Goal: Task Accomplishment & Management: Manage account settings

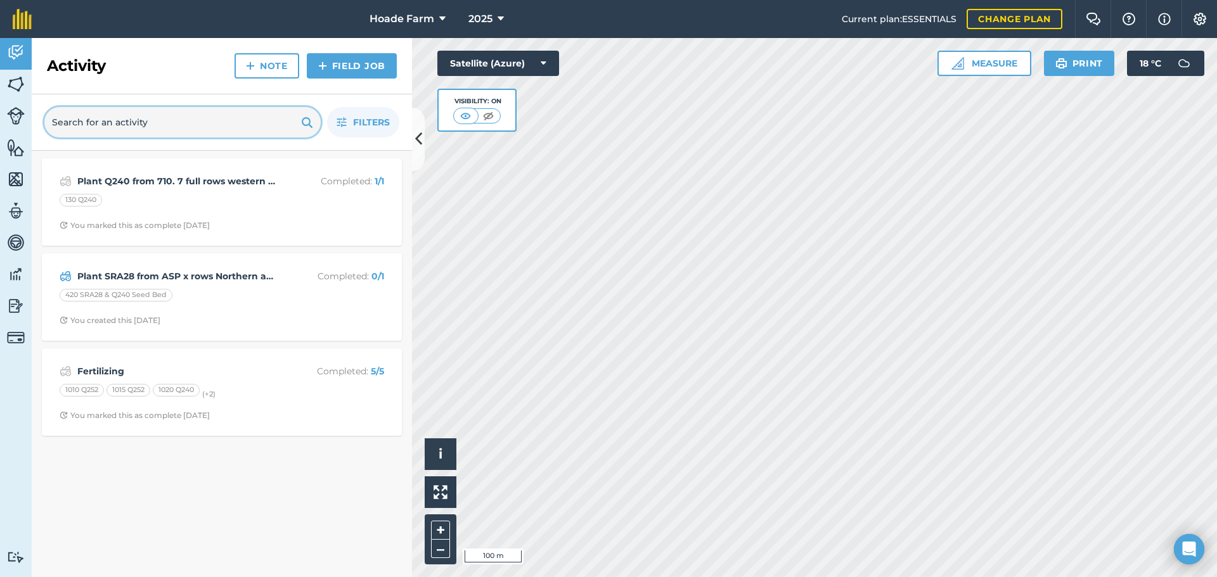
click at [255, 122] on input "text" at bounding box center [182, 122] width 276 height 30
click at [476, 21] on span "2025" at bounding box center [480, 18] width 24 height 15
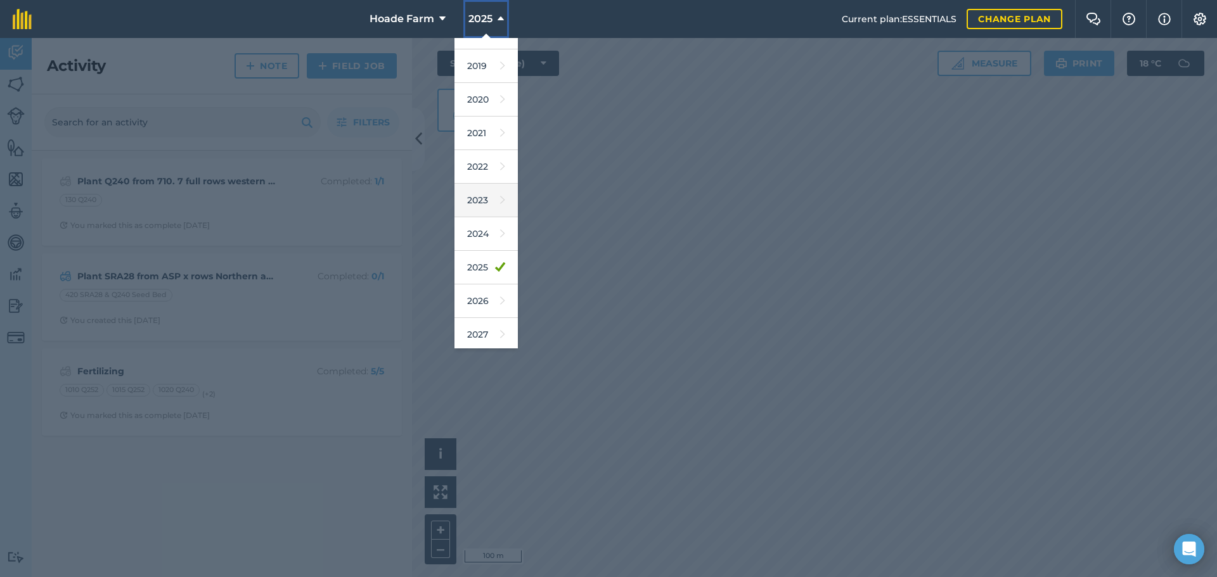
scroll to position [59, 0]
click at [479, 296] on link "2026" at bounding box center [485, 298] width 63 height 34
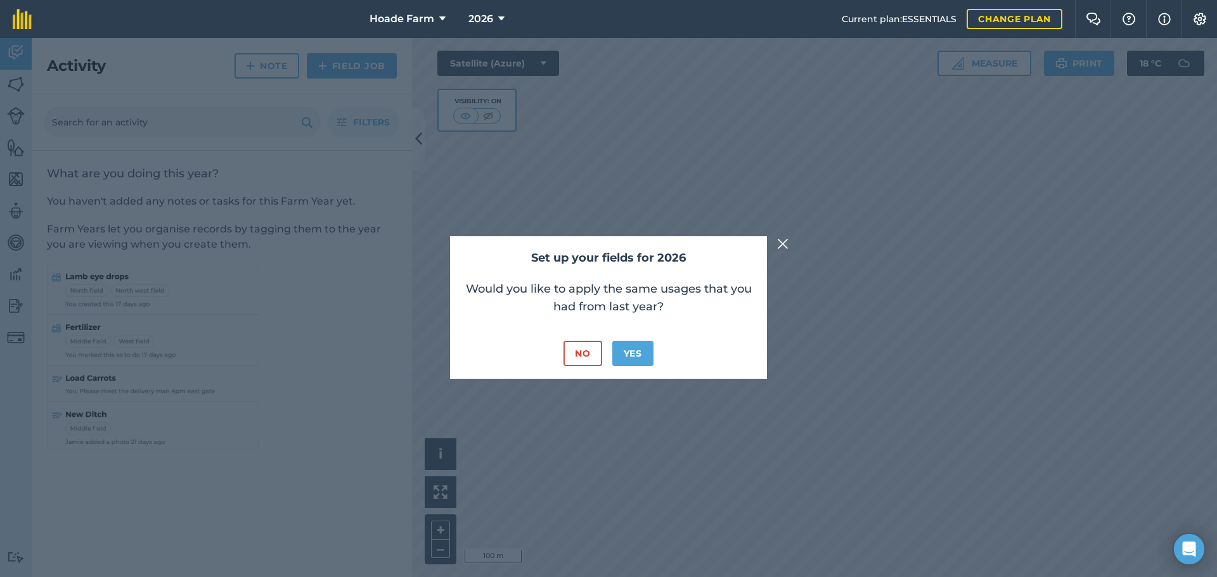
click at [782, 243] on img at bounding box center [782, 243] width 11 height 15
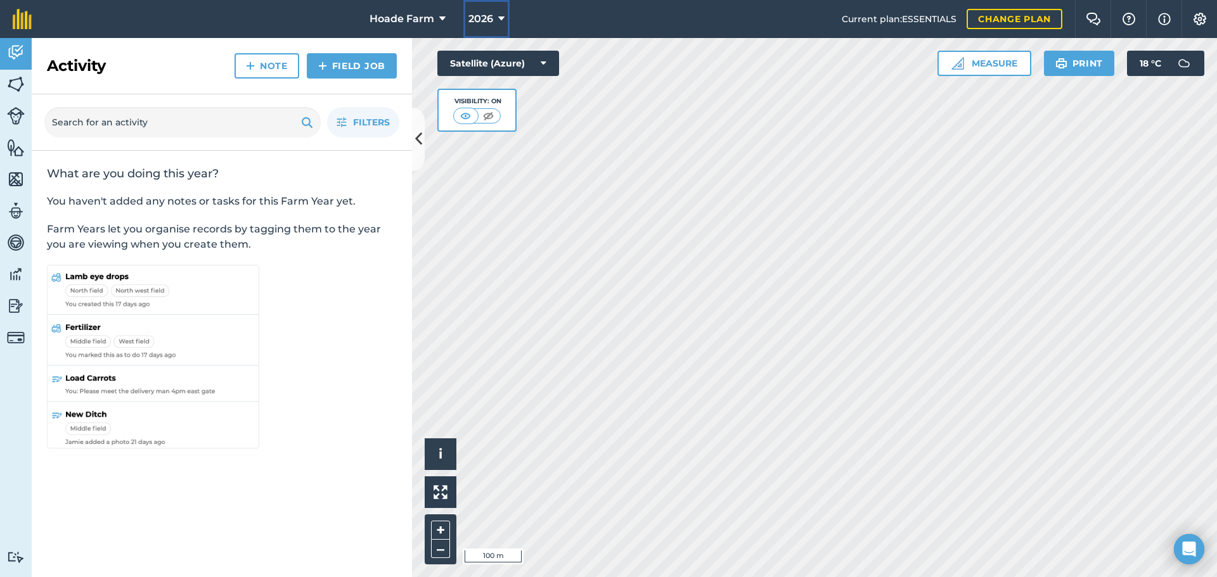
click at [477, 19] on span "2026" at bounding box center [480, 18] width 25 height 15
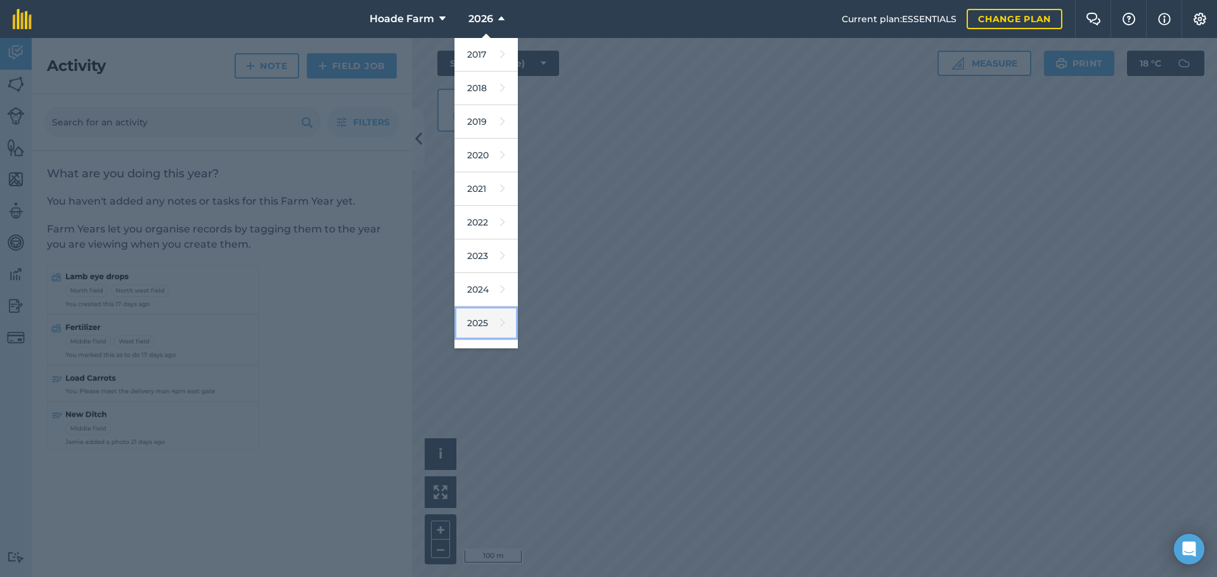
click at [494, 326] on link "2025" at bounding box center [485, 324] width 63 height 34
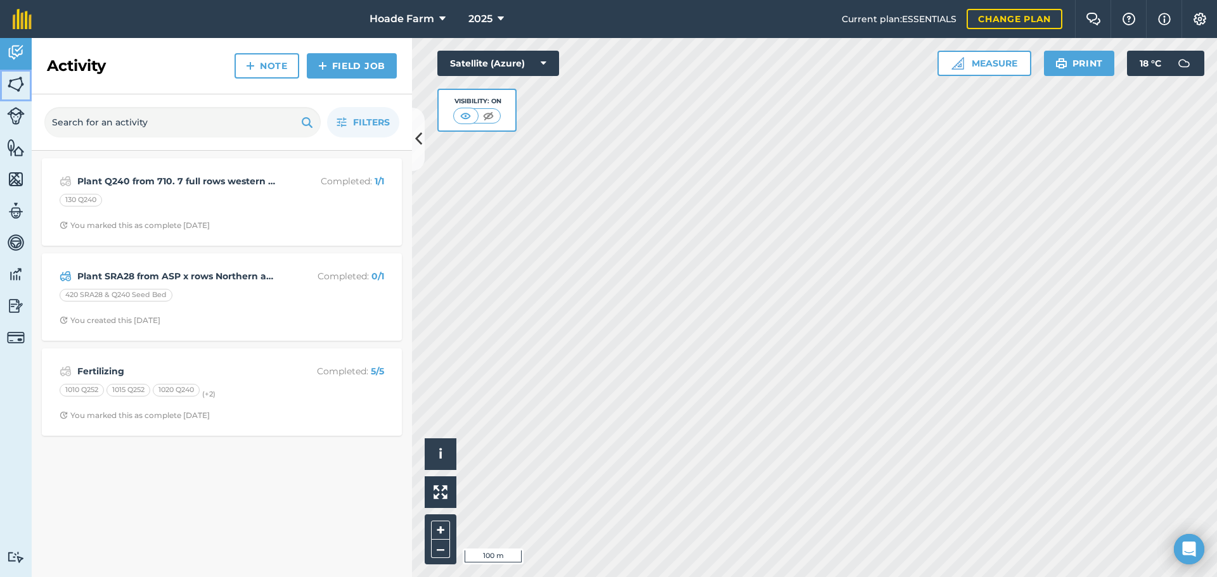
click at [11, 86] on img at bounding box center [16, 84] width 18 height 19
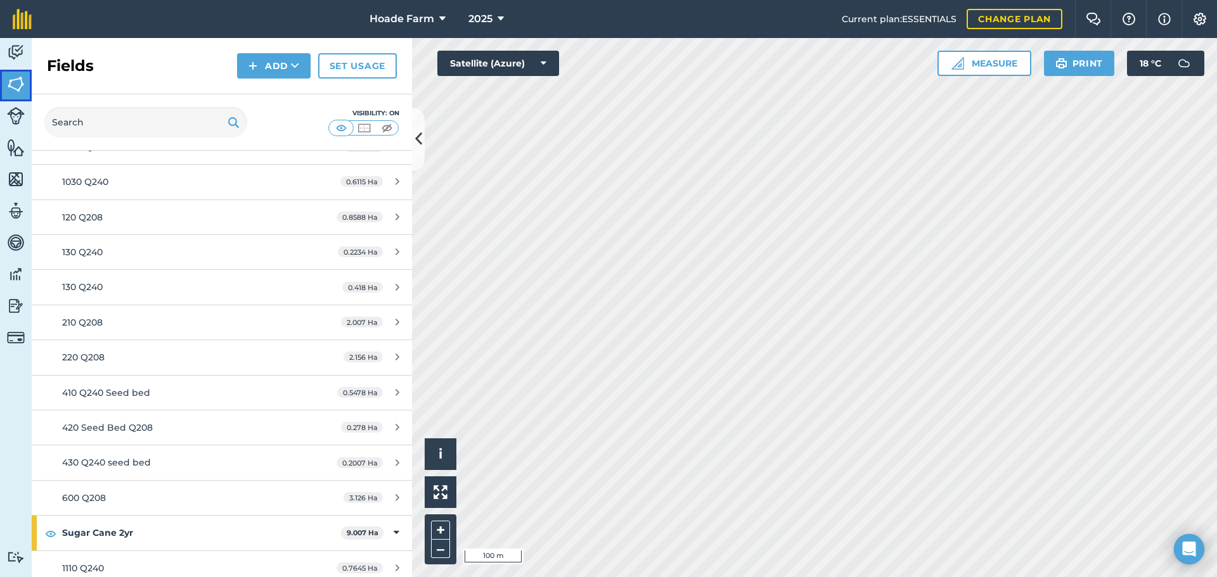
scroll to position [444, 0]
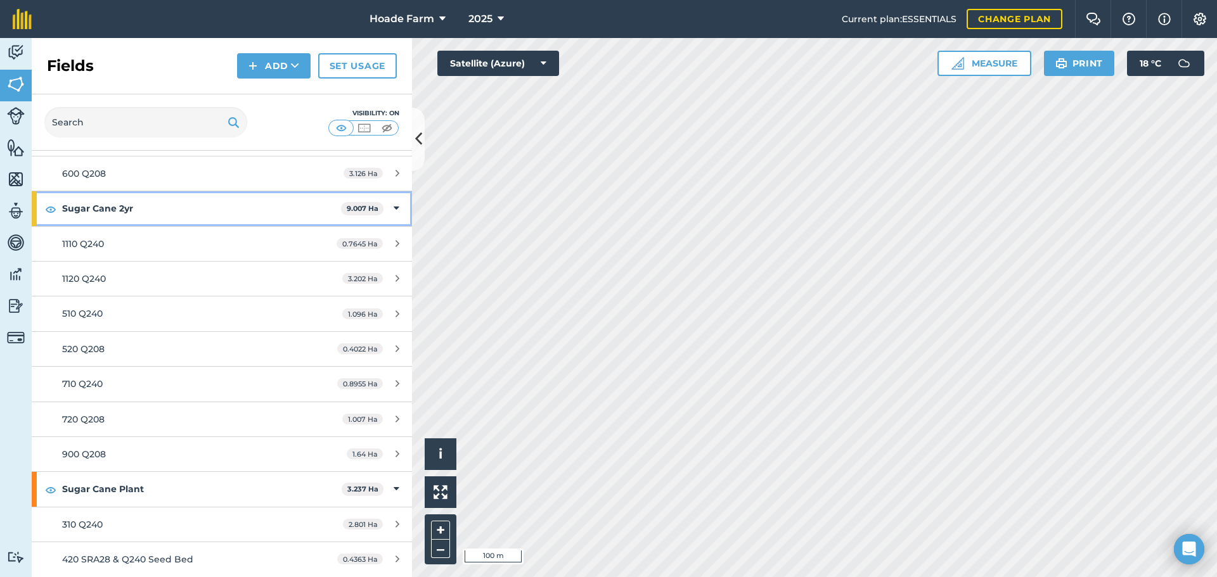
click at [156, 214] on strong "Sugar Cane 2yr" at bounding box center [201, 208] width 279 height 34
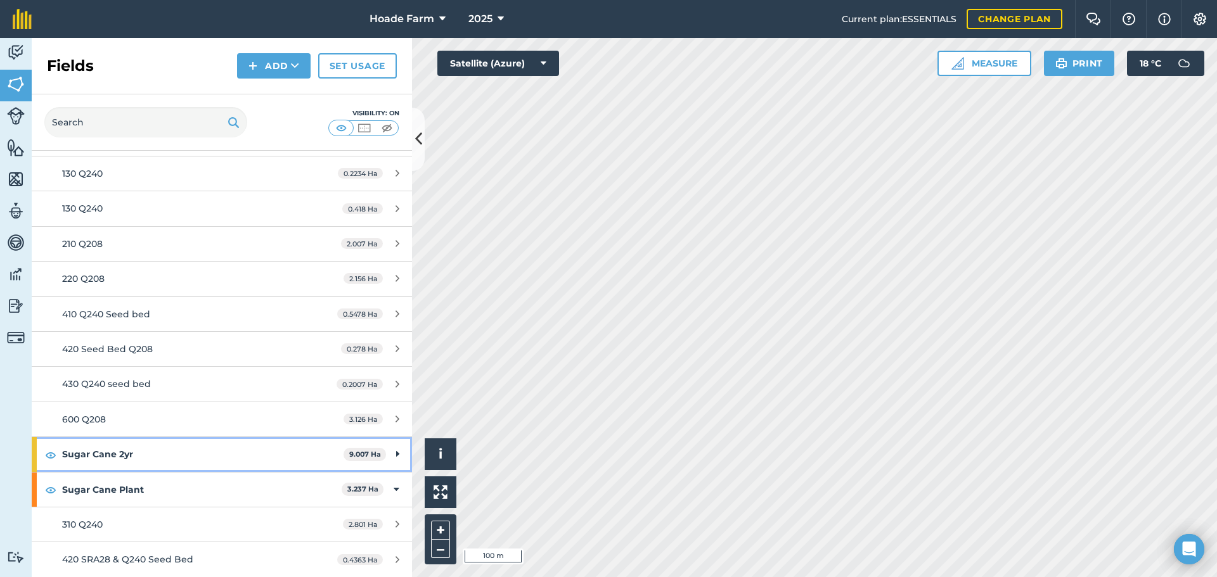
click at [150, 447] on strong "Sugar Cane 2yr" at bounding box center [202, 454] width 281 height 34
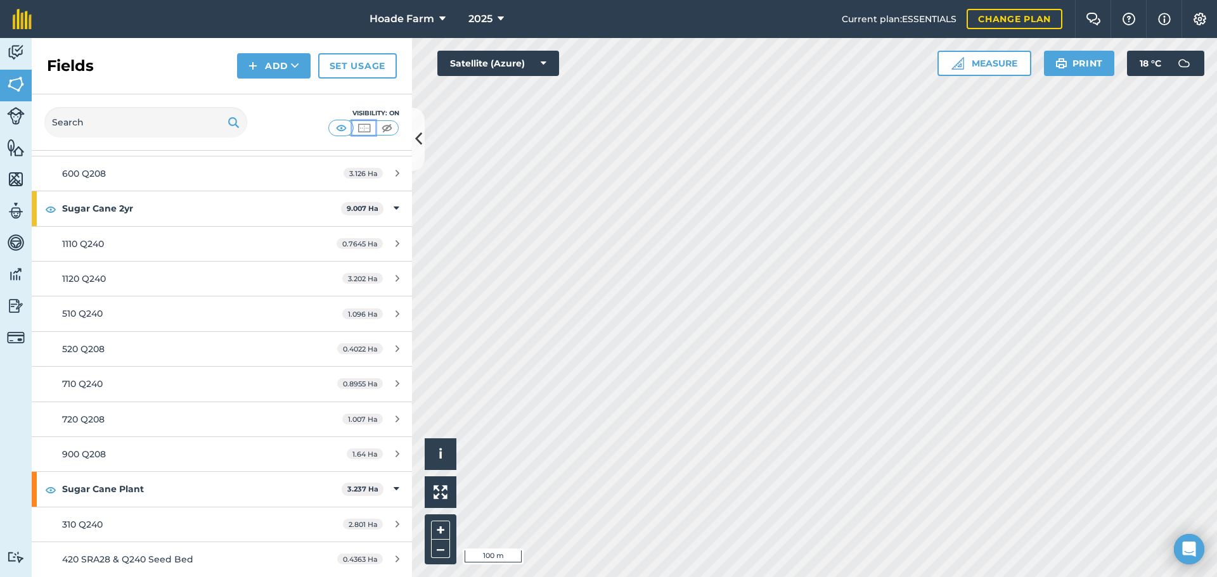
click at [364, 131] on img at bounding box center [364, 128] width 16 height 13
click at [342, 127] on img at bounding box center [341, 128] width 16 height 13
click at [381, 129] on img at bounding box center [387, 128] width 16 height 13
click at [361, 127] on img at bounding box center [364, 128] width 16 height 13
click at [343, 125] on img at bounding box center [341, 128] width 16 height 13
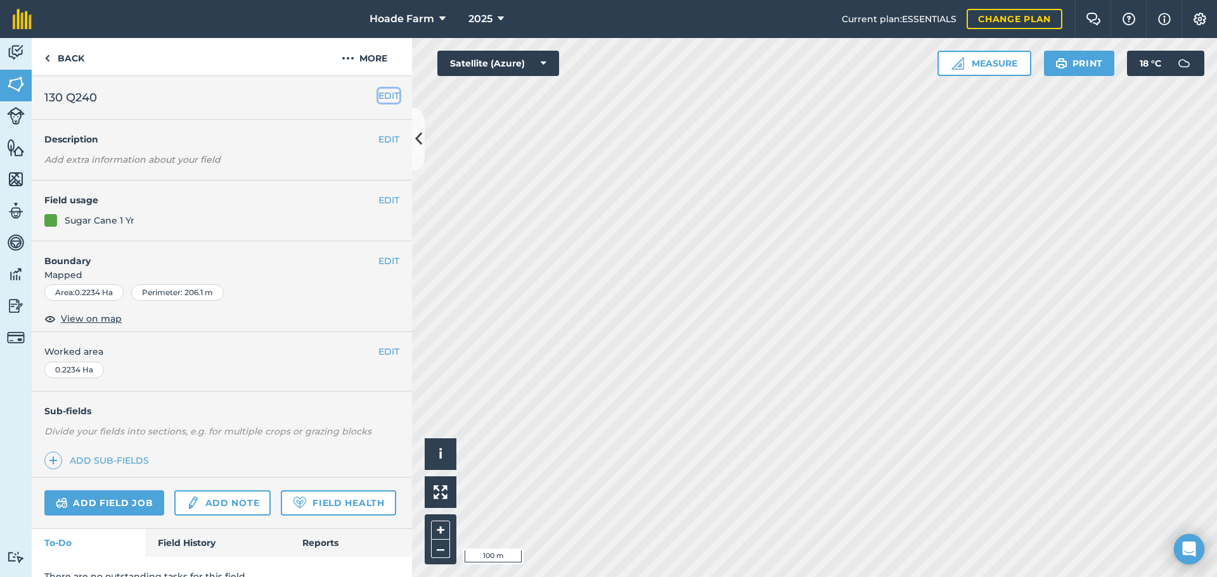
click at [378, 96] on button "EDIT" at bounding box center [388, 96] width 21 height 14
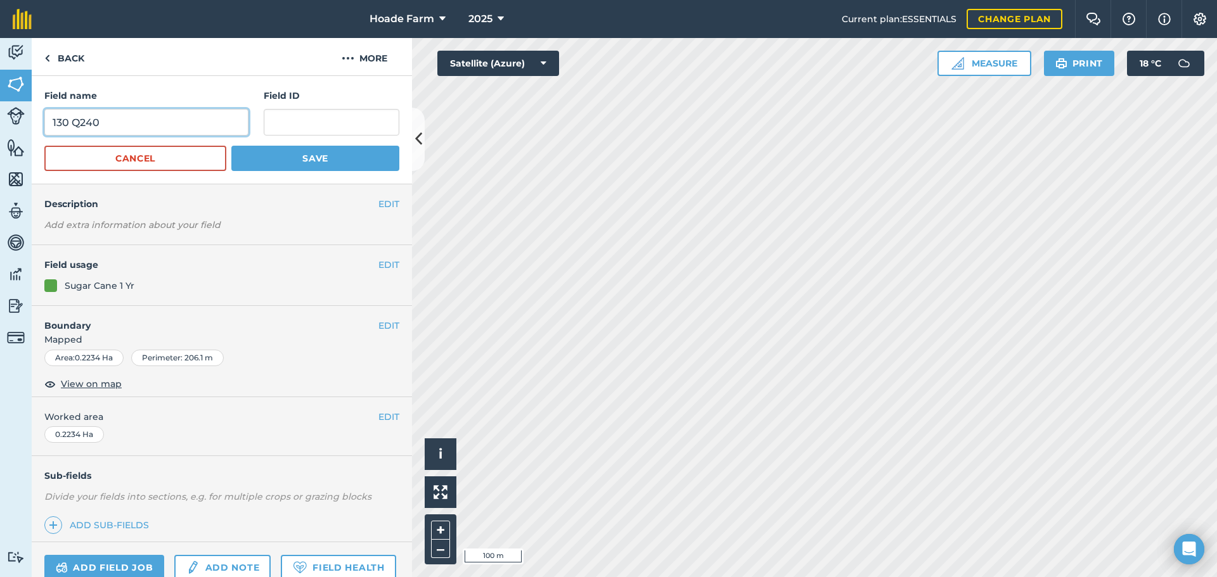
click at [67, 120] on input "130 Q240" at bounding box center [146, 122] width 204 height 27
type input "135 Q240"
click at [276, 157] on button "Save" at bounding box center [315, 158] width 168 height 25
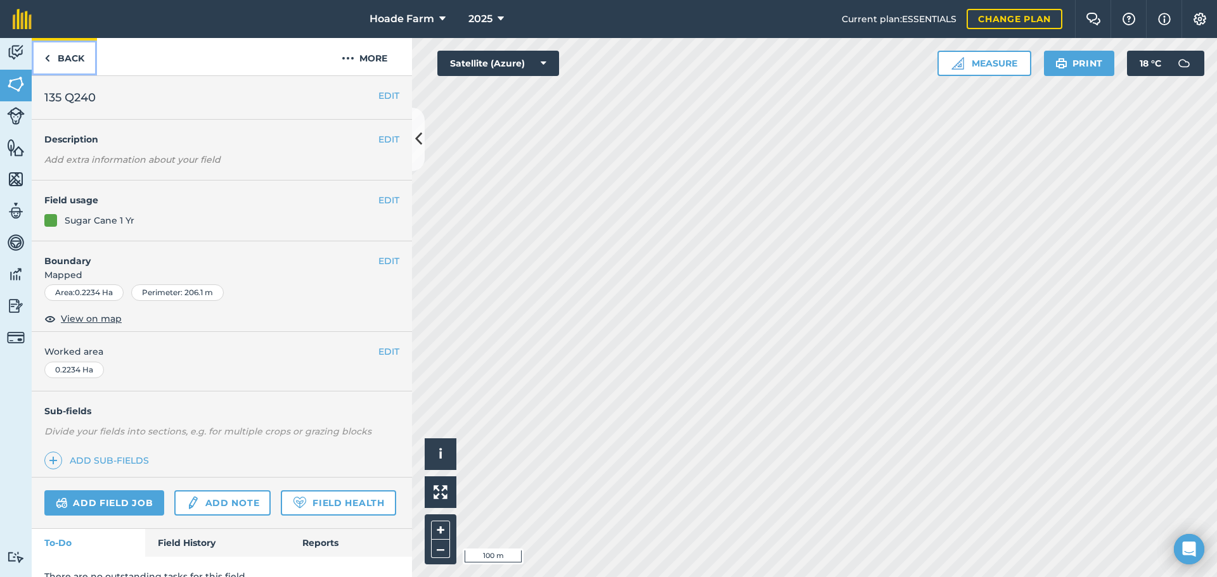
click at [80, 60] on link "Back" at bounding box center [64, 56] width 65 height 37
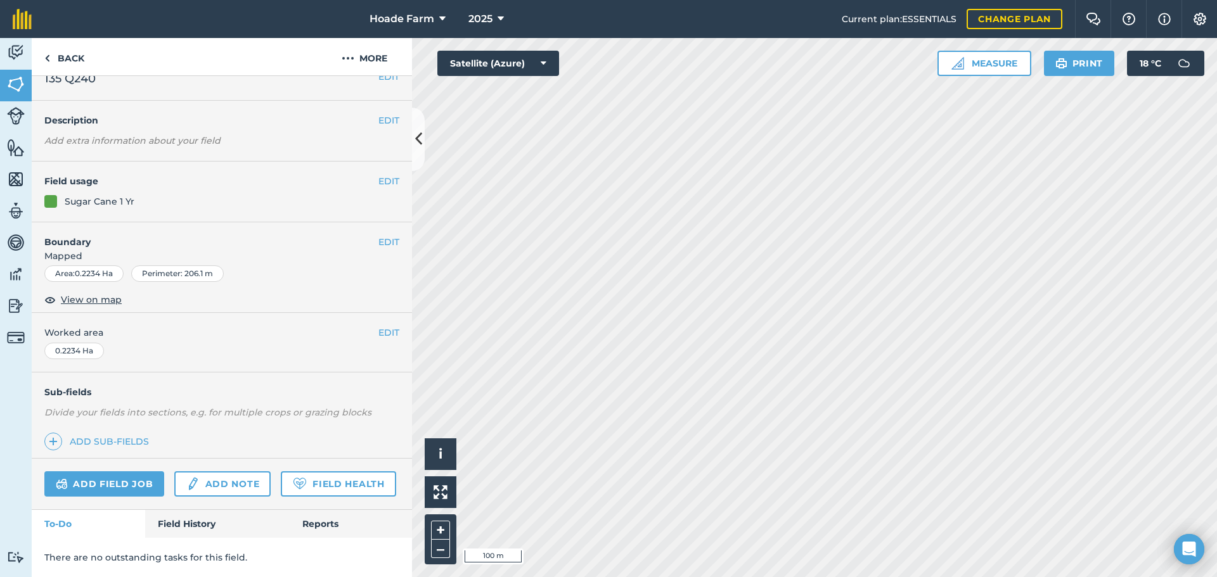
scroll to position [55, 0]
click at [228, 472] on link "Add note" at bounding box center [222, 484] width 96 height 25
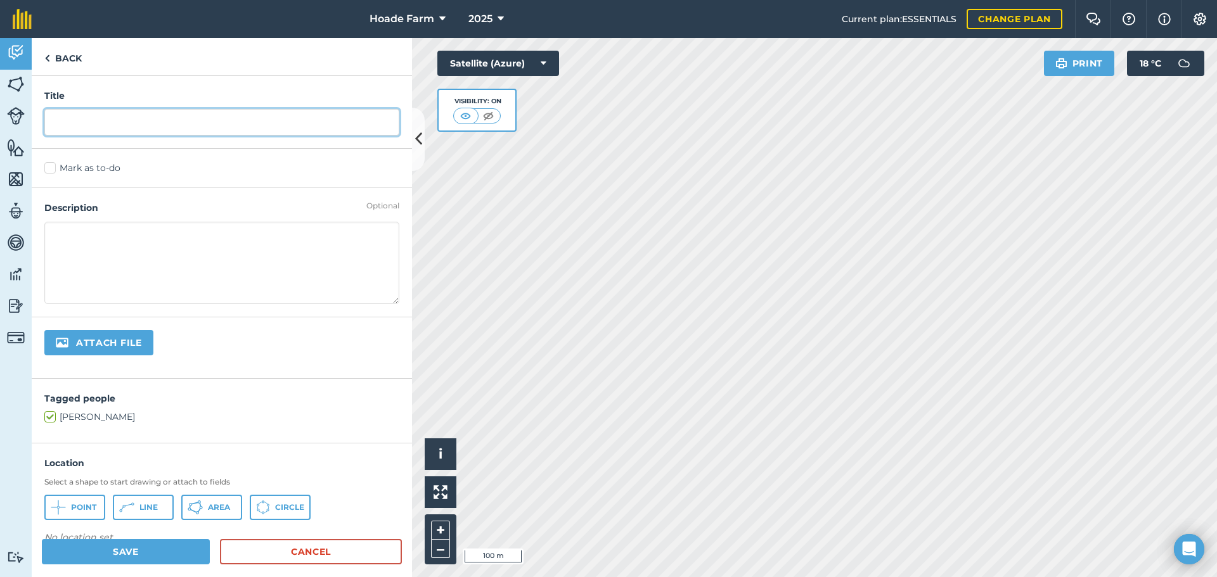
click at [96, 122] on input "text" at bounding box center [221, 122] width 355 height 27
type input "Row Details"
click at [96, 262] on textarea at bounding box center [221, 263] width 355 height 82
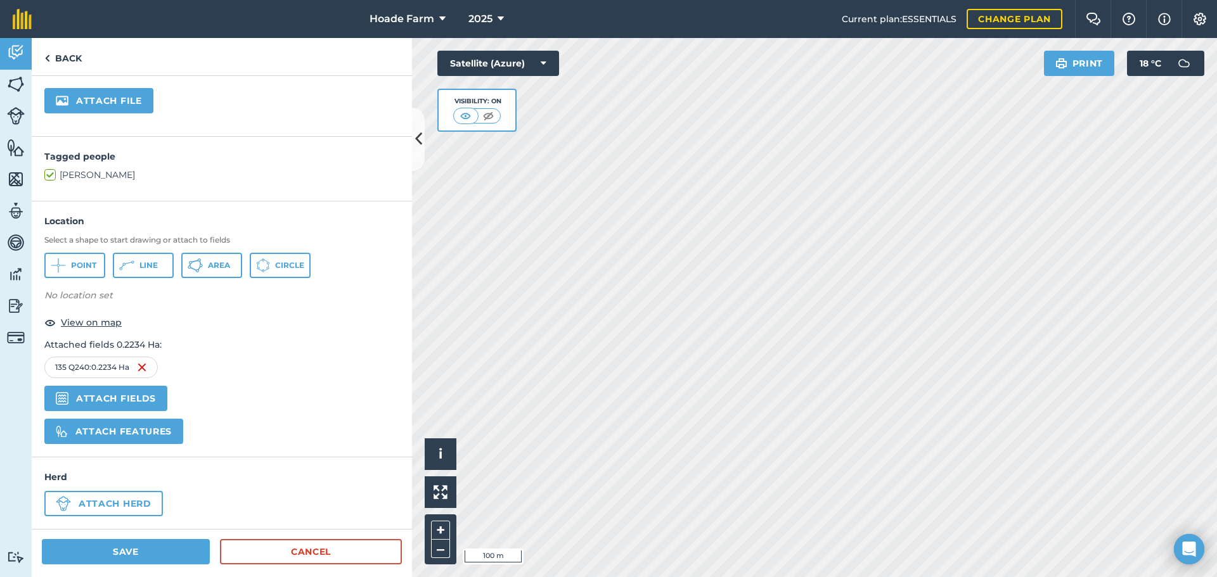
scroll to position [245, 0]
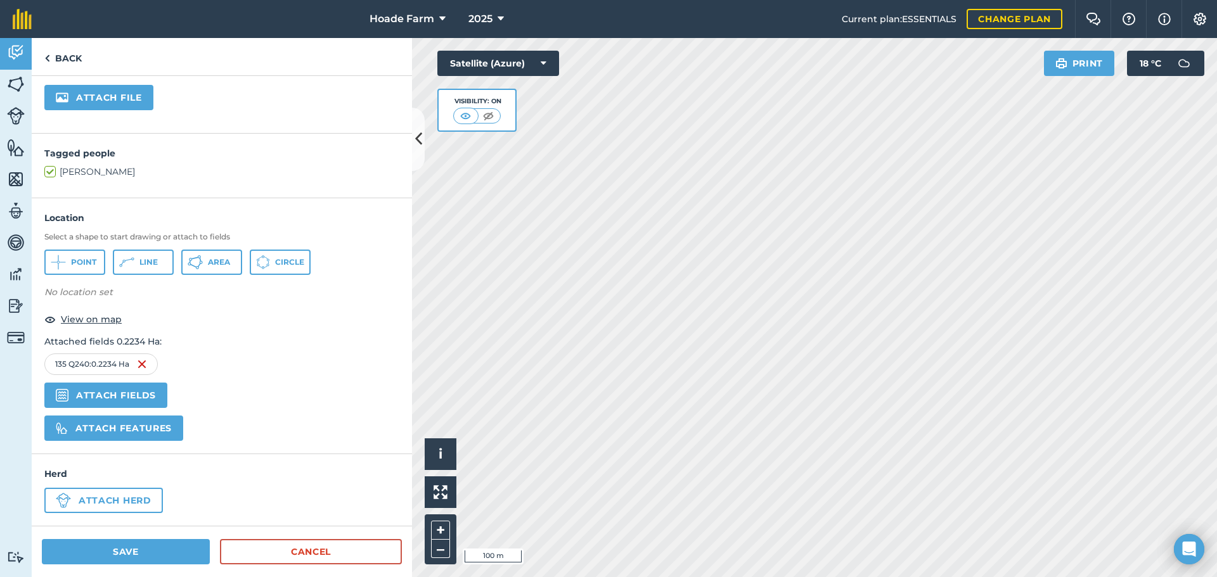
type textarea "Q240 12 rows ASP 2023 Eastern Side Q240 7 rows ASP 2024 Western Side"
click at [168, 547] on button "Save" at bounding box center [126, 551] width 168 height 25
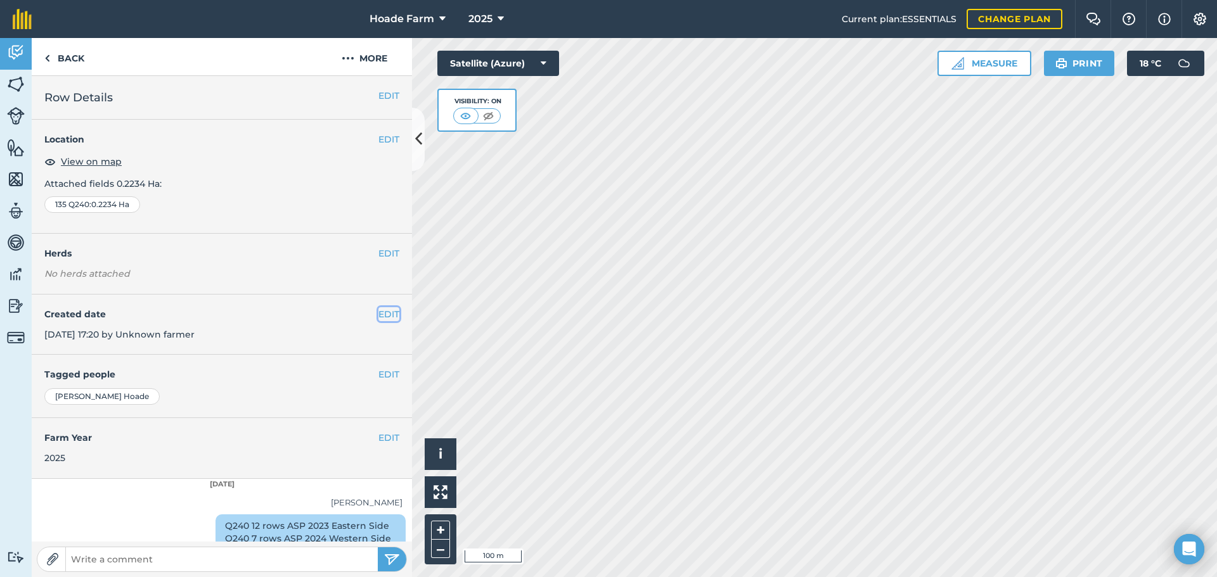
click at [379, 311] on button "EDIT" at bounding box center [388, 314] width 21 height 14
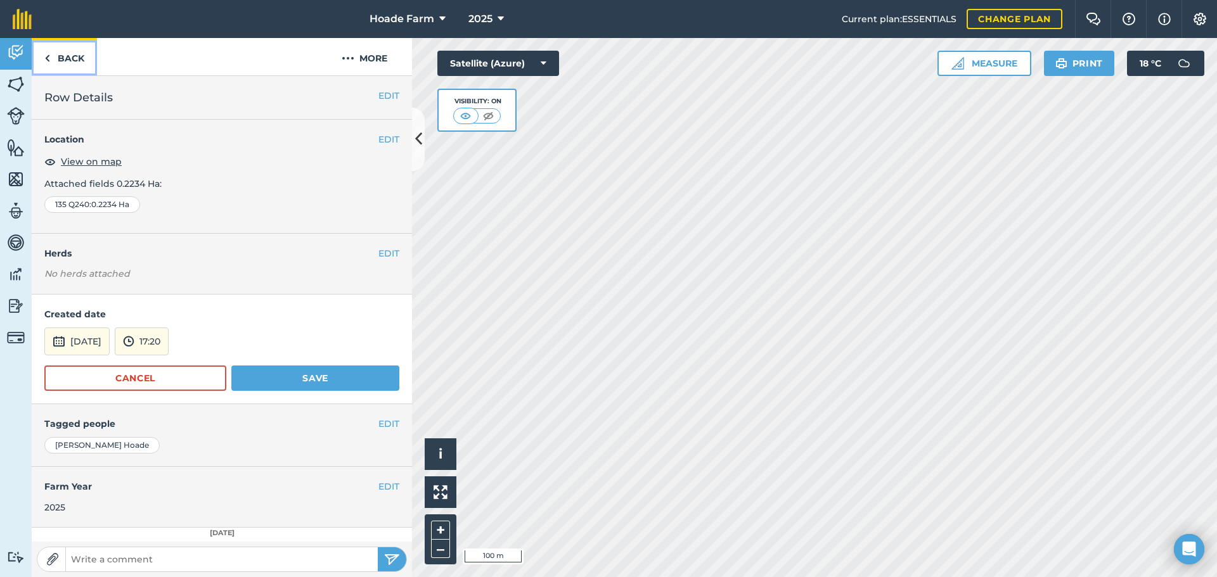
click at [65, 56] on link "Back" at bounding box center [64, 56] width 65 height 37
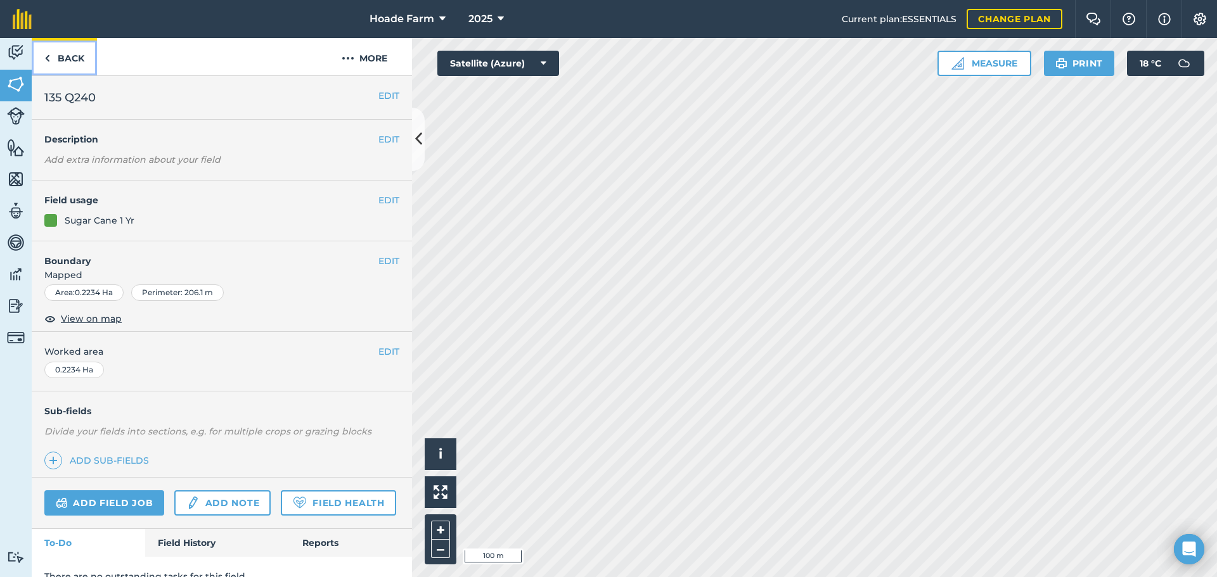
click at [51, 58] on link "Back" at bounding box center [64, 56] width 65 height 37
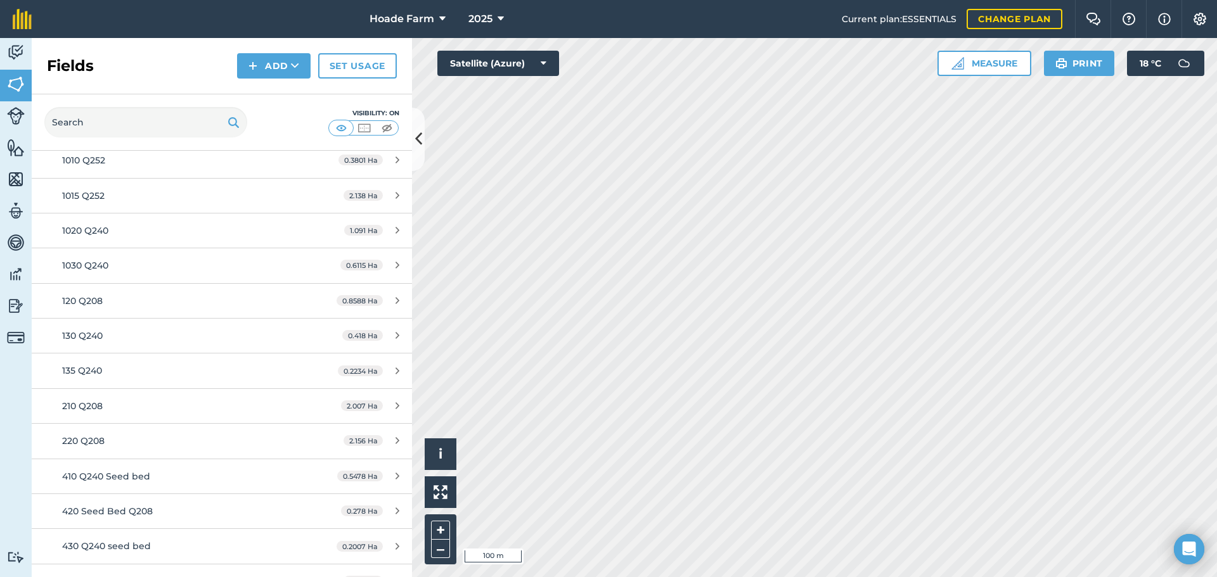
scroll to position [317, 0]
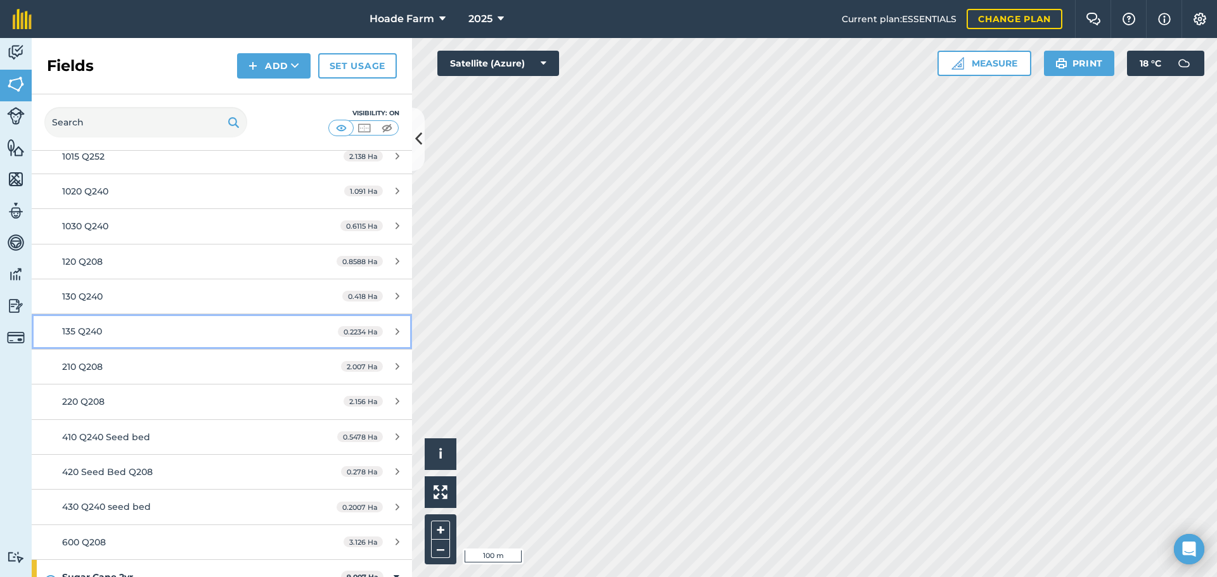
click at [184, 334] on div "135 Q240" at bounding box center [181, 332] width 238 height 14
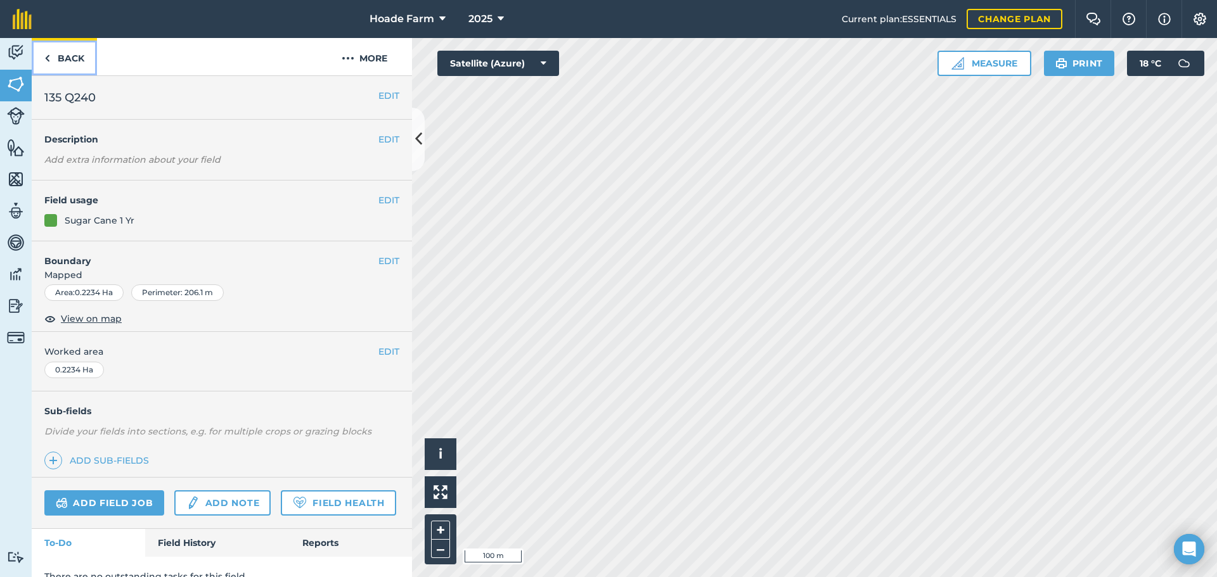
click at [71, 59] on link "Back" at bounding box center [64, 56] width 65 height 37
click at [378, 263] on button "EDIT" at bounding box center [388, 261] width 21 height 14
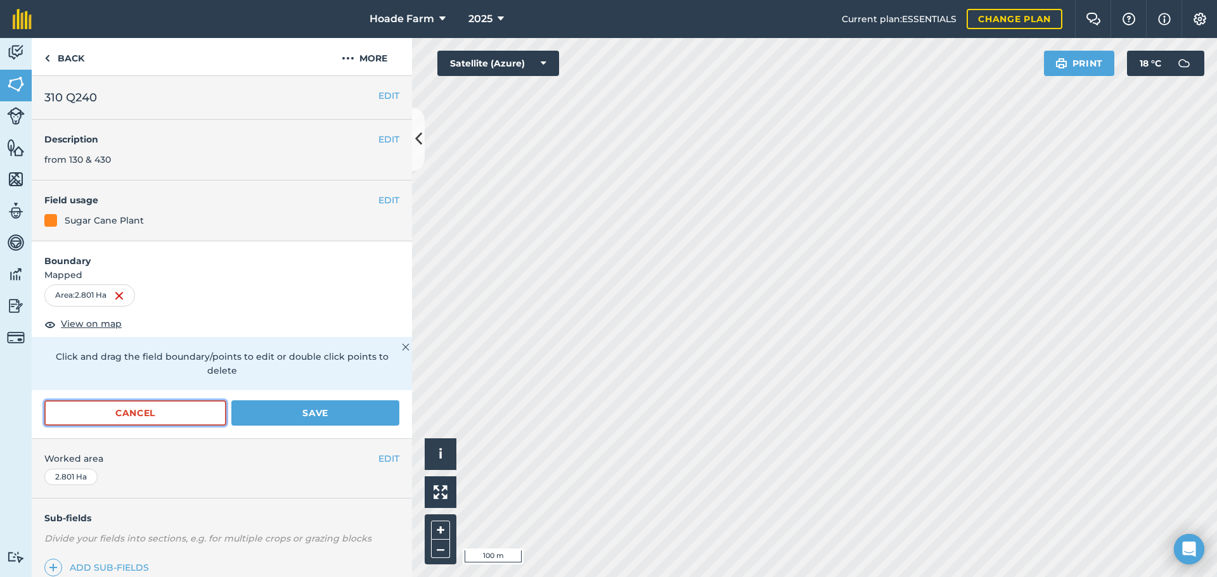
click at [211, 415] on button "Cancel" at bounding box center [135, 413] width 182 height 25
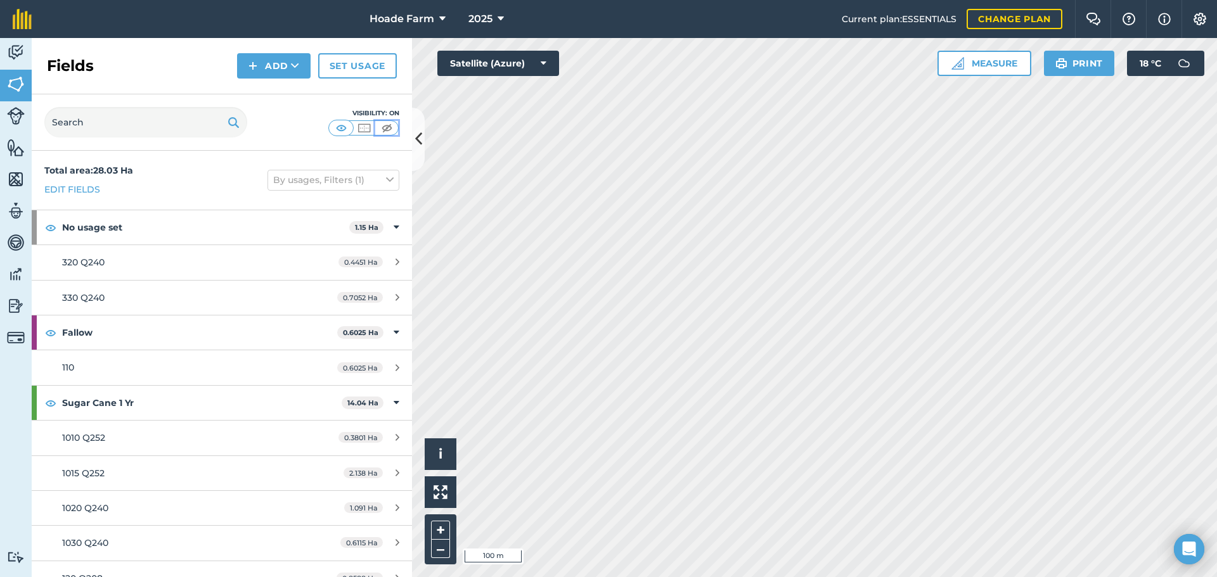
click at [387, 127] on img at bounding box center [387, 128] width 16 height 13
click at [368, 129] on img at bounding box center [364, 128] width 16 height 13
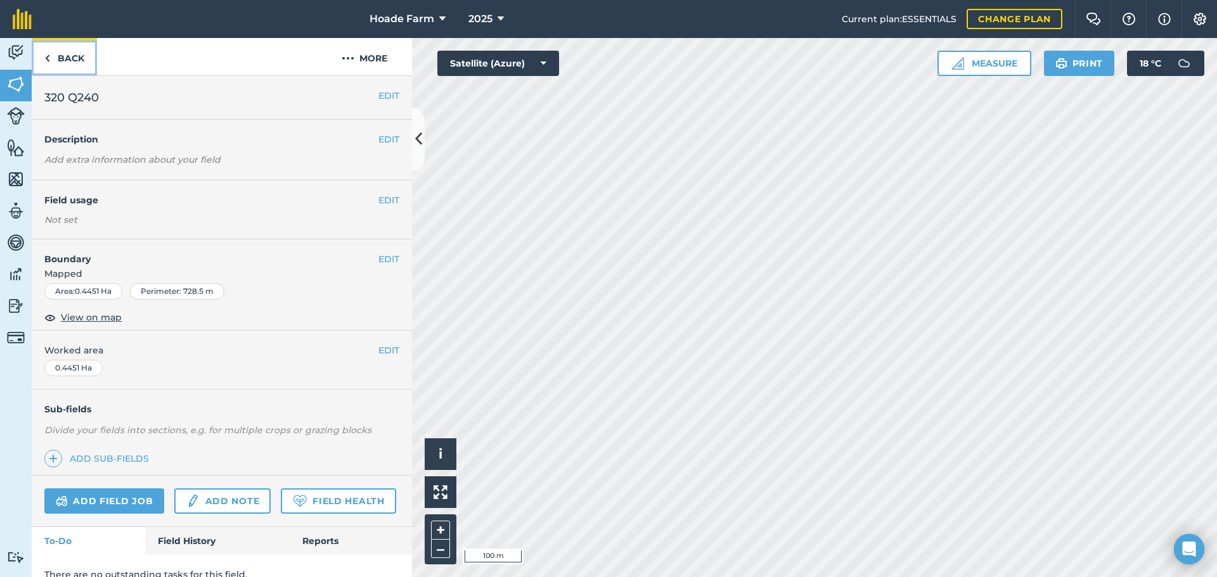
click at [57, 58] on link "Back" at bounding box center [64, 56] width 65 height 37
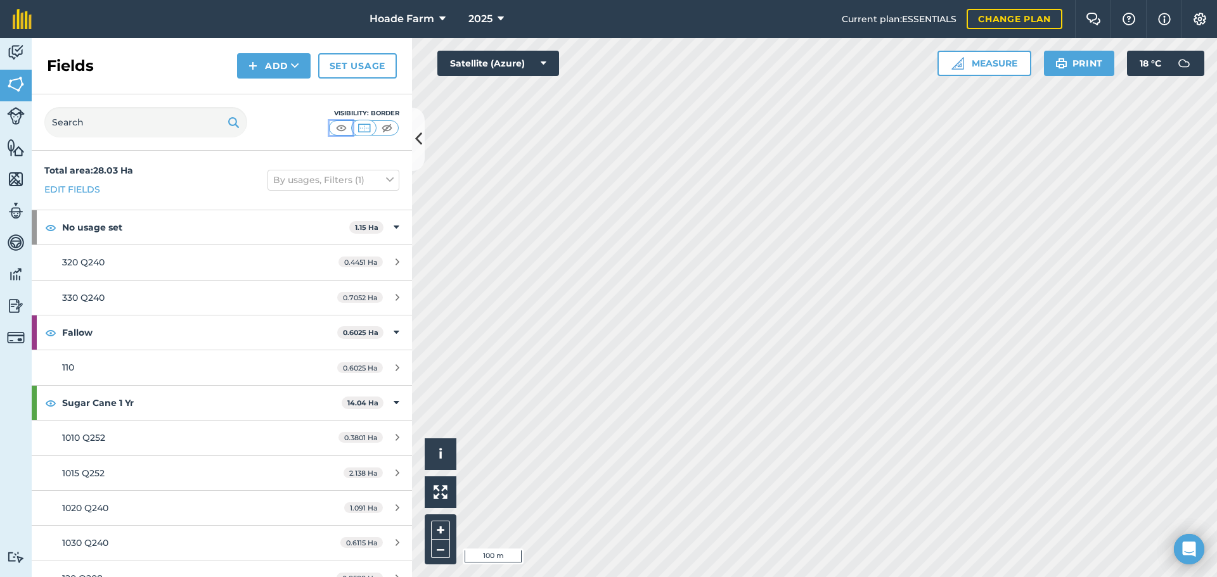
click at [345, 130] on img at bounding box center [341, 128] width 16 height 13
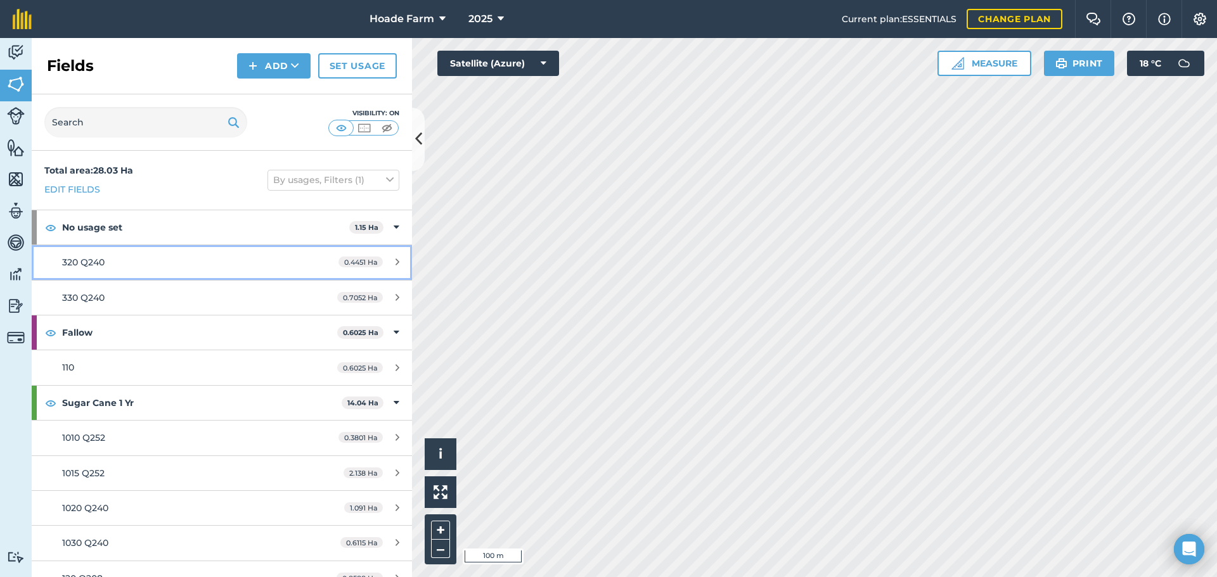
click at [146, 265] on div "320 Q240" at bounding box center [181, 262] width 238 height 14
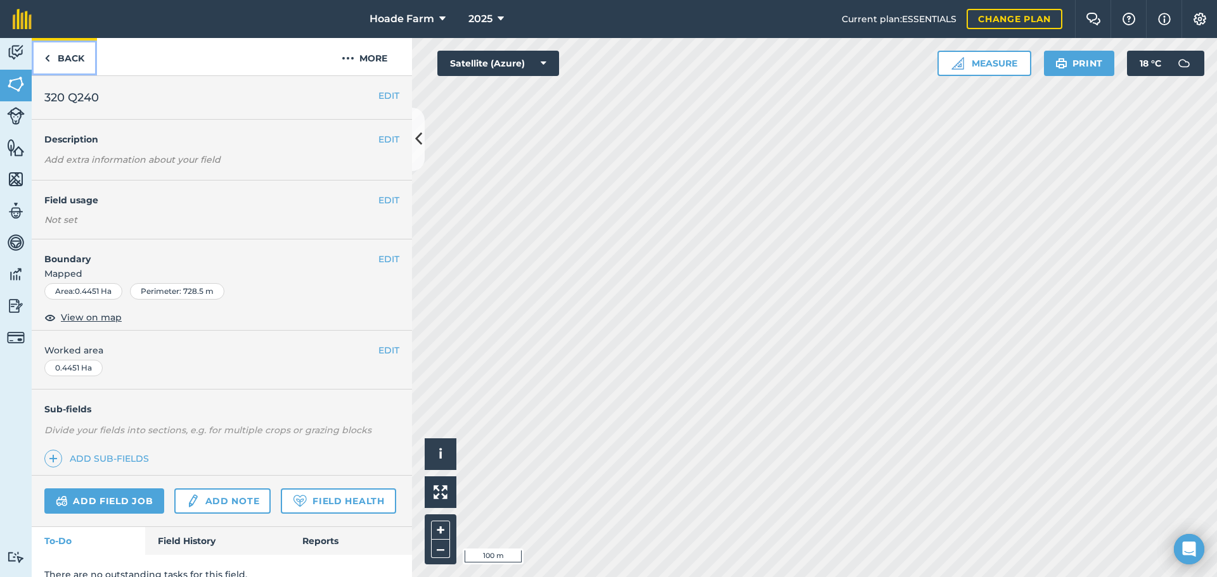
click at [55, 58] on link "Back" at bounding box center [64, 56] width 65 height 37
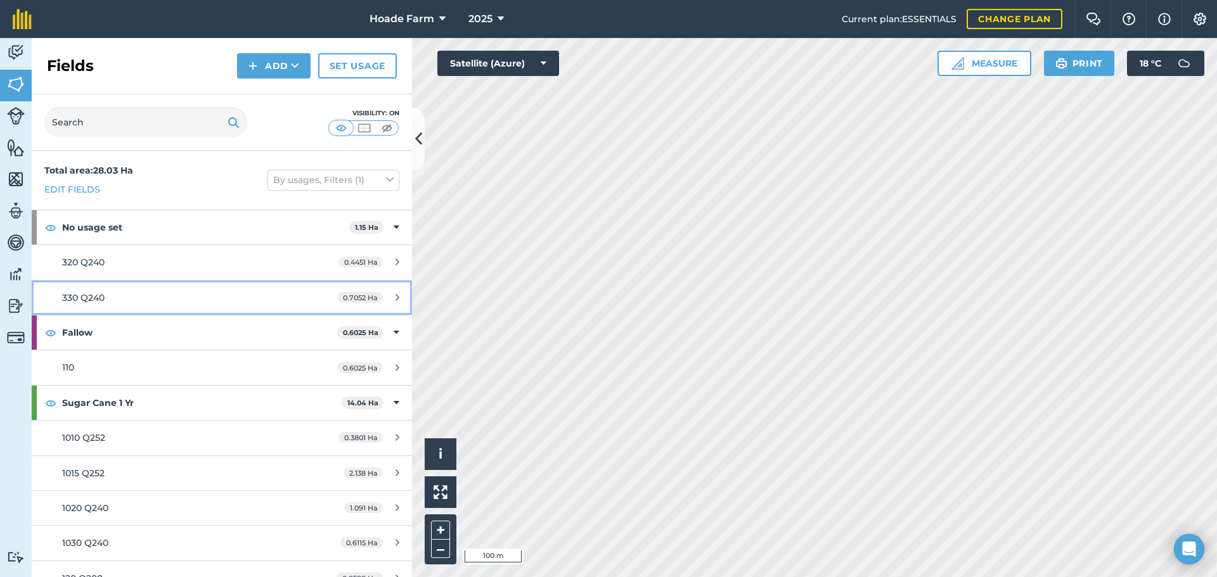
click at [120, 299] on div "330 Q240" at bounding box center [181, 298] width 238 height 14
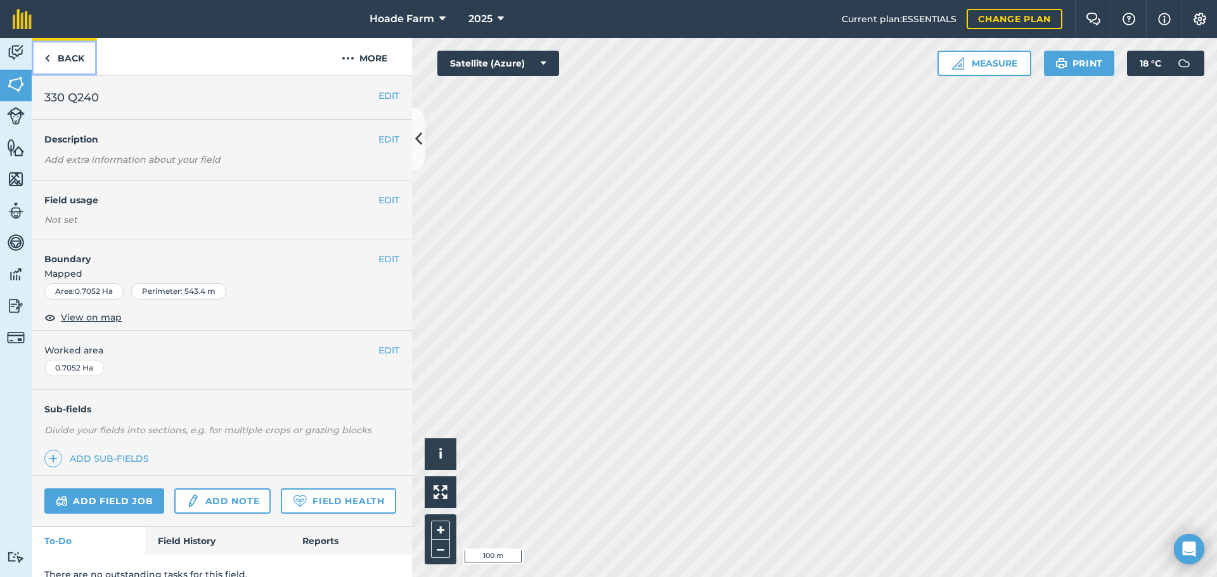
click at [56, 61] on link "Back" at bounding box center [64, 56] width 65 height 37
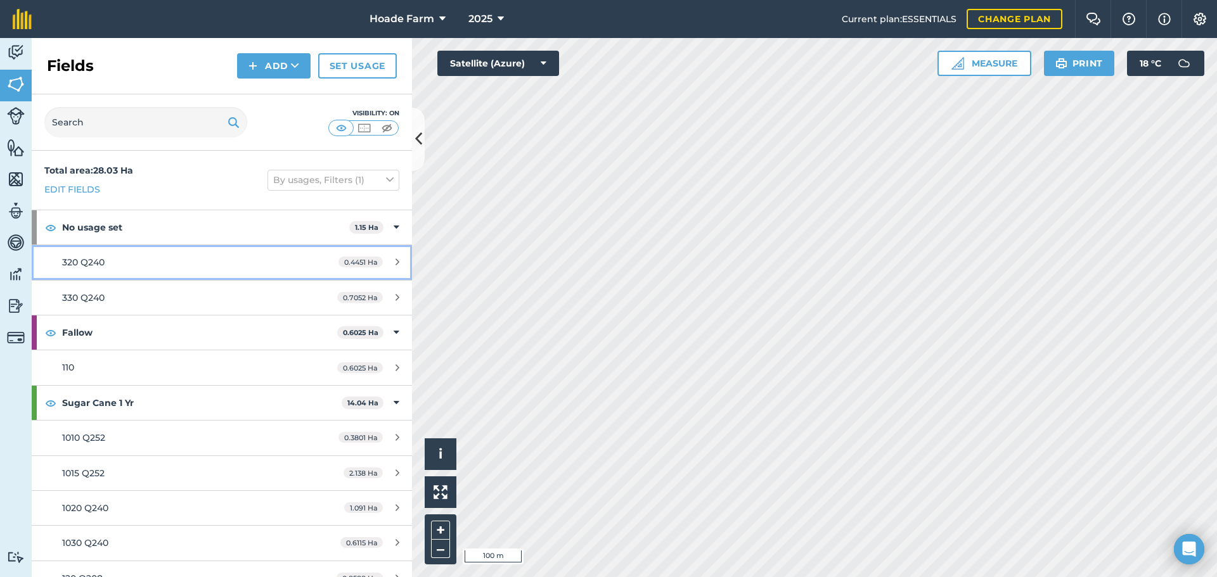
click at [243, 258] on div "320 Q240" at bounding box center [181, 262] width 238 height 14
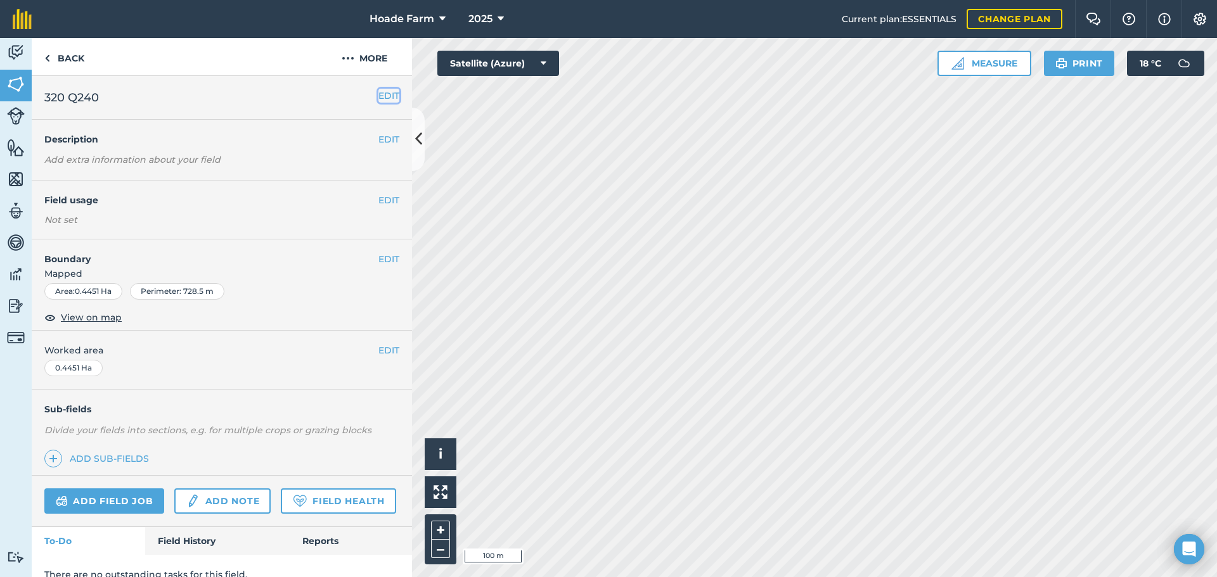
click at [378, 98] on button "EDIT" at bounding box center [388, 96] width 21 height 14
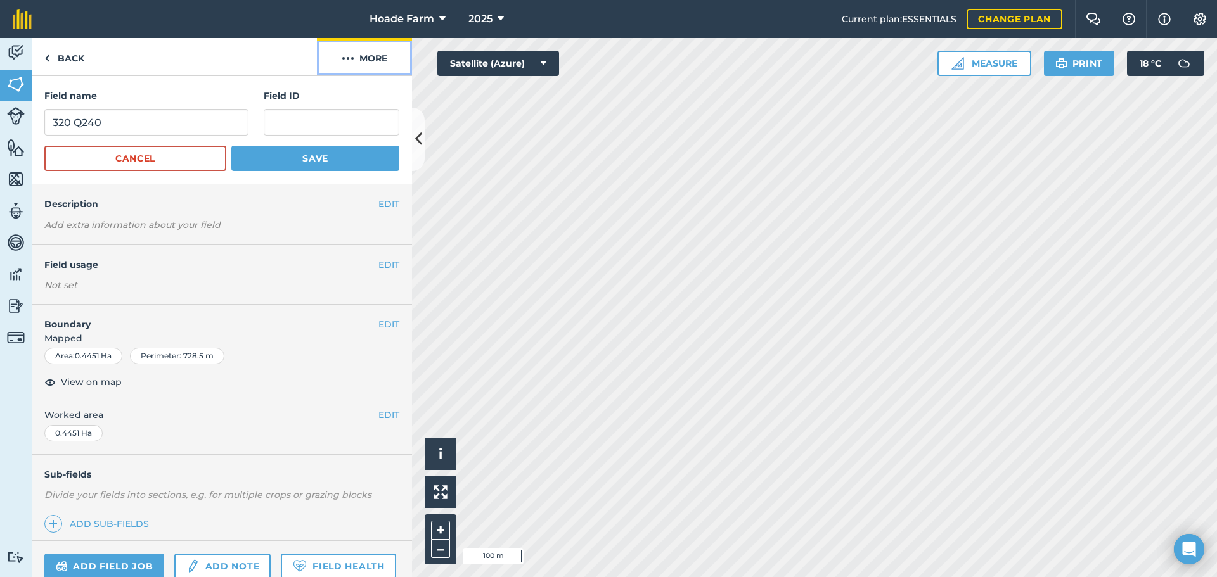
click at [379, 60] on button "More" at bounding box center [364, 56] width 95 height 37
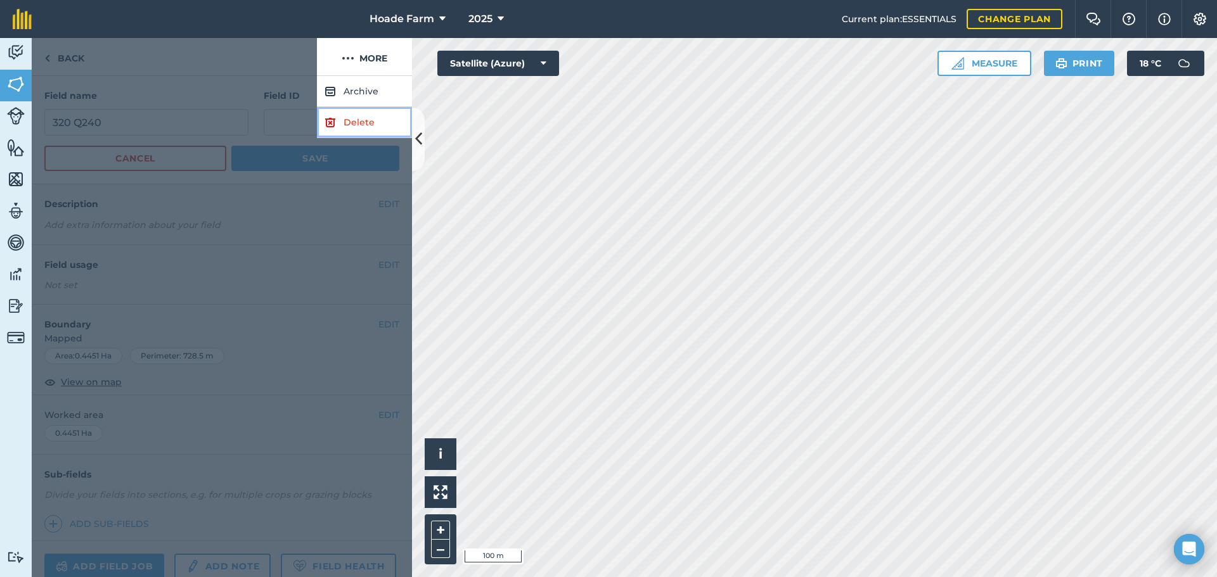
click at [357, 122] on link "Delete" at bounding box center [364, 122] width 95 height 31
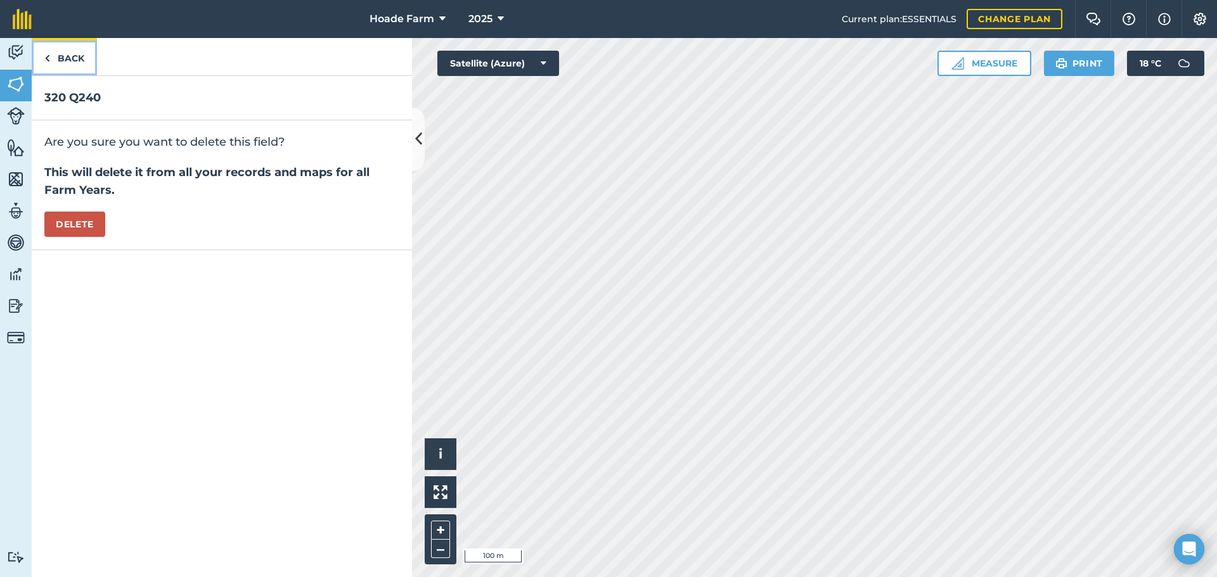
click at [68, 55] on link "Back" at bounding box center [64, 56] width 65 height 37
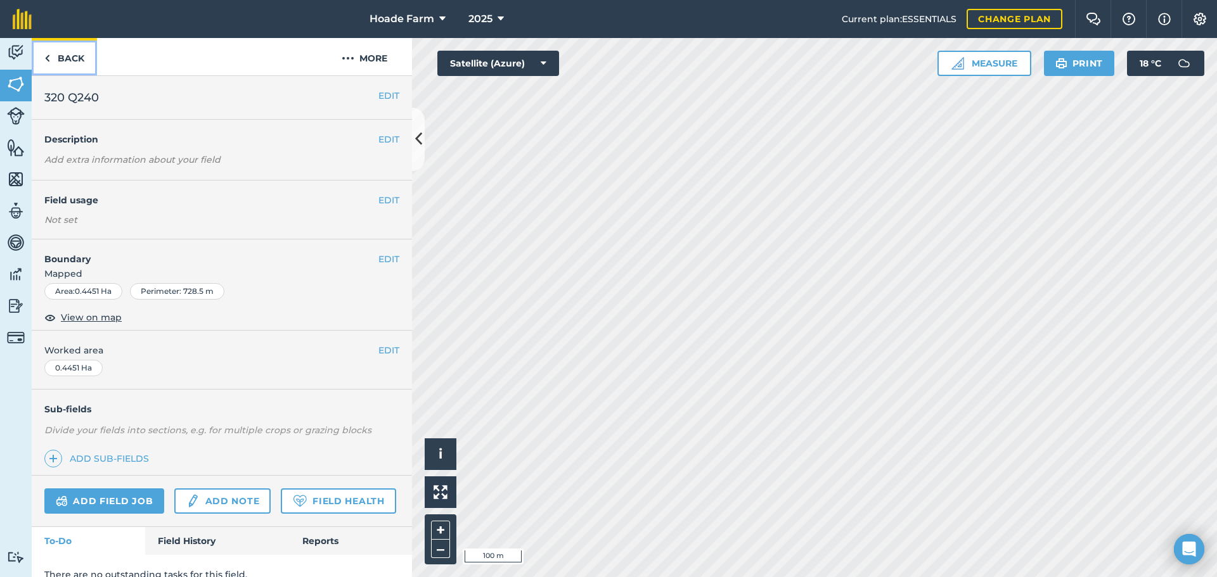
click at [68, 55] on link "Back" at bounding box center [64, 56] width 65 height 37
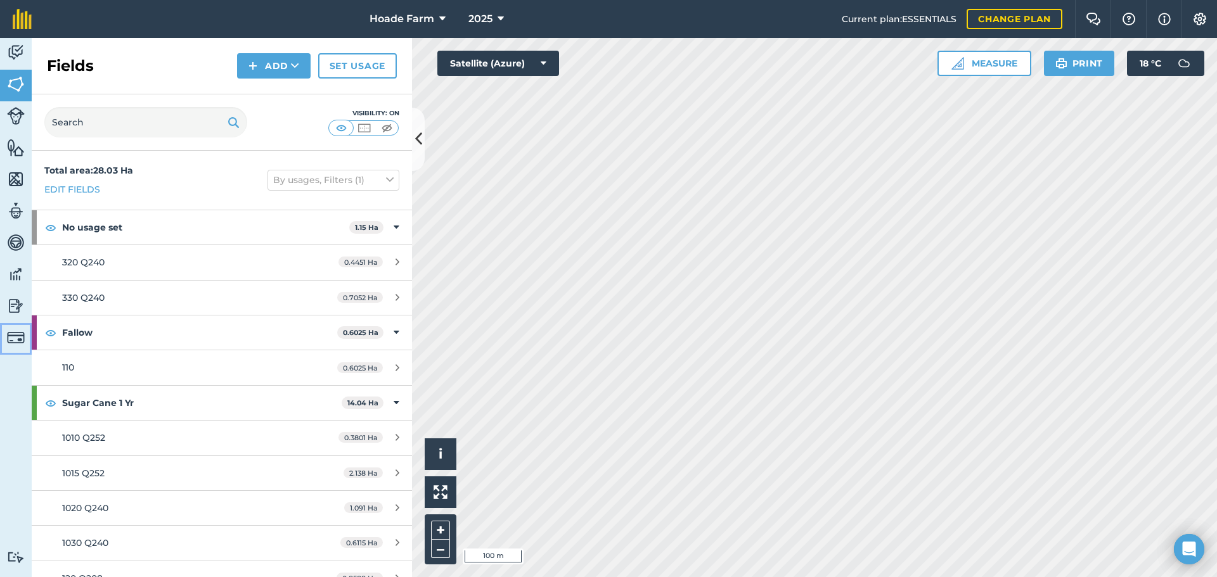
click at [13, 332] on img at bounding box center [16, 338] width 18 height 18
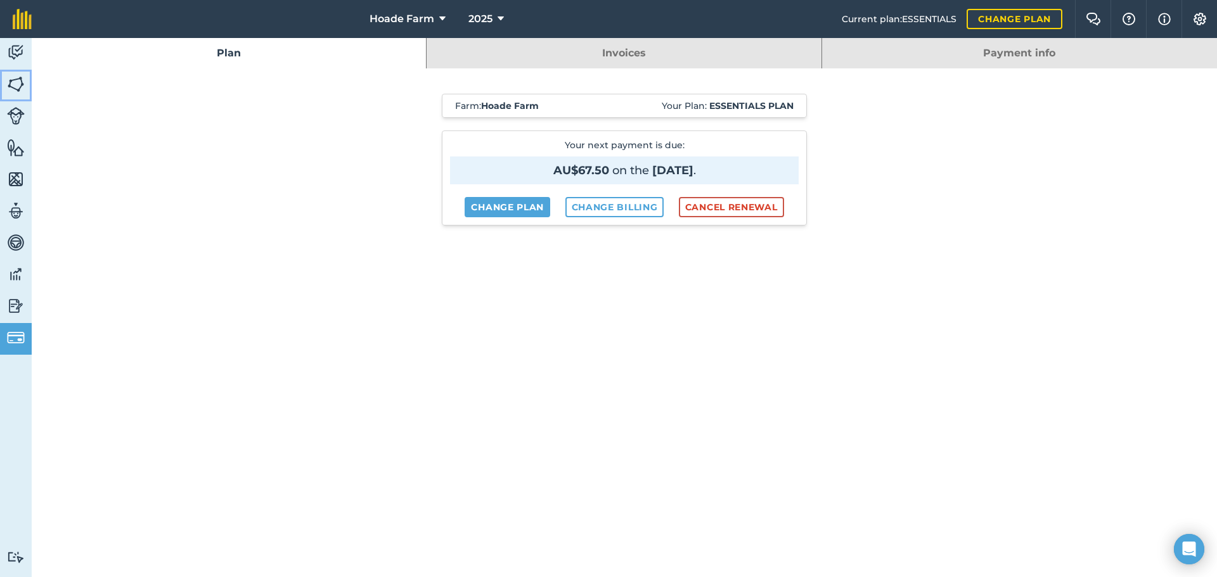
click at [16, 78] on img at bounding box center [16, 84] width 18 height 19
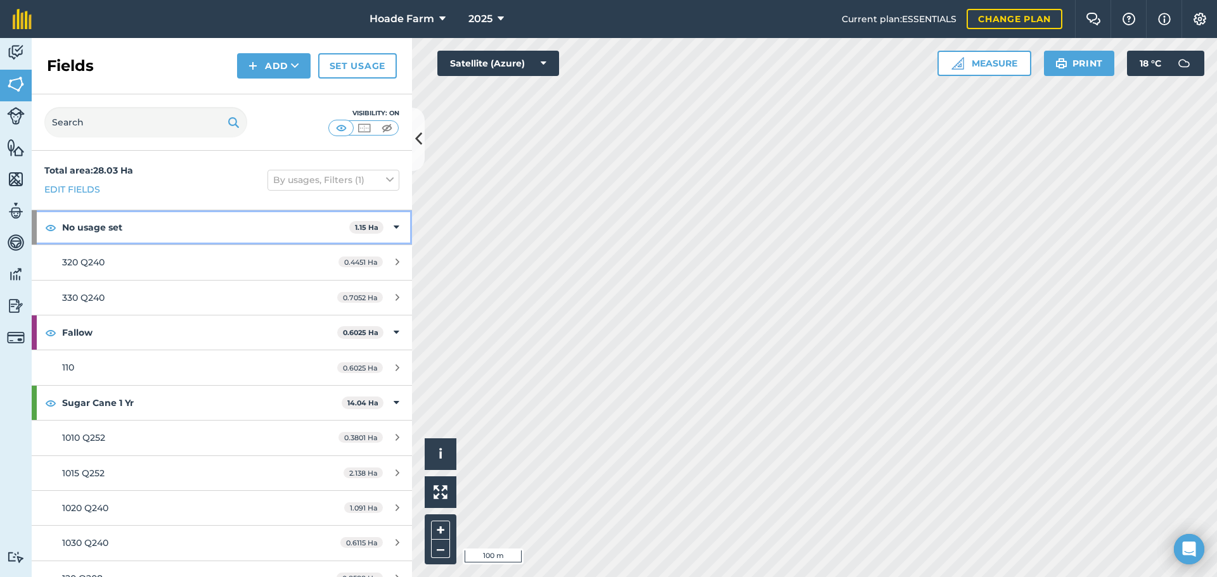
click at [394, 226] on icon at bounding box center [397, 228] width 6 height 14
click at [396, 226] on icon at bounding box center [397, 228] width 3 height 14
click at [377, 262] on div "0.4451 Ha" at bounding box center [369, 262] width 86 height 10
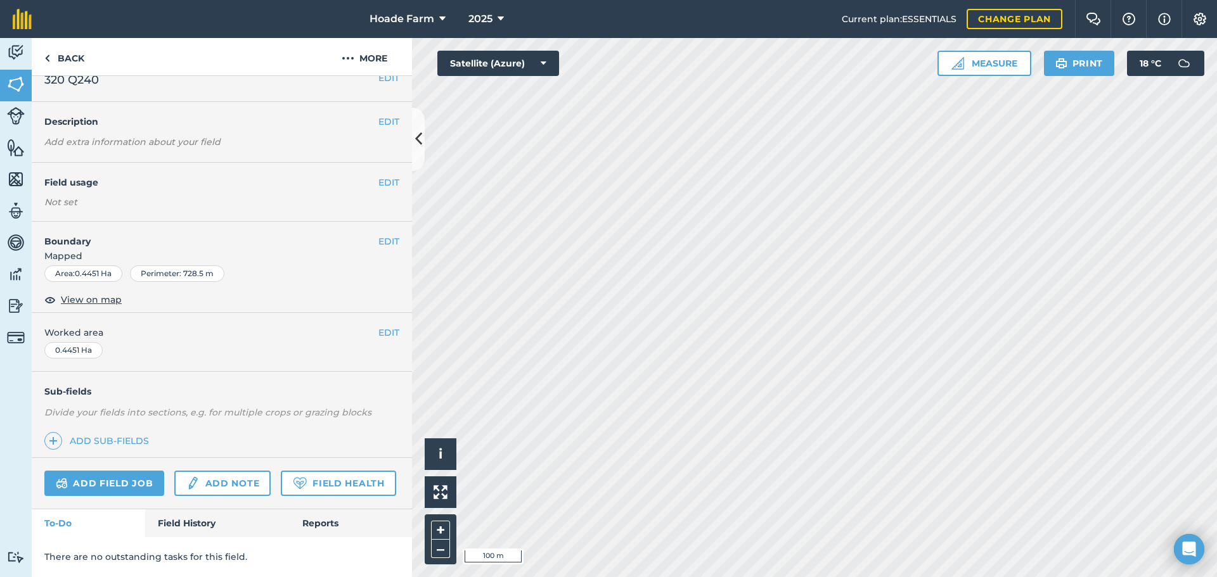
scroll to position [53, 0]
click at [55, 60] on link "Back" at bounding box center [64, 56] width 65 height 37
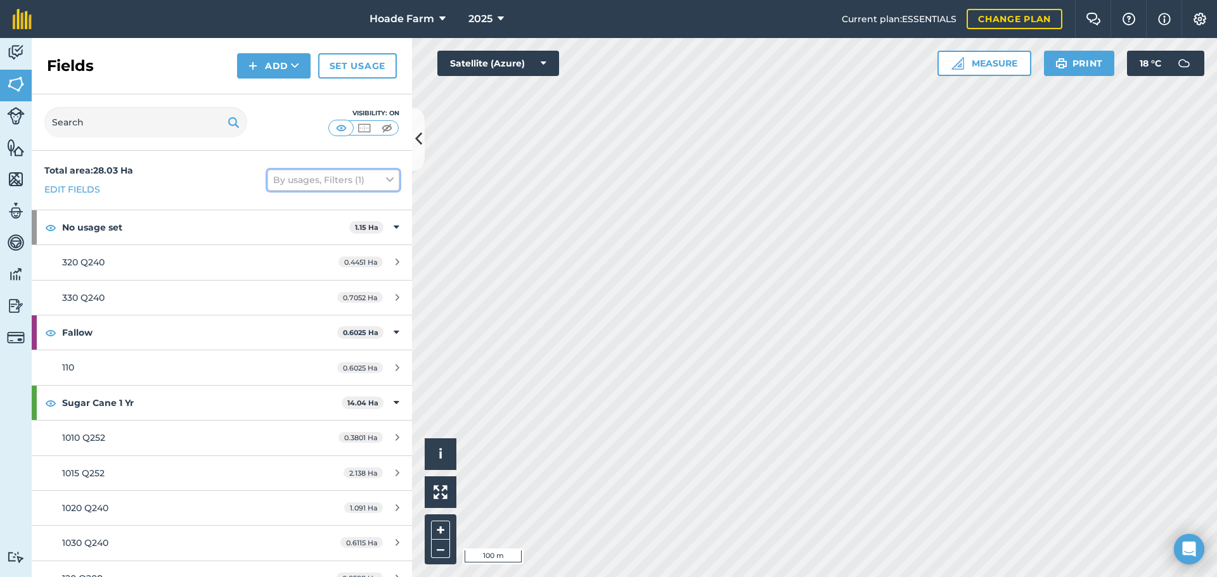
click at [368, 181] on button "By usages, Filters (1)" at bounding box center [333, 180] width 132 height 20
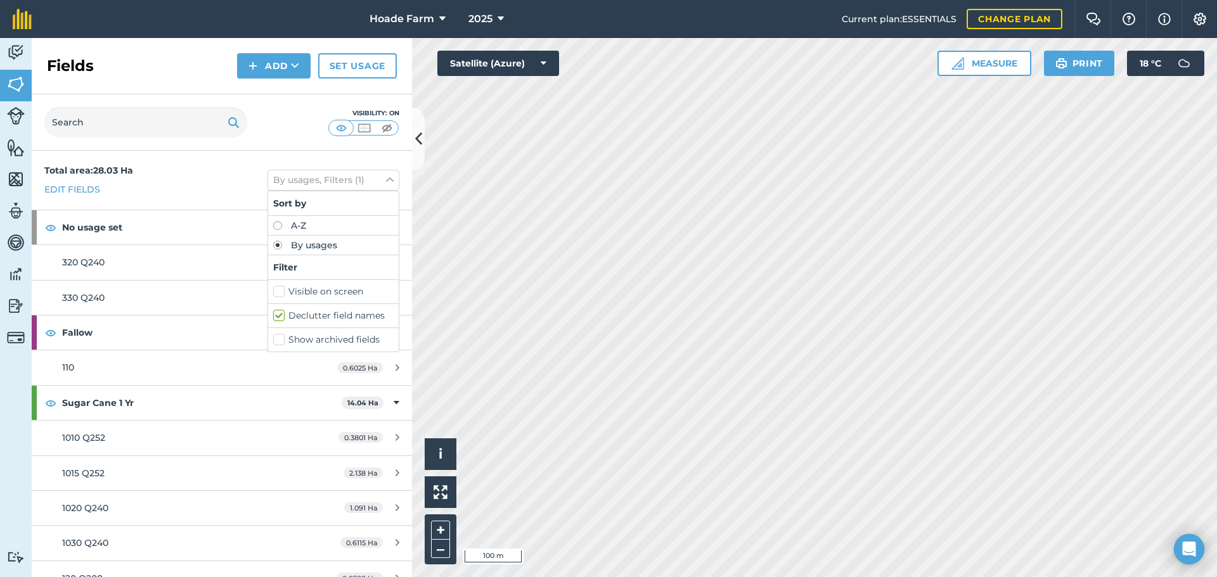
click at [273, 337] on label "Show archived fields" at bounding box center [333, 339] width 120 height 13
click at [273, 337] on input "Show archived fields" at bounding box center [277, 337] width 8 height 8
click at [273, 343] on label "Show archived fields" at bounding box center [333, 339] width 120 height 13
click at [273, 342] on input "Show archived fields" at bounding box center [277, 337] width 8 height 8
checkbox input "false"
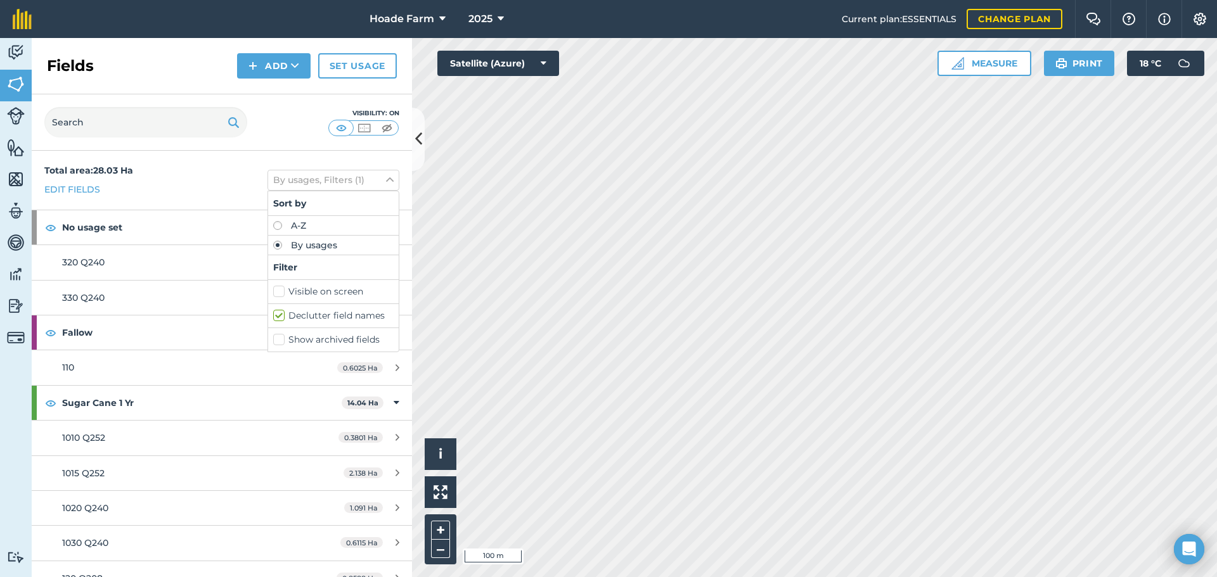
click at [273, 295] on label "Visible on screen" at bounding box center [333, 291] width 120 height 13
click at [273, 293] on input "Visible on screen" at bounding box center [277, 289] width 8 height 8
click at [273, 295] on label "Visible on screen" at bounding box center [333, 291] width 120 height 13
click at [273, 293] on input "Visible on screen" at bounding box center [277, 289] width 8 height 8
checkbox input "false"
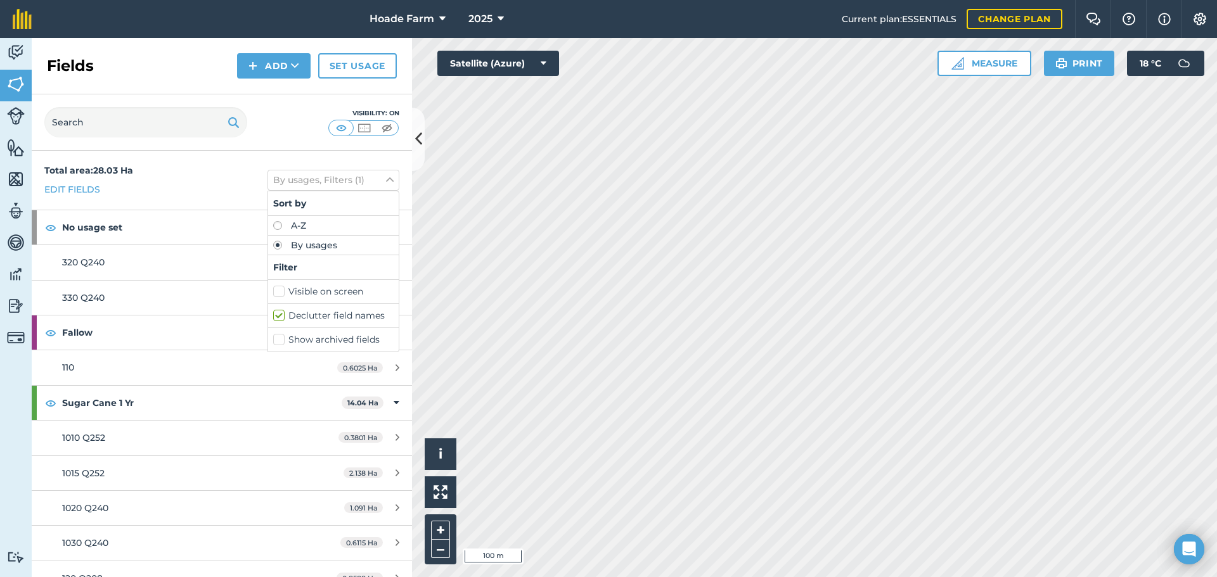
click at [302, 167] on div "Total area : 28.03 Ha Edit fields By usages, Filters (1) Sort by A-Z By usages …" at bounding box center [222, 180] width 380 height 59
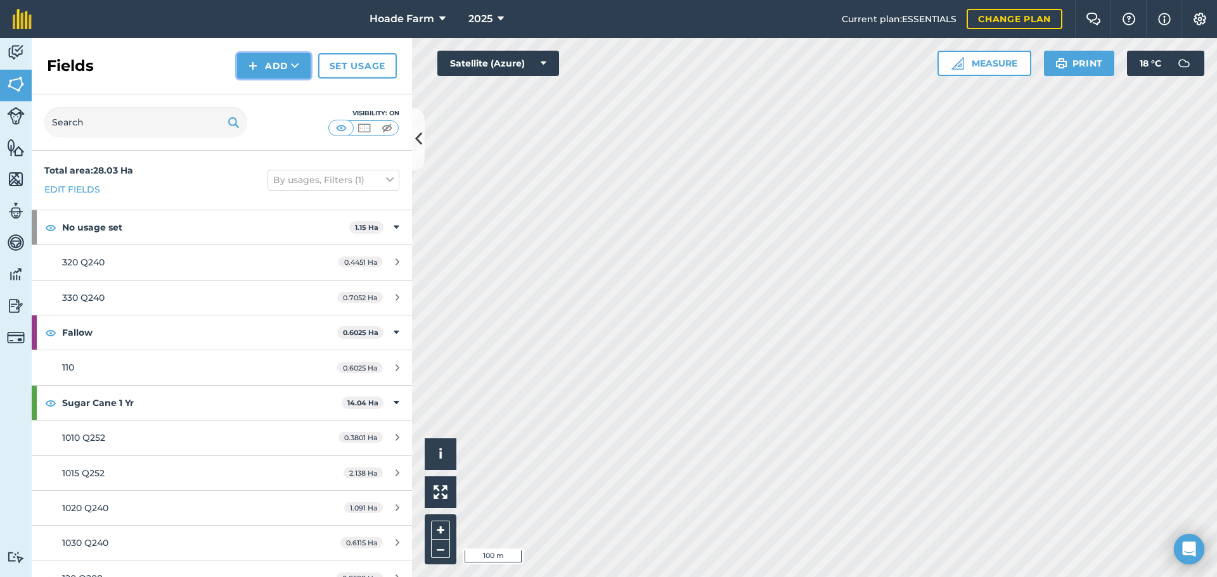
click at [294, 64] on icon at bounding box center [295, 66] width 8 height 13
click at [369, 56] on link "Set usage" at bounding box center [357, 65] width 79 height 25
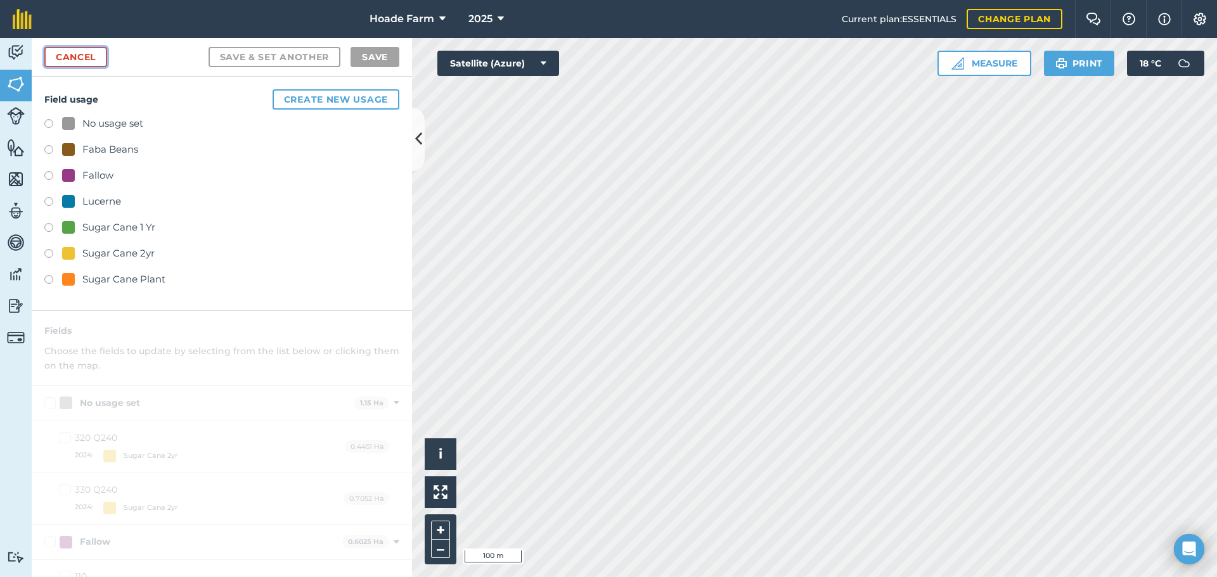
click at [89, 56] on link "Cancel" at bounding box center [75, 57] width 63 height 20
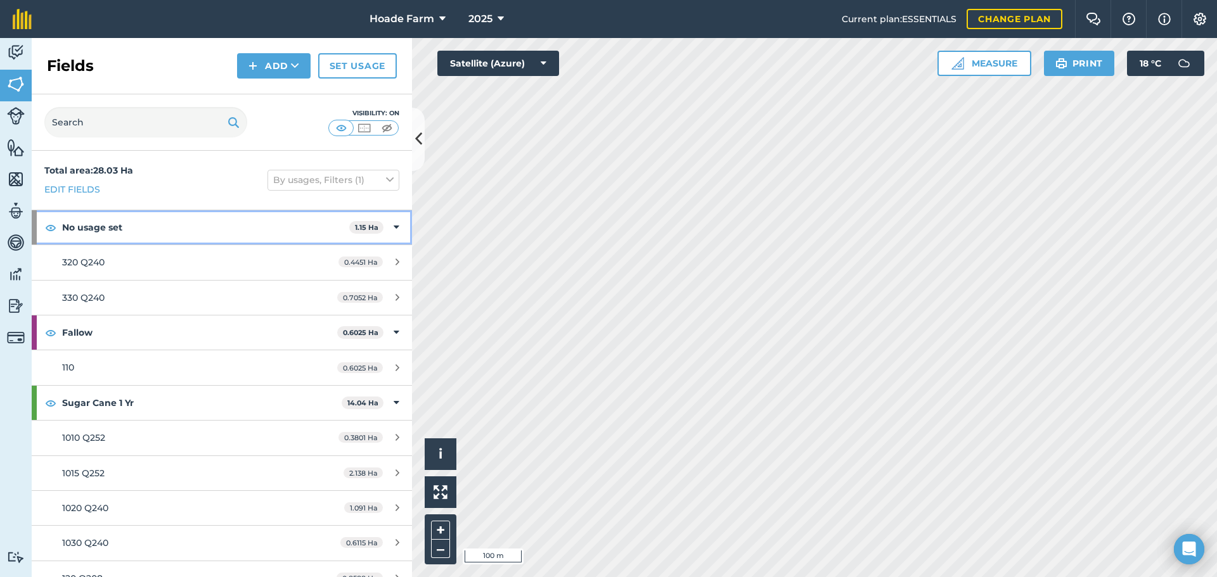
click at [96, 228] on strong "No usage set" at bounding box center [205, 227] width 287 height 34
click at [96, 228] on strong "No usage set" at bounding box center [207, 227] width 290 height 34
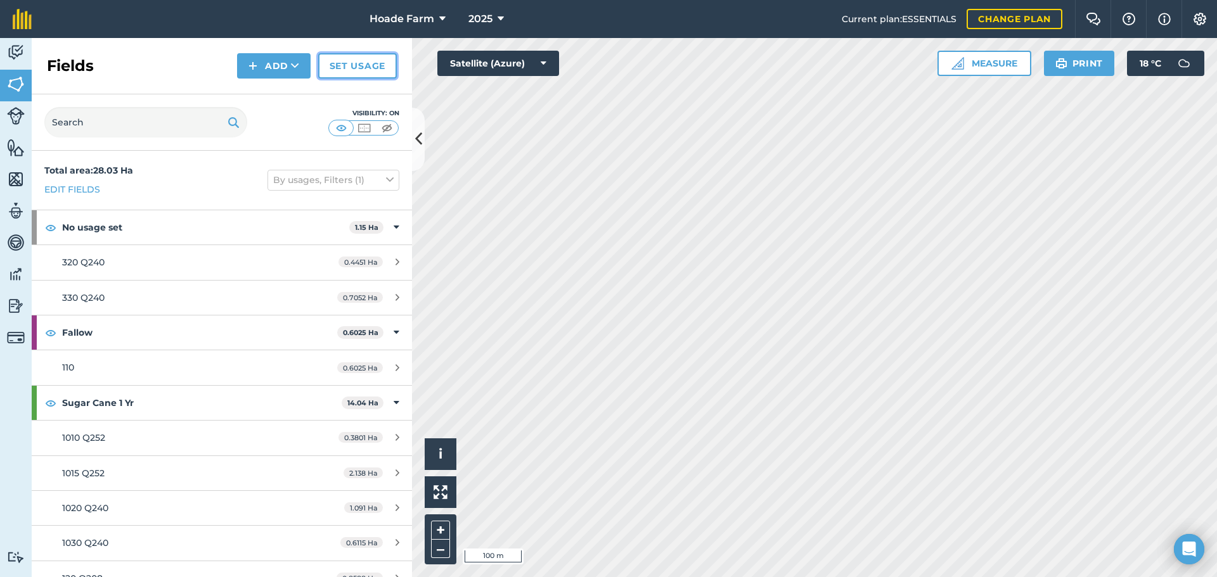
click at [338, 75] on link "Set usage" at bounding box center [357, 65] width 79 height 25
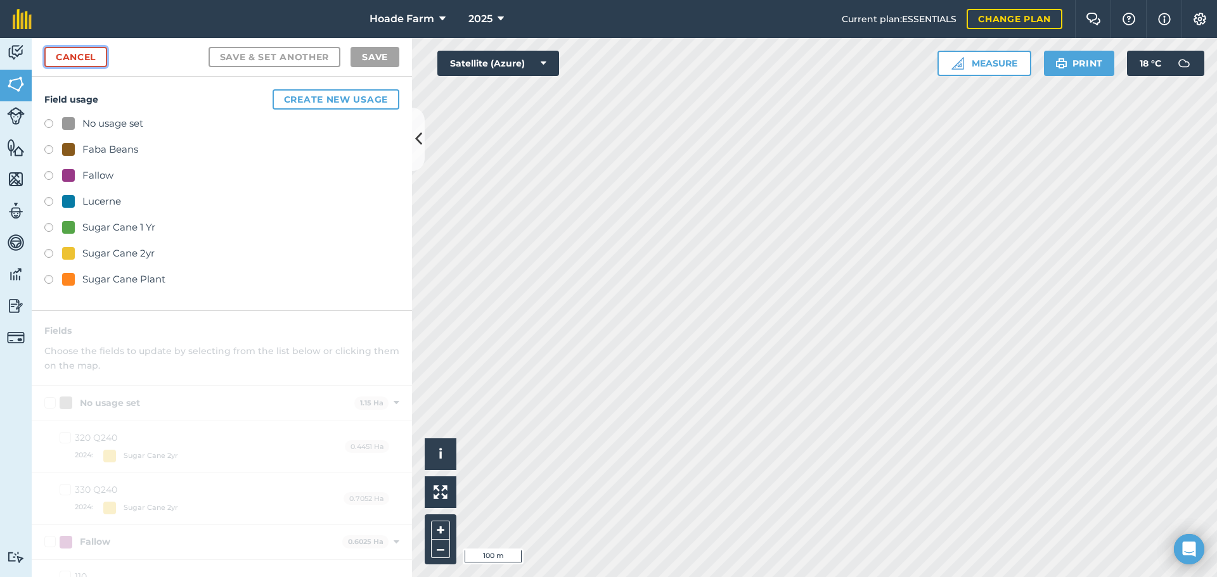
click at [65, 56] on link "Cancel" at bounding box center [75, 57] width 63 height 20
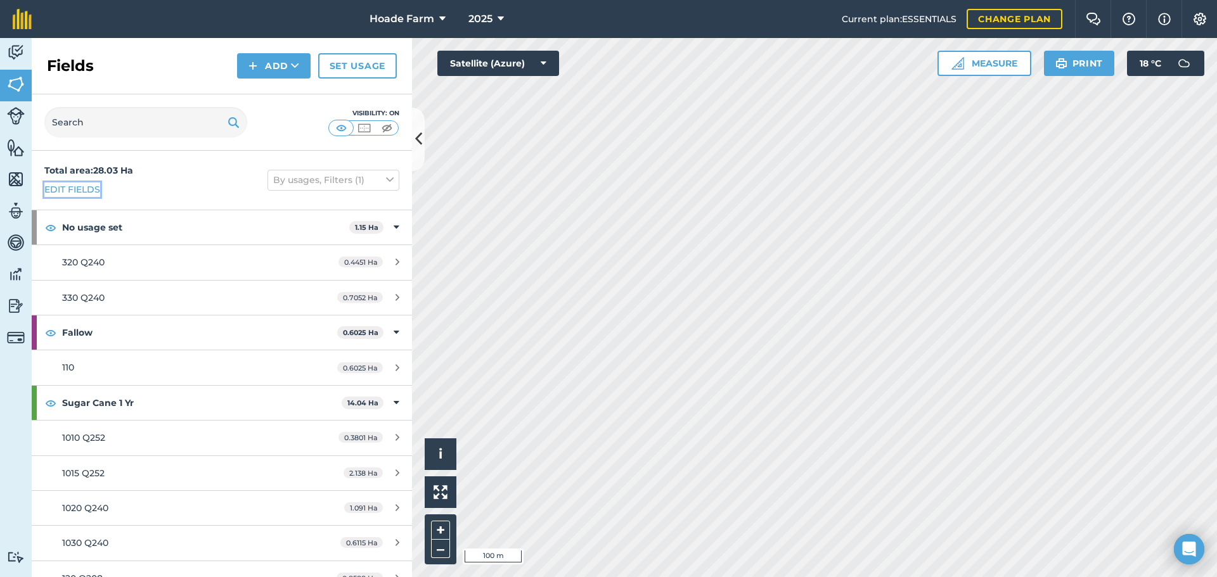
click at [91, 189] on link "Edit fields" at bounding box center [72, 190] width 56 height 14
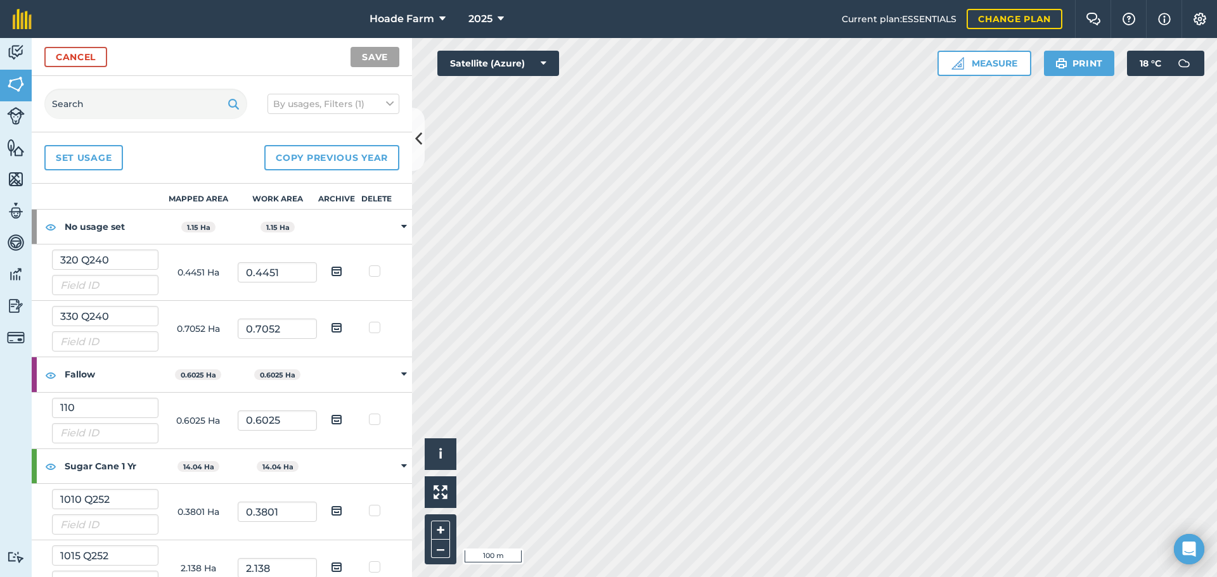
click at [369, 265] on label at bounding box center [376, 265] width 15 height 0
click at [376, 269] on input "checkbox" at bounding box center [380, 269] width 8 height 8
checkbox input "true"
click at [331, 267] on img at bounding box center [336, 271] width 11 height 15
click at [342, 267] on input "checkbox" at bounding box center [346, 267] width 8 height 8
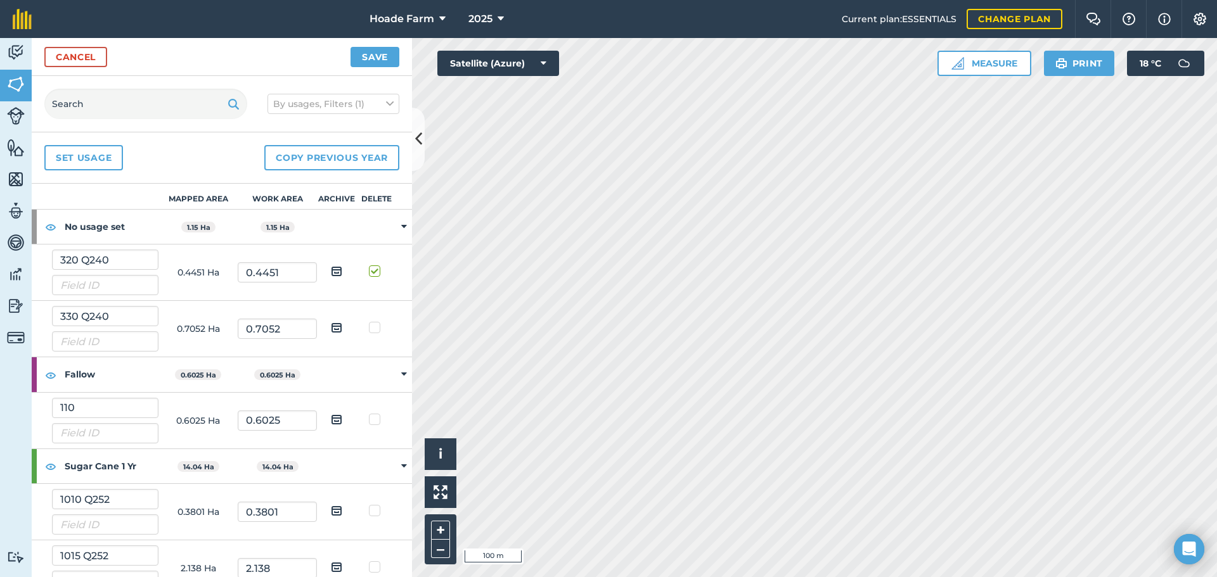
checkbox input "true"
click at [369, 321] on label at bounding box center [376, 321] width 15 height 0
click at [376, 326] on input "checkbox" at bounding box center [380, 325] width 8 height 8
checkbox input "true"
click at [331, 324] on img at bounding box center [336, 327] width 11 height 15
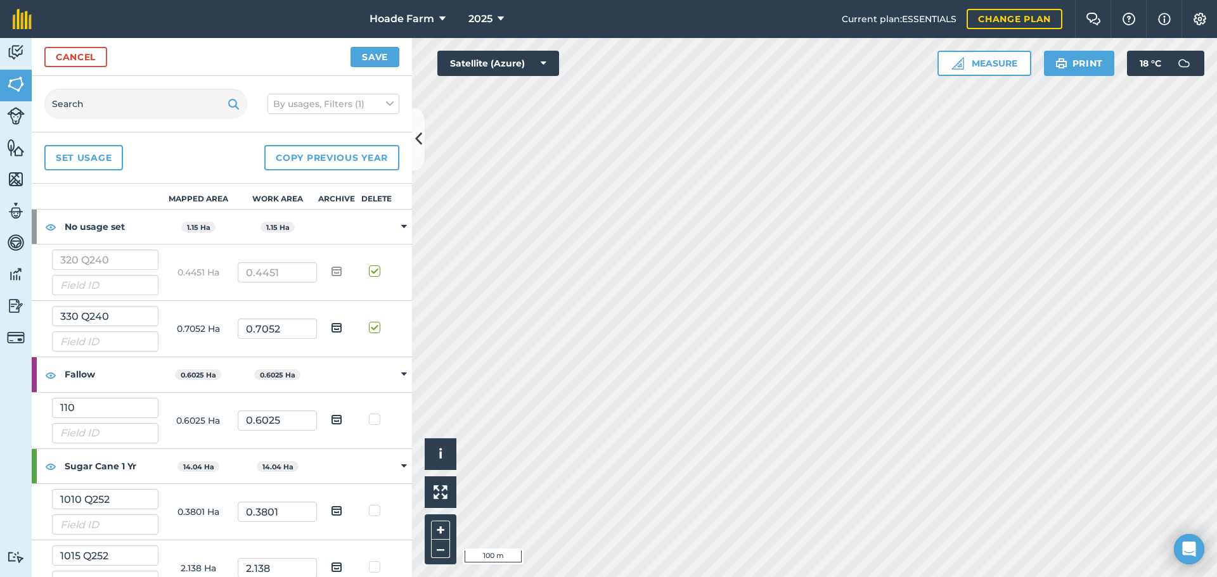
click at [342, 324] on input "checkbox" at bounding box center [346, 323] width 8 height 8
checkbox input "true"
click at [366, 58] on button "Save" at bounding box center [374, 57] width 49 height 20
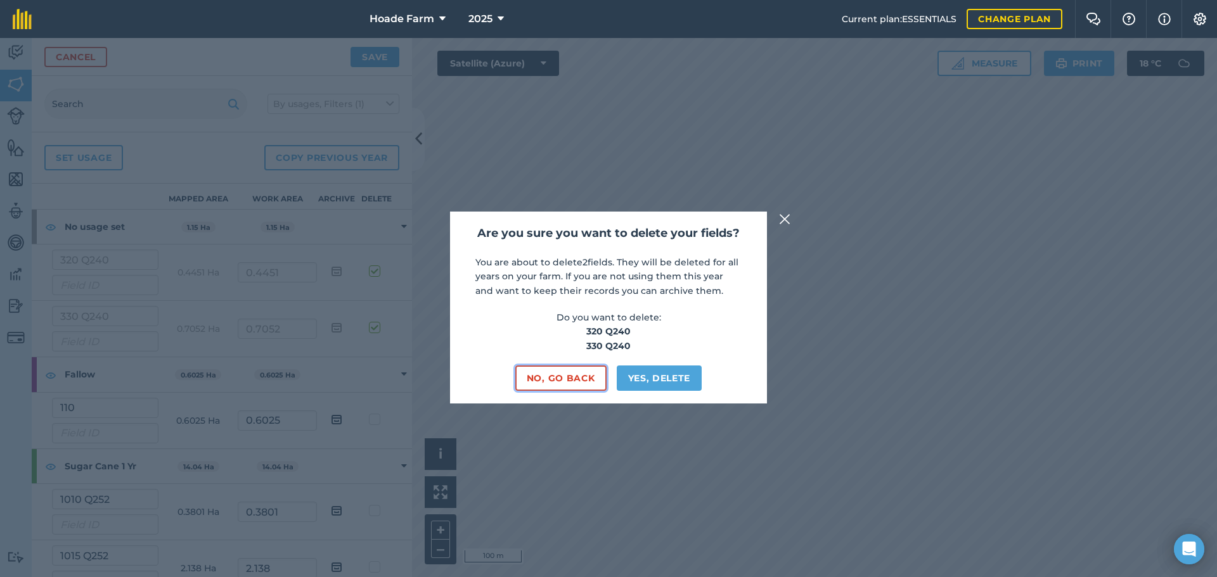
click at [580, 377] on button "No, go back" at bounding box center [560, 378] width 91 height 25
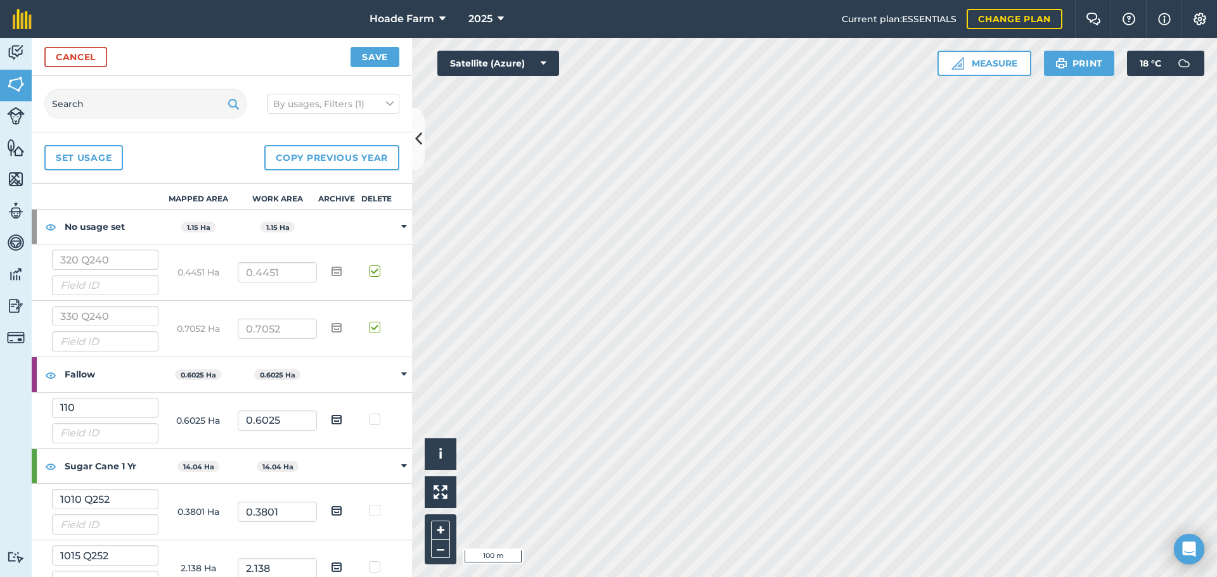
drag, startPoint x: 368, startPoint y: 272, endPoint x: 364, endPoint y: 290, distance: 18.9
click at [369, 265] on label at bounding box center [376, 265] width 15 height 0
click at [376, 273] on input "checkbox" at bounding box center [380, 269] width 8 height 8
checkbox input "false"
click at [369, 321] on label at bounding box center [376, 321] width 15 height 0
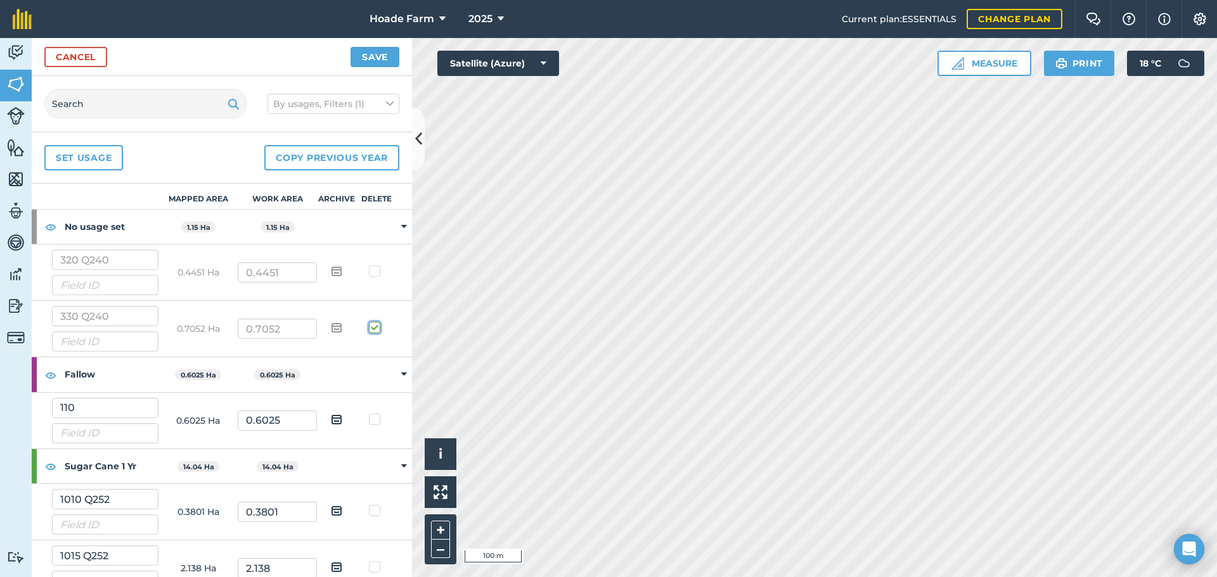
click at [376, 330] on input "checkbox" at bounding box center [380, 325] width 8 height 8
checkbox input "false"
click at [382, 58] on button "Save" at bounding box center [374, 57] width 49 height 20
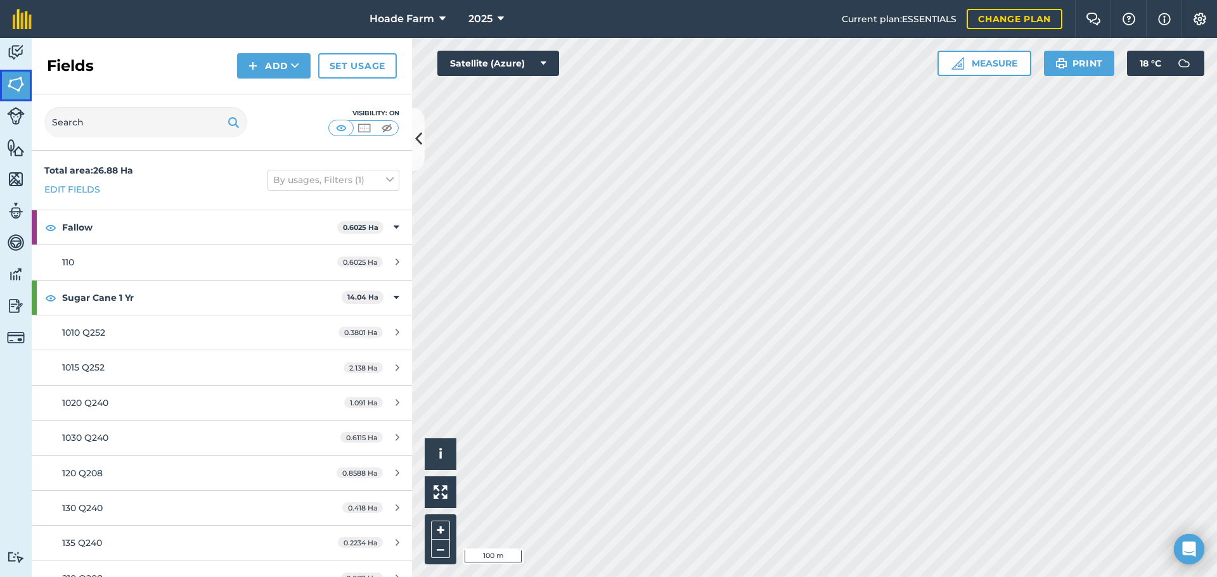
click at [15, 89] on img at bounding box center [16, 84] width 18 height 19
click at [10, 146] on img at bounding box center [16, 147] width 18 height 19
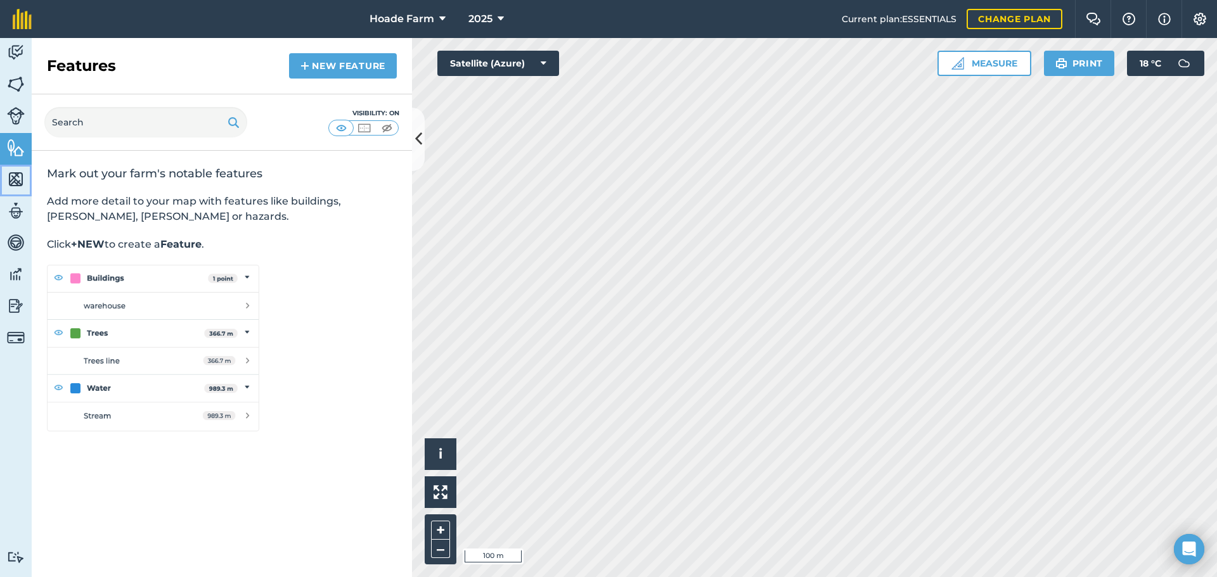
click at [13, 179] on img at bounding box center [16, 179] width 18 height 19
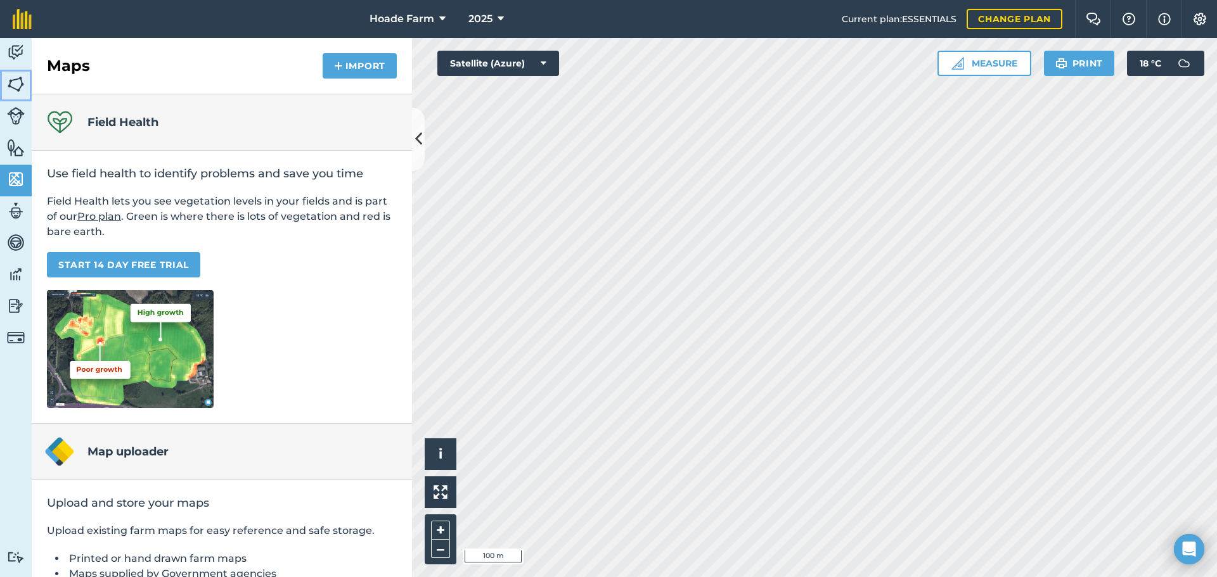
click at [20, 85] on img at bounding box center [16, 84] width 18 height 19
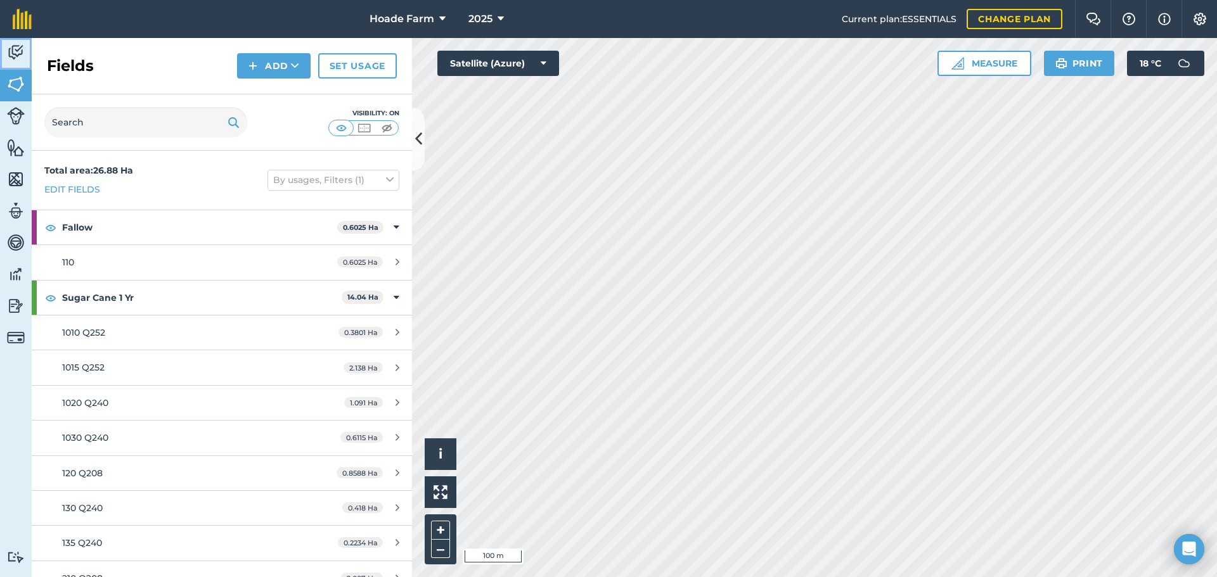
click at [15, 53] on img at bounding box center [16, 52] width 18 height 19
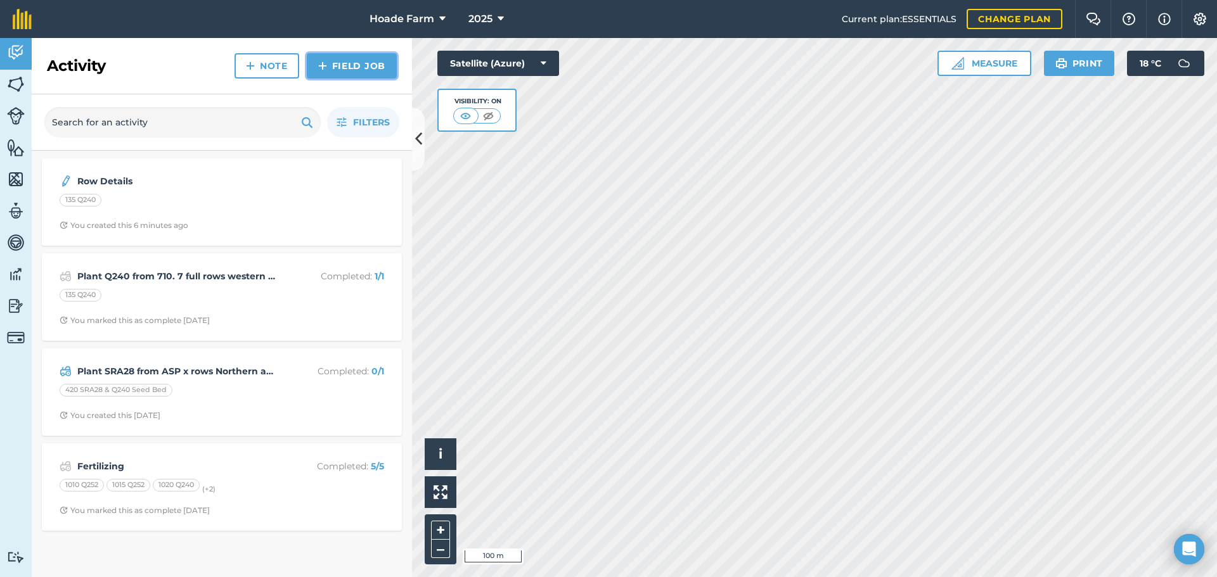
click at [341, 63] on link "Field Job" at bounding box center [352, 65] width 90 height 25
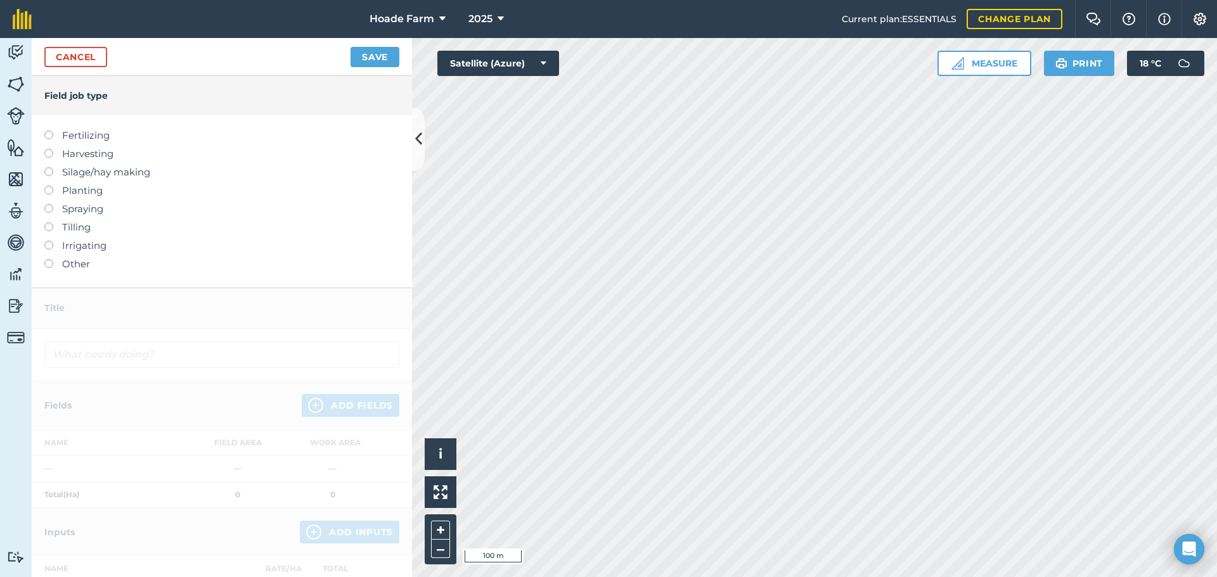
click at [46, 149] on label at bounding box center [53, 149] width 18 height 0
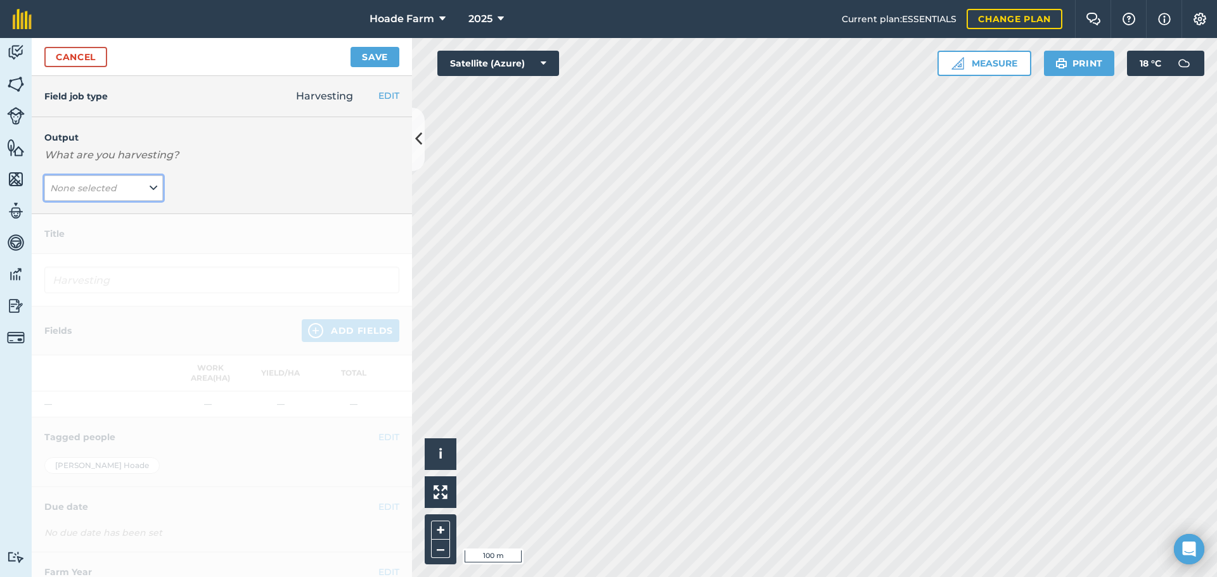
click at [102, 189] on em "None selected" at bounding box center [83, 188] width 67 height 11
click at [103, 240] on button "Sugar Cane 2yr ( t )" at bounding box center [103, 238] width 119 height 24
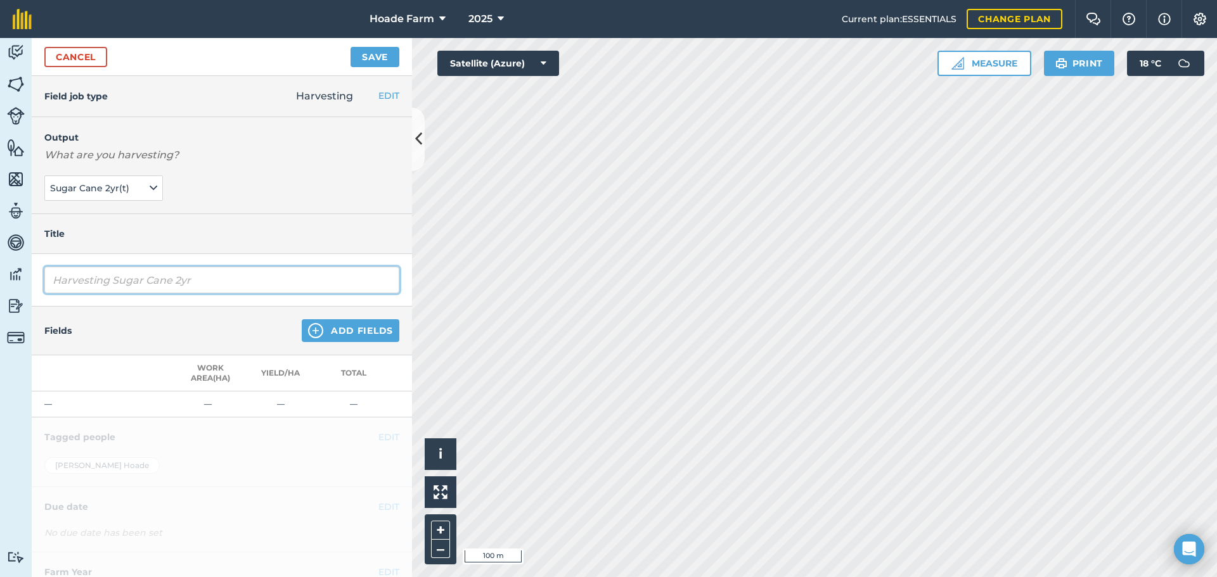
click at [133, 280] on input "Harvesting Sugar Cane 2yr" at bounding box center [221, 280] width 355 height 27
click at [130, 280] on input "Harvesting SugHarvesting Round 1ar Cane 2yr" at bounding box center [221, 280] width 355 height 27
click at [233, 282] on input "Harvesting Round 1ar Cane 2y" at bounding box center [221, 280] width 355 height 27
type input "Harvesting Round 1"
click at [335, 327] on button "Add Fields" at bounding box center [351, 330] width 98 height 23
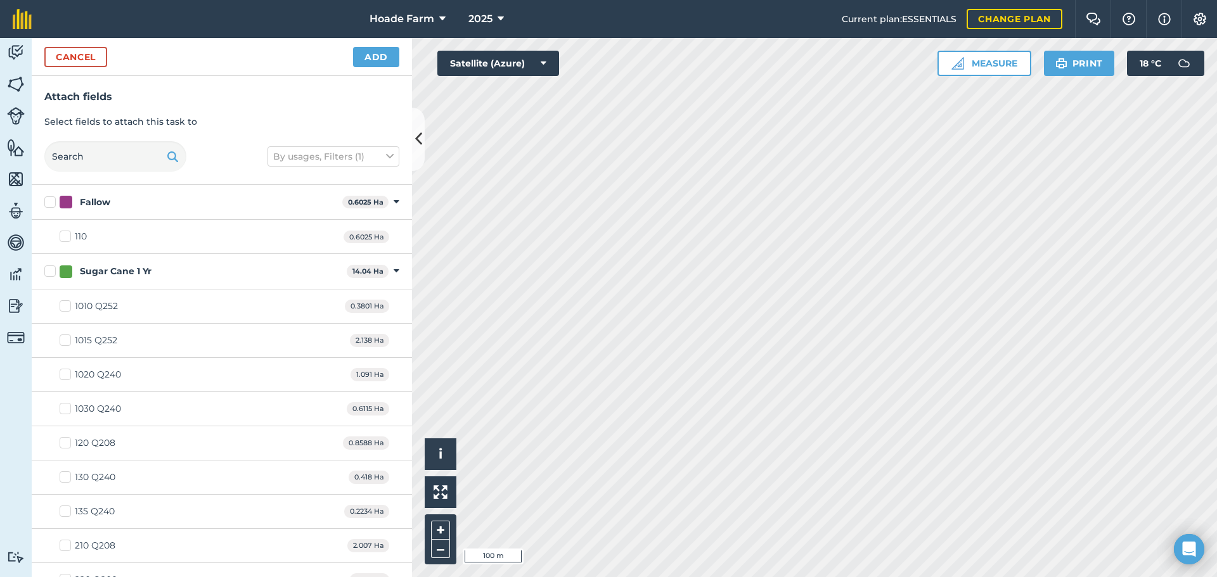
checkbox input "true"
click at [371, 53] on button "Add" at bounding box center [376, 57] width 46 height 20
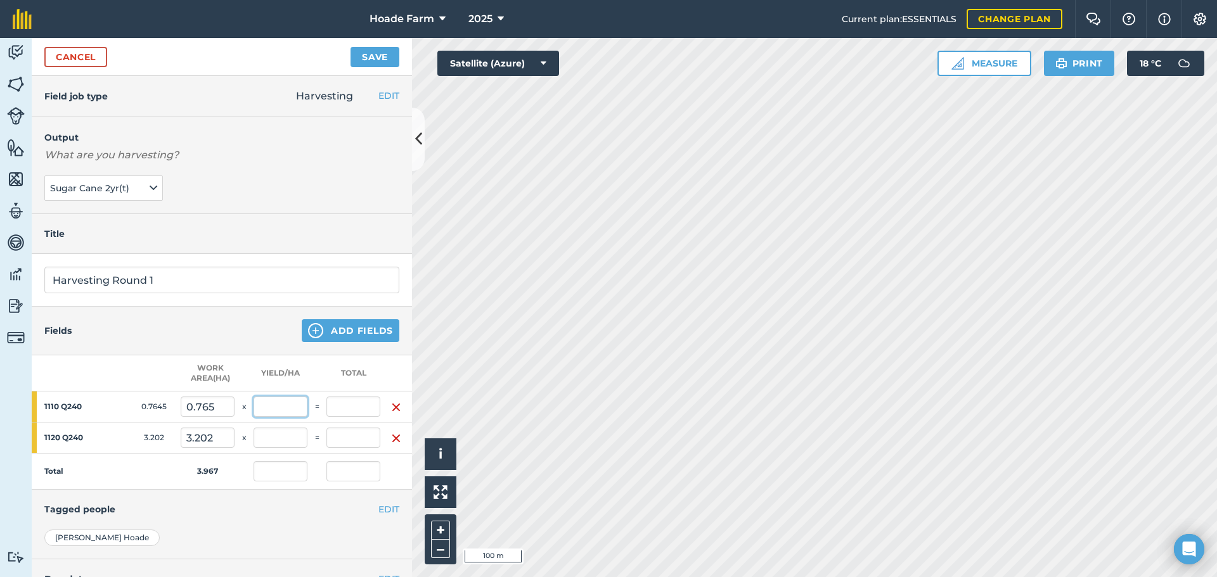
click at [266, 409] on input "text" at bounding box center [281, 407] width 54 height 20
drag, startPoint x: 219, startPoint y: 402, endPoint x: 180, endPoint y: 406, distance: 38.9
click at [180, 406] on tr "1110 Q240 0.7645 0.765 x =" at bounding box center [222, 407] width 380 height 31
type input "0.82"
type input "0"
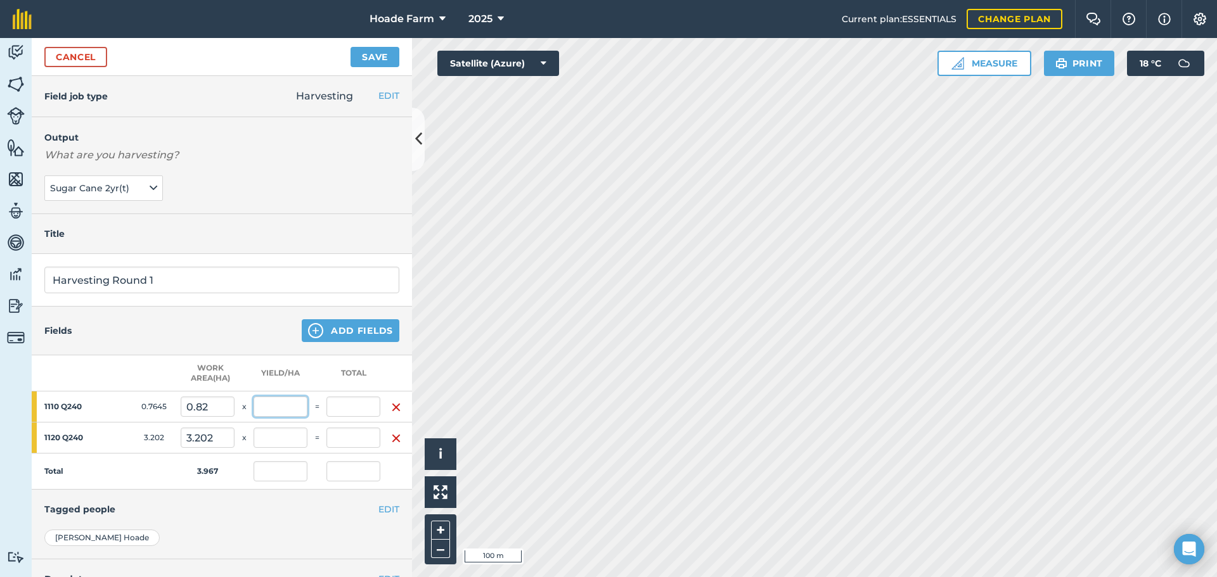
type input "0"
click at [276, 403] on input "text" at bounding box center [281, 407] width 54 height 20
type input "140"
type input "114.8"
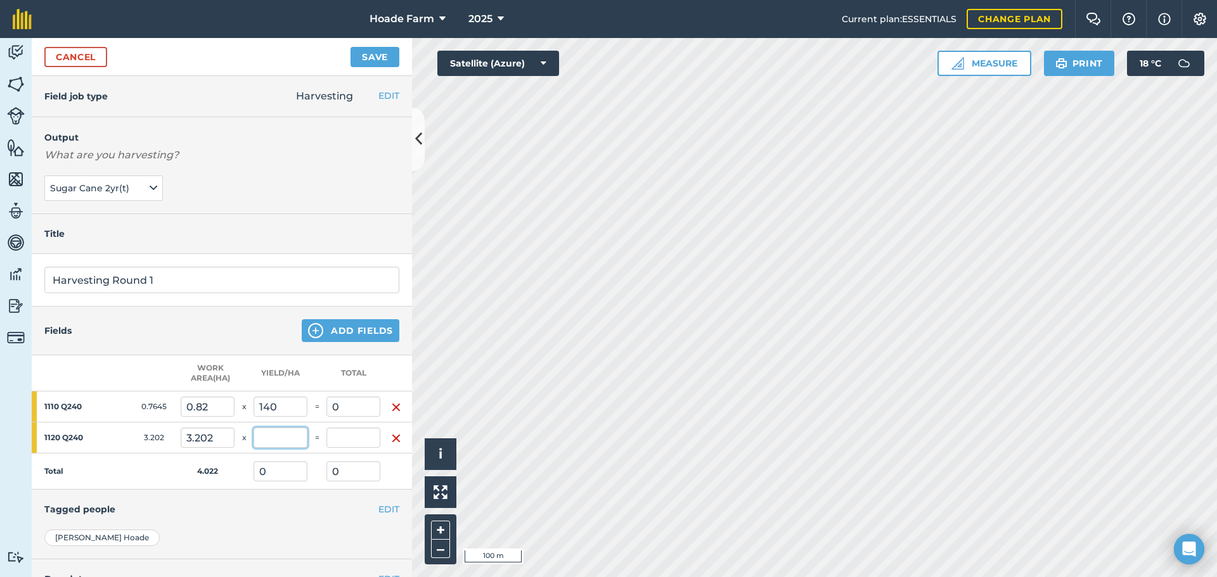
type input "28.543"
type input "114.8"
click at [275, 439] on input "text" at bounding box center [281, 438] width 54 height 20
drag, startPoint x: 225, startPoint y: 437, endPoint x: 169, endPoint y: 438, distance: 56.4
click at [169, 438] on tr "1120 Q240 3.202 3.202 x =" at bounding box center [222, 438] width 380 height 31
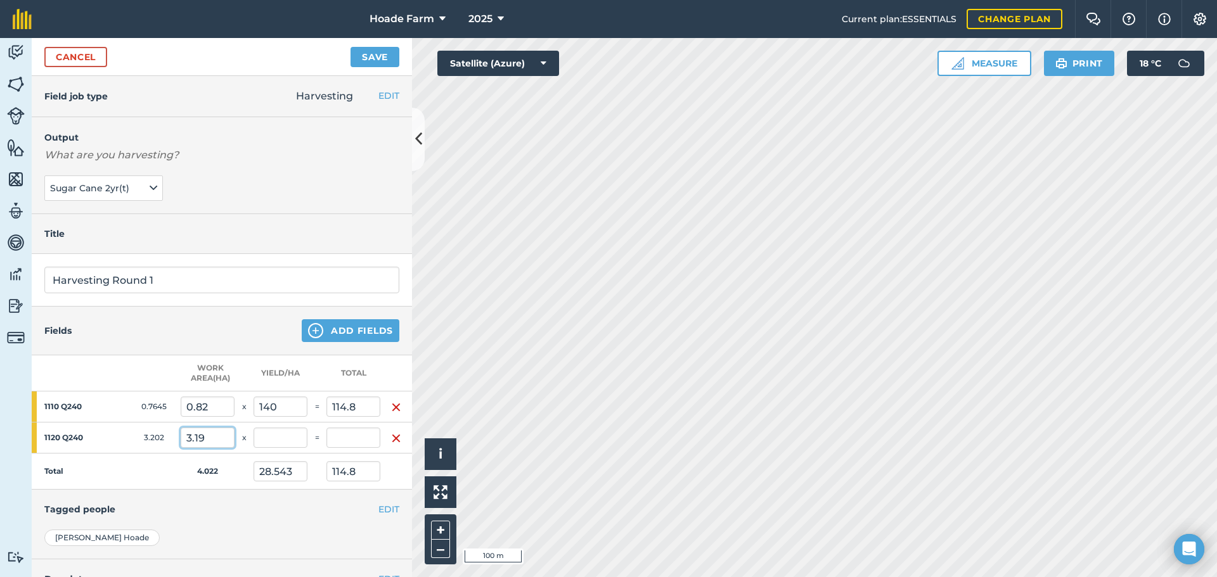
type input "3.19"
type input "28.628"
type input "0"
click at [295, 439] on input "text" at bounding box center [281, 438] width 54 height 20
type input "112"
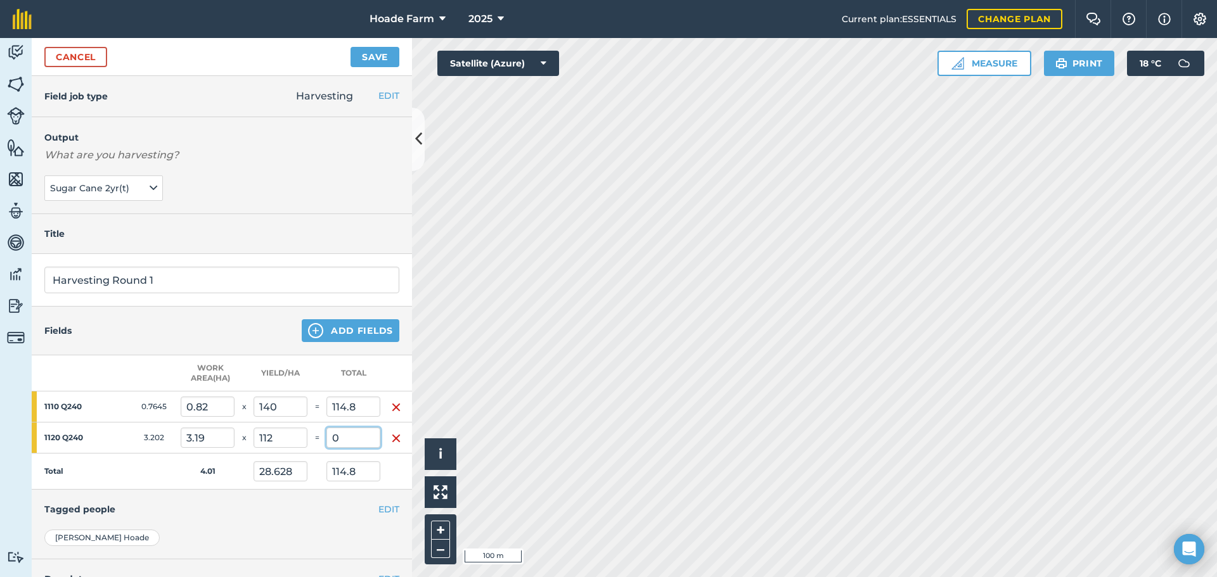
type input "117.726"
type input "472.08"
type input "357.28"
click at [350, 437] on input "357.28" at bounding box center [353, 438] width 54 height 20
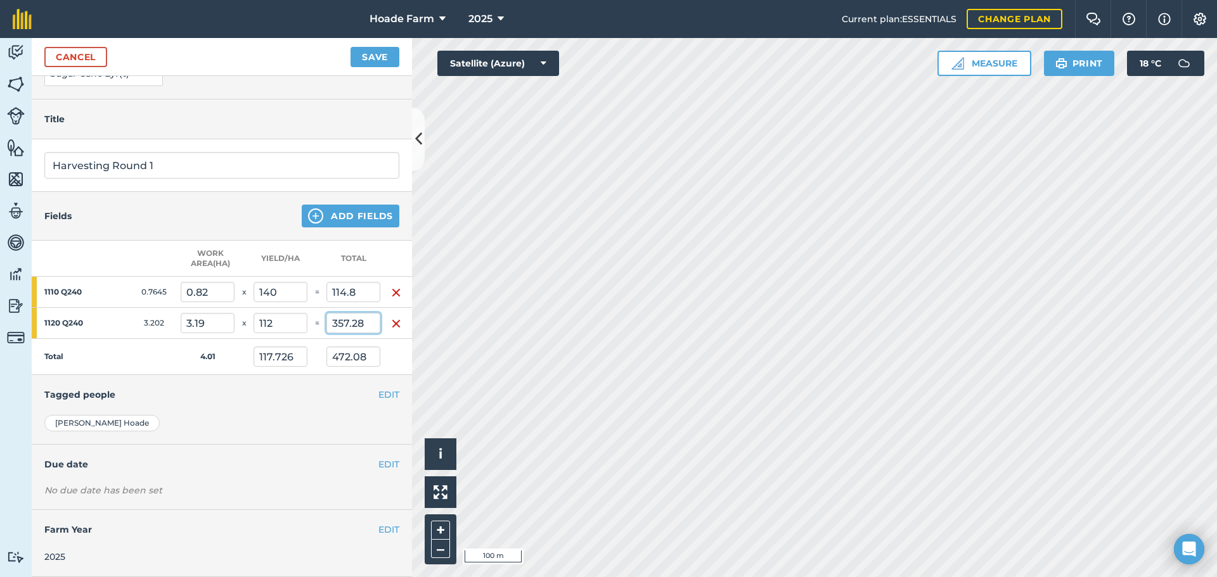
scroll to position [124, 0]
click at [380, 458] on button "EDIT" at bounding box center [388, 465] width 21 height 14
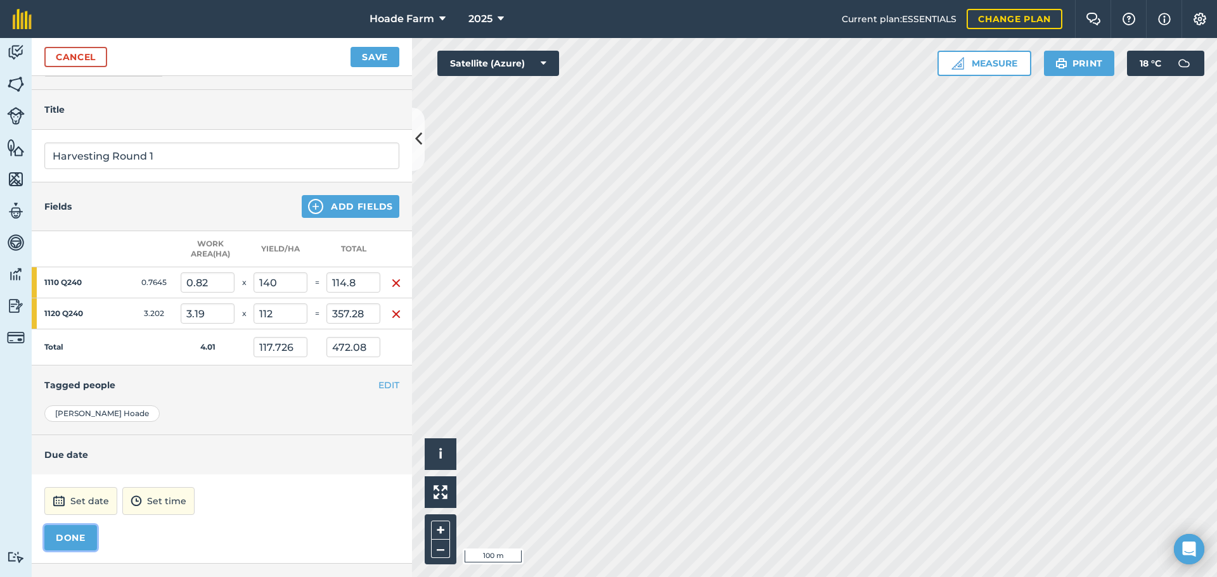
click at [77, 539] on button "DONE" at bounding box center [70, 537] width 53 height 25
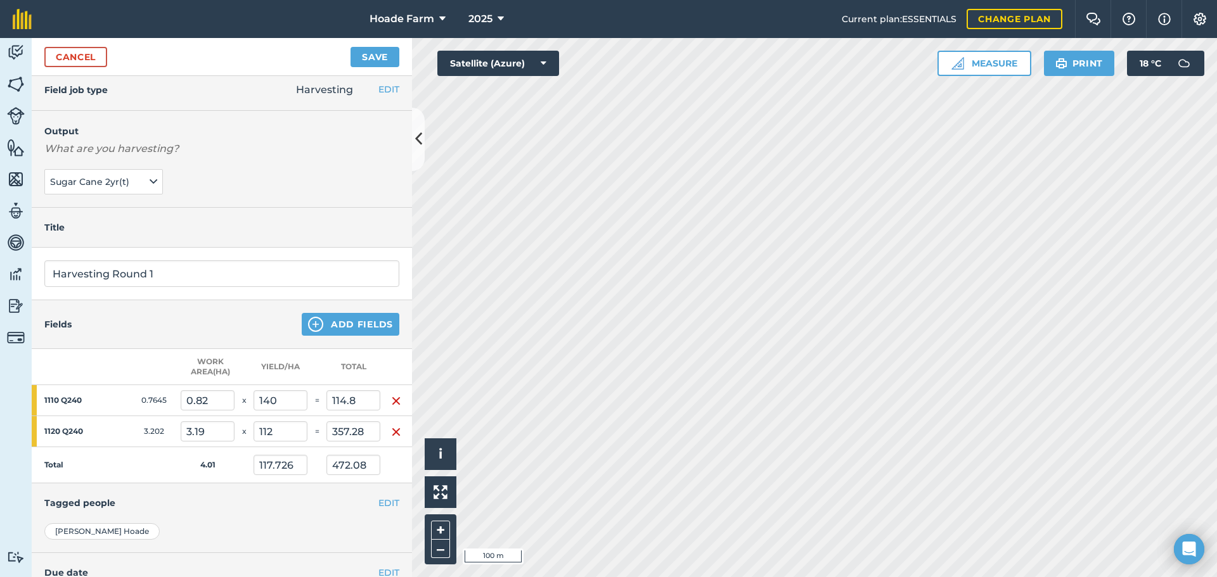
scroll to position [0, 0]
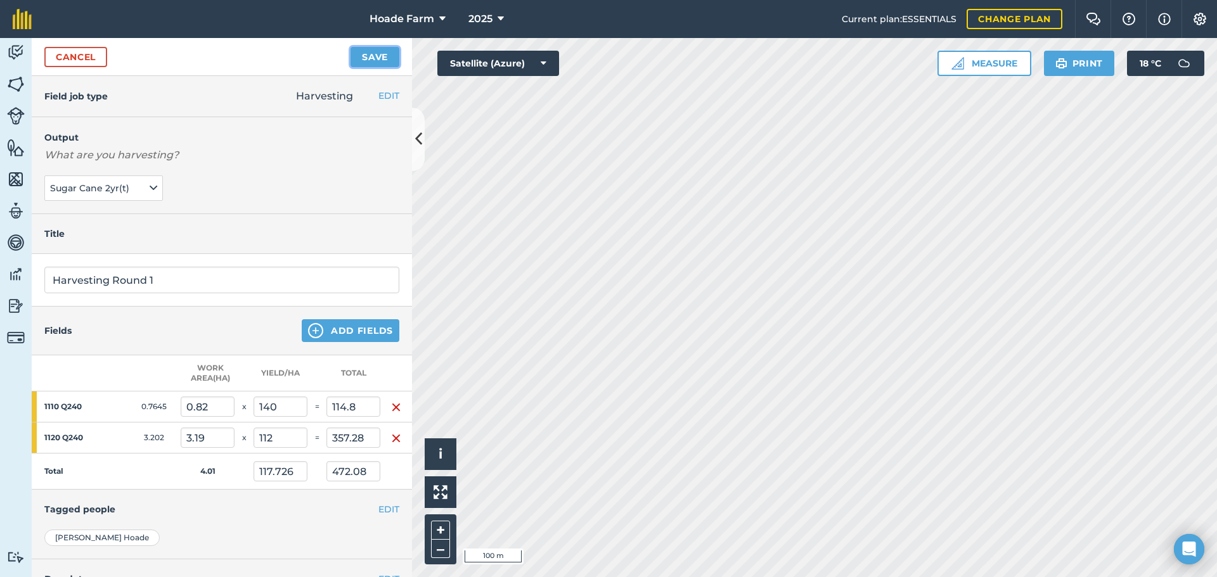
click at [375, 57] on button "Save" at bounding box center [374, 57] width 49 height 20
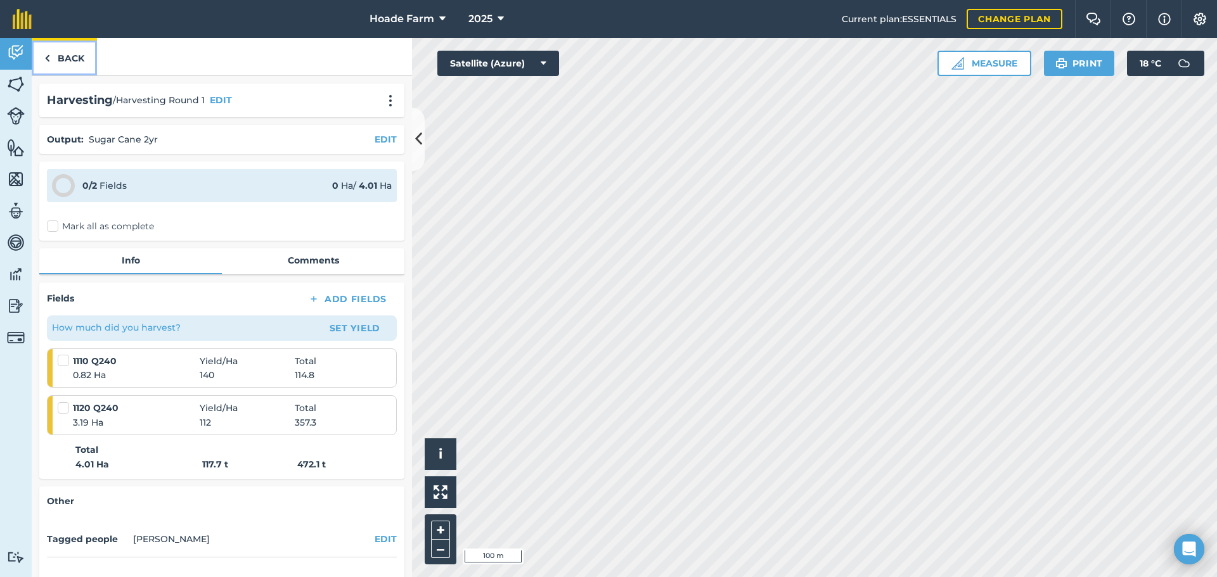
click at [67, 54] on link "Back" at bounding box center [64, 56] width 65 height 37
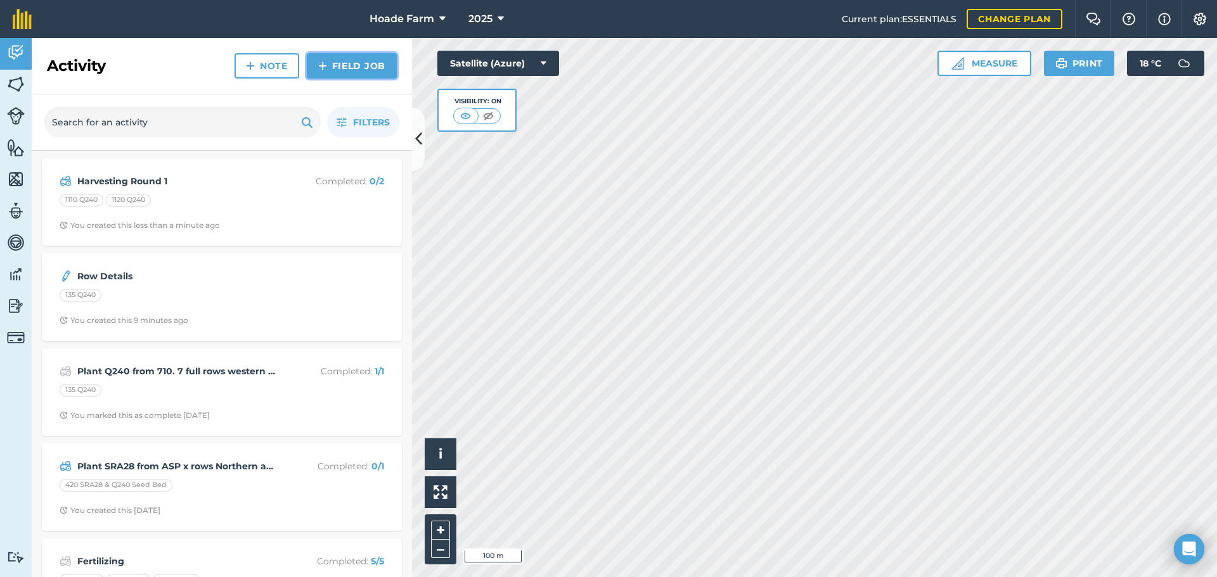
click at [370, 67] on link "Field Job" at bounding box center [352, 65] width 90 height 25
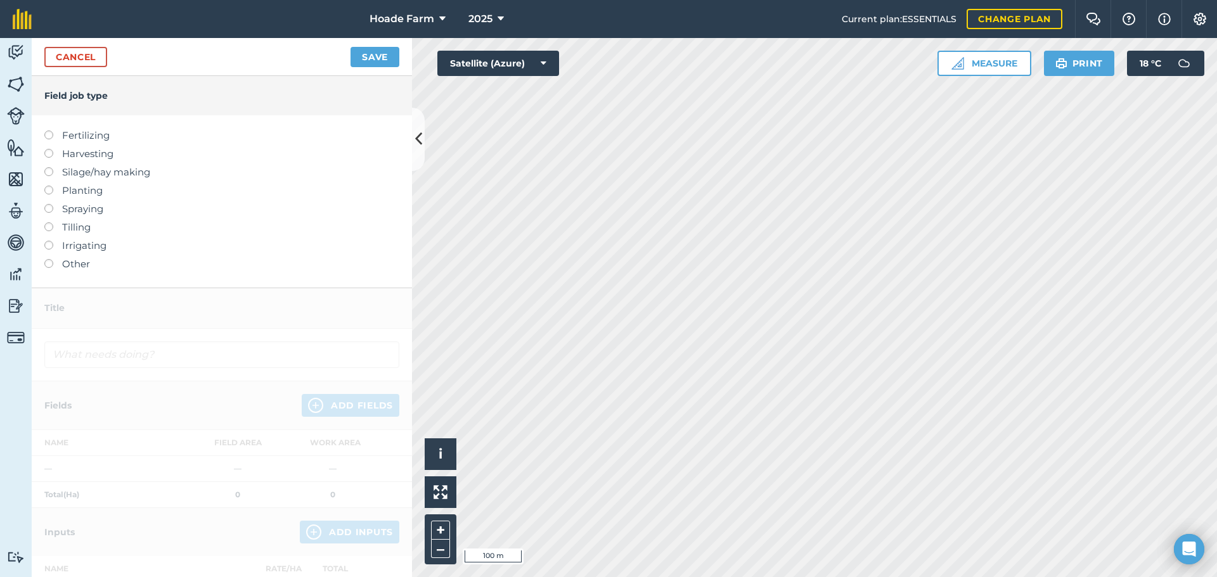
click at [48, 149] on label at bounding box center [53, 149] width 18 height 0
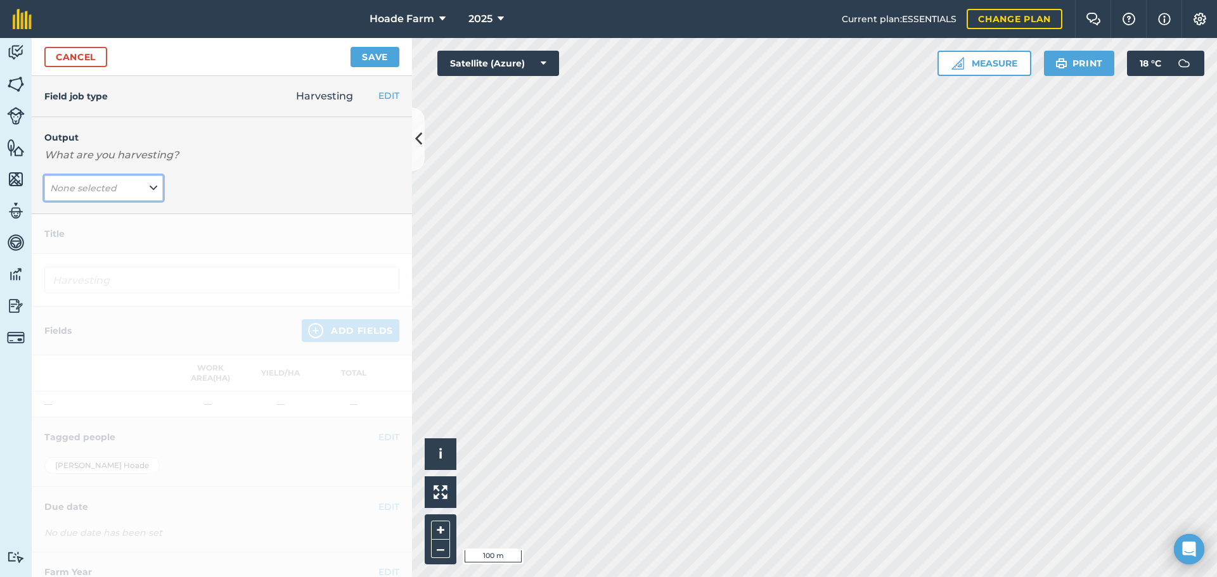
click at [130, 193] on button "None selected" at bounding box center [103, 188] width 119 height 25
click at [113, 218] on button "Sugar Cane 1 Yr ( t )" at bounding box center [103, 214] width 119 height 24
click at [127, 189] on span "Sugar Cane 1 Yr ( t )" at bounding box center [91, 188] width 82 height 14
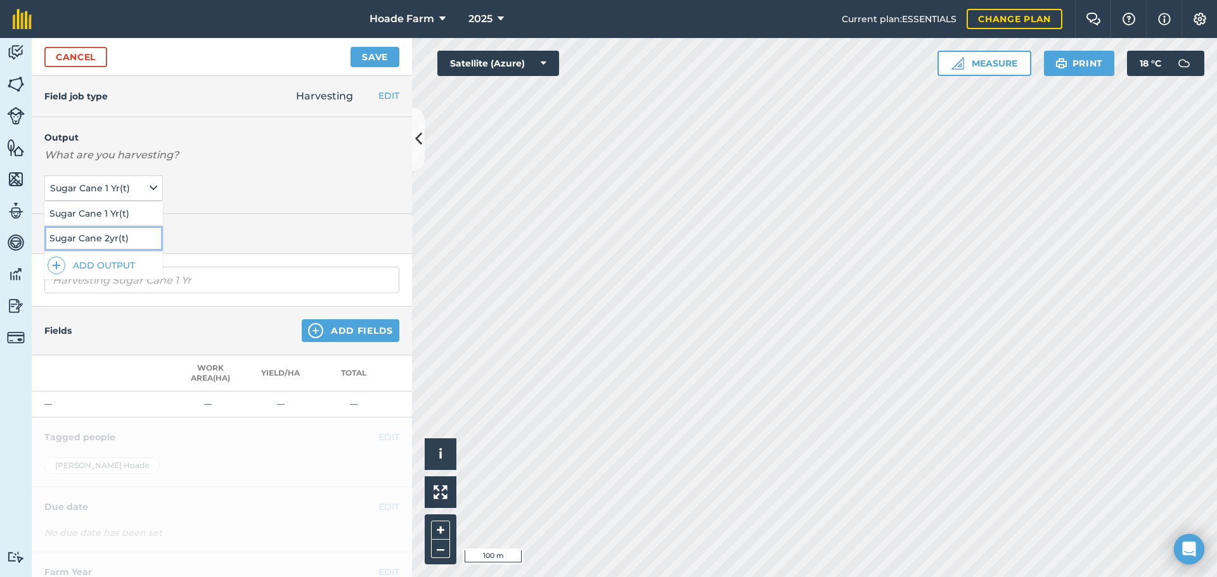
click at [131, 238] on button "Sugar Cane 2yr ( t )" at bounding box center [103, 238] width 119 height 24
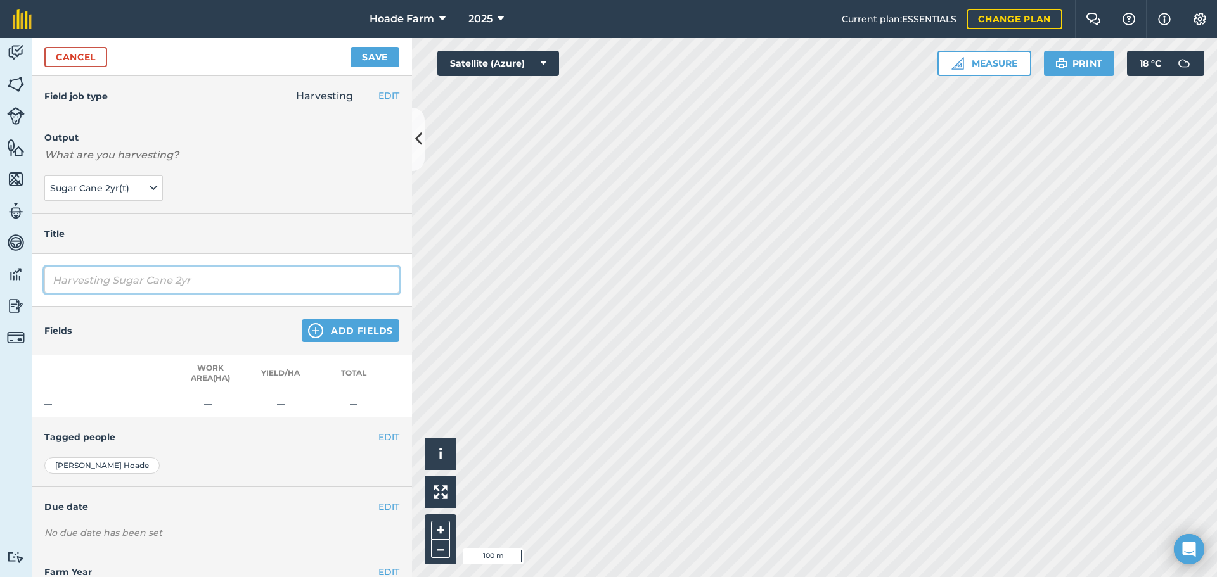
click at [116, 282] on input "Harvesting Sugar Cane 2yr" at bounding box center [221, 280] width 355 height 27
drag, startPoint x: 207, startPoint y: 282, endPoint x: 29, endPoint y: 276, distance: 178.2
click at [29, 275] on div "Activity Fields Livestock Features Maps Team Vehicles Data Reporting Billing Tu…" at bounding box center [608, 307] width 1217 height 539
type input "Harvesting Round 2"
click at [320, 329] on button "Add Fields" at bounding box center [351, 330] width 98 height 23
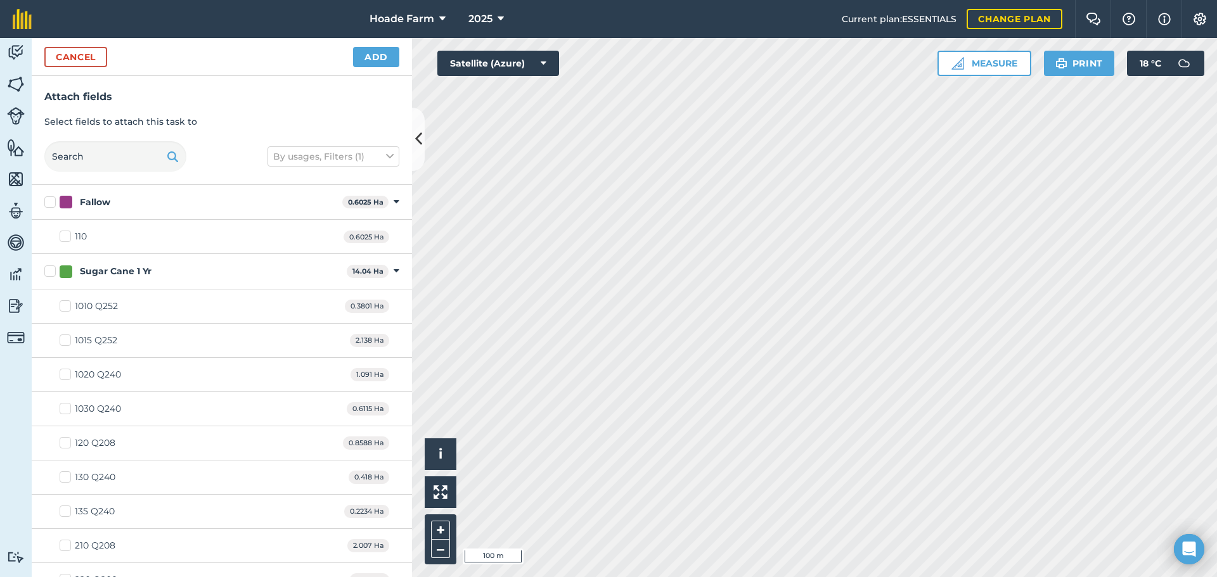
checkbox input "true"
click at [385, 55] on button "Add" at bounding box center [376, 57] width 46 height 20
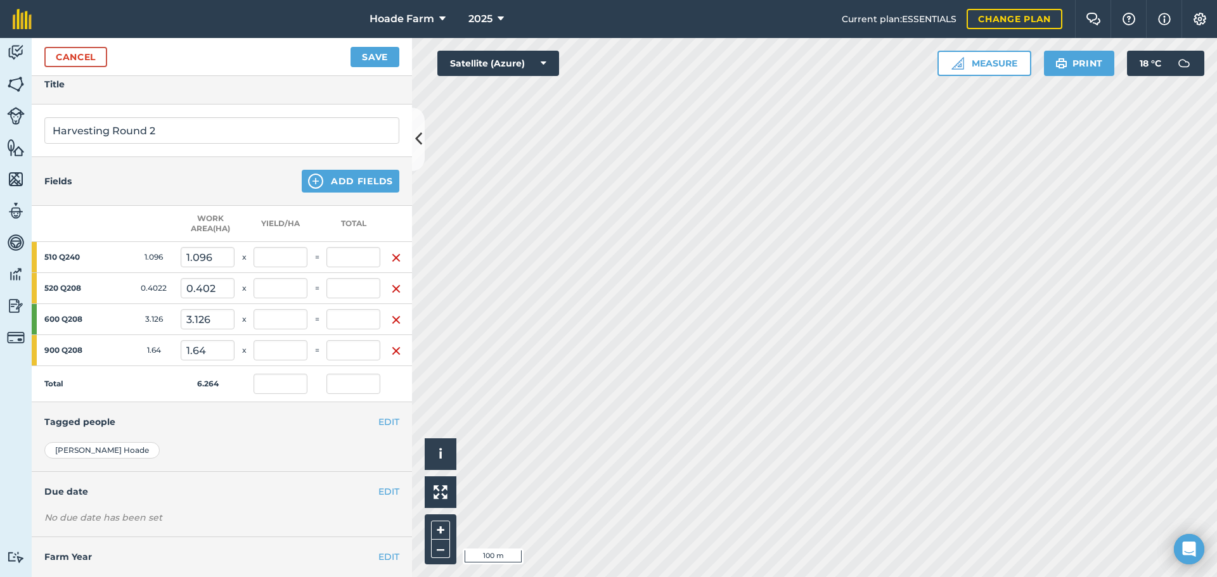
scroll to position [186, 0]
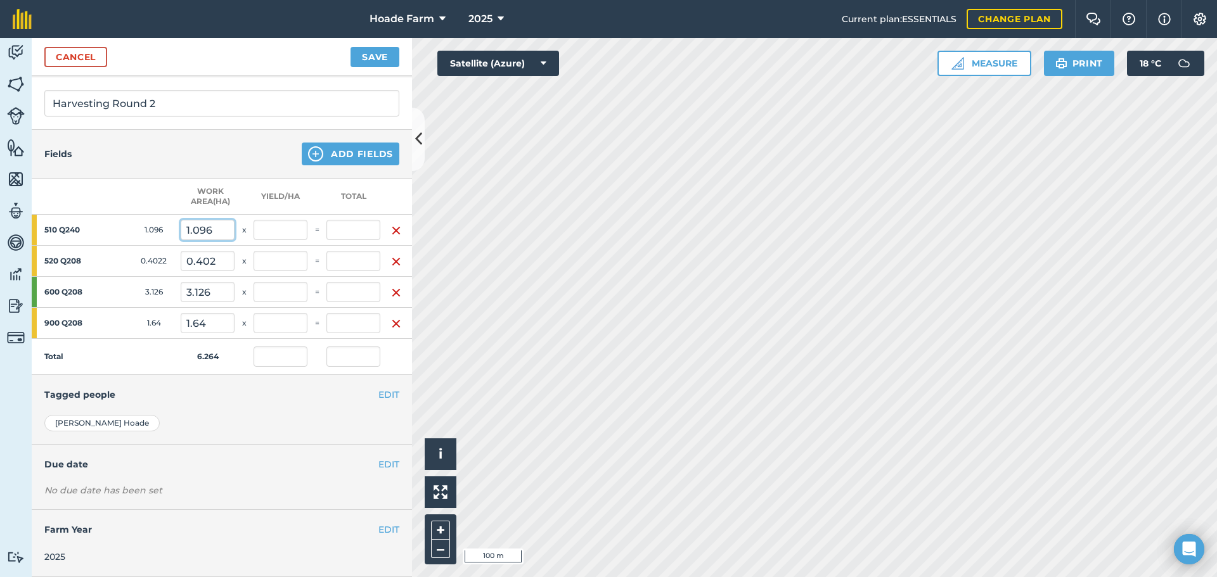
drag, startPoint x: 215, startPoint y: 220, endPoint x: 183, endPoint y: 220, distance: 32.3
click at [183, 220] on input "1.096" at bounding box center [208, 230] width 54 height 20
type input "1.21"
type input "0"
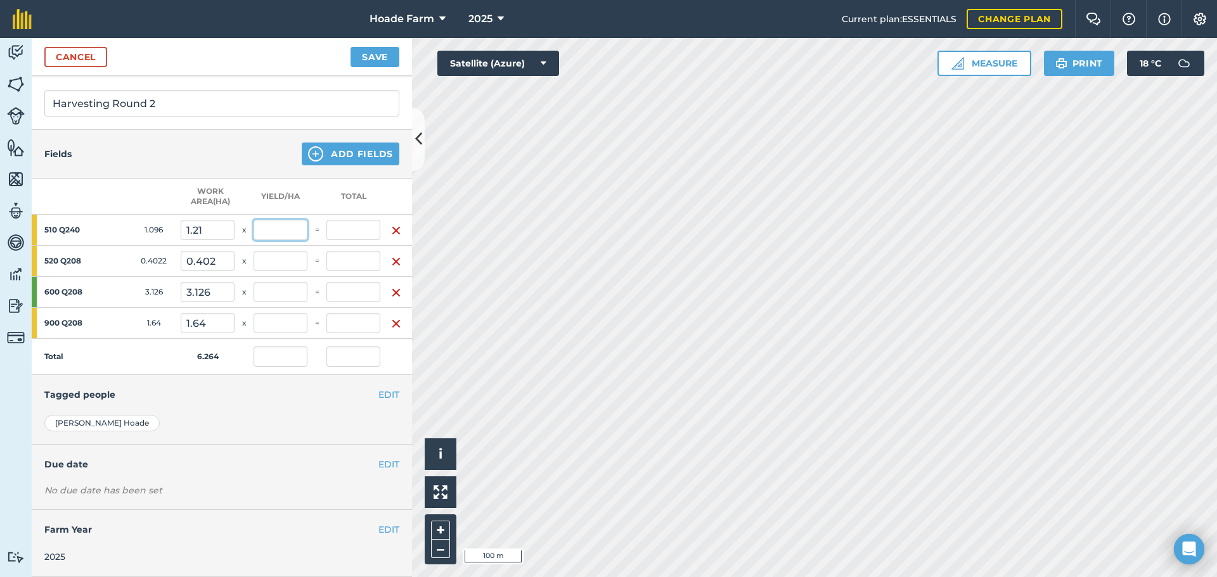
type input "0"
click at [261, 220] on input "text" at bounding box center [281, 230] width 54 height 20
type input "140"
type input "169.4"
type input "26.559"
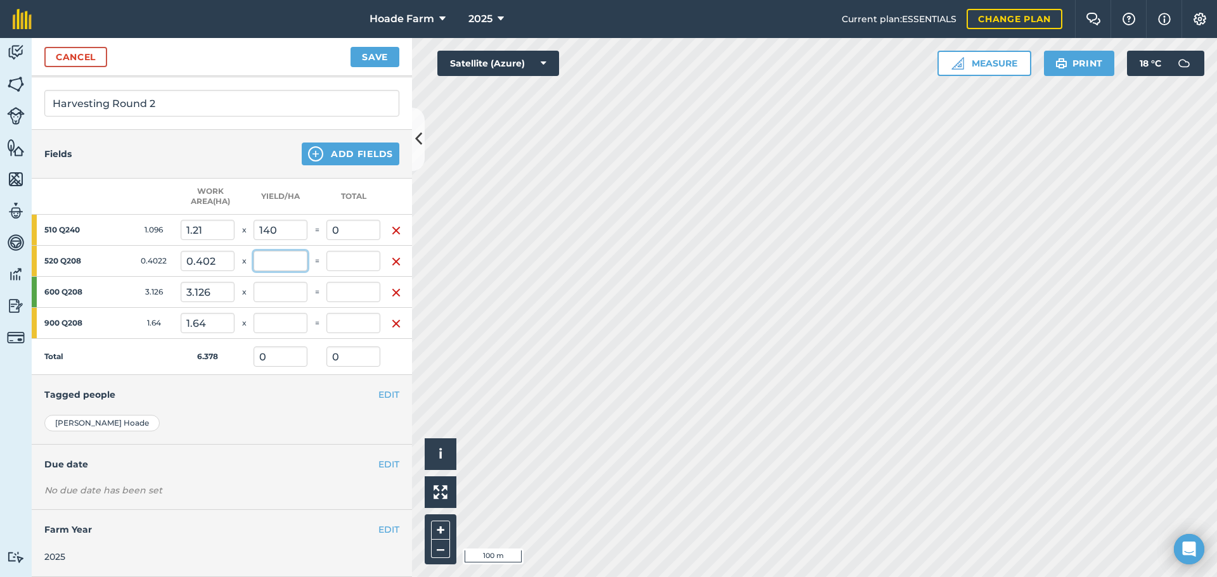
type input "169.4"
click at [270, 251] on input "text" at bounding box center [281, 261] width 54 height 20
drag, startPoint x: 222, startPoint y: 250, endPoint x: 177, endPoint y: 250, distance: 45.0
click at [177, 250] on tr "520 Q208 0.4022 0.402 x =" at bounding box center [222, 261] width 380 height 31
type input ".43"
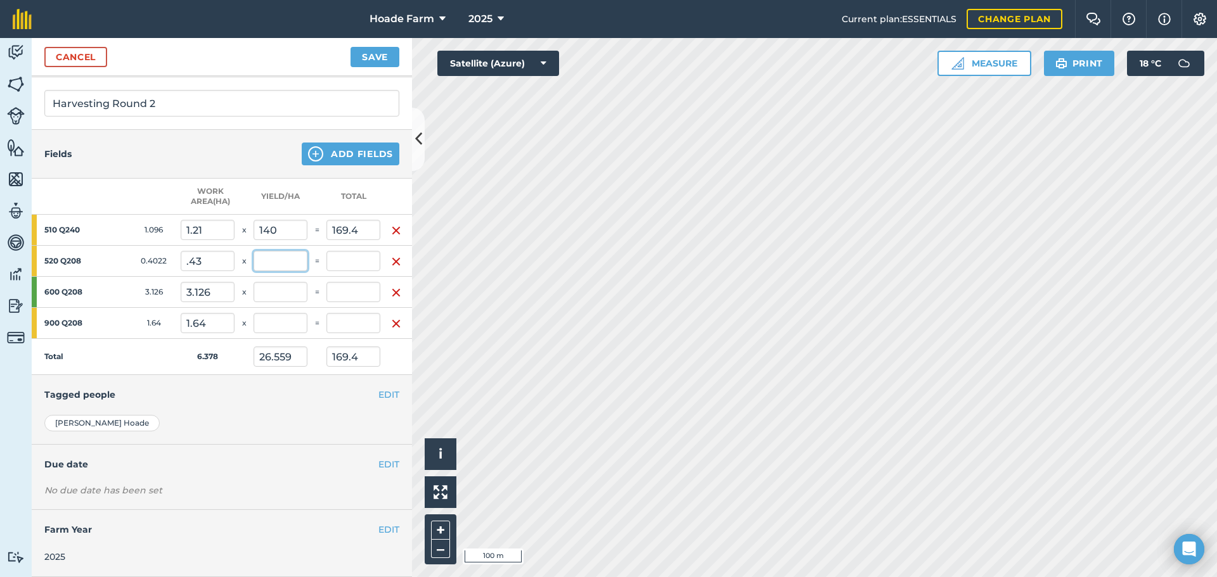
type input "26.444"
type input "0.43"
type input "0"
click at [267, 253] on input "text" at bounding box center [281, 261] width 54 height 20
type input "120"
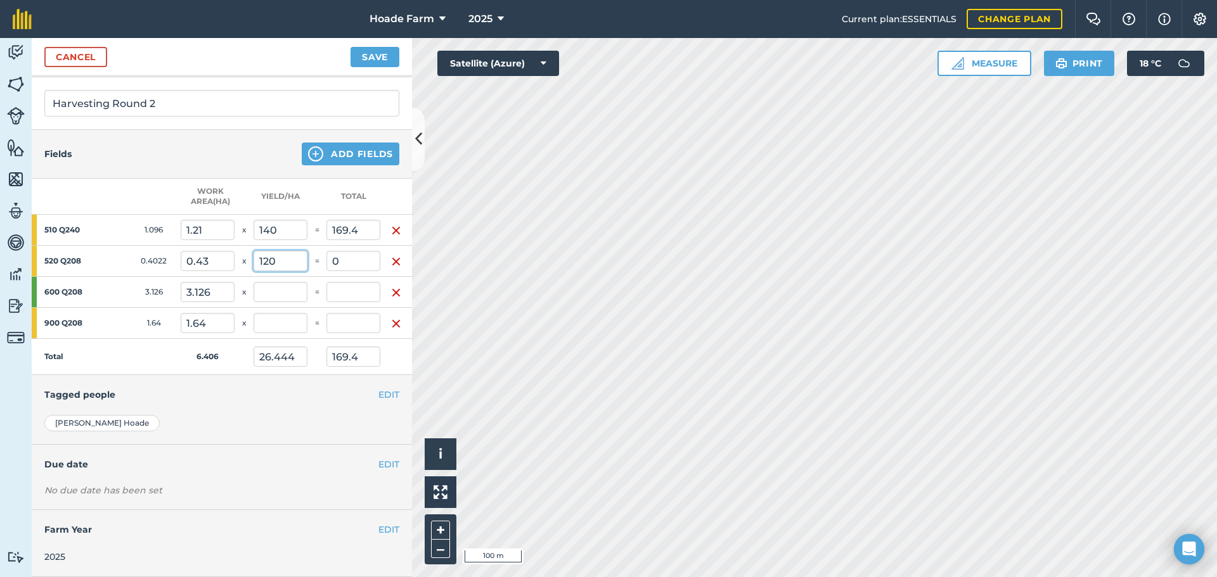
click at [350, 47] on button "Save" at bounding box center [374, 57] width 49 height 20
type input "34.499"
type input "221"
type input "51.6"
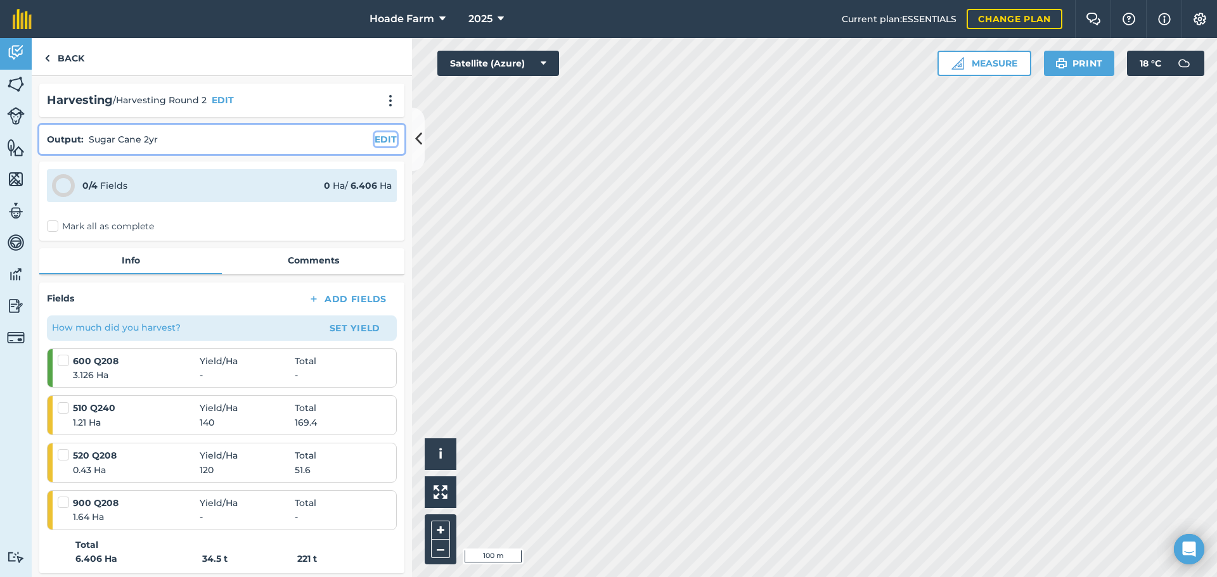
click at [375, 145] on button "EDIT" at bounding box center [386, 139] width 22 height 14
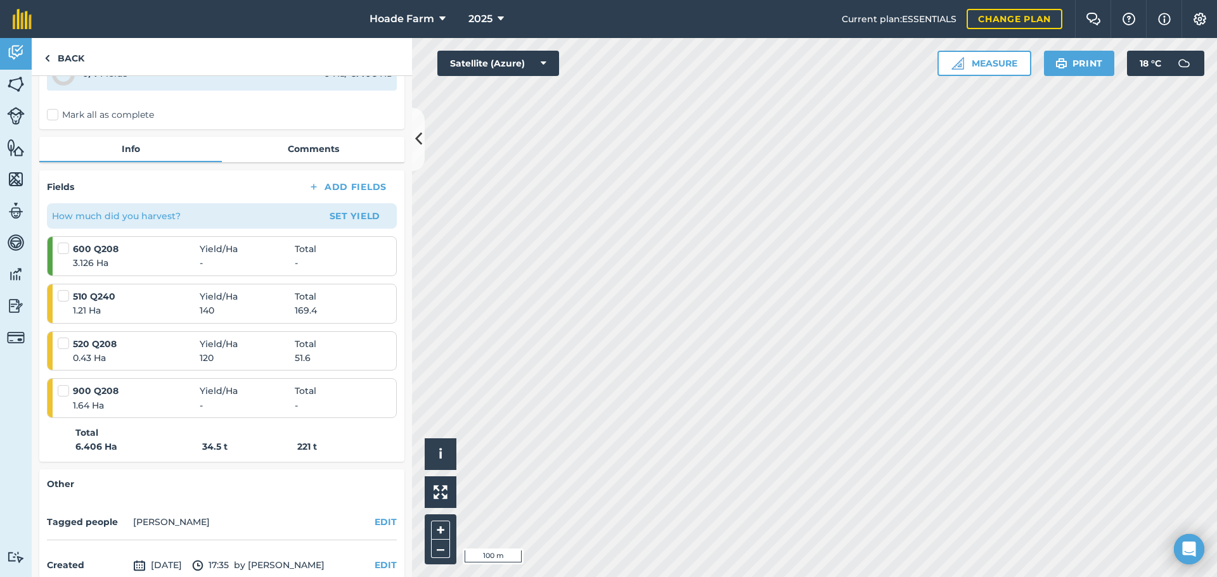
scroll to position [309, 0]
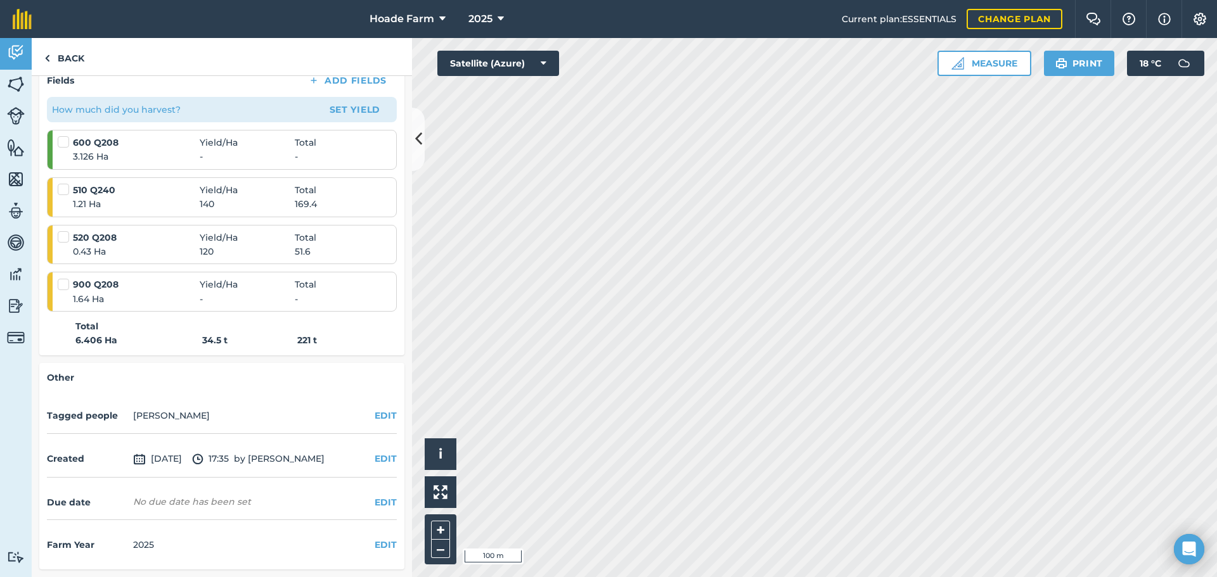
click at [274, 159] on span "-" at bounding box center [247, 157] width 95 height 14
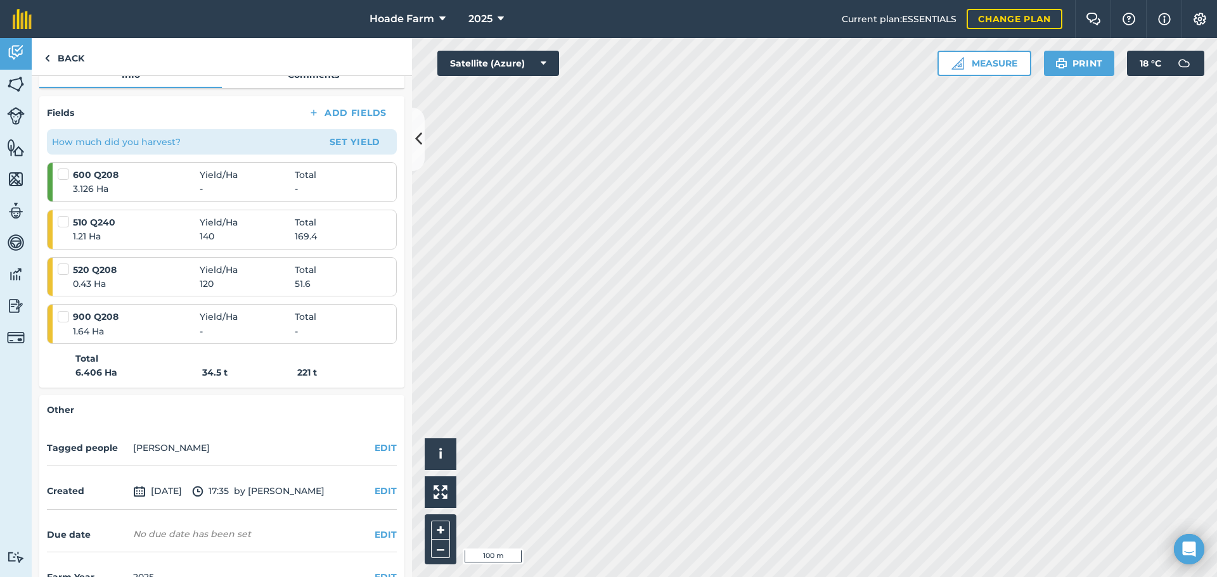
scroll to position [119, 0]
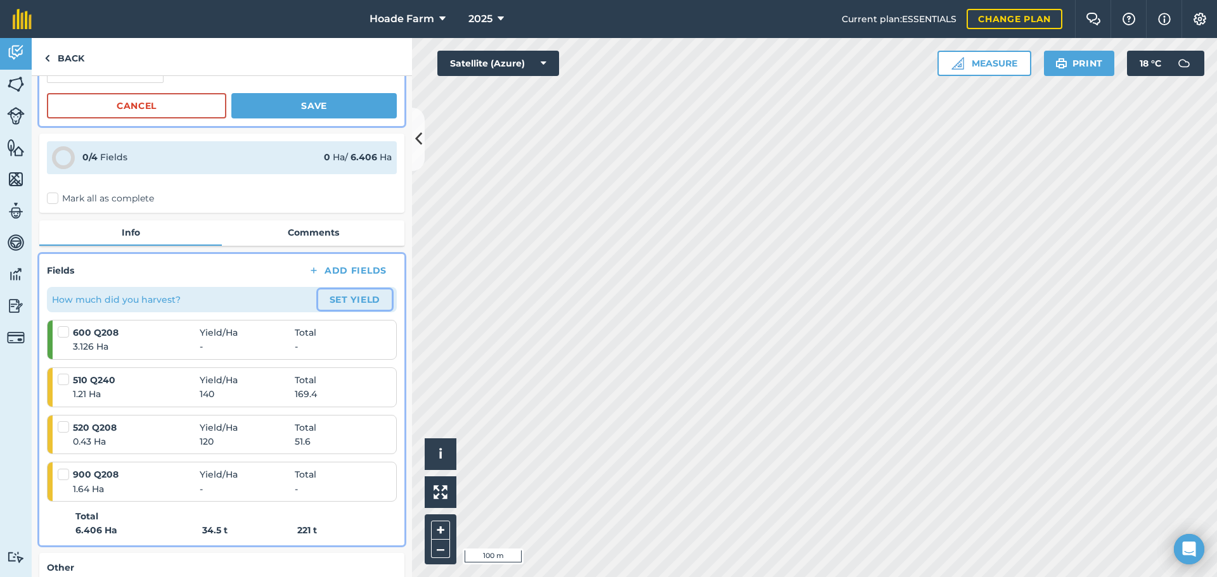
click at [348, 302] on button "Set Yield" at bounding box center [355, 300] width 74 height 20
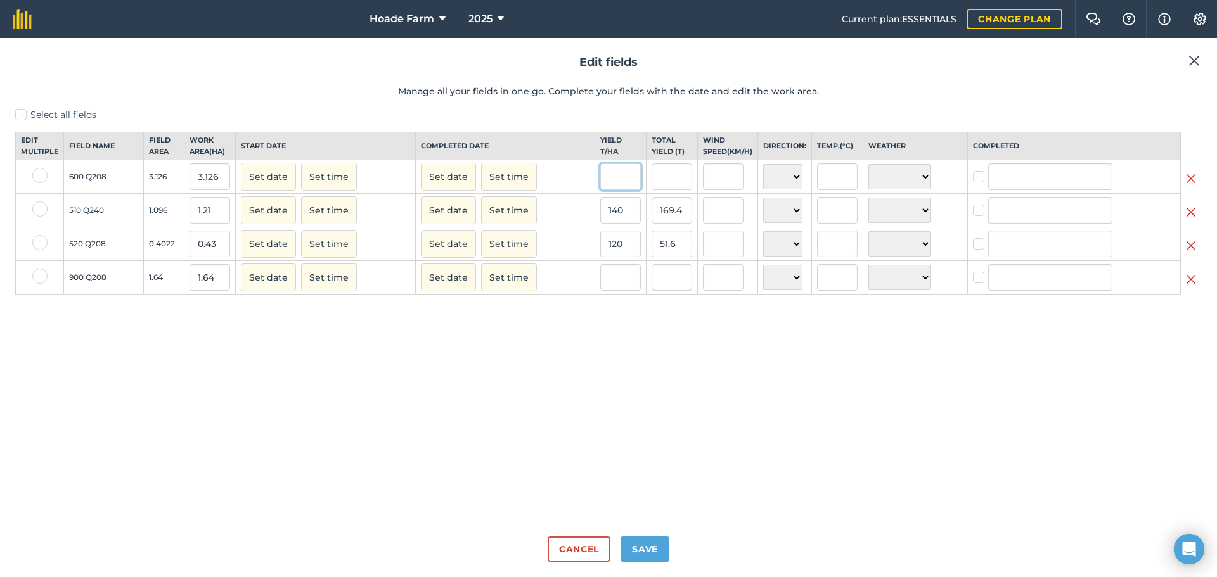
click at [620, 183] on input "text" at bounding box center [620, 177] width 41 height 27
drag, startPoint x: 222, startPoint y: 190, endPoint x: 184, endPoint y: 193, distance: 37.5
click at [184, 193] on td "3.126" at bounding box center [209, 177] width 51 height 34
type input "3.2"
type input "0"
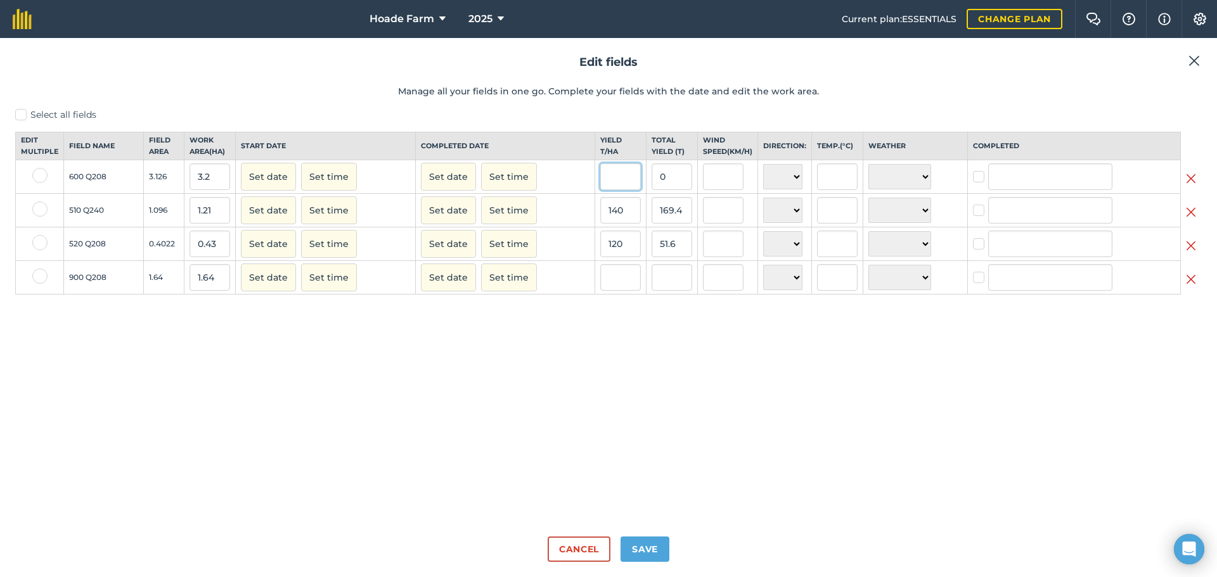
click at [610, 181] on input "text" at bounding box center [620, 177] width 41 height 27
type input "120"
type input "384"
click at [676, 181] on input "384" at bounding box center [672, 177] width 41 height 27
click at [219, 291] on input "1.64" at bounding box center [210, 277] width 41 height 27
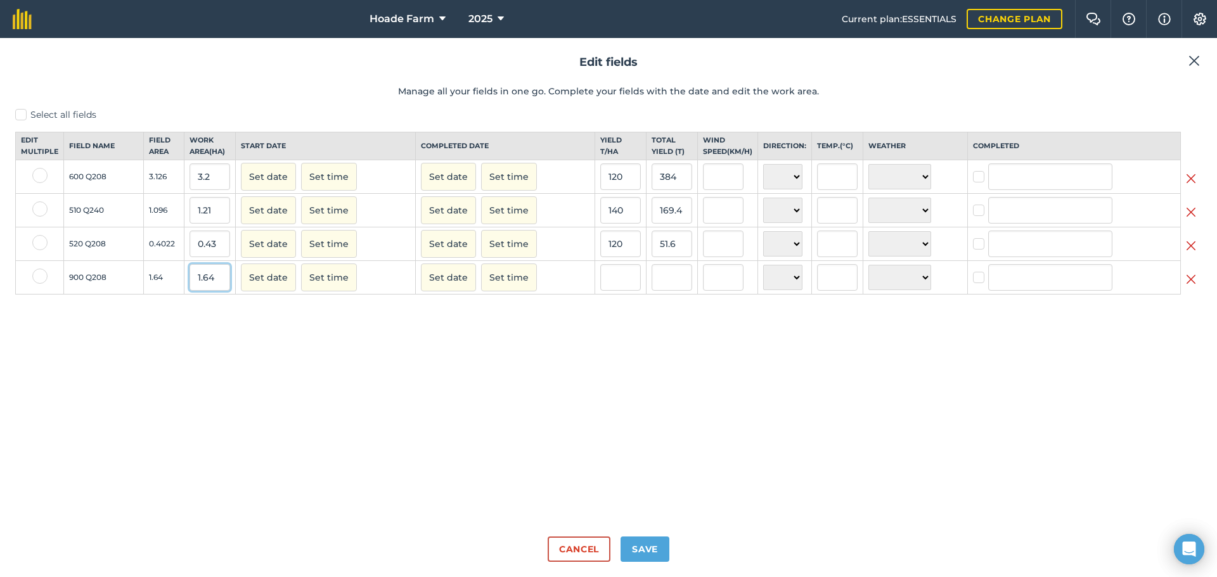
drag, startPoint x: 219, startPoint y: 292, endPoint x: 194, endPoint y: 293, distance: 25.4
click at [194, 291] on input "1.64" at bounding box center [210, 277] width 41 height 27
type input "1.7"
type input "0"
click at [612, 290] on input "text" at bounding box center [620, 277] width 41 height 27
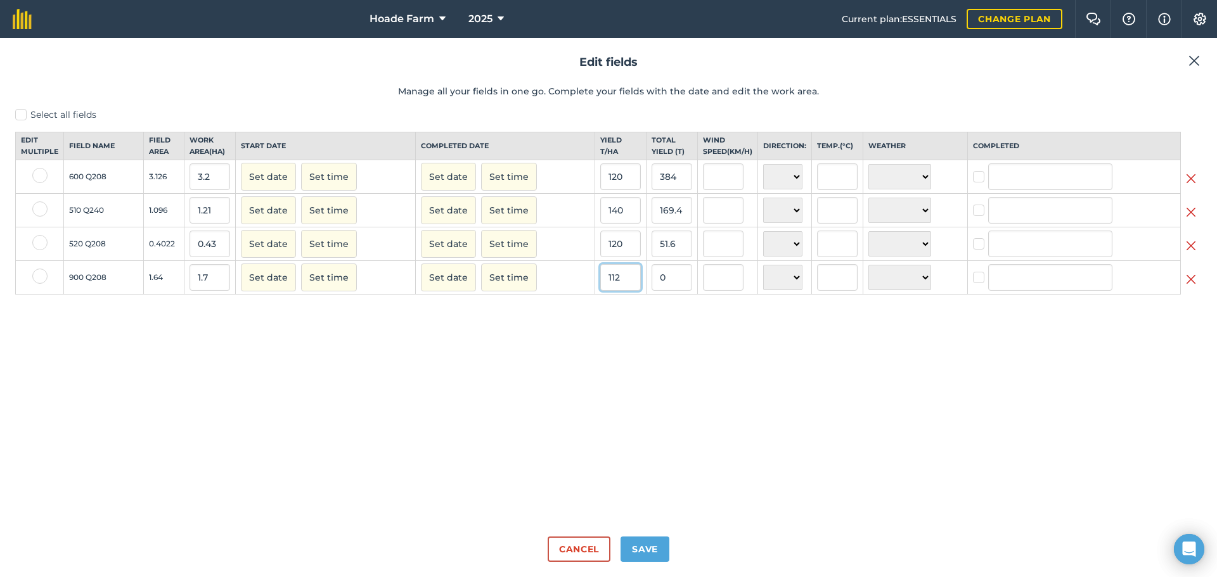
type input "112"
type input "190.4"
click at [667, 321] on div "Select all fields Edit multiple Field name Field Area Work area ( Ha ) Start da…" at bounding box center [608, 317] width 1186 height 418
click at [657, 542] on button "Save" at bounding box center [644, 549] width 49 height 25
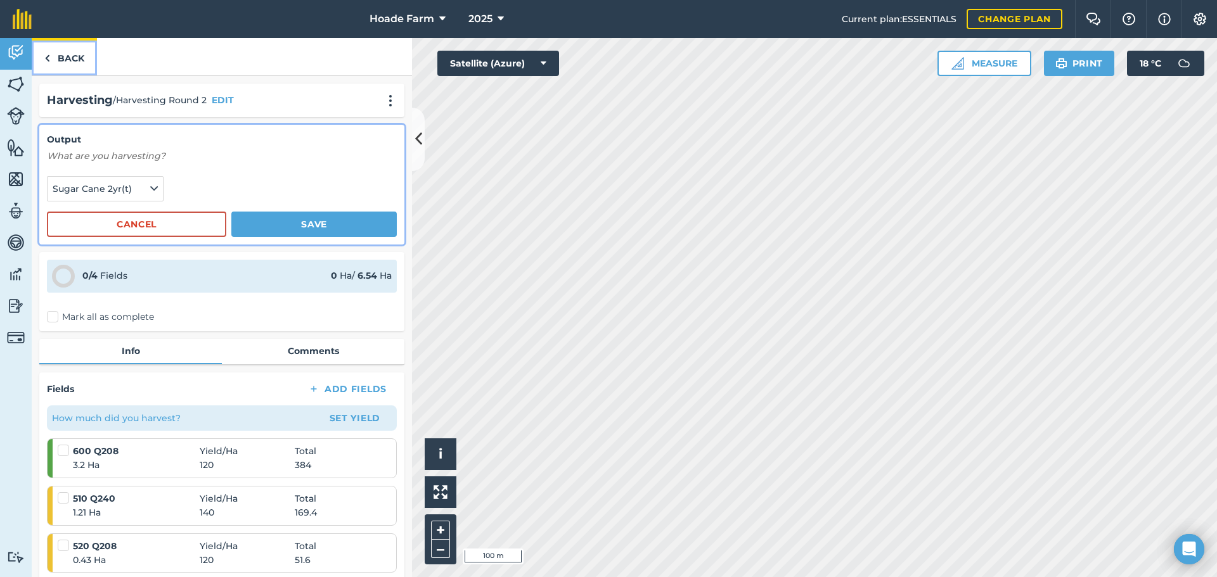
click at [63, 57] on link "Back" at bounding box center [64, 56] width 65 height 37
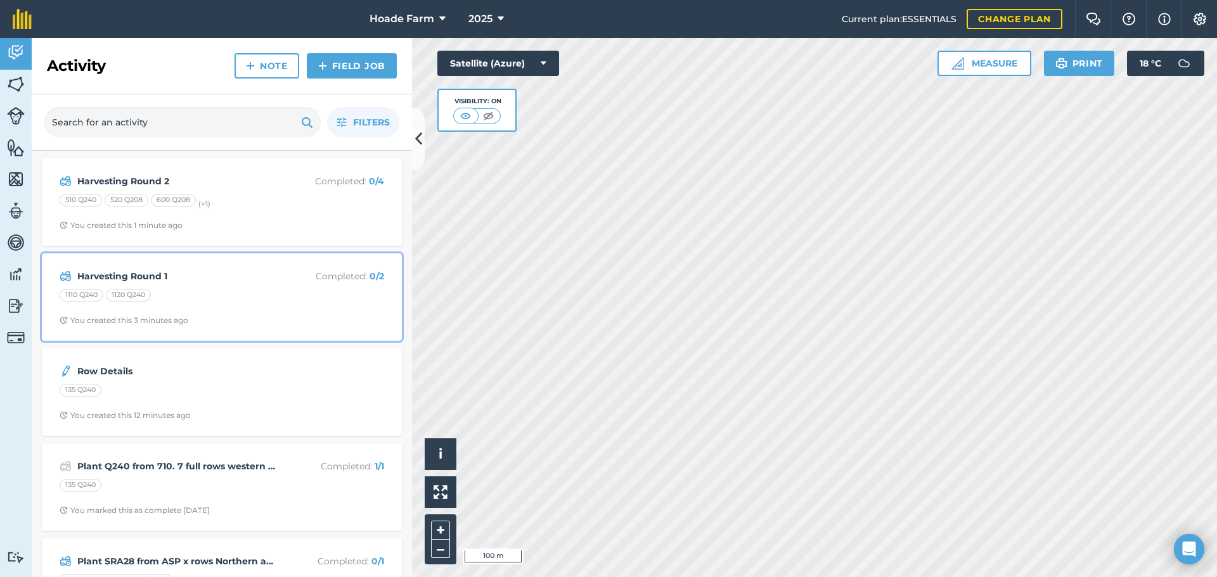
drag, startPoint x: 258, startPoint y: 325, endPoint x: 257, endPoint y: 288, distance: 37.4
click at [257, 288] on div "Harvesting Round 1 Completed : 0 / 2 1110 Q240 1120 Q240 You created this 3 min…" at bounding box center [221, 297] width 345 height 72
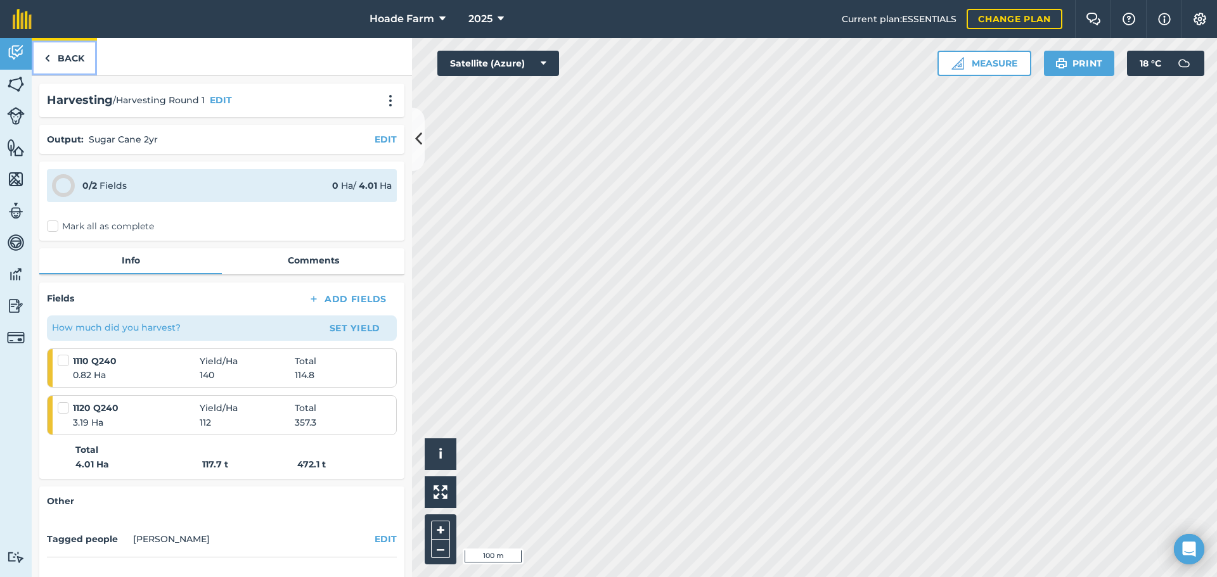
click at [54, 55] on link "Back" at bounding box center [64, 56] width 65 height 37
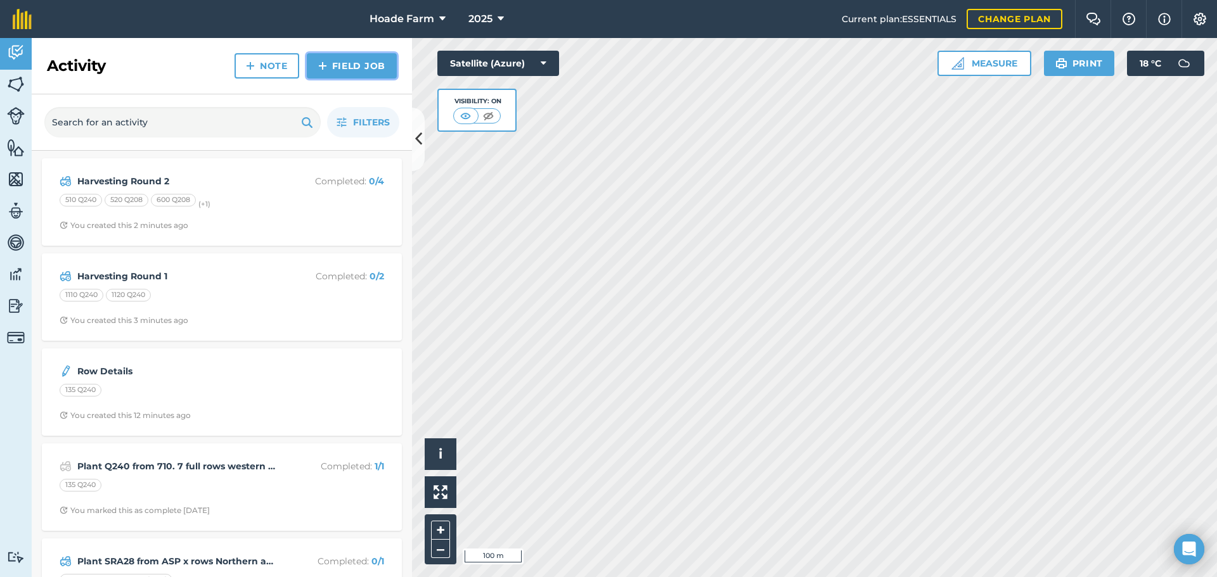
click at [342, 63] on link "Field Job" at bounding box center [352, 65] width 90 height 25
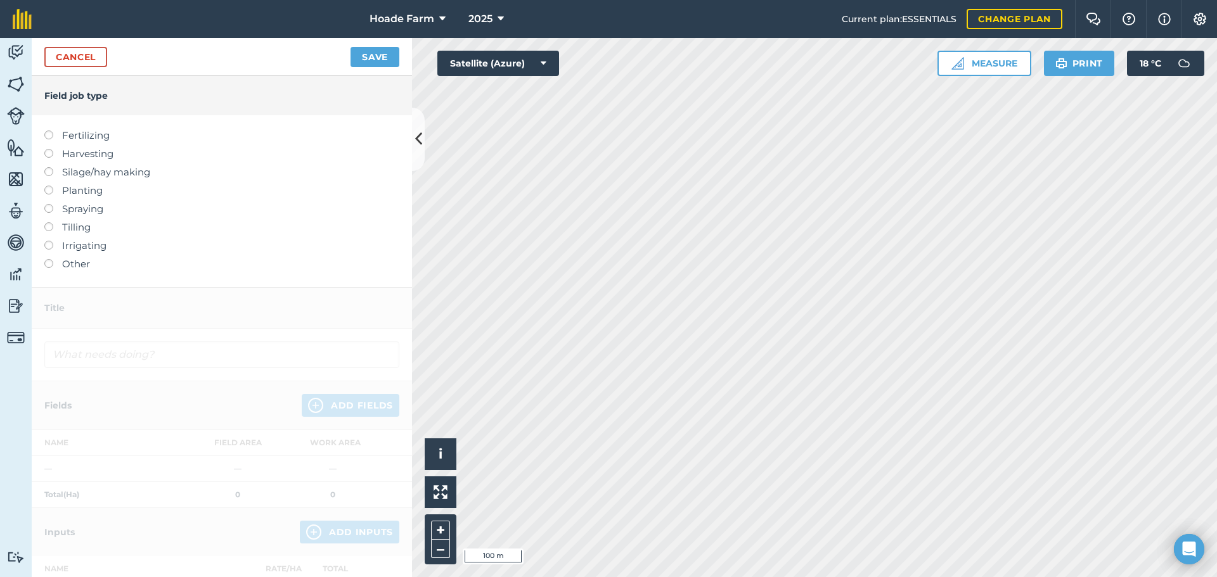
click at [46, 149] on label at bounding box center [53, 149] width 18 height 0
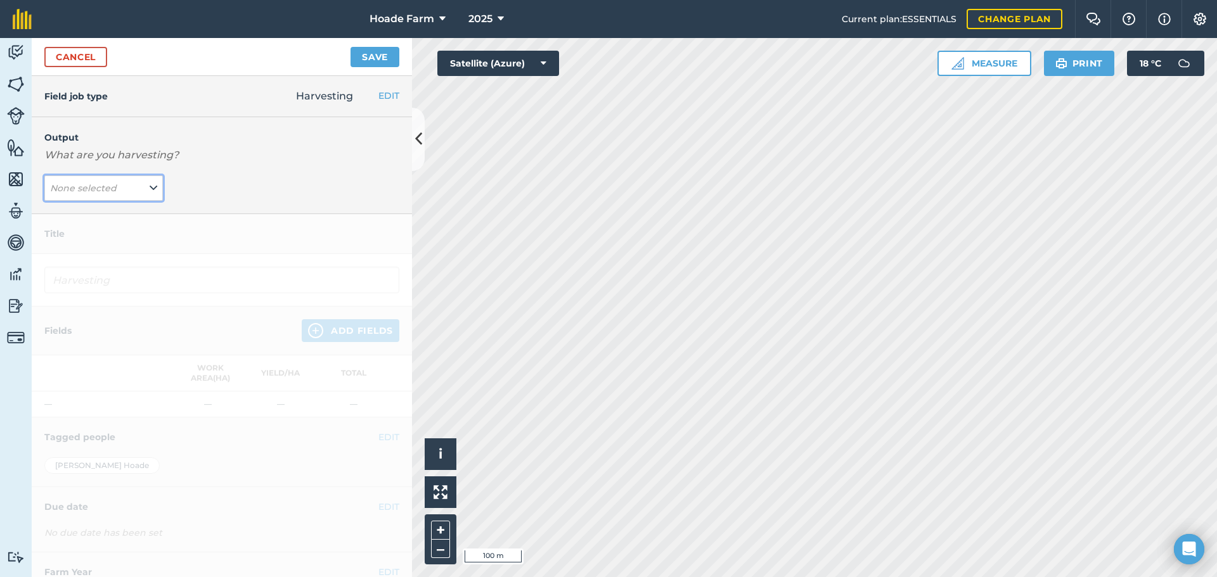
click at [129, 190] on button "None selected" at bounding box center [103, 188] width 119 height 25
click at [130, 212] on button "Sugar Cane 1 Yr ( t )" at bounding box center [103, 214] width 119 height 24
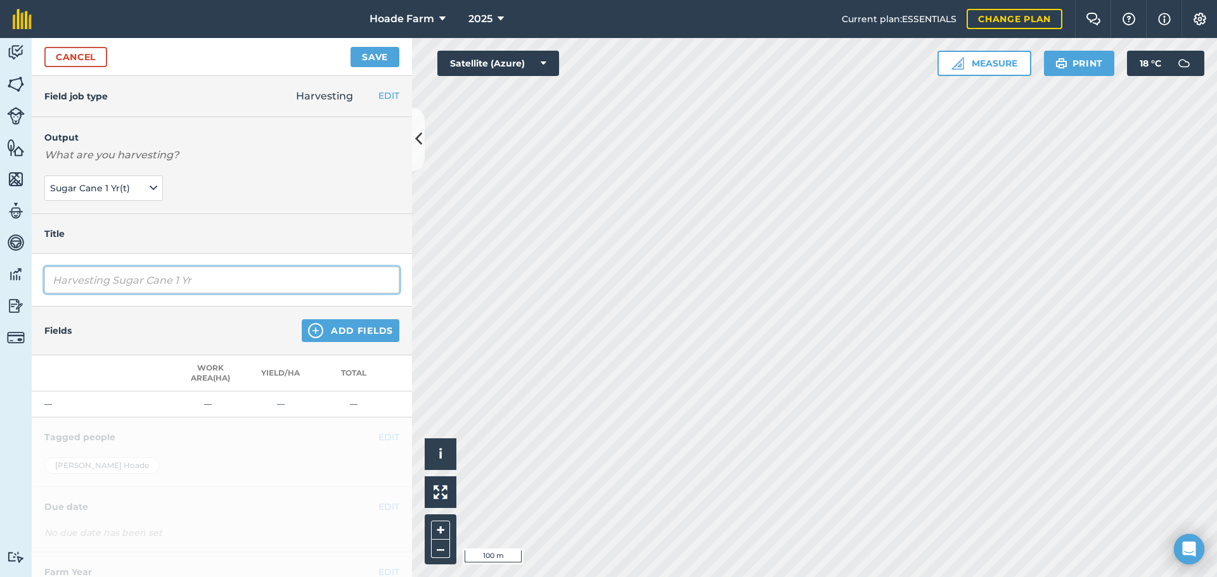
click at [155, 282] on input "Harvesting Sugar Cane 1 Yr" at bounding box center [221, 280] width 355 height 27
drag, startPoint x: 196, startPoint y: 279, endPoint x: 46, endPoint y: 281, distance: 150.2
click at [46, 281] on input "Harvesting Sugar Cane 1 Yr" at bounding box center [221, 280] width 355 height 27
type input "Harvesting Round 3"
click at [377, 333] on button "Add Fields" at bounding box center [351, 330] width 98 height 23
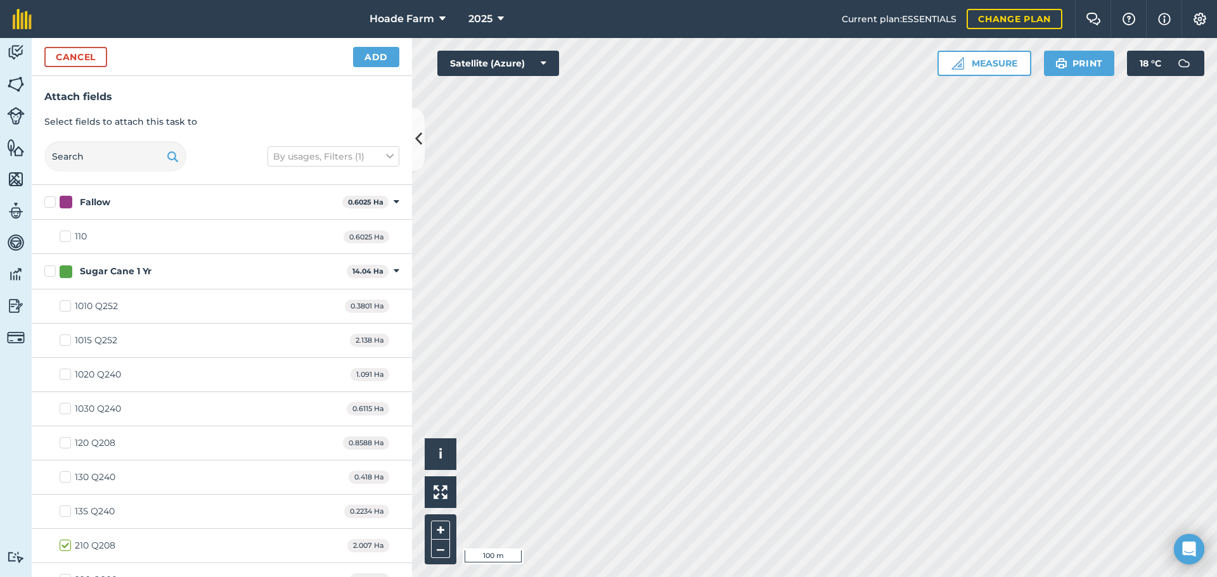
checkbox input "true"
click at [378, 44] on div "Cancel Add" at bounding box center [222, 57] width 380 height 38
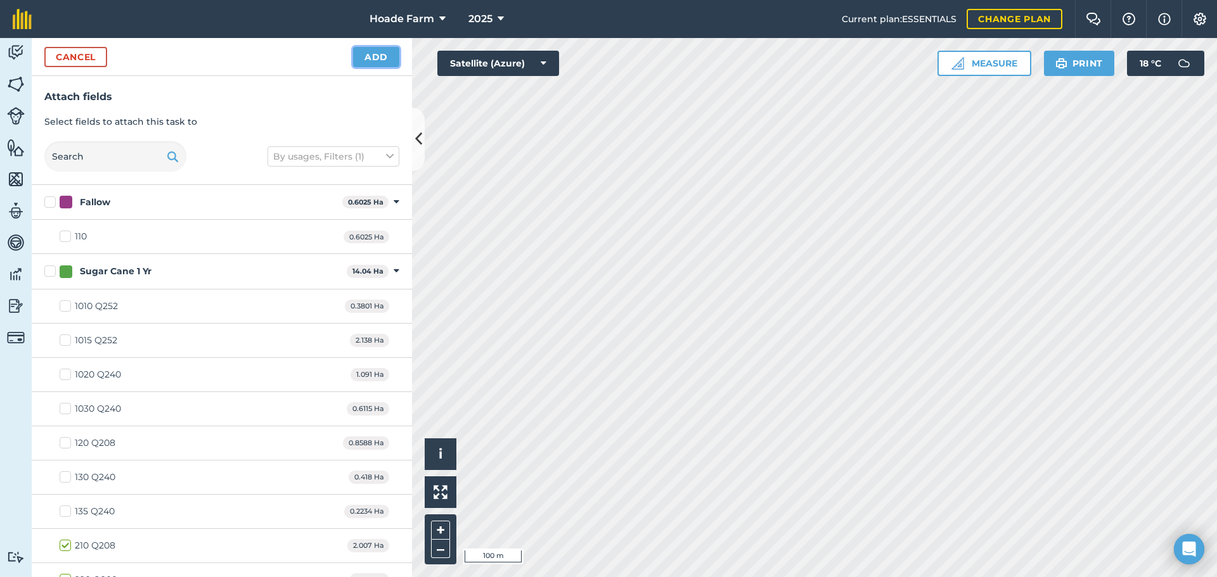
click at [376, 56] on button "Add" at bounding box center [376, 57] width 46 height 20
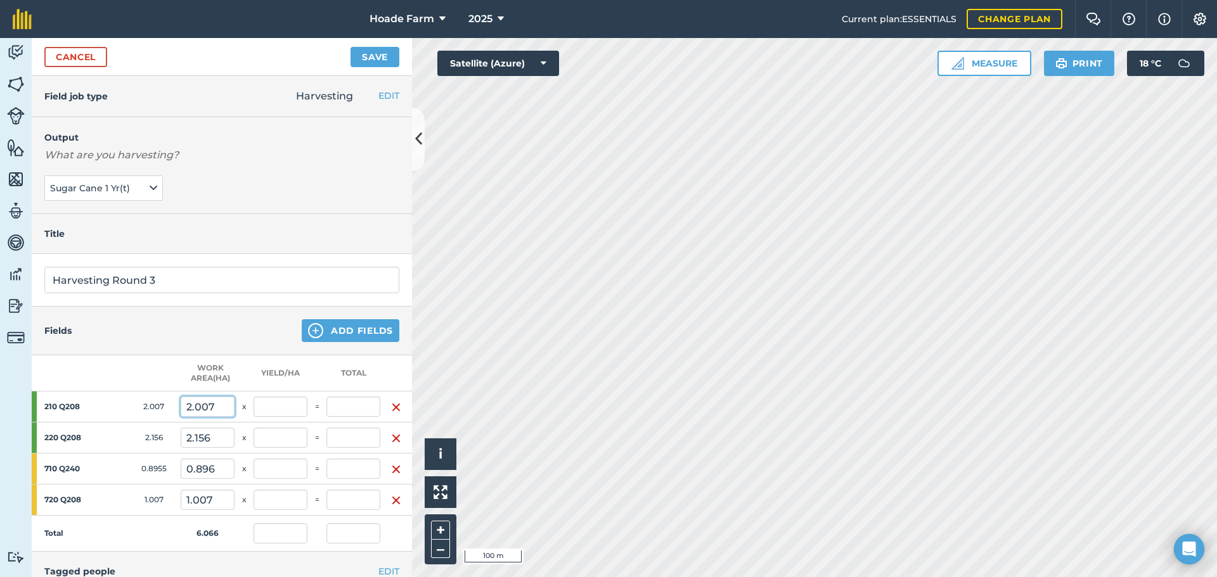
drag, startPoint x: 219, startPoint y: 404, endPoint x: 176, endPoint y: 409, distance: 44.0
click at [176, 409] on tr "210 Q208 2.007 2.007 x =" at bounding box center [222, 407] width 380 height 31
type input "2.03"
type input "0"
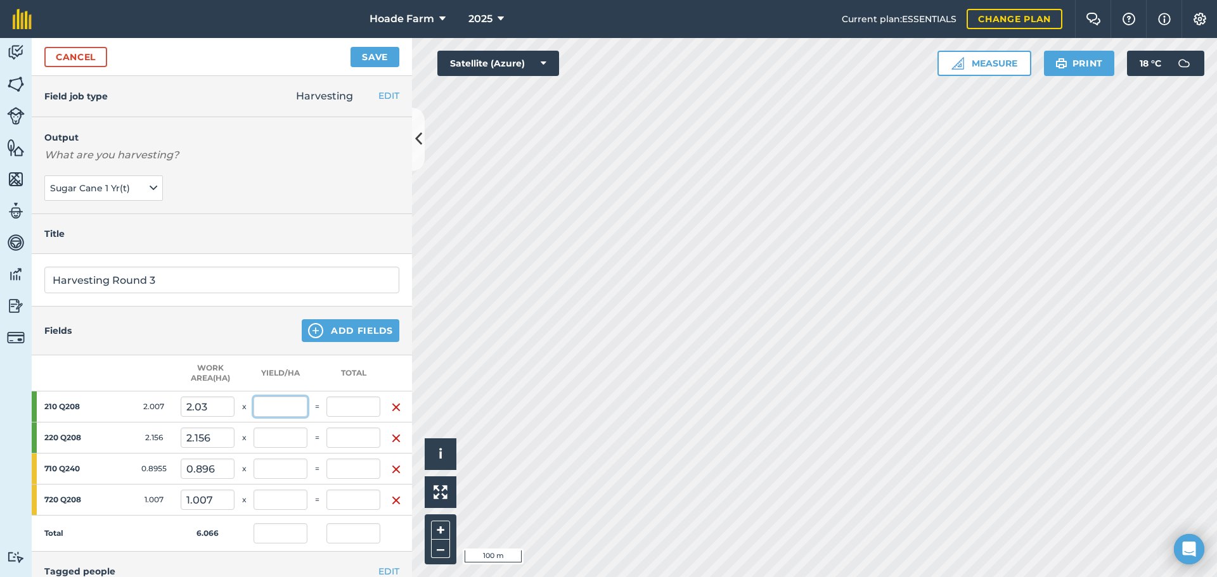
type input "0"
click at [264, 408] on input "text" at bounding box center [281, 407] width 54 height 20
type input "95"
type input "192.85"
type input "31.674"
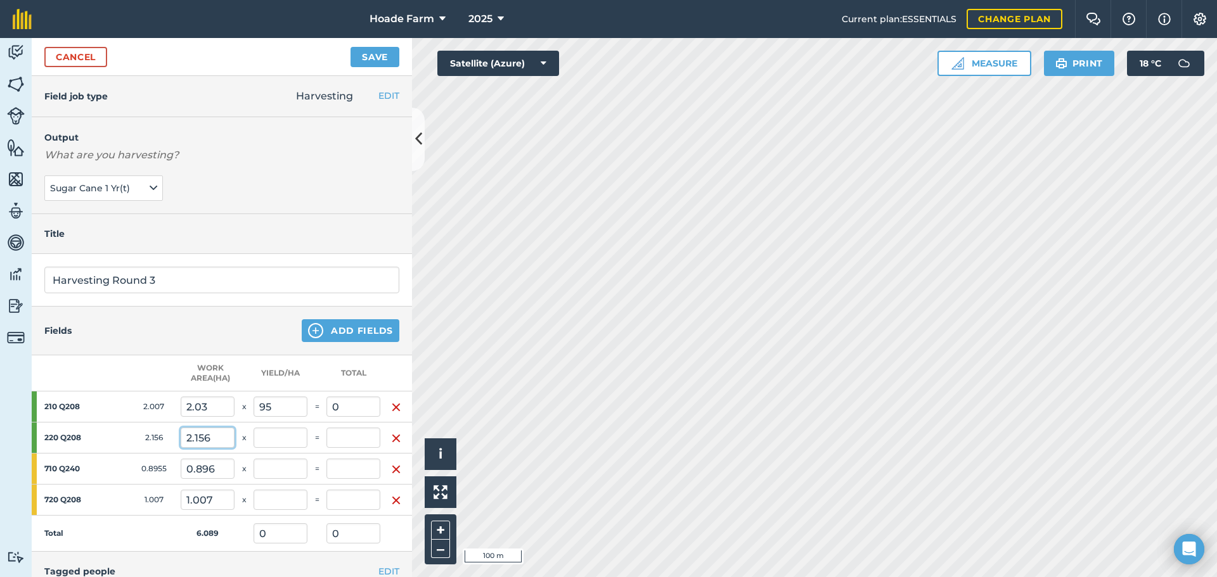
type input "192.85"
click at [221, 437] on input "2.156" at bounding box center [208, 438] width 54 height 20
drag, startPoint x: 221, startPoint y: 437, endPoint x: 177, endPoint y: 440, distance: 43.8
click at [177, 440] on tr "220 Q208 2.156 2.156 x =" at bounding box center [222, 438] width 380 height 31
type input "2.19"
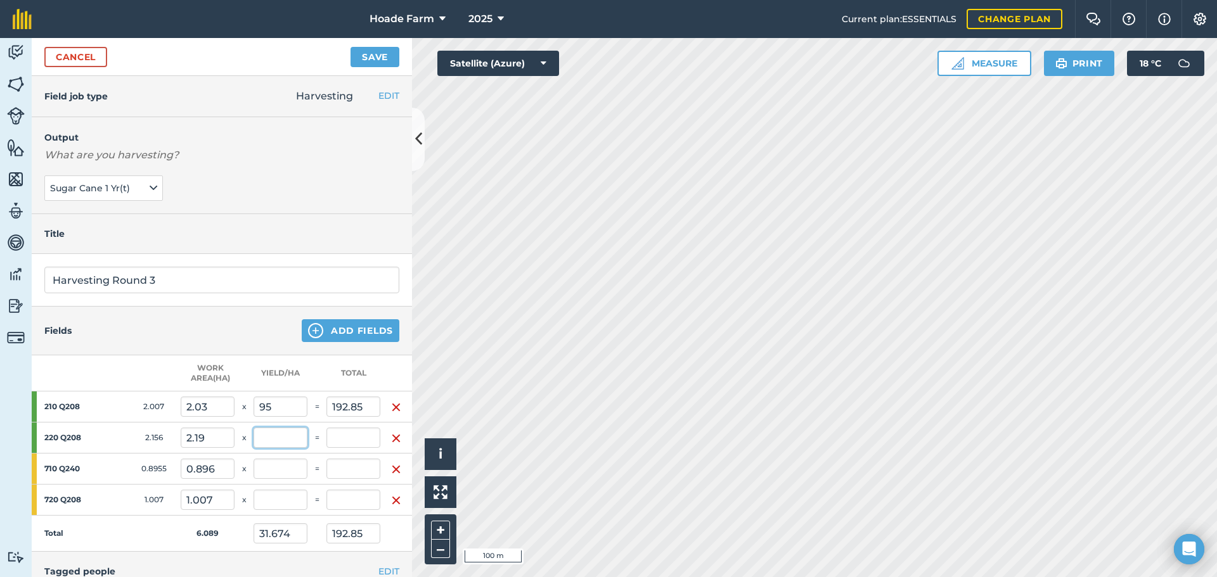
type input "31.499"
type input "0"
click at [268, 435] on input "text" at bounding box center [281, 438] width 54 height 20
type input "80"
type input "60.114"
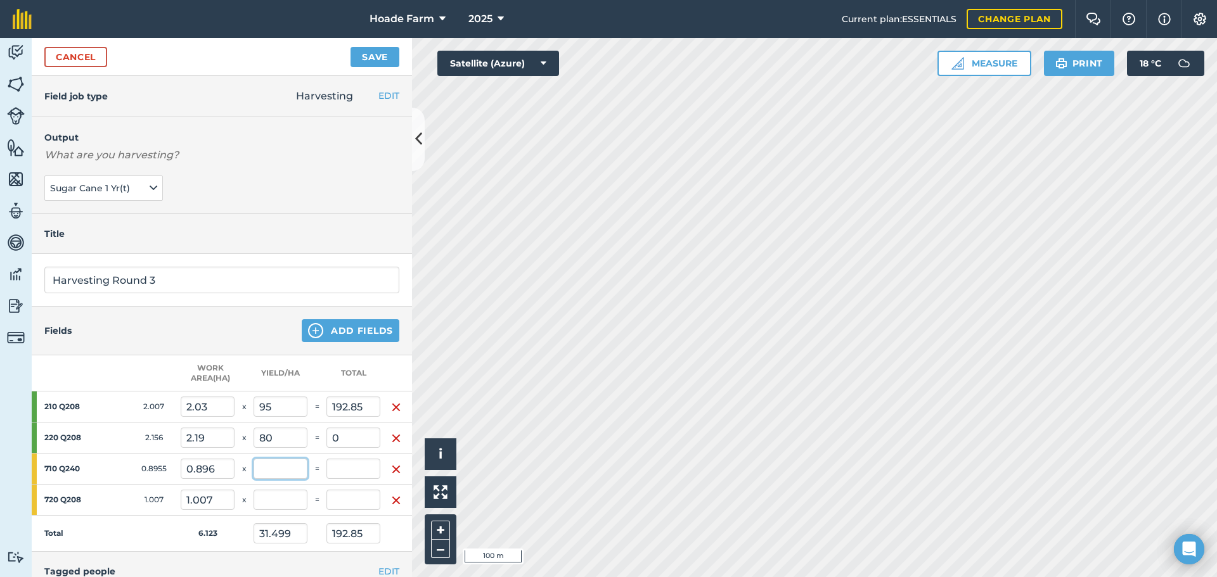
type input "368.05"
type input "175.2"
click at [266, 470] on input "text" at bounding box center [281, 469] width 54 height 20
drag, startPoint x: 222, startPoint y: 467, endPoint x: 172, endPoint y: 469, distance: 50.1
click at [172, 469] on tr "710 Q240 0.8955 0.896 x =" at bounding box center [222, 469] width 380 height 31
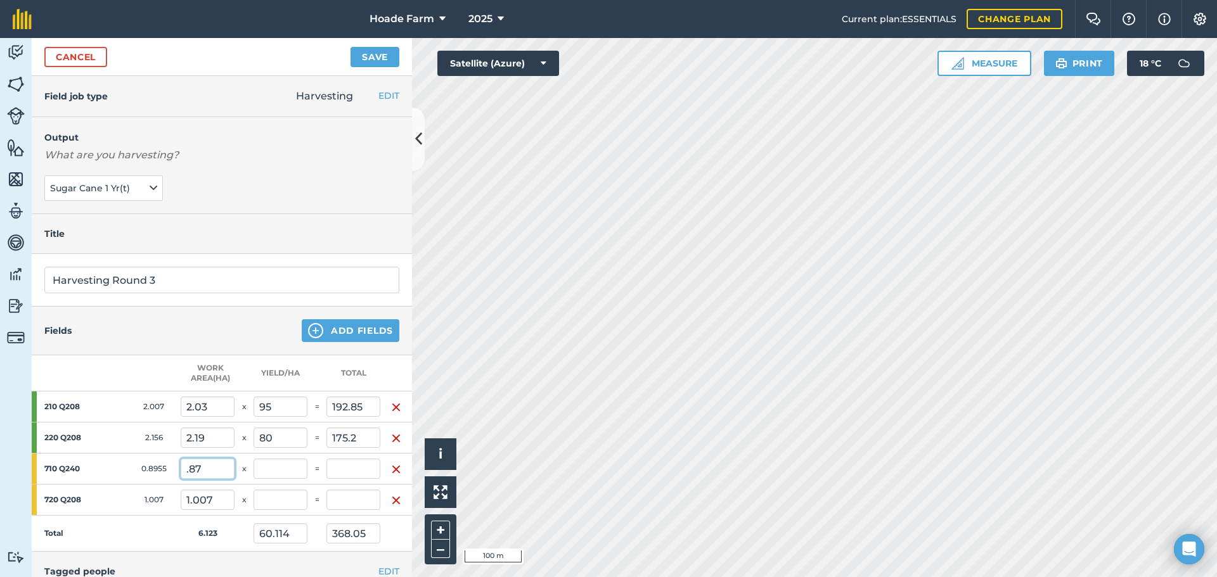
type input ".87"
type input "60.366"
type input "0.87"
type input "0"
click at [263, 463] on input "text" at bounding box center [281, 469] width 54 height 20
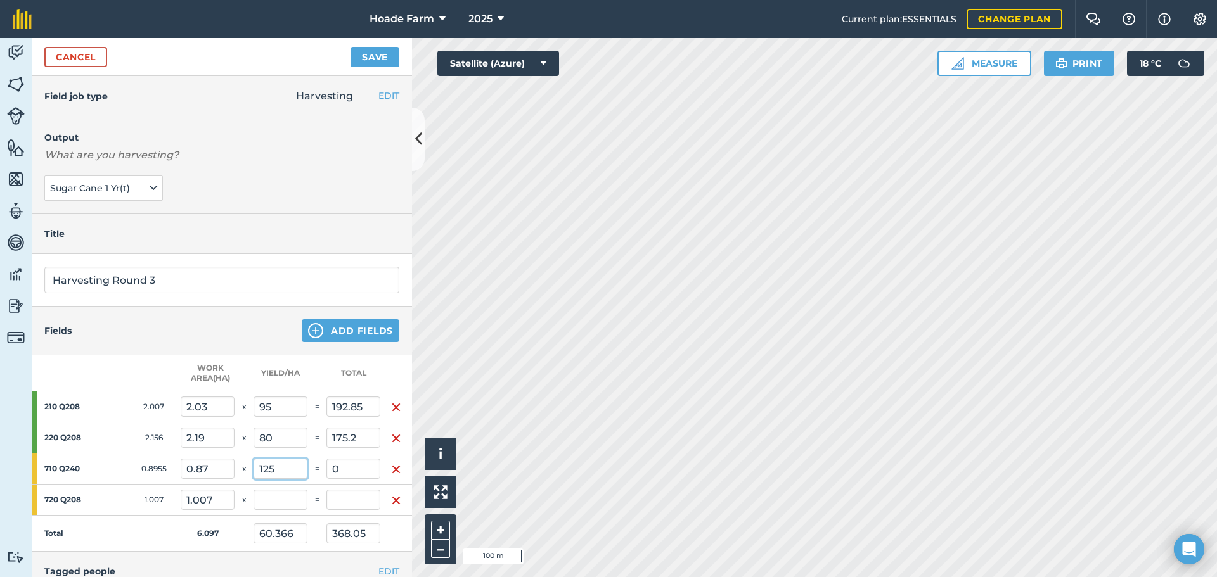
type input "125"
type input "78.202"
type input "476.8"
type input "108.75"
click at [226, 505] on input "1.007" at bounding box center [208, 500] width 54 height 20
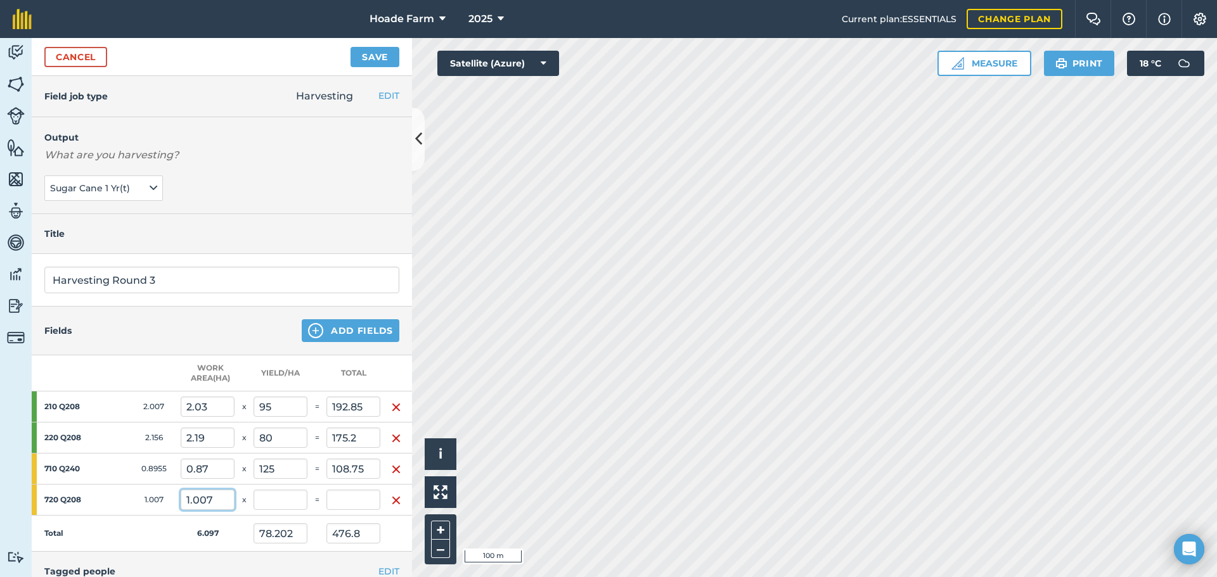
drag, startPoint x: 226, startPoint y: 494, endPoint x: 166, endPoint y: 501, distance: 60.5
click at [166, 501] on tr "720 Q208 1.007 1.007 x =" at bounding box center [222, 500] width 380 height 31
type input "1.03"
type input "77.908"
type input "0"
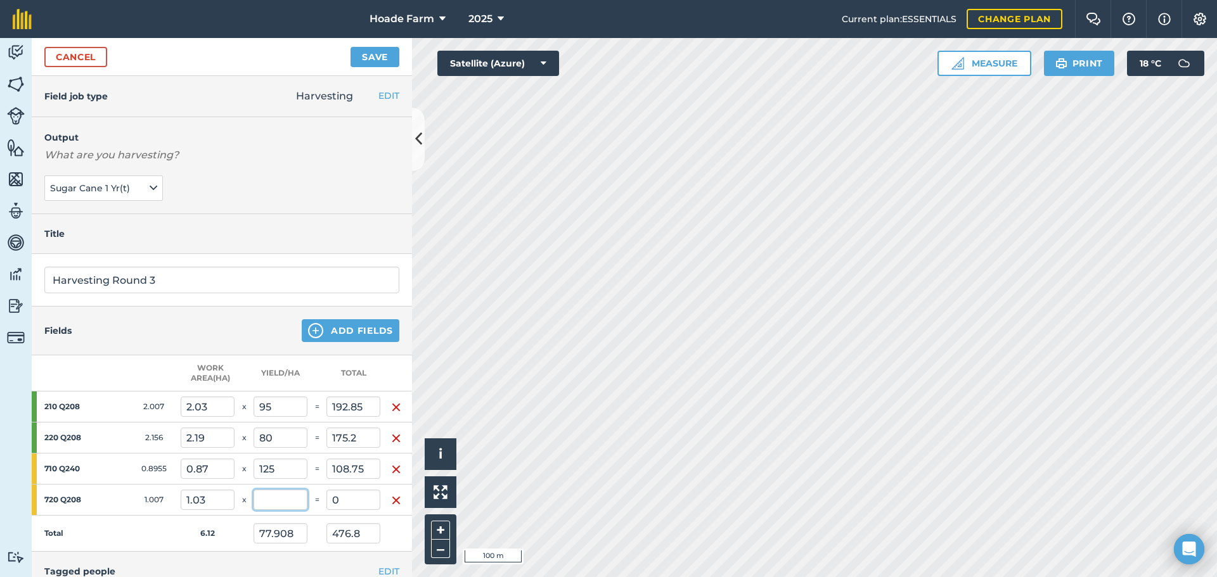
click at [298, 495] on input "text" at bounding box center [281, 500] width 54 height 20
type input "120"
type input "98.105"
type input "600.4"
type input "123.6"
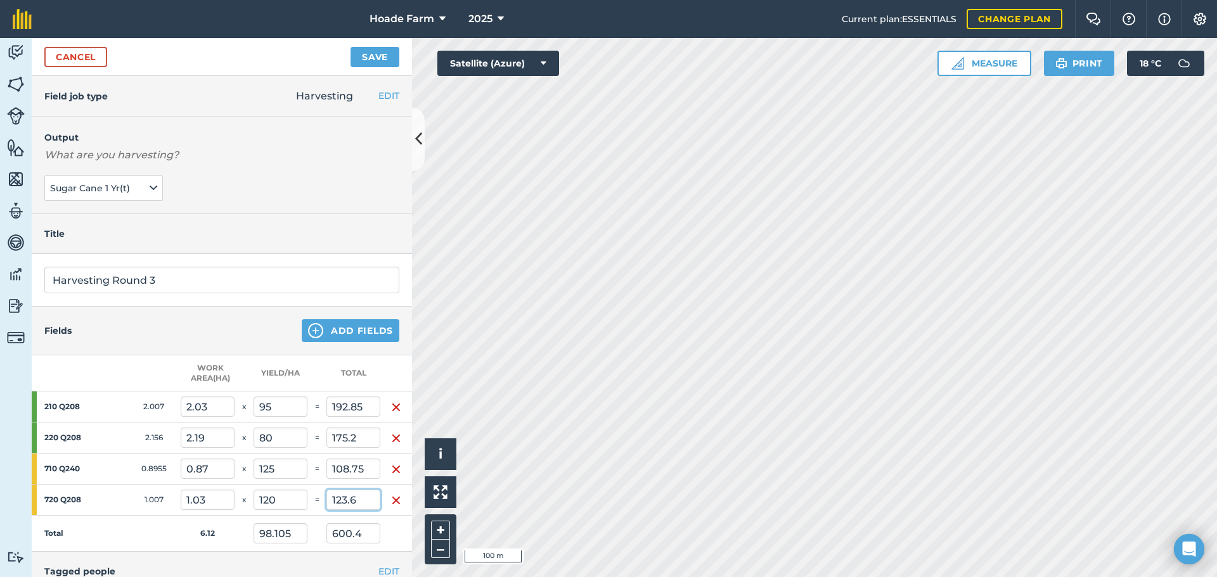
click at [354, 501] on input "123.6" at bounding box center [353, 500] width 54 height 20
click at [385, 55] on button "Save" at bounding box center [374, 57] width 49 height 20
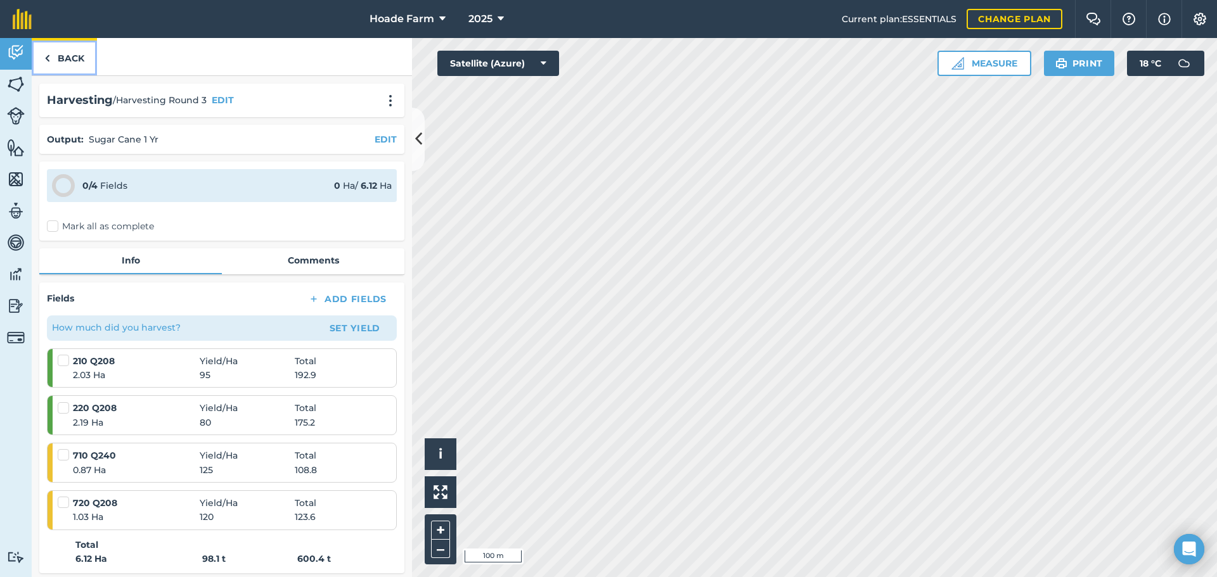
click at [71, 60] on link "Back" at bounding box center [64, 56] width 65 height 37
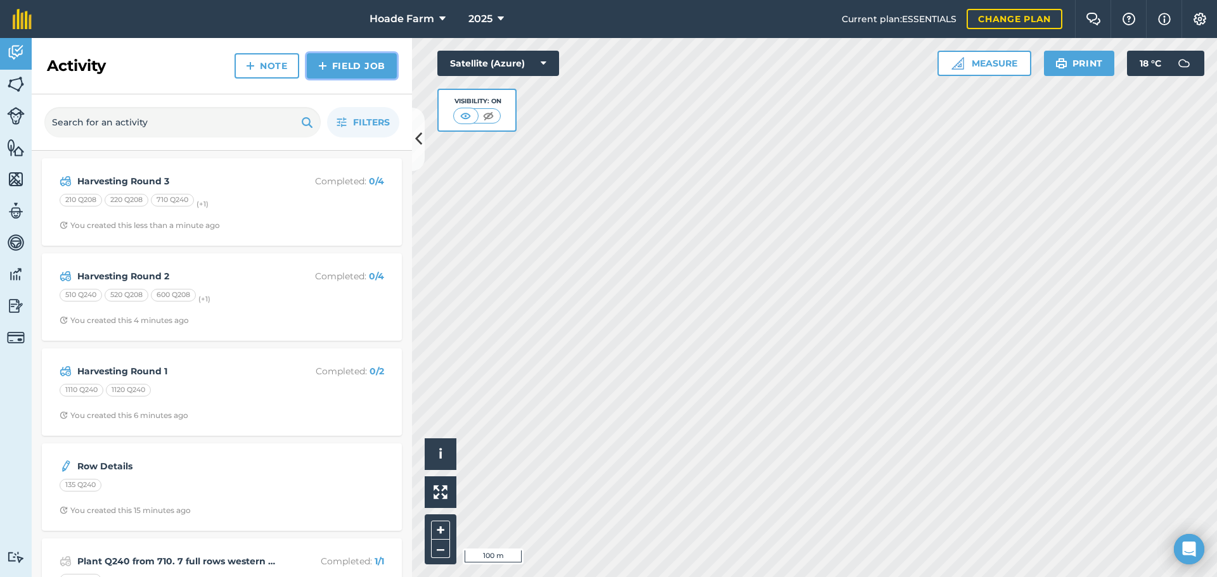
click at [350, 68] on link "Field Job" at bounding box center [352, 65] width 90 height 25
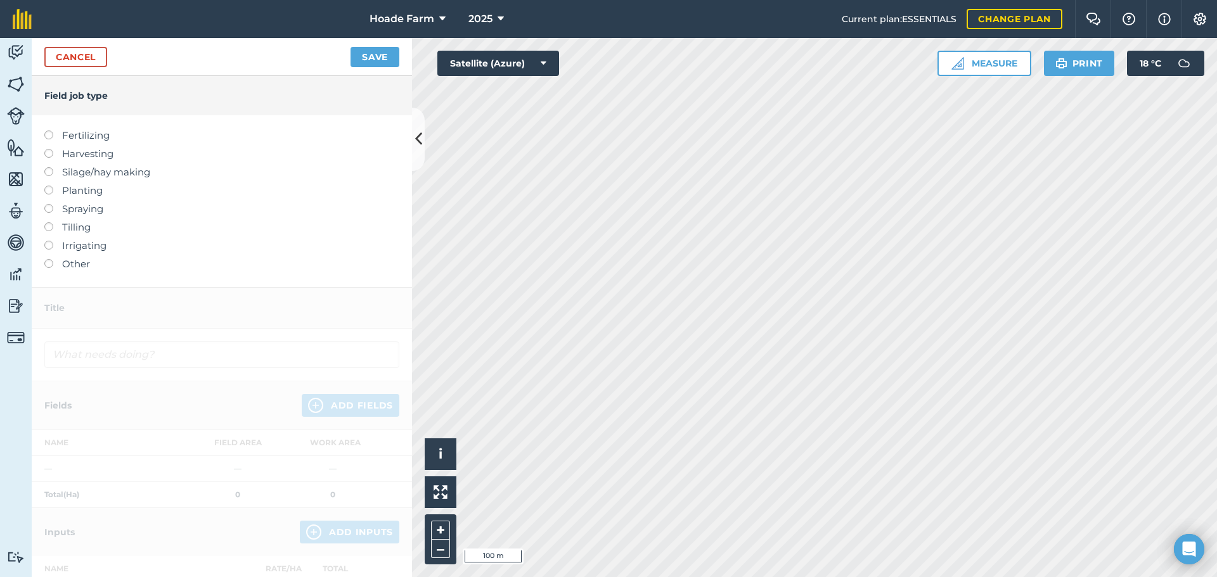
click at [48, 149] on label at bounding box center [53, 149] width 18 height 0
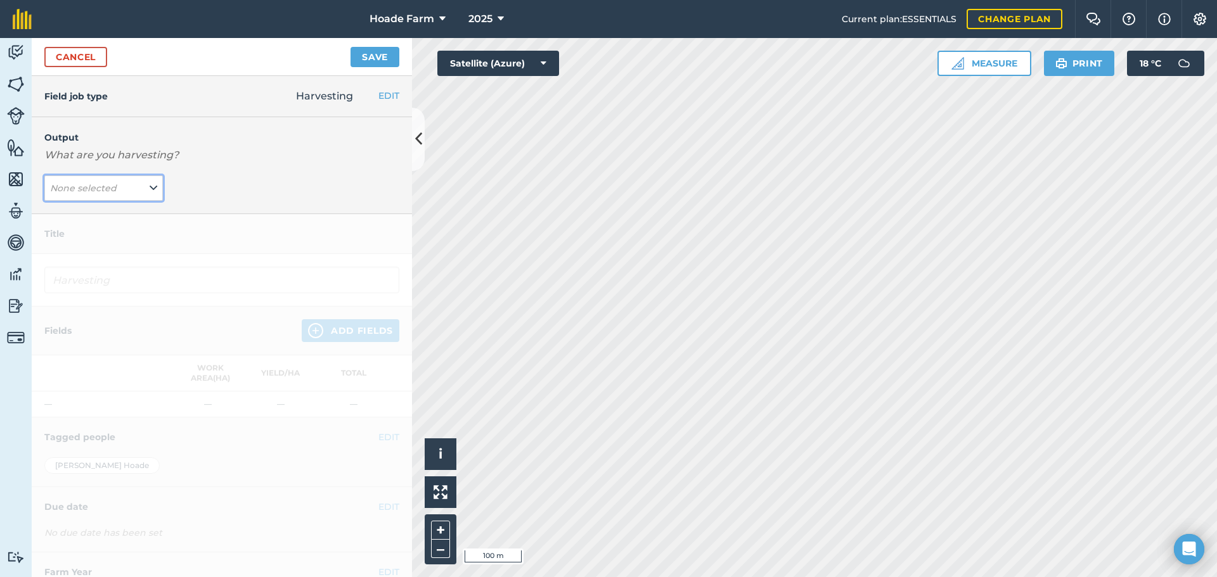
click at [136, 190] on button "None selected" at bounding box center [103, 188] width 119 height 25
click at [119, 214] on button "Sugar Cane 1 Yr ( t )" at bounding box center [103, 214] width 119 height 24
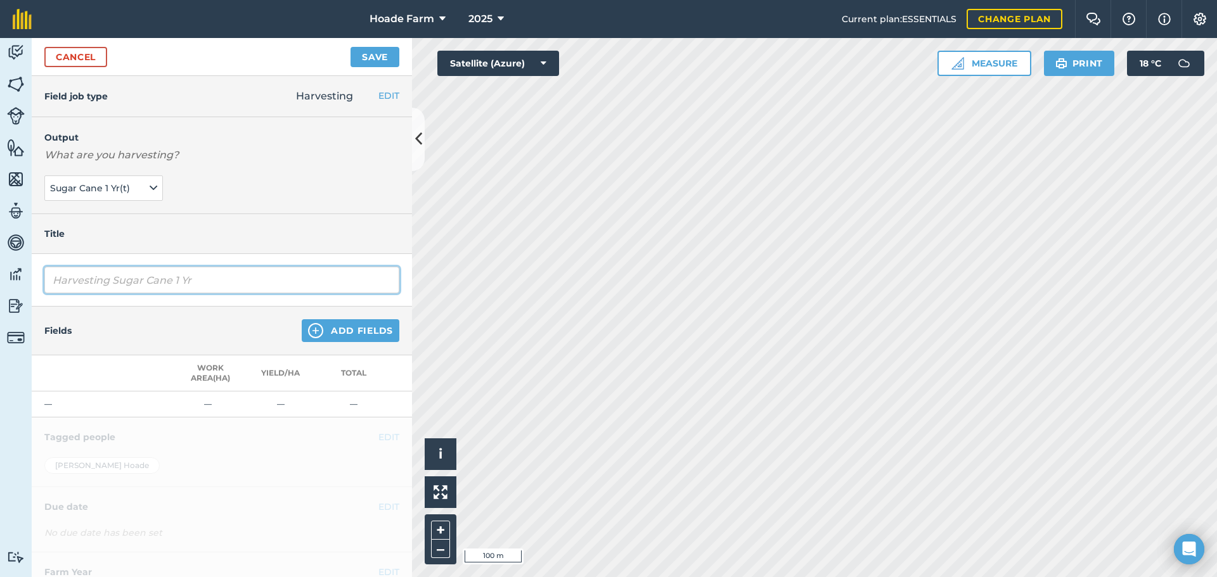
click at [188, 283] on input "Harvesting Sugar Cane 1 Yr" at bounding box center [221, 280] width 355 height 27
drag, startPoint x: 200, startPoint y: 281, endPoint x: 27, endPoint y: 290, distance: 173.2
click at [27, 290] on div "Activity Fields Livestock Features Maps Team Vehicles Data Reporting Billing Tu…" at bounding box center [608, 307] width 1217 height 539
type input "Harvesting Round 4"
click at [325, 335] on button "Add Fields" at bounding box center [351, 330] width 98 height 23
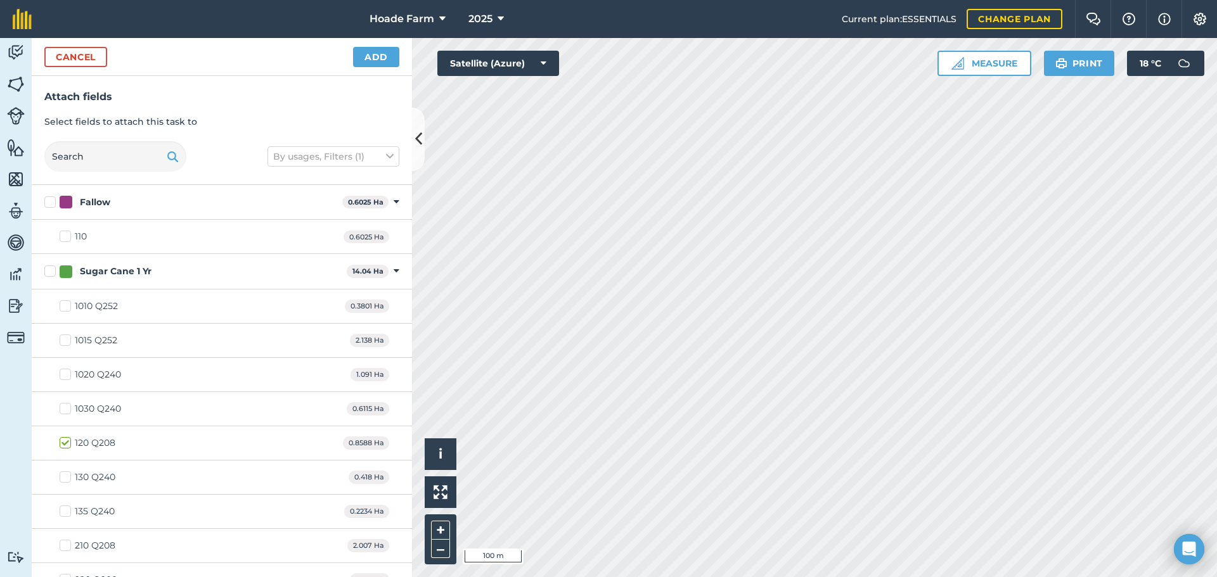
checkbox input "true"
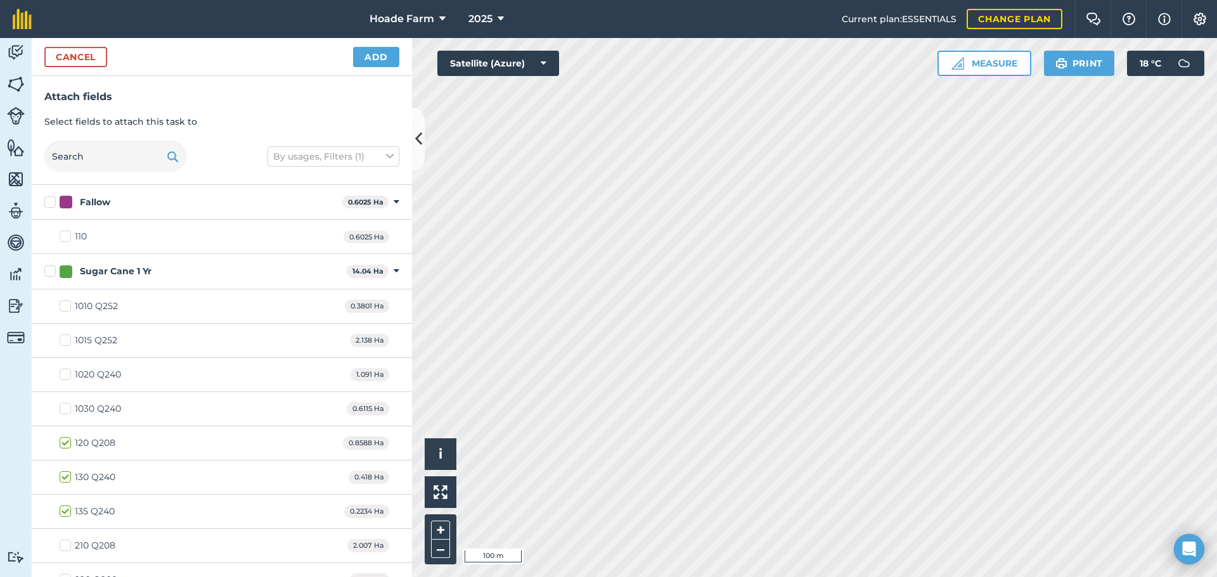
checkbox input "true"
click at [378, 52] on button "Add" at bounding box center [376, 57] width 46 height 20
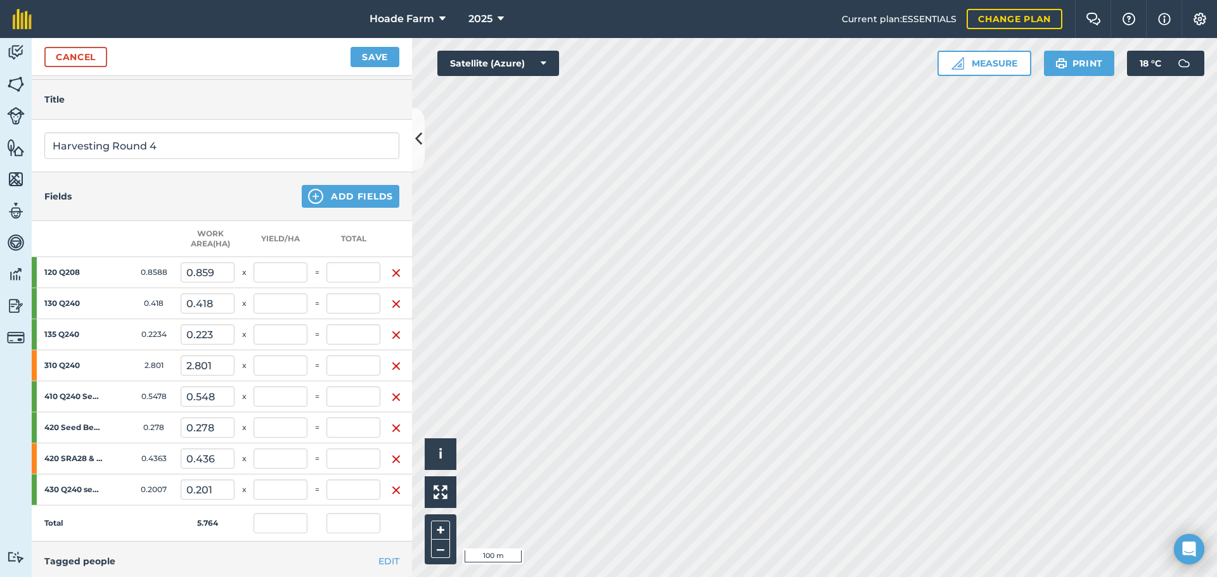
scroll to position [190, 0]
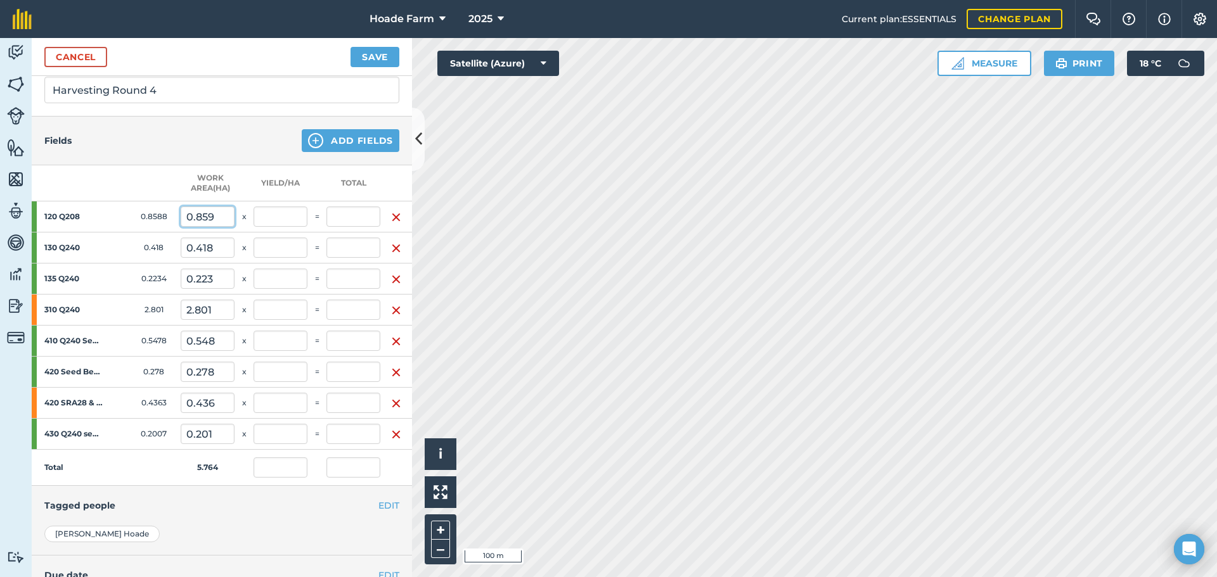
click at [224, 211] on input "0.859" at bounding box center [208, 217] width 54 height 20
drag, startPoint x: 220, startPoint y: 215, endPoint x: 172, endPoint y: 219, distance: 48.3
click at [172, 219] on tr "120 Q208 0.8588 0.859 x =" at bounding box center [222, 217] width 380 height 31
type input "0.81"
type input "0"
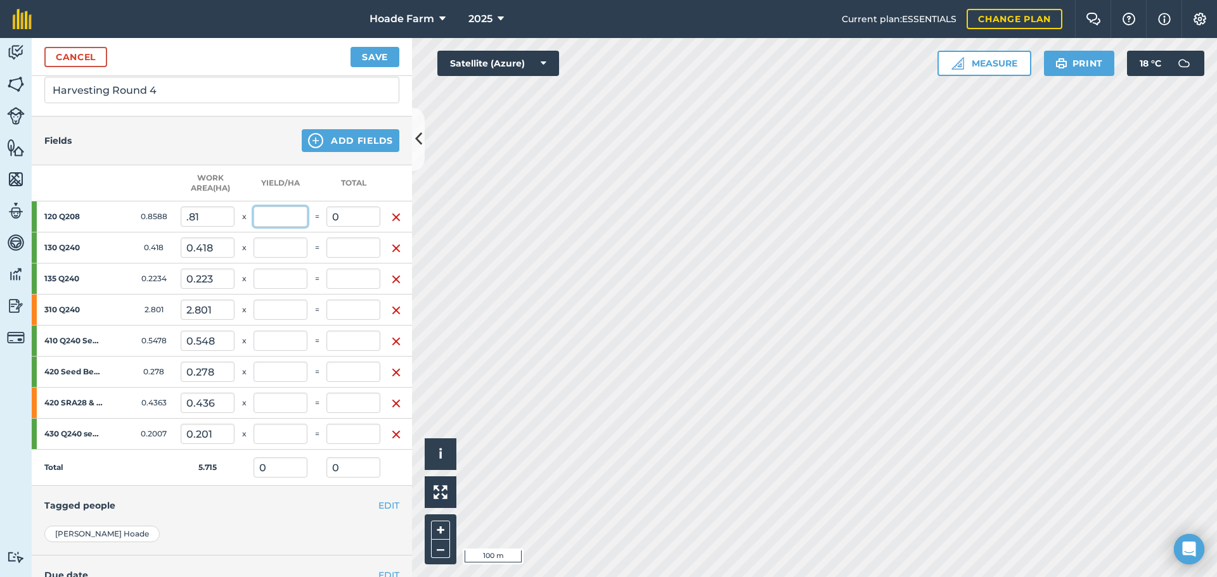
type input "0"
click at [263, 219] on input "text" at bounding box center [281, 217] width 54 height 20
type input "100"
type input "81"
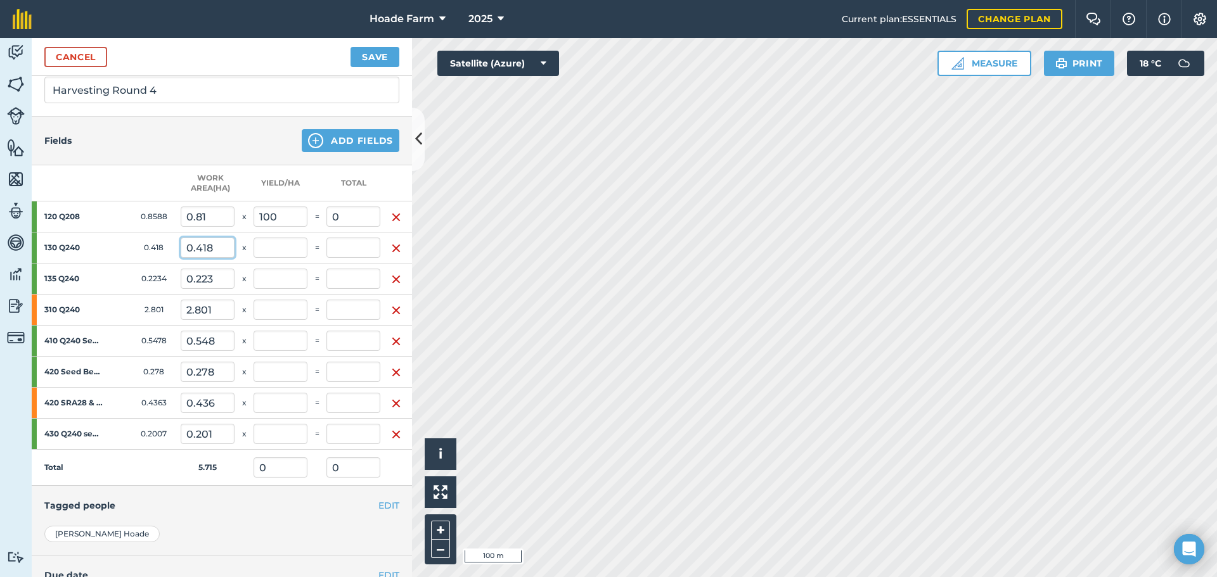
type input "14.173"
type input "81"
click at [228, 243] on input "0.418" at bounding box center [208, 248] width 54 height 20
type input "0.46"
type input "14.069"
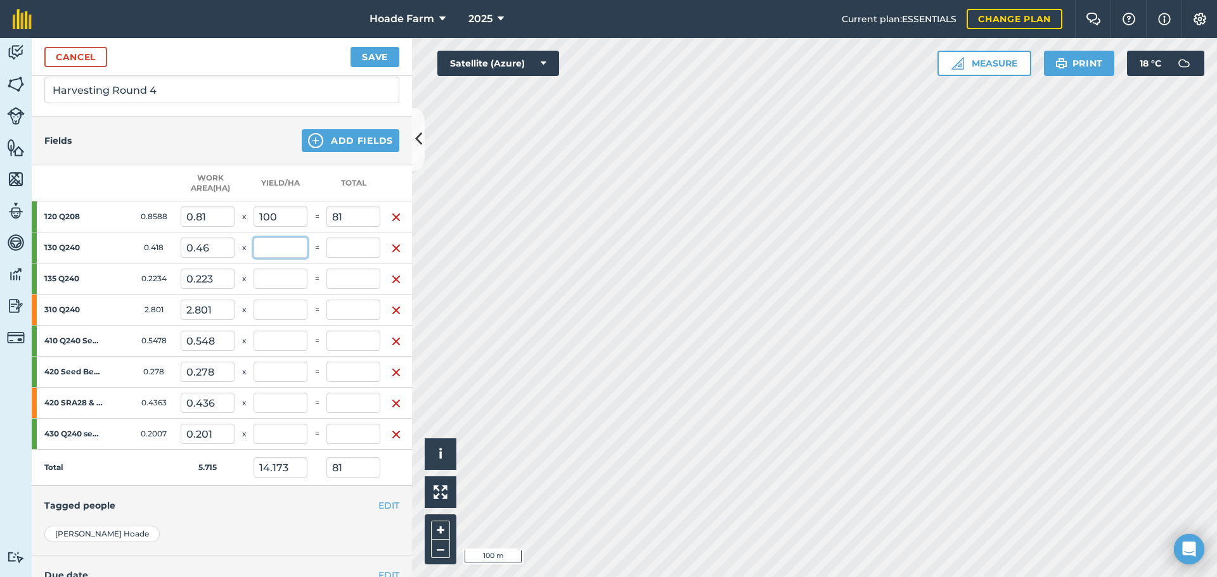
type input "0"
click at [278, 246] on input "text" at bounding box center [281, 248] width 54 height 20
type input "100"
click at [350, 47] on button "Save" at bounding box center [374, 57] width 49 height 20
type input "22.059"
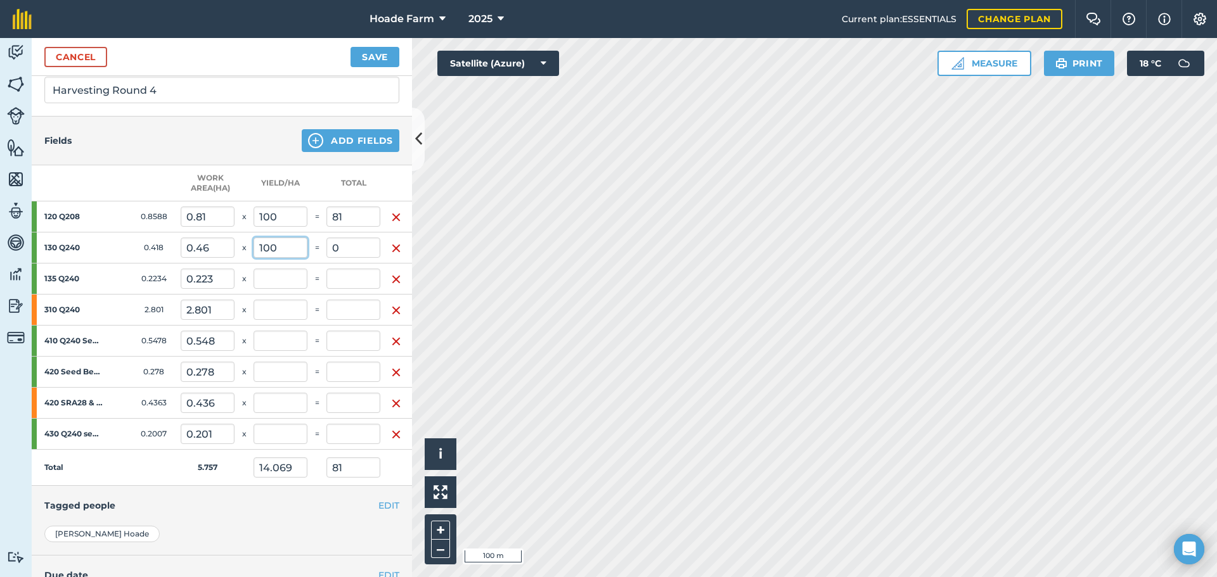
type input "127"
type input "46"
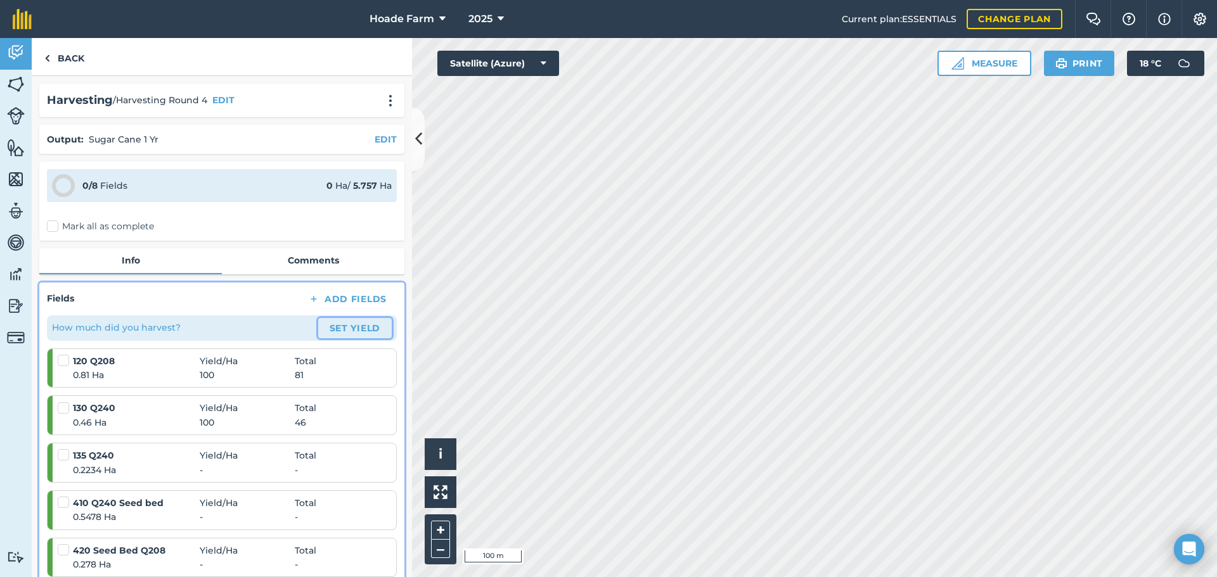
click at [330, 330] on button "Set Yield" at bounding box center [355, 328] width 74 height 20
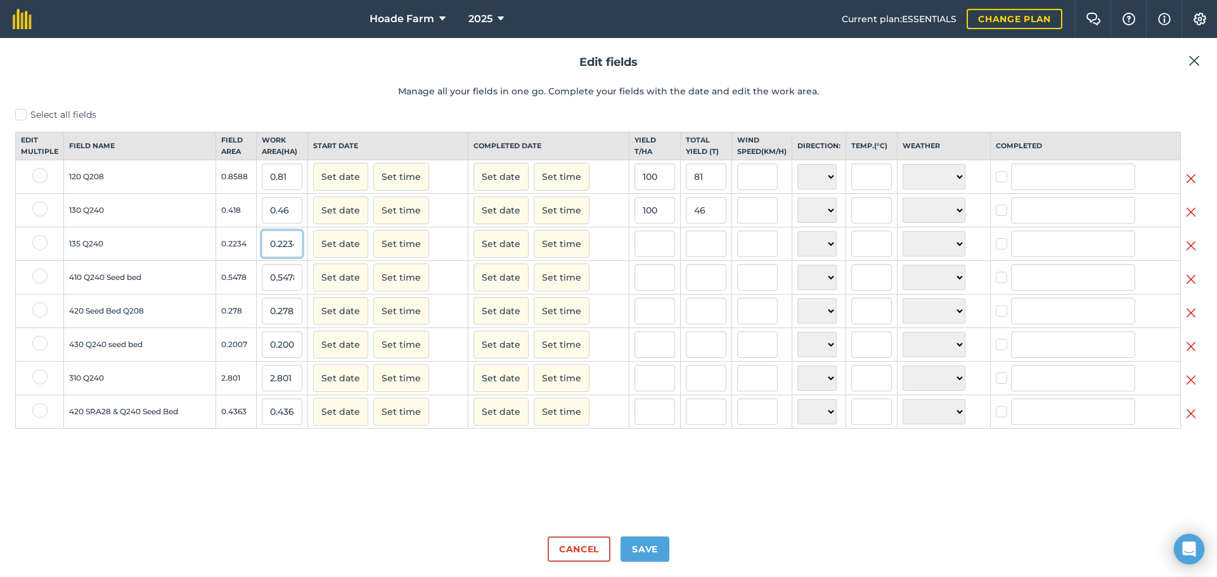
drag, startPoint x: 299, startPoint y: 257, endPoint x: 255, endPoint y: 258, distance: 44.4
click at [255, 258] on tr "135 Q240 0.2234 0.2234 Set date Set time Set date Set time N NE E SE S SW W NW …" at bounding box center [609, 245] width 1186 height 34
type input "0.18"
type input "0"
click at [646, 257] on input "text" at bounding box center [654, 244] width 41 height 27
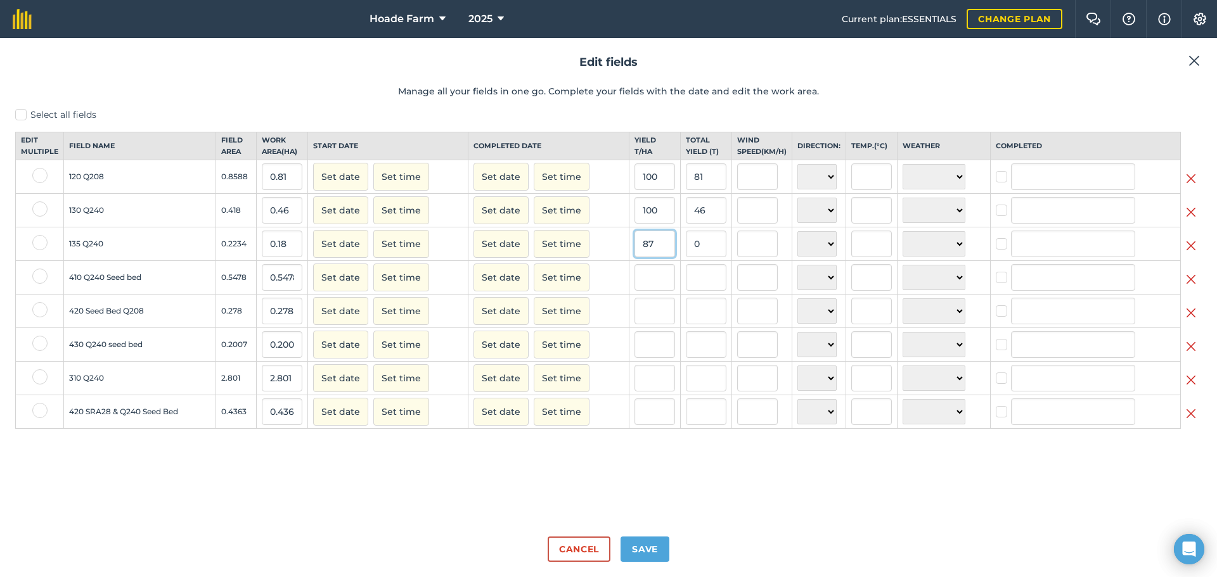
type input "87"
type input "15.66"
click at [252, 295] on td "0.5478" at bounding box center [235, 278] width 41 height 34
click at [248, 292] on td "0.5478" at bounding box center [235, 278] width 41 height 34
drag, startPoint x: 248, startPoint y: 288, endPoint x: 214, endPoint y: 291, distance: 35.0
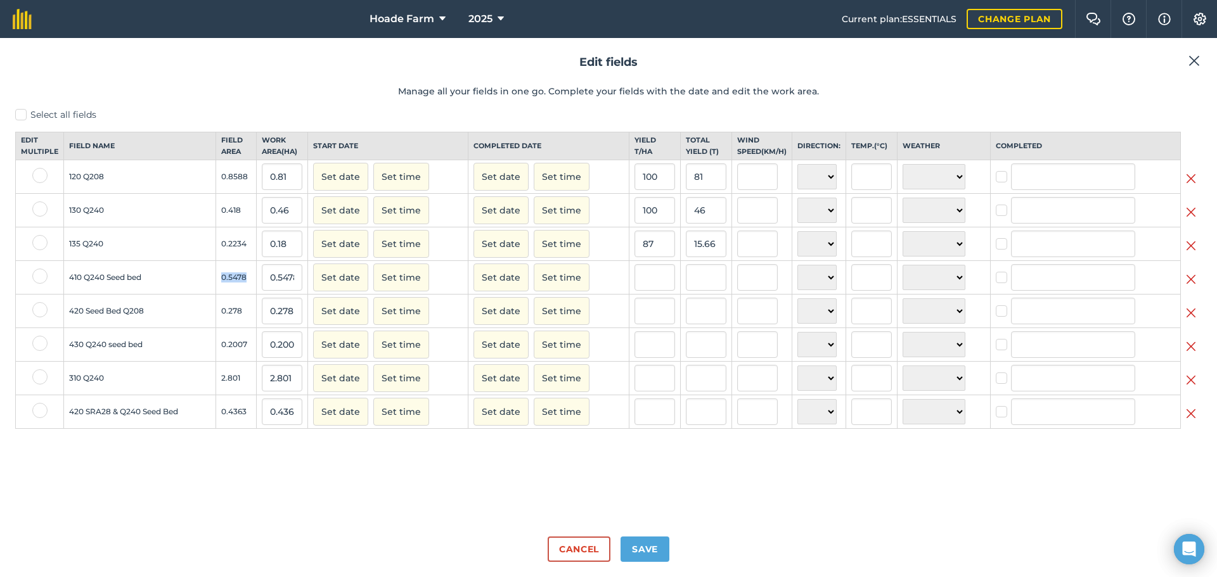
click at [214, 291] on tr "410 Q240 Seed bed 0.5478 0.5478 Set date Set time Set date Set time N NE E SE S…" at bounding box center [609, 278] width 1186 height 34
drag, startPoint x: 297, startPoint y: 289, endPoint x: 262, endPoint y: 290, distance: 35.5
click at [262, 290] on td "0.5478" at bounding box center [281, 278] width 51 height 34
type input "0.24"
type input "0"
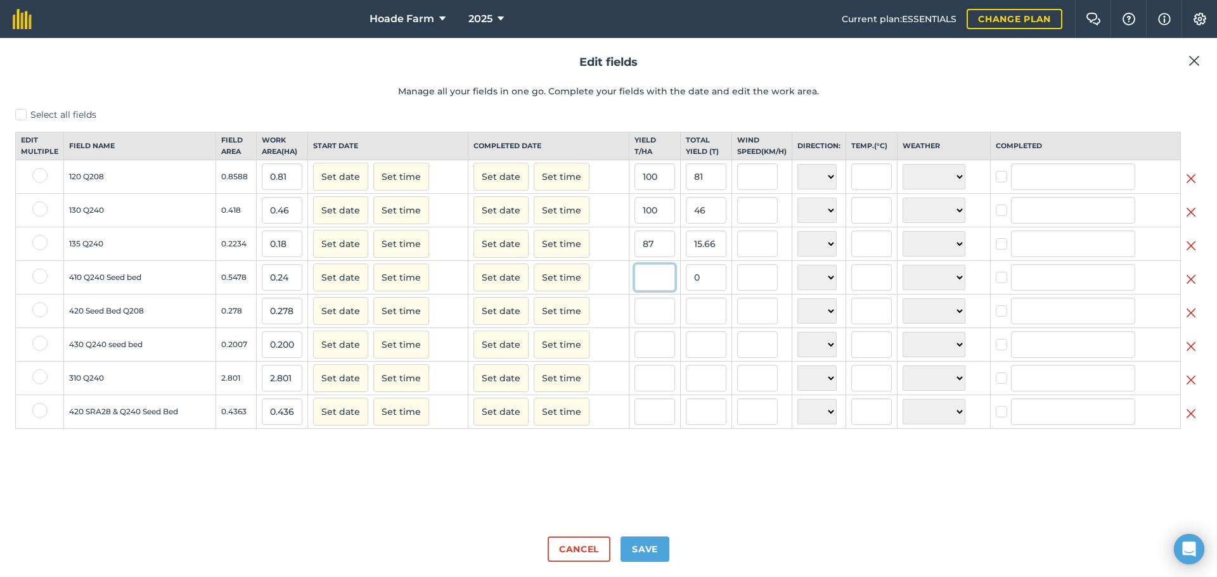
click at [643, 289] on input "text" at bounding box center [654, 277] width 41 height 27
type input "100"
type input "24"
drag, startPoint x: 298, startPoint y: 319, endPoint x: 258, endPoint y: 319, distance: 39.9
click at [258, 319] on td "0.278" at bounding box center [281, 312] width 51 height 34
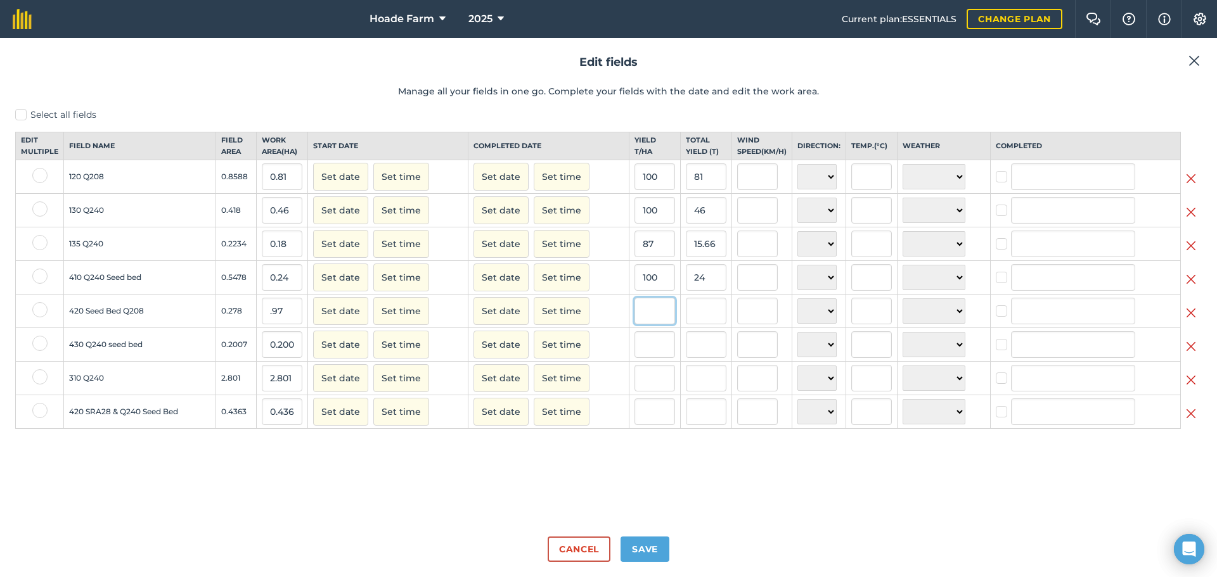
type input "0.97"
type input "0"
click at [642, 312] on input "text" at bounding box center [654, 311] width 41 height 27
type input "100"
type input "97"
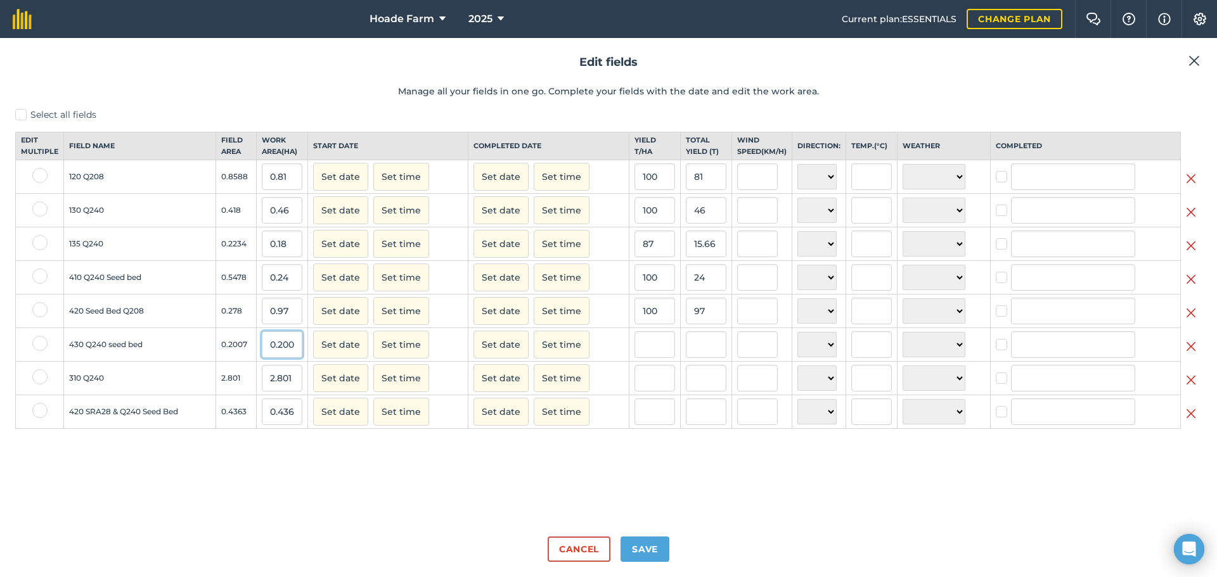
click at [283, 354] on input "0.2007" at bounding box center [282, 344] width 41 height 27
type input "0.21"
type input "0"
click at [650, 358] on input "text" at bounding box center [654, 344] width 41 height 27
type input "100"
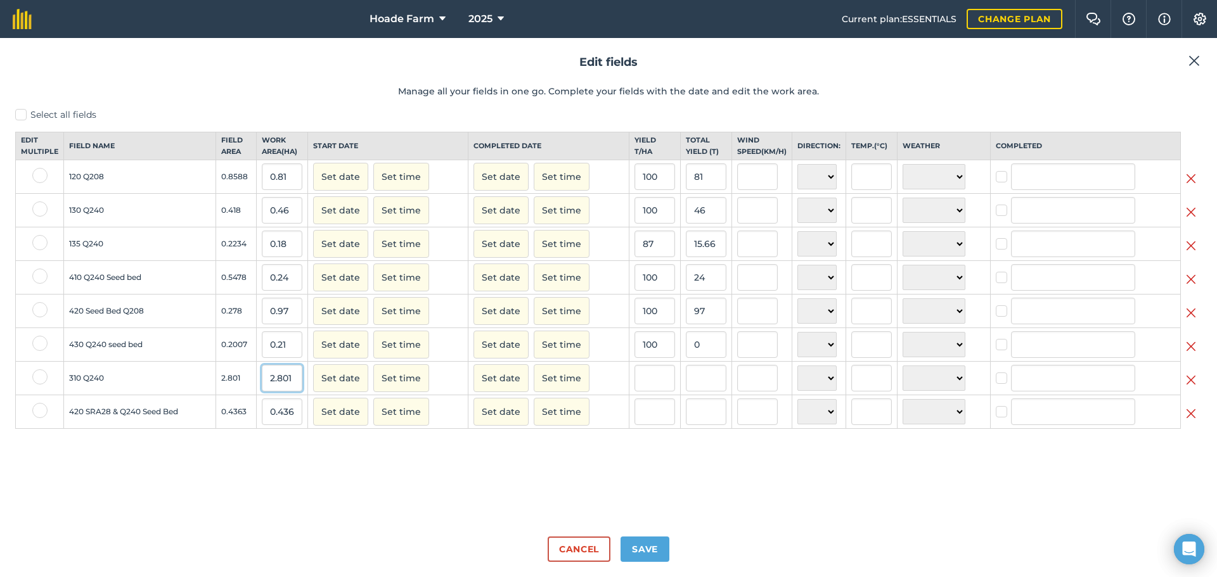
type input "21"
click at [287, 392] on input "2.801" at bounding box center [282, 378] width 41 height 27
click at [1193, 388] on img at bounding box center [1191, 380] width 10 height 15
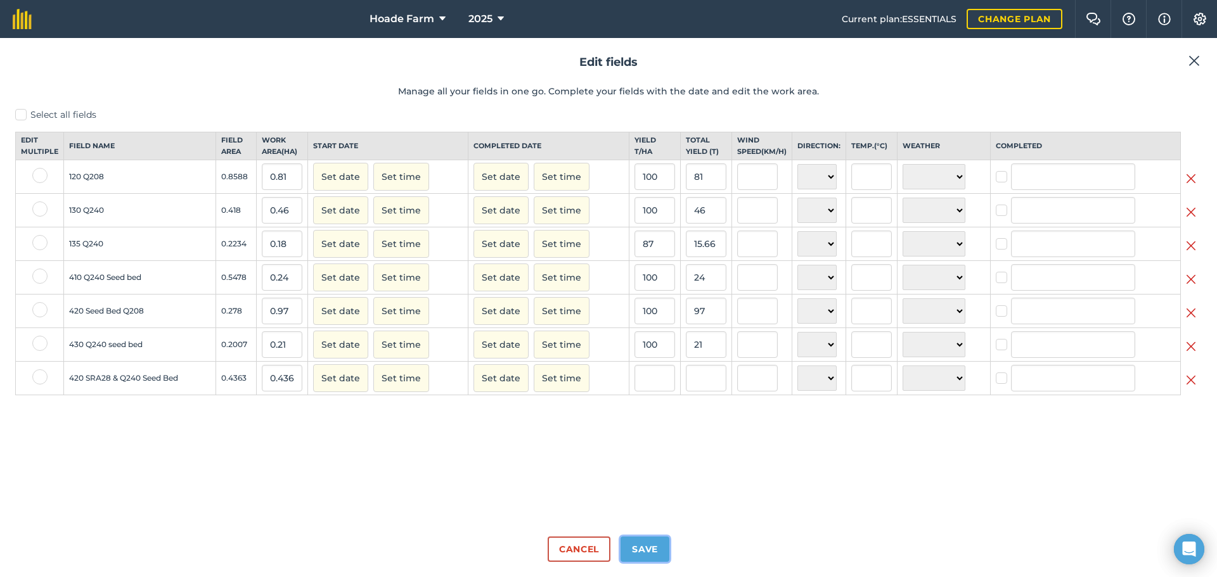
click at [652, 550] on button "Save" at bounding box center [644, 549] width 49 height 25
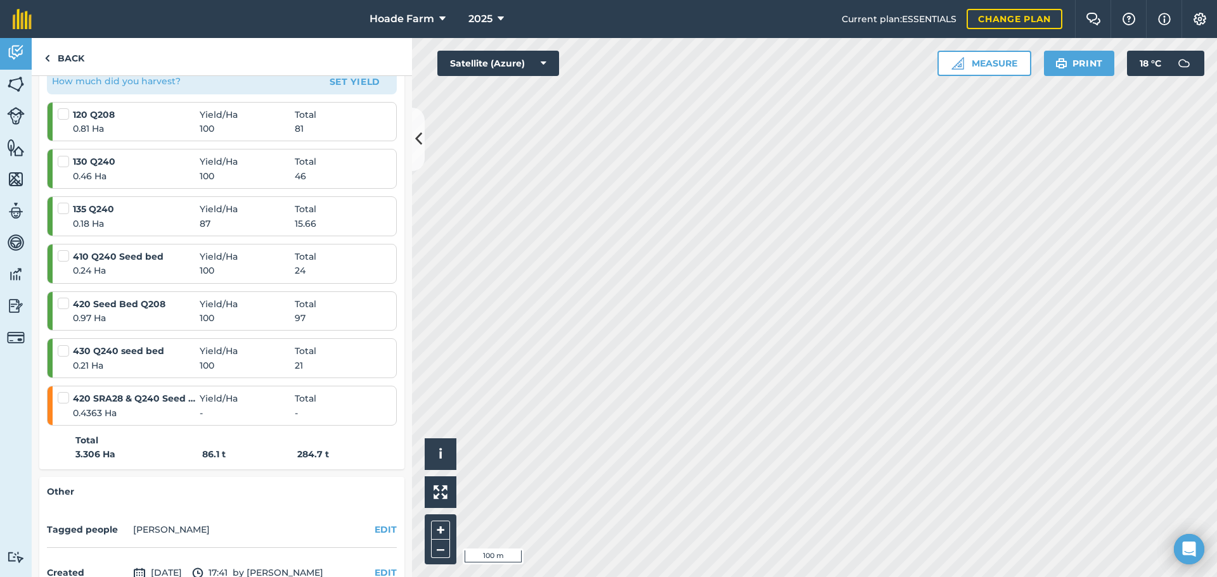
scroll to position [254, 0]
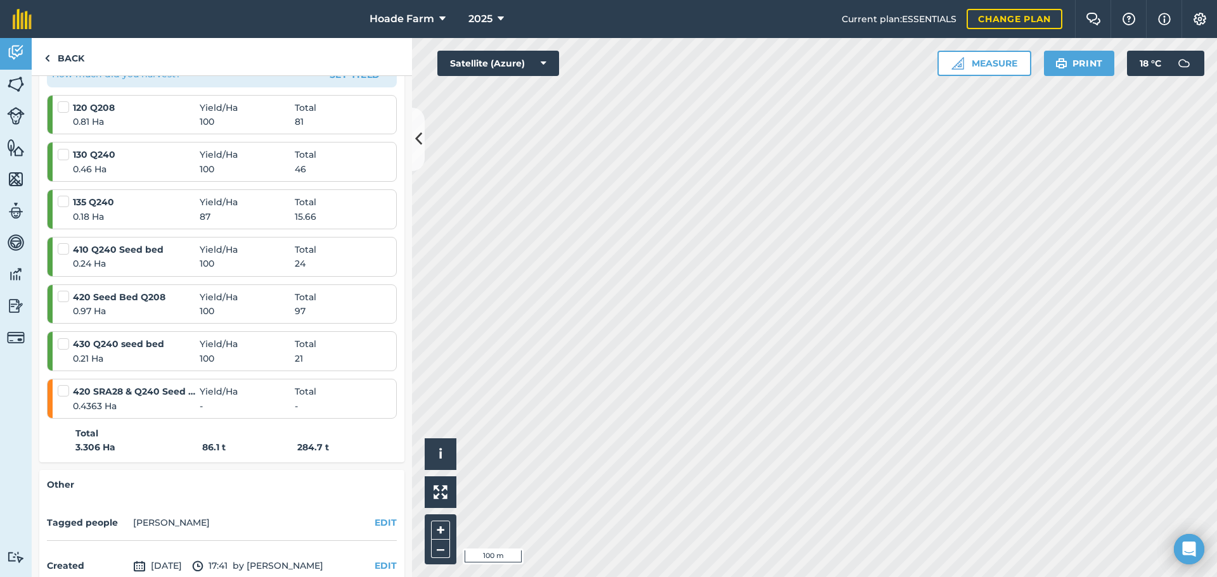
click at [100, 263] on span "0.24 Ha" at bounding box center [136, 264] width 127 height 14
click at [63, 243] on label at bounding box center [65, 243] width 15 height 0
click at [63, 251] on input "checkbox" at bounding box center [62, 247] width 8 height 8
checkbox input "false"
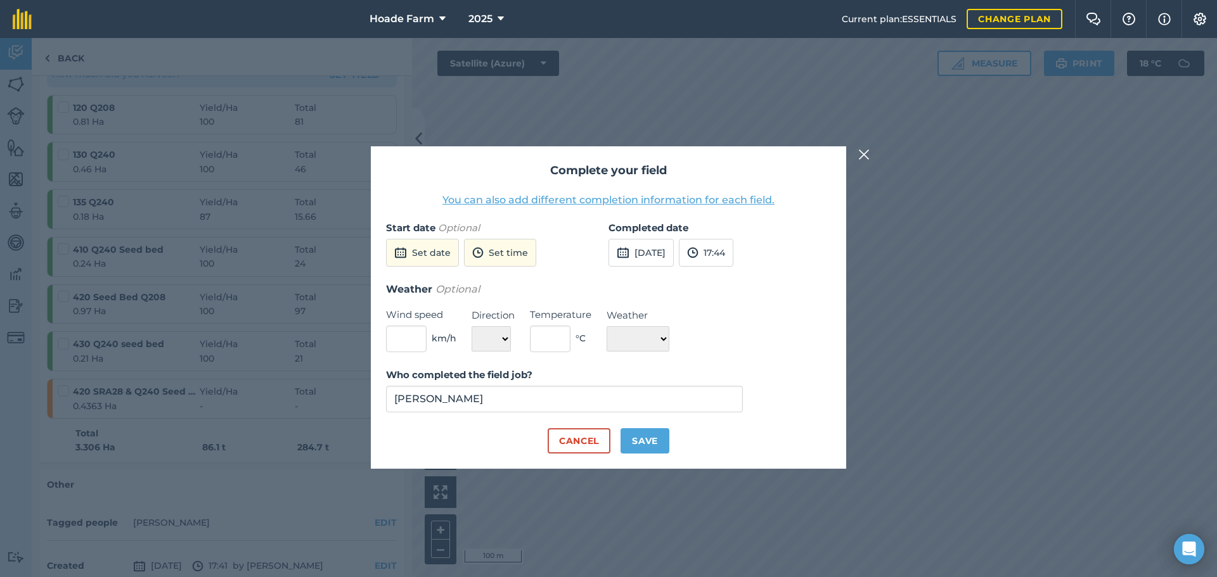
click at [865, 153] on img at bounding box center [863, 154] width 11 height 15
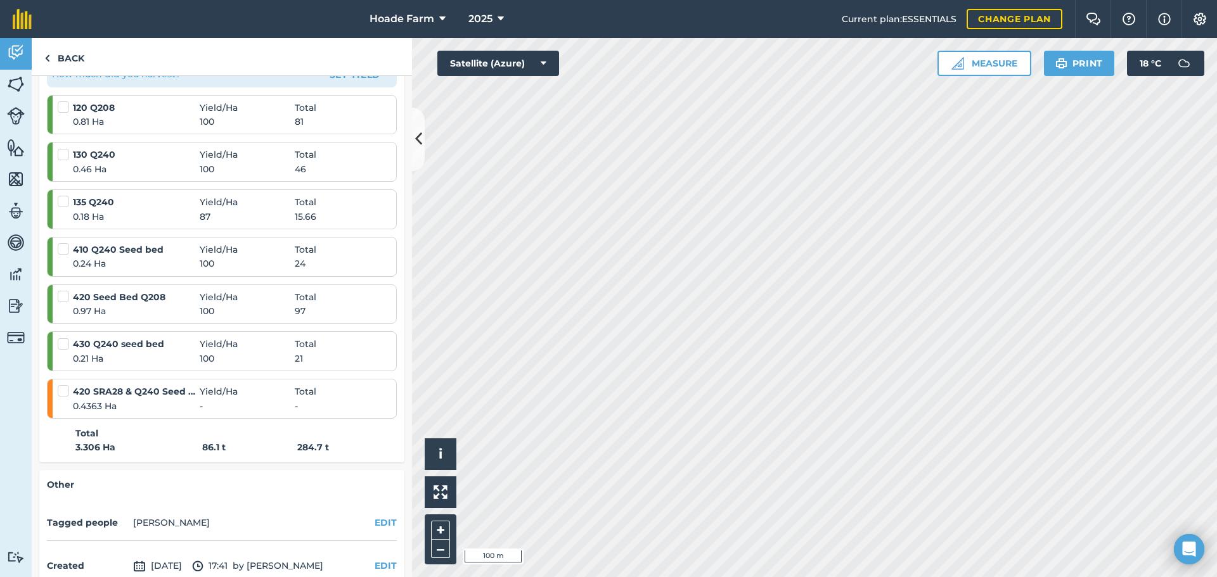
click at [180, 402] on span "0.4363 Ha" at bounding box center [136, 406] width 127 height 14
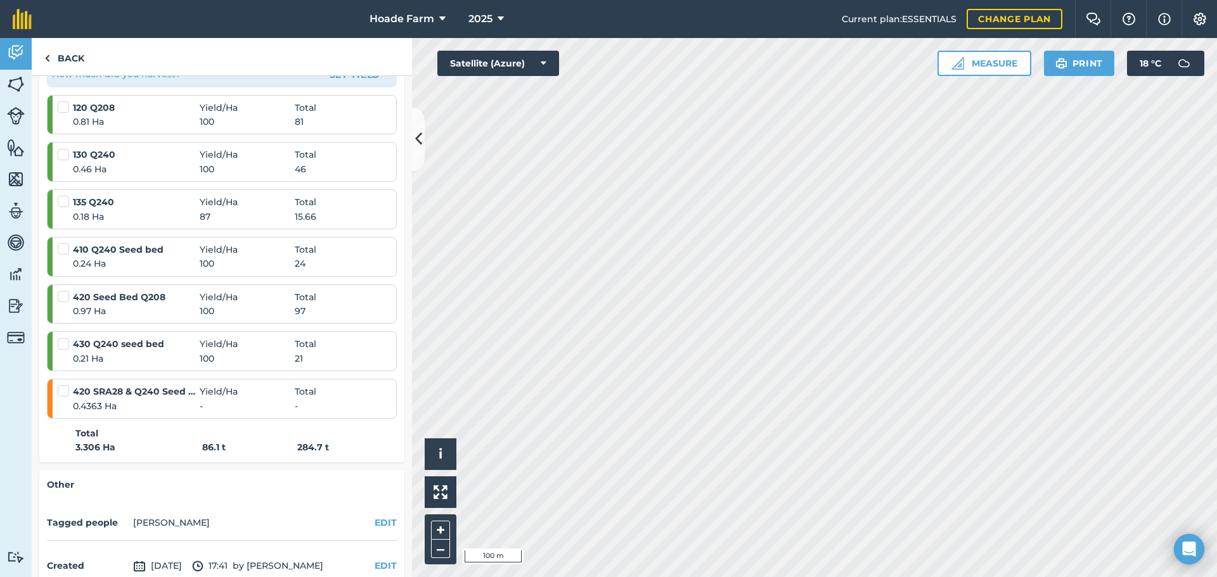
click at [65, 385] on label at bounding box center [65, 385] width 15 height 0
click at [65, 390] on input "checkbox" at bounding box center [62, 389] width 8 height 8
checkbox input "false"
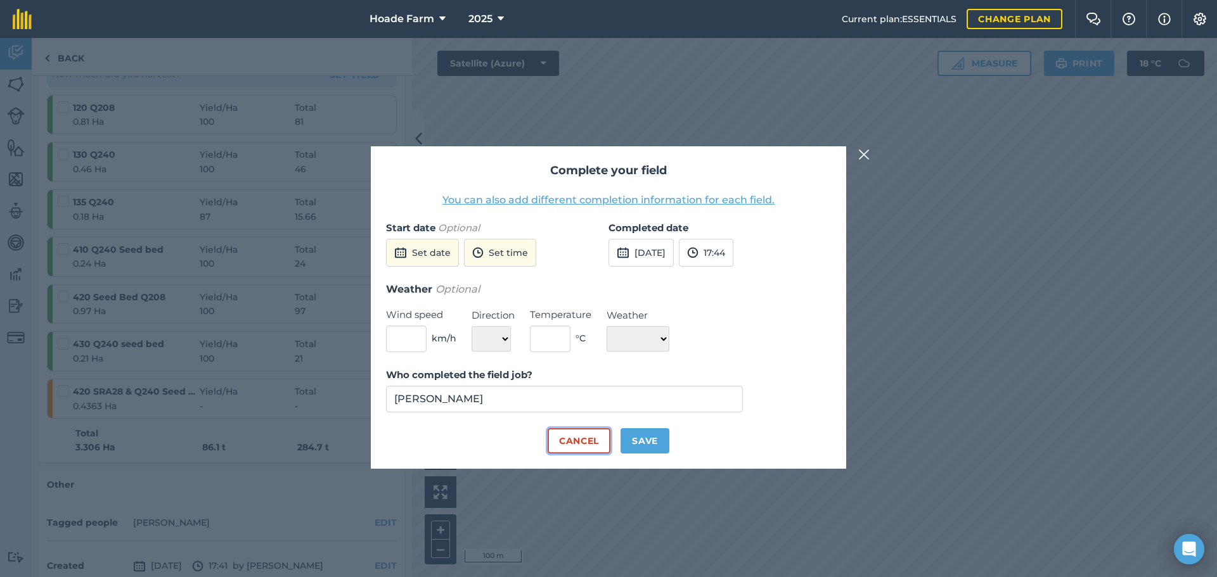
click at [576, 441] on button "Cancel" at bounding box center [579, 440] width 63 height 25
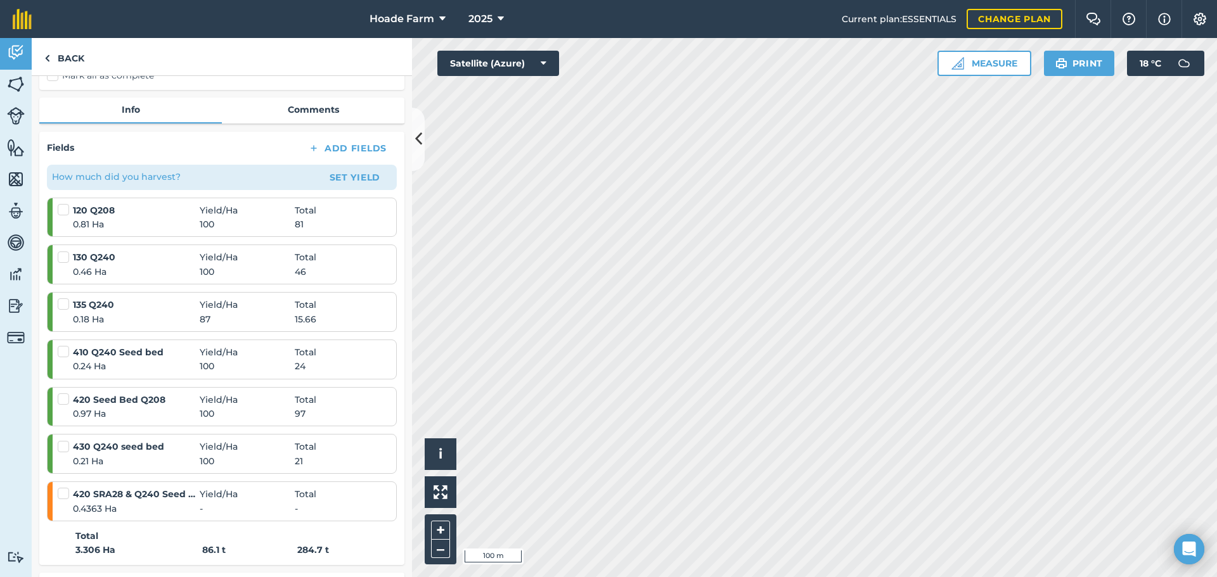
scroll to position [127, 0]
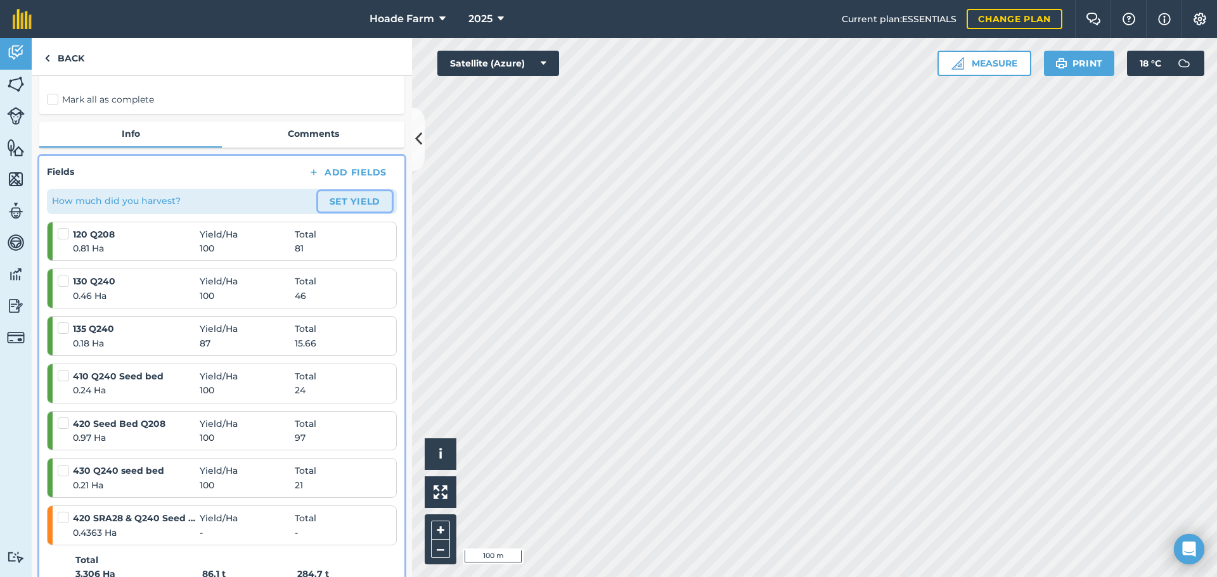
click at [357, 198] on button "Set Yield" at bounding box center [355, 201] width 74 height 20
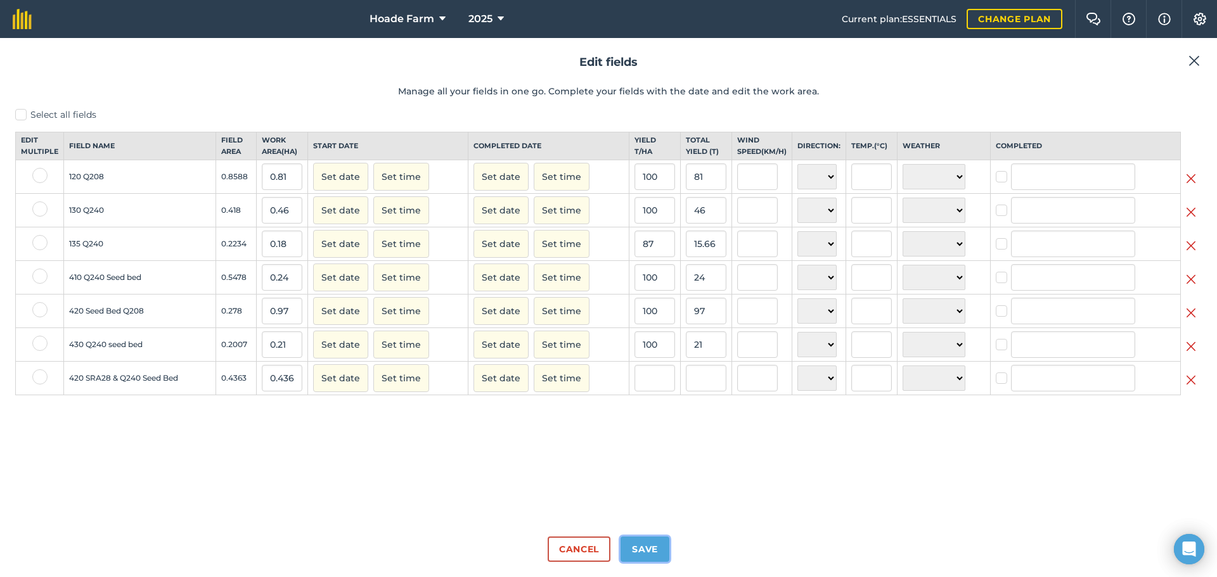
click at [638, 552] on button "Save" at bounding box center [644, 549] width 49 height 25
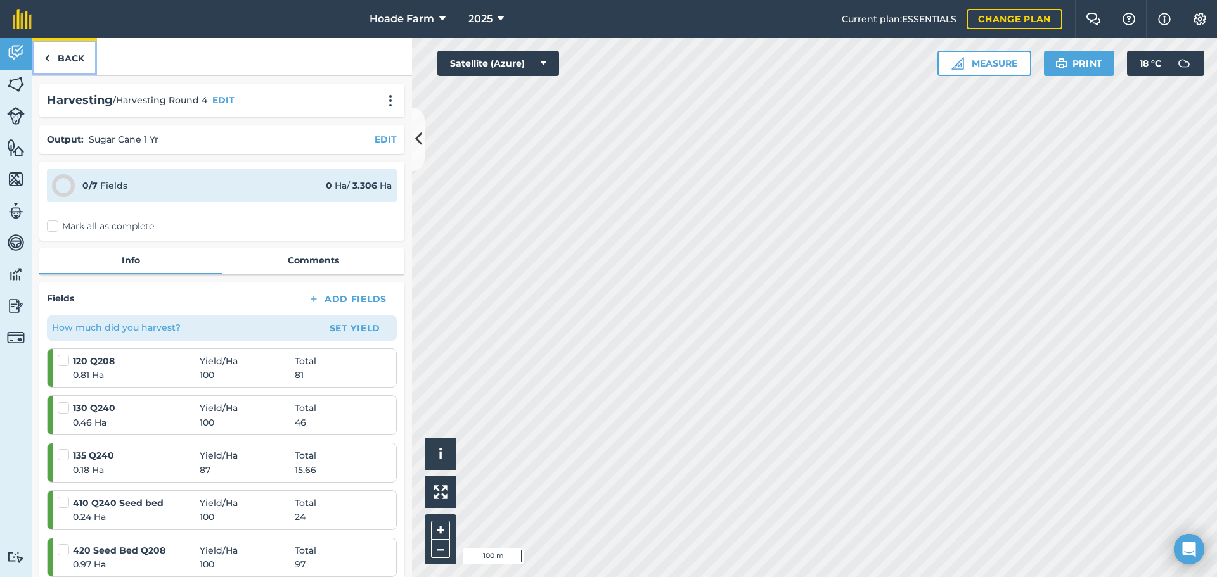
click at [62, 54] on link "Back" at bounding box center [64, 56] width 65 height 37
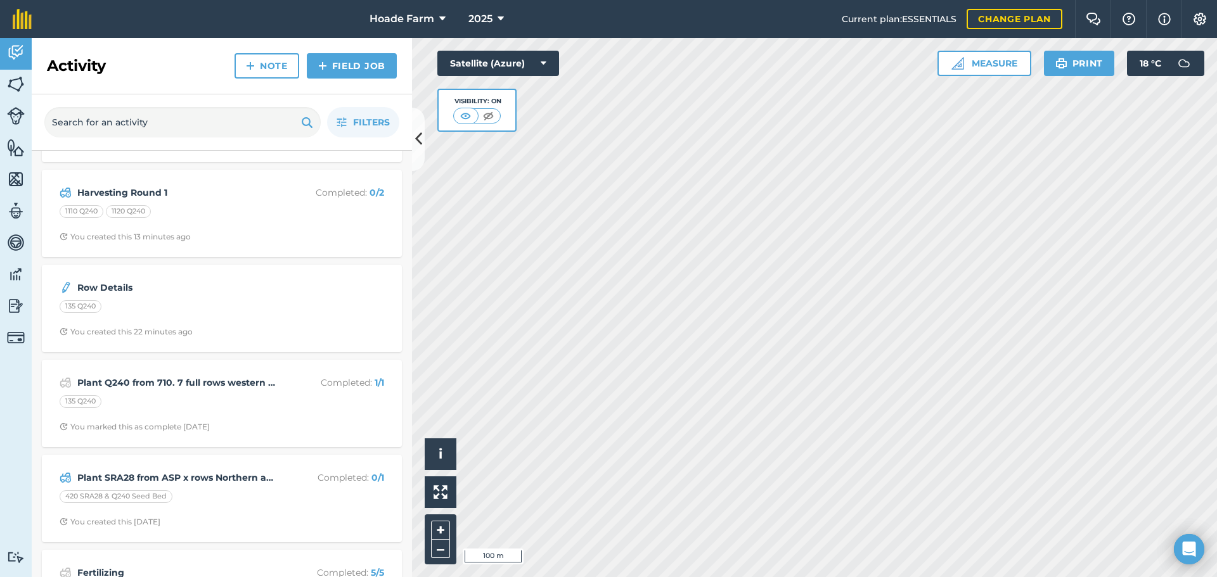
scroll to position [278, 0]
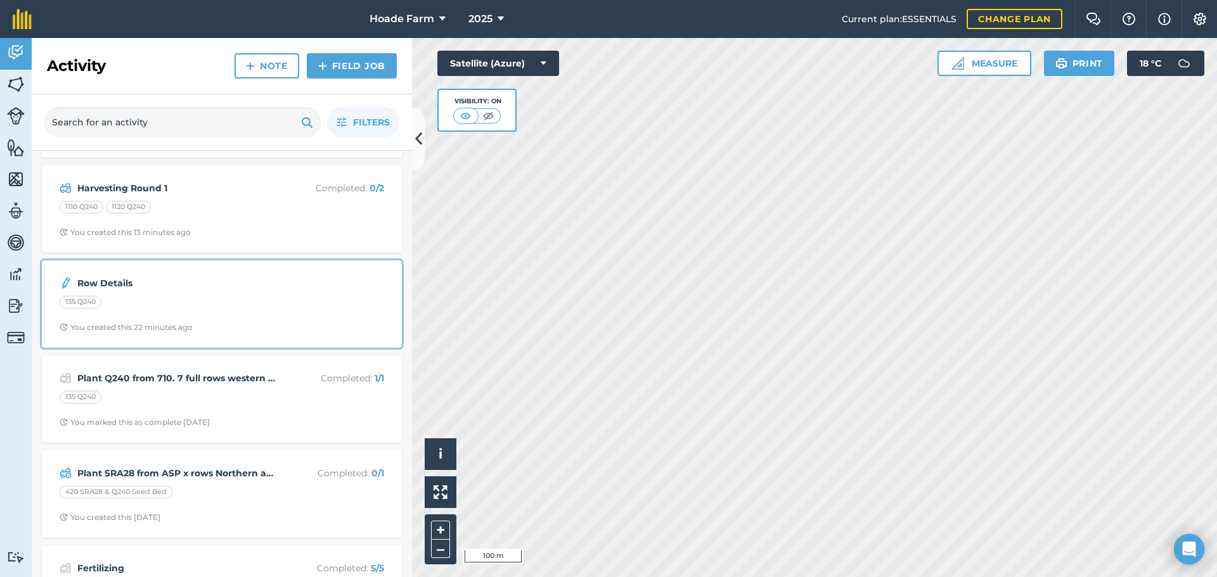
click at [223, 293] on div "Row Details 135 Q240 You created this 22 minutes ago" at bounding box center [221, 304] width 345 height 72
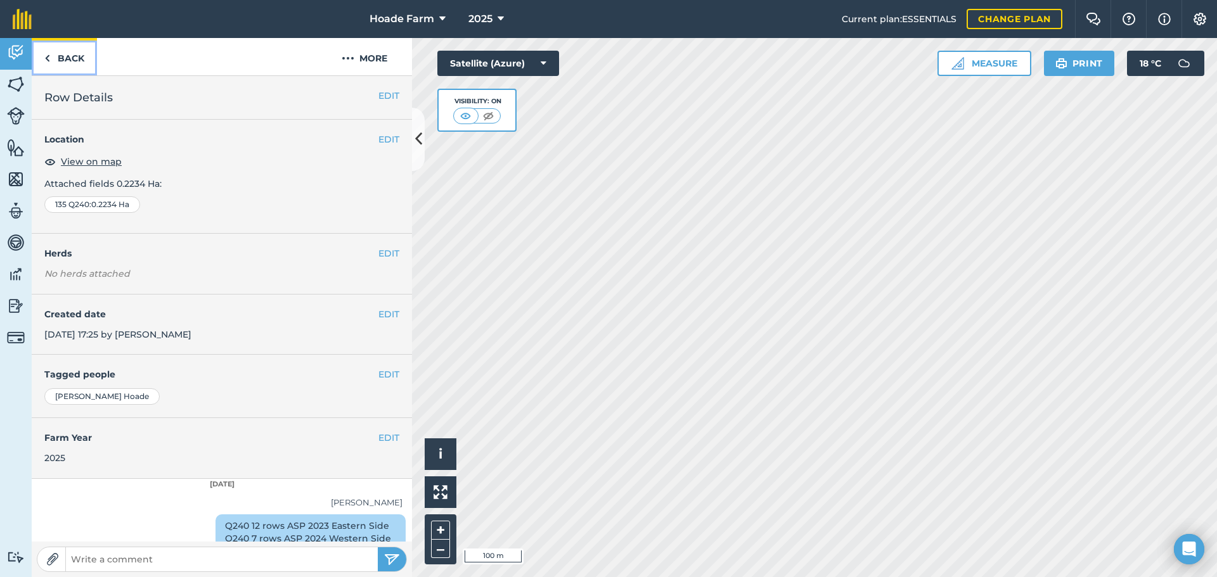
click at [55, 57] on link "Back" at bounding box center [64, 56] width 65 height 37
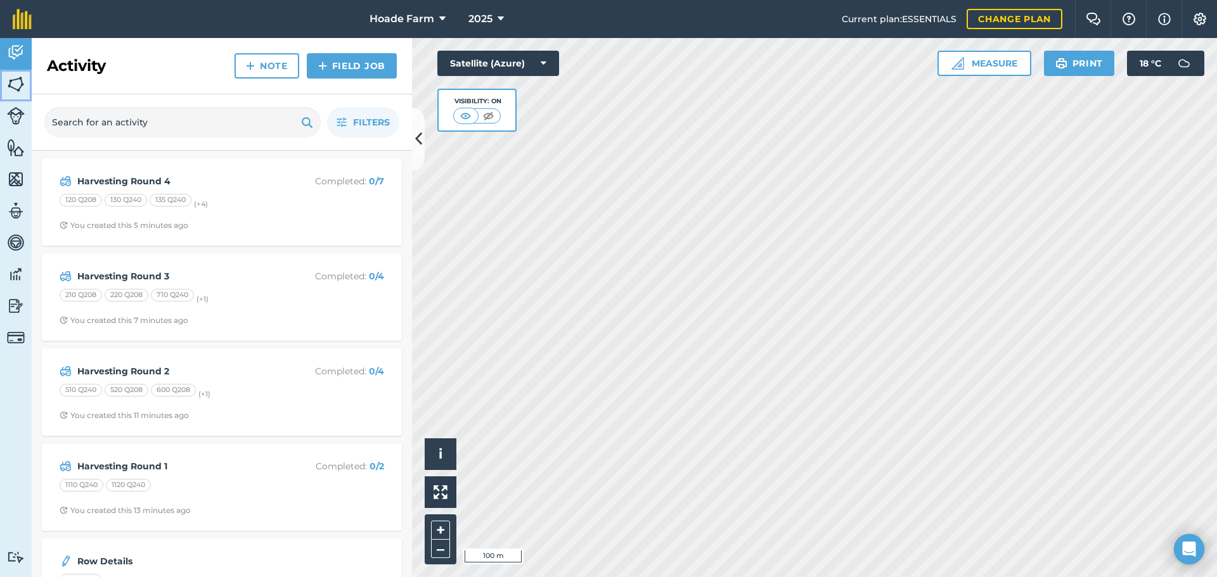
click at [19, 94] on link "Fields" at bounding box center [16, 86] width 32 height 32
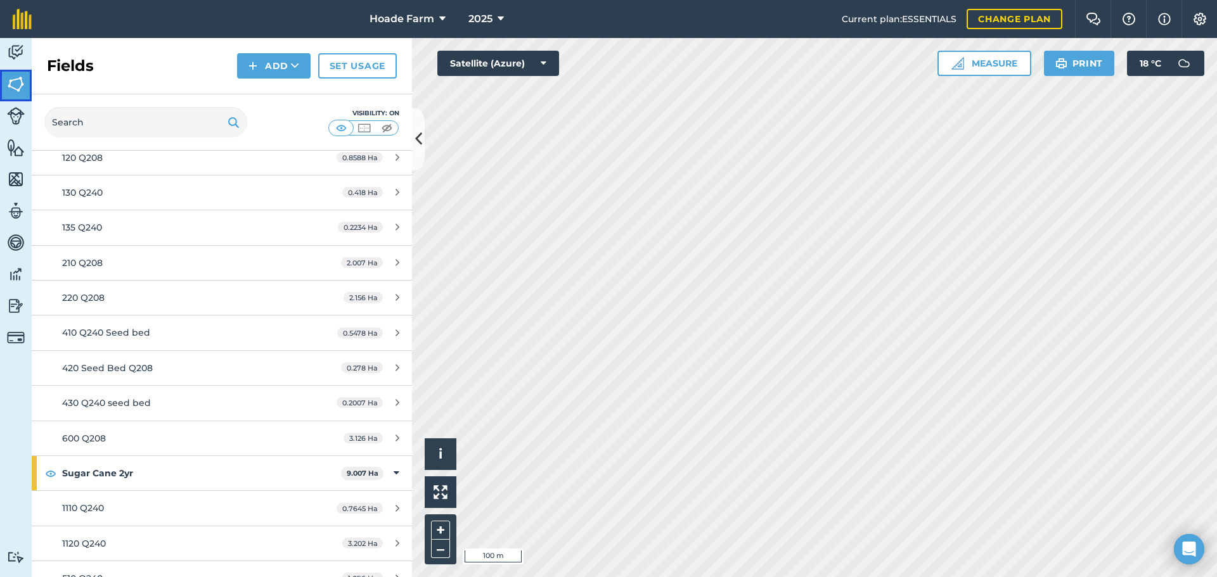
scroll to position [317, 0]
click at [151, 364] on span "420 Seed Bed Q208" at bounding box center [107, 366] width 91 height 11
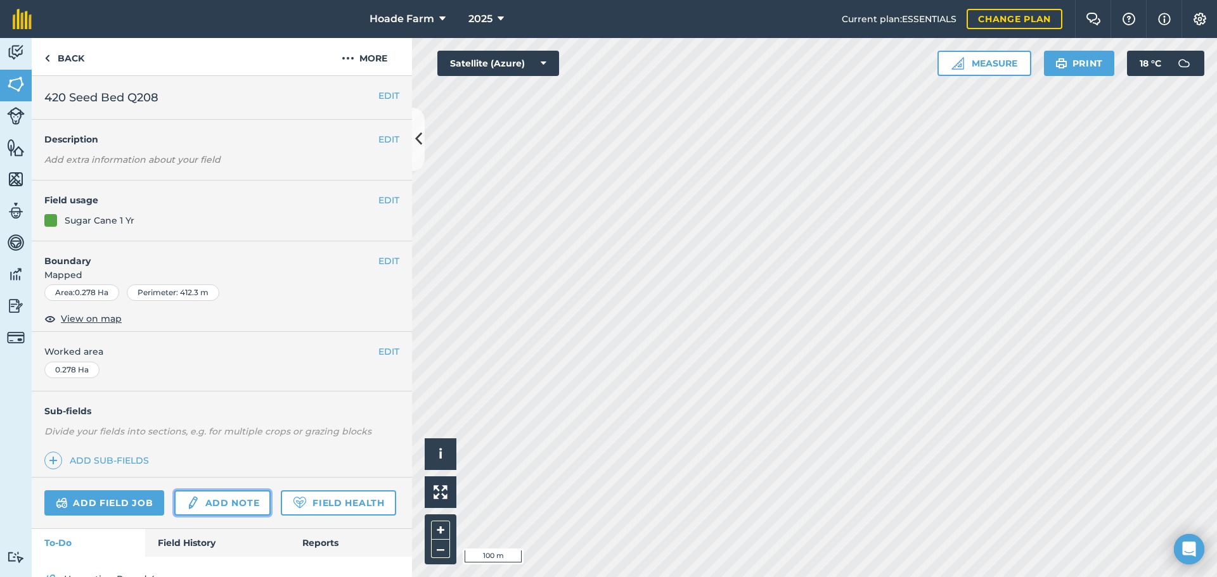
click at [221, 501] on link "Add note" at bounding box center [222, 503] width 96 height 25
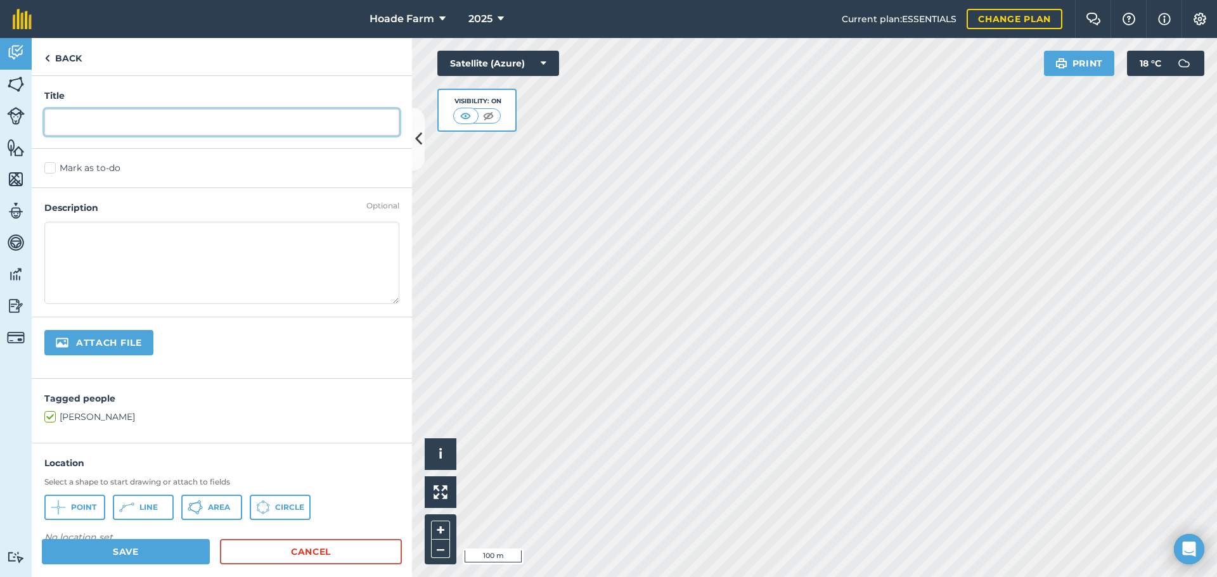
click at [105, 125] on input "text" at bounding box center [221, 122] width 355 height 27
type input "Row Details"
click at [115, 232] on textarea at bounding box center [221, 263] width 355 height 82
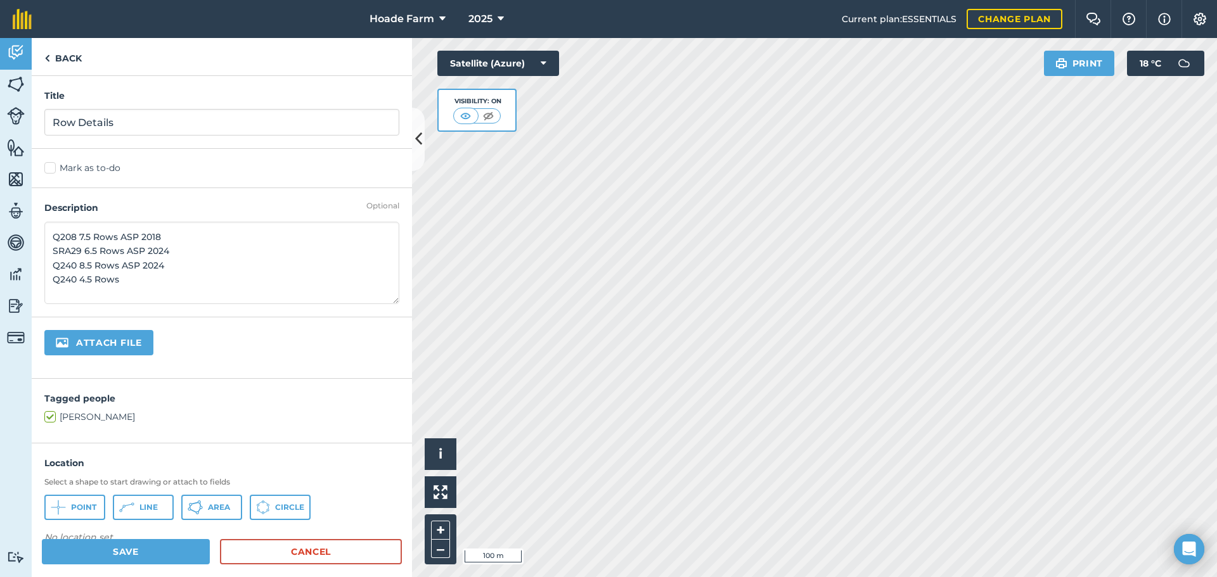
click at [51, 233] on textarea "Q208 7.5 Rows ASP 2018 SRA29 6.5 Rows ASP 2024 Q240 8.5 Rows ASP 2024 Q240 4.5 …" at bounding box center [221, 263] width 355 height 82
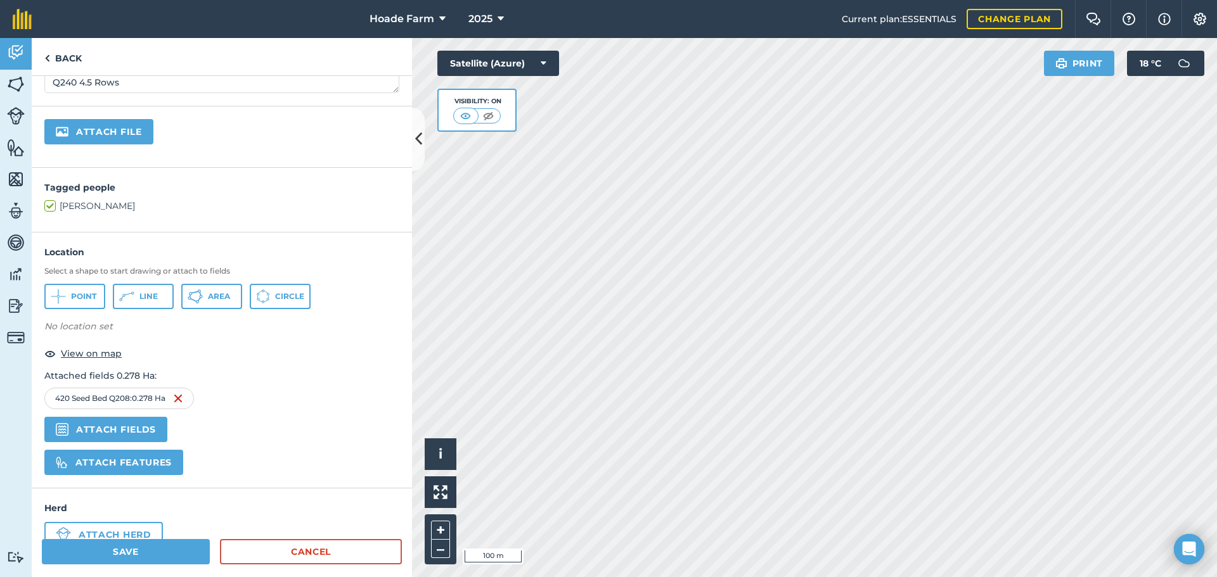
scroll to position [245, 0]
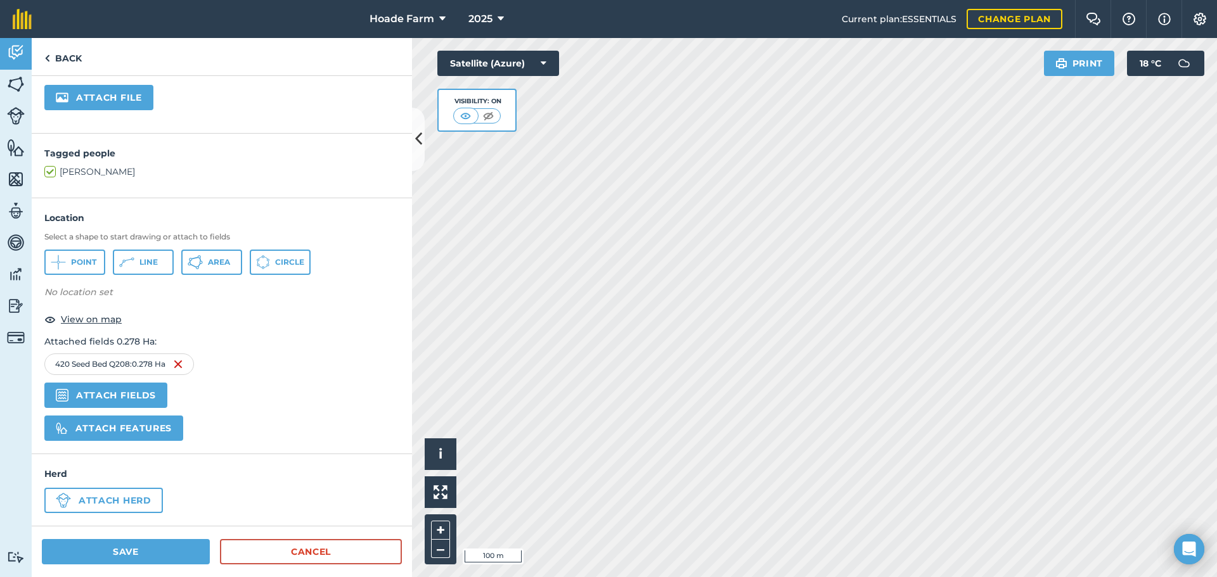
type textarea "Starting North side of paddock Q208 7.5 Rows ASP 2018 SRA29 6.5 Rows ASP 2024 Q…"
click at [161, 550] on button "Save" at bounding box center [126, 551] width 168 height 25
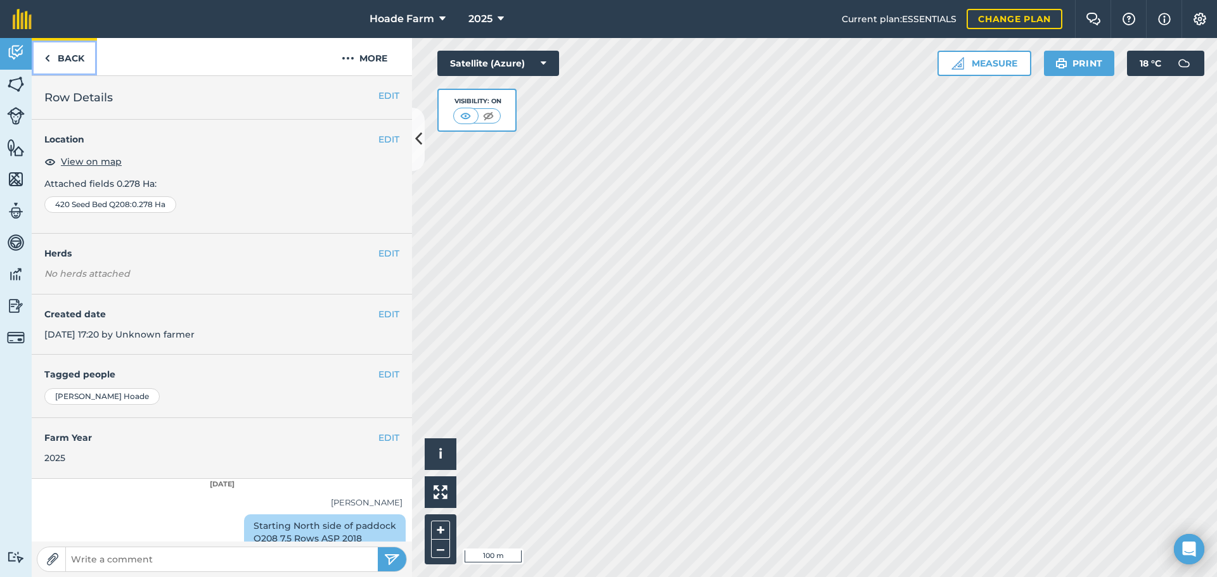
click at [68, 56] on link "Back" at bounding box center [64, 56] width 65 height 37
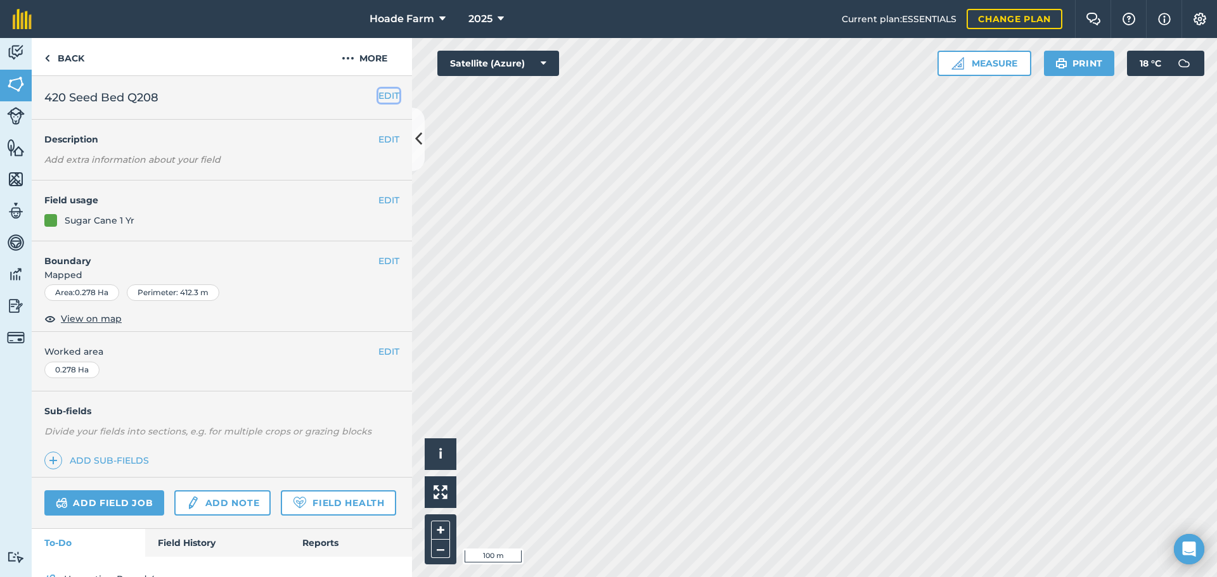
click at [378, 94] on button "EDIT" at bounding box center [388, 96] width 21 height 14
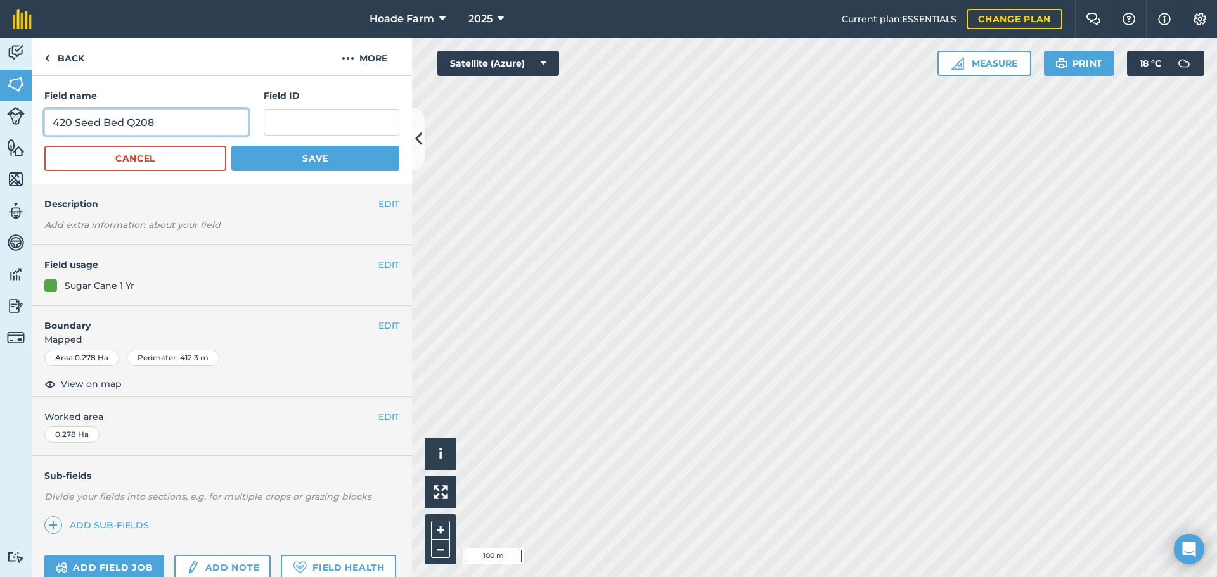
click at [174, 119] on input "420 Seed Bed Q208" at bounding box center [146, 122] width 204 height 27
type input "420 Seed Bed Mixed"
click at [263, 160] on button "Save" at bounding box center [315, 158] width 168 height 25
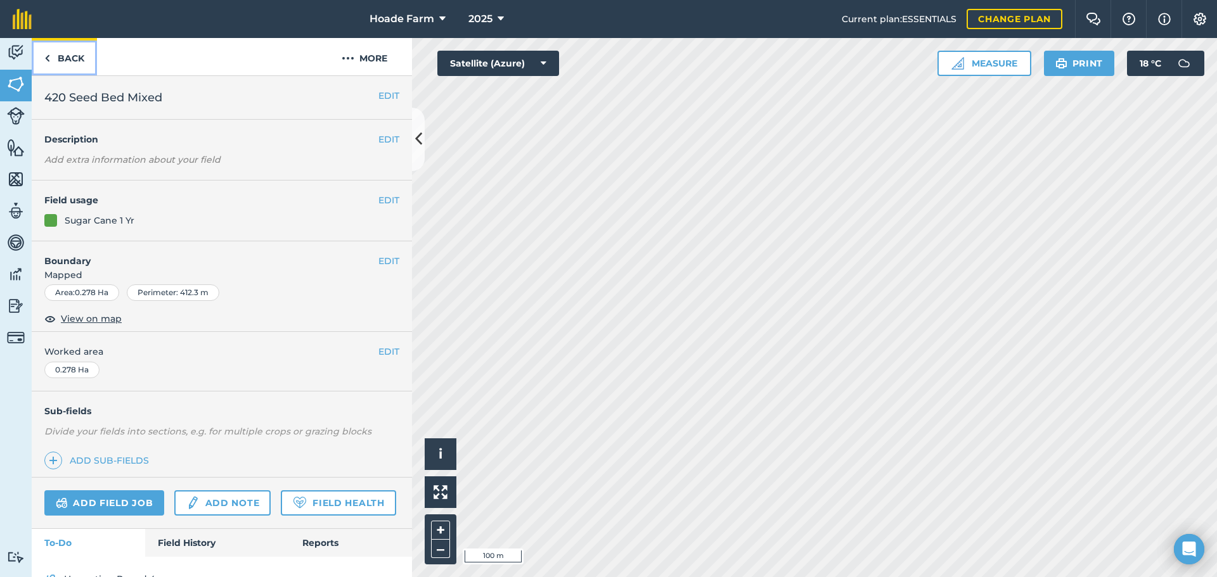
click at [75, 54] on link "Back" at bounding box center [64, 56] width 65 height 37
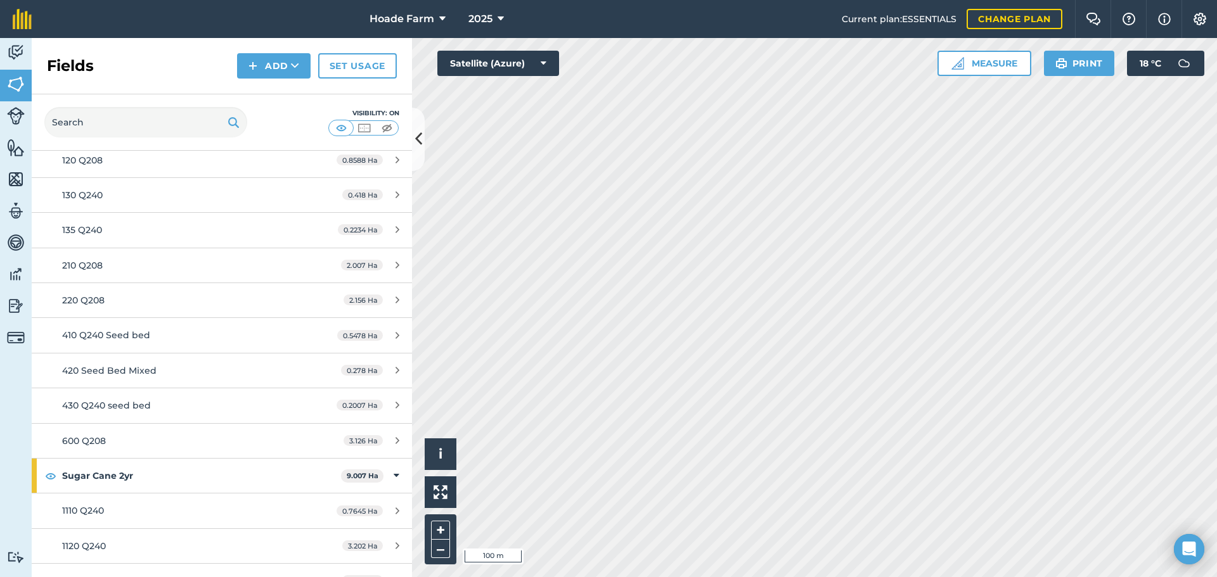
scroll to position [326, 0]
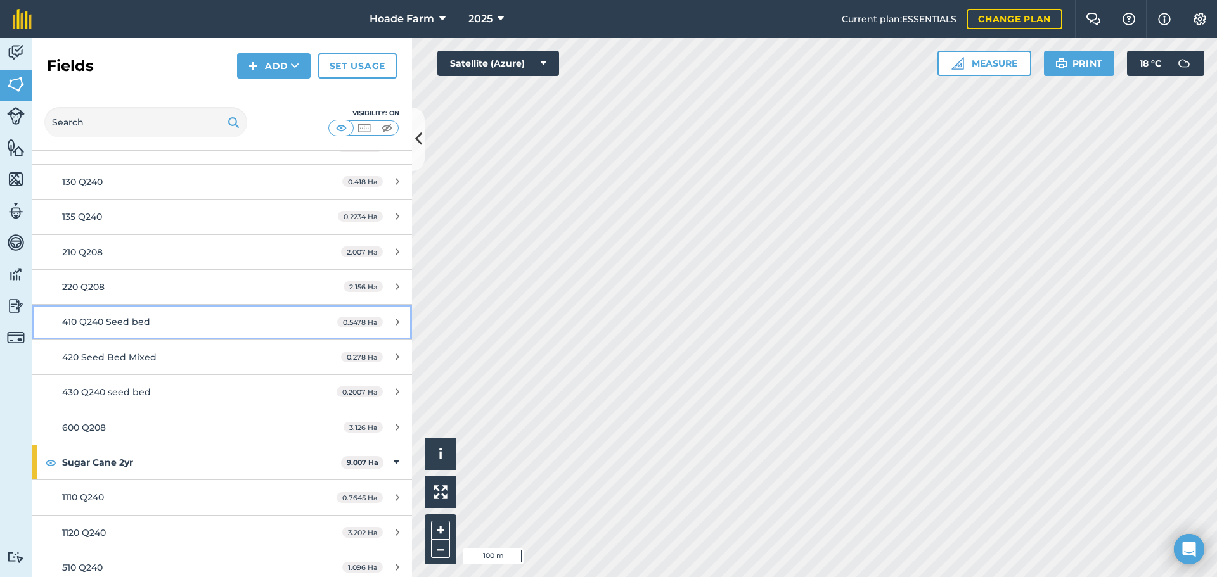
click at [297, 314] on link "410 Q240 Seed bed 0.5478 Ha" at bounding box center [222, 322] width 380 height 34
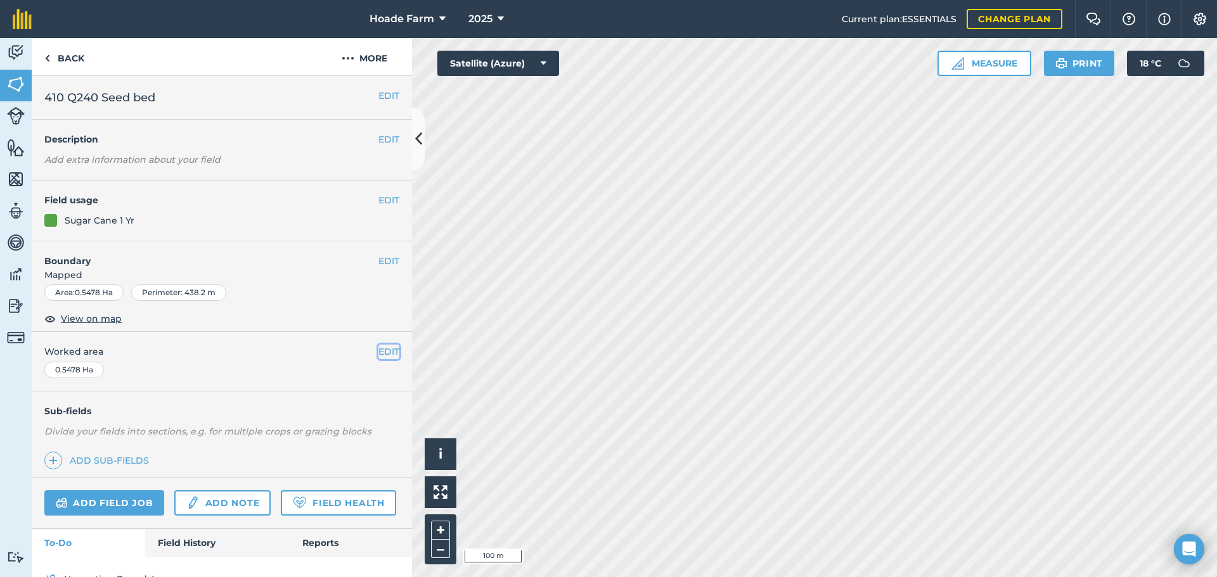
click at [378, 351] on button "EDIT" at bounding box center [388, 352] width 21 height 14
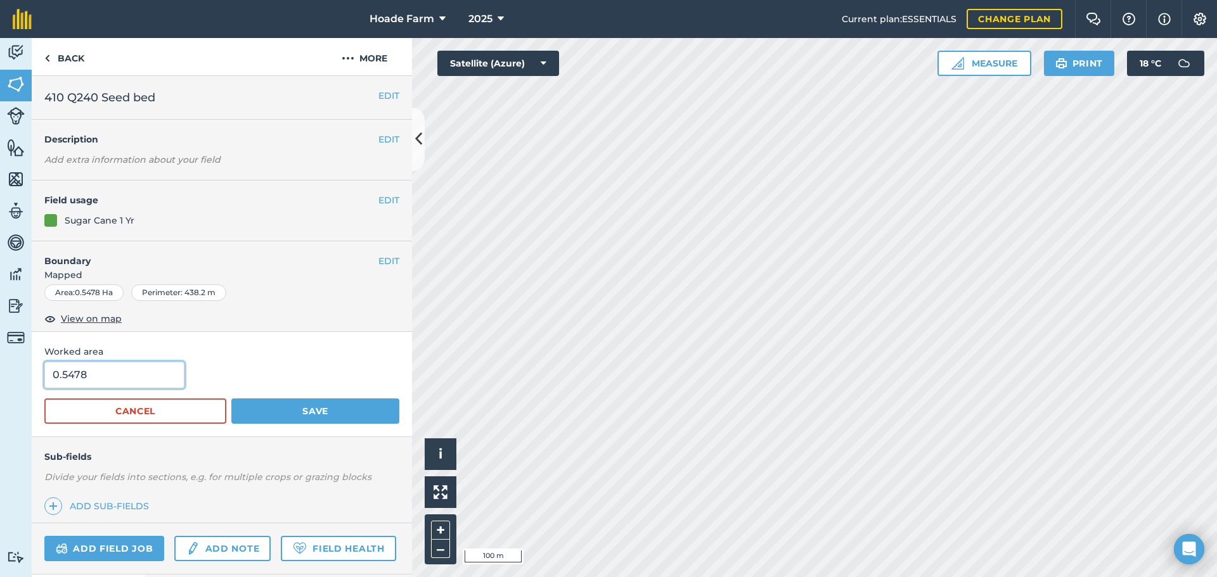
drag, startPoint x: 88, startPoint y: 376, endPoint x: 44, endPoint y: 376, distance: 44.4
click at [44, 376] on div "Worked area 0.5478 Cancel Save" at bounding box center [222, 384] width 380 height 105
type input "0.24"
click at [294, 413] on button "Save" at bounding box center [315, 411] width 168 height 25
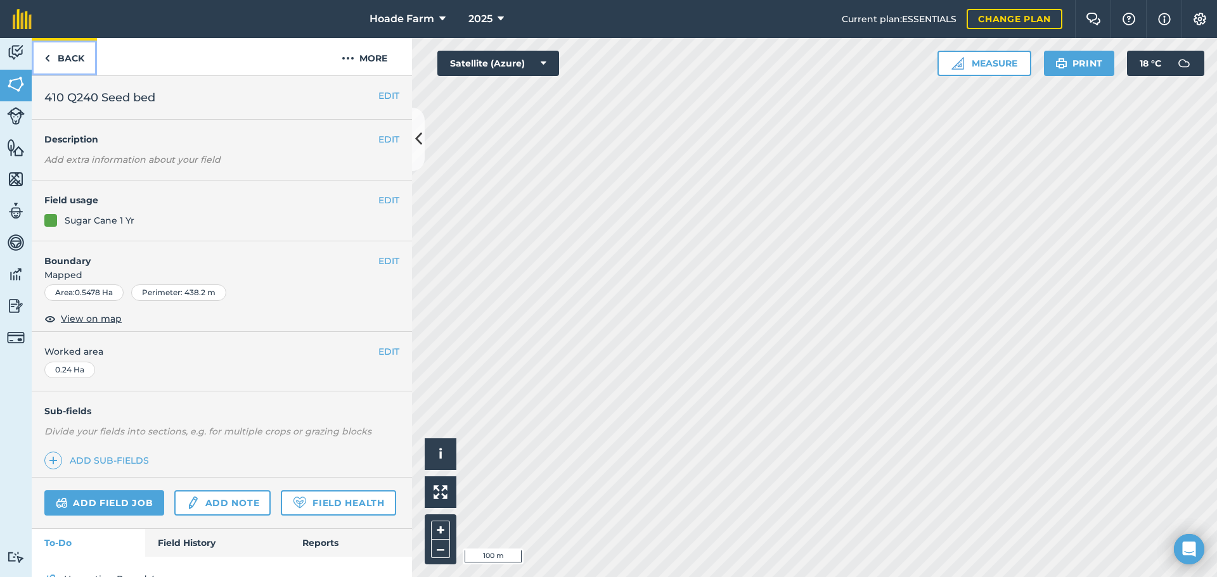
click at [61, 61] on link "Back" at bounding box center [64, 56] width 65 height 37
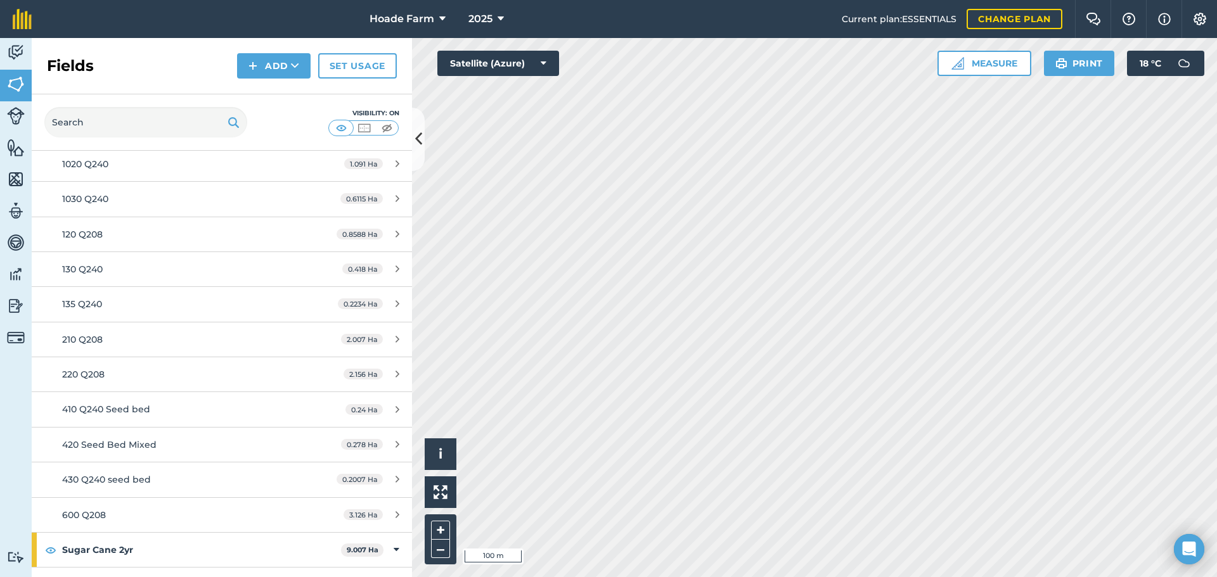
scroll to position [254, 0]
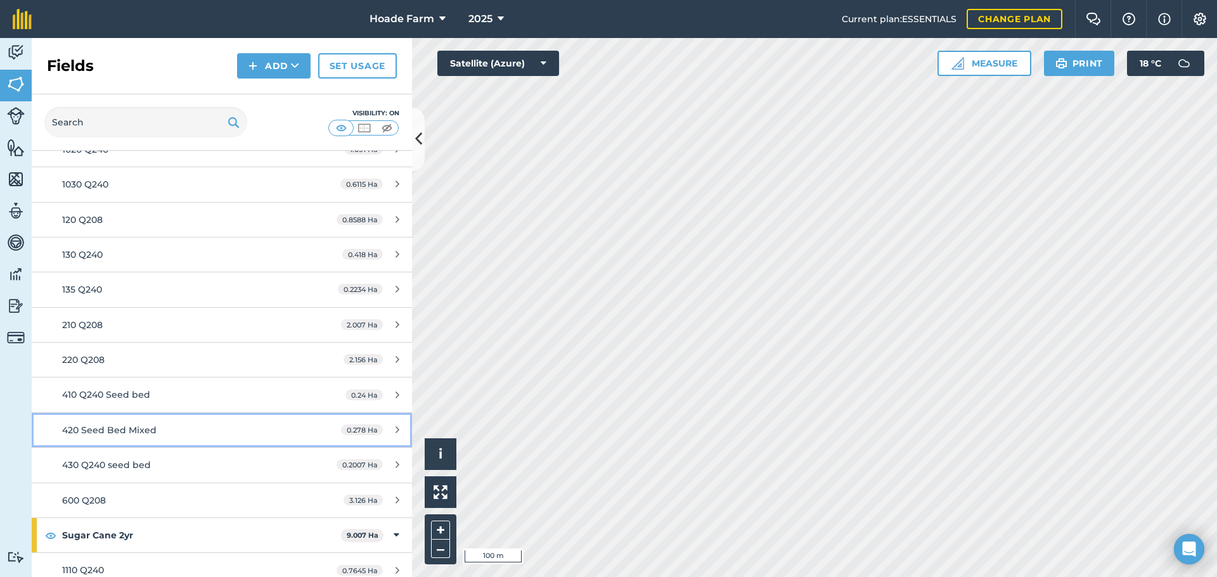
click at [137, 430] on span "420 Seed Bed Mixed" at bounding box center [109, 430] width 94 height 11
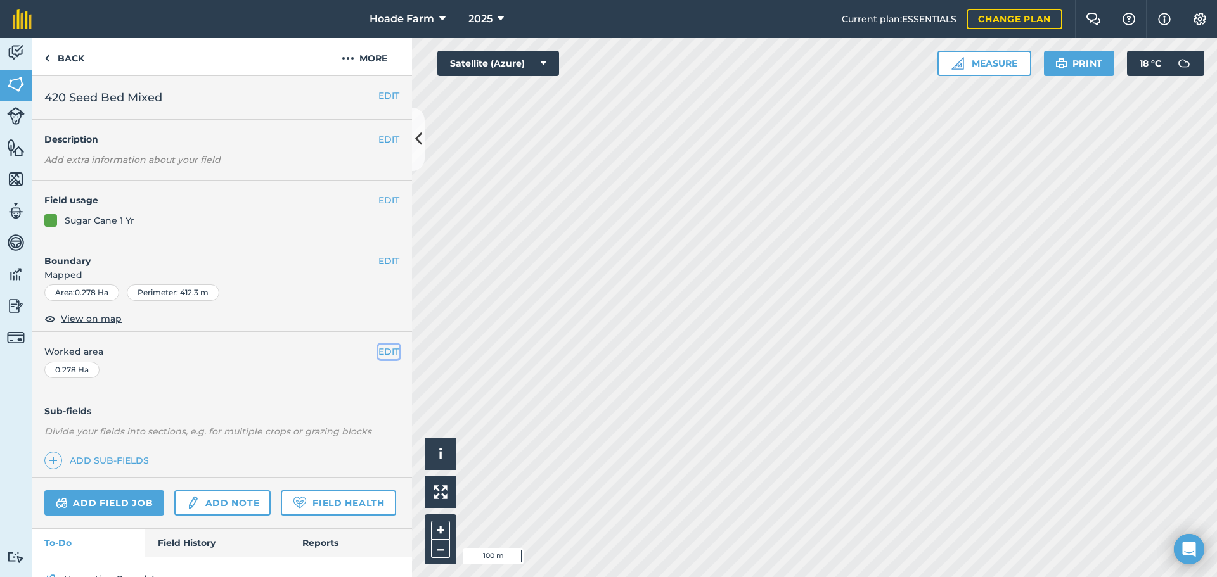
click at [379, 352] on button "EDIT" at bounding box center [388, 352] width 21 height 14
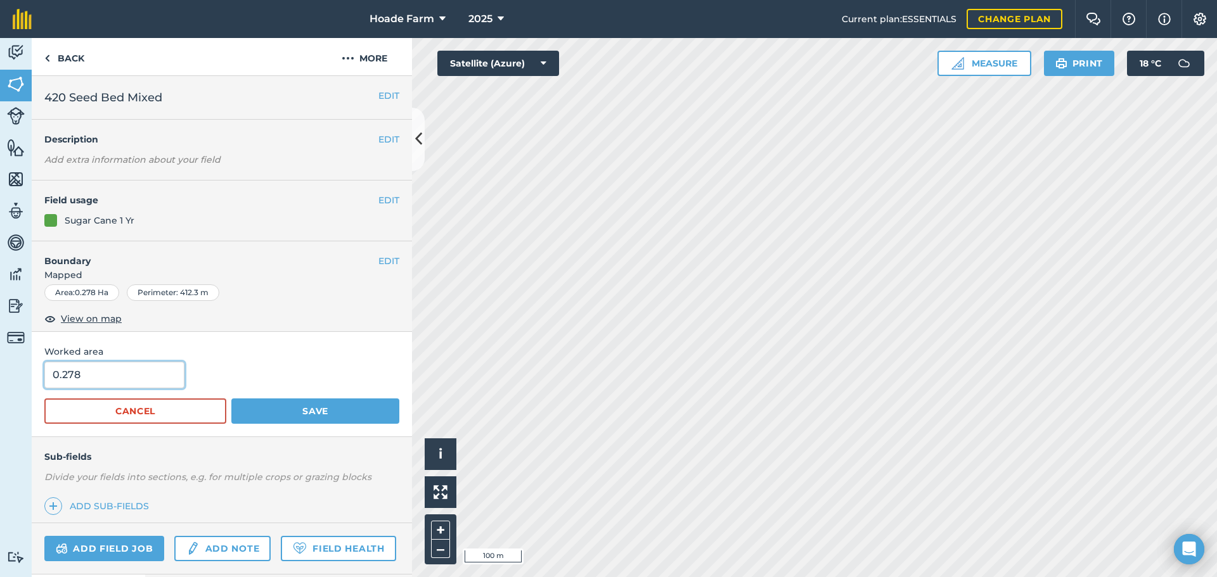
drag, startPoint x: 125, startPoint y: 374, endPoint x: 23, endPoint y: 375, distance: 101.4
click at [30, 373] on div "Activity Fields Livestock Features Maps Team Vehicles Data Reporting Billing Tu…" at bounding box center [608, 307] width 1217 height 539
type input "0.97"
click at [244, 401] on button "Save" at bounding box center [315, 411] width 168 height 25
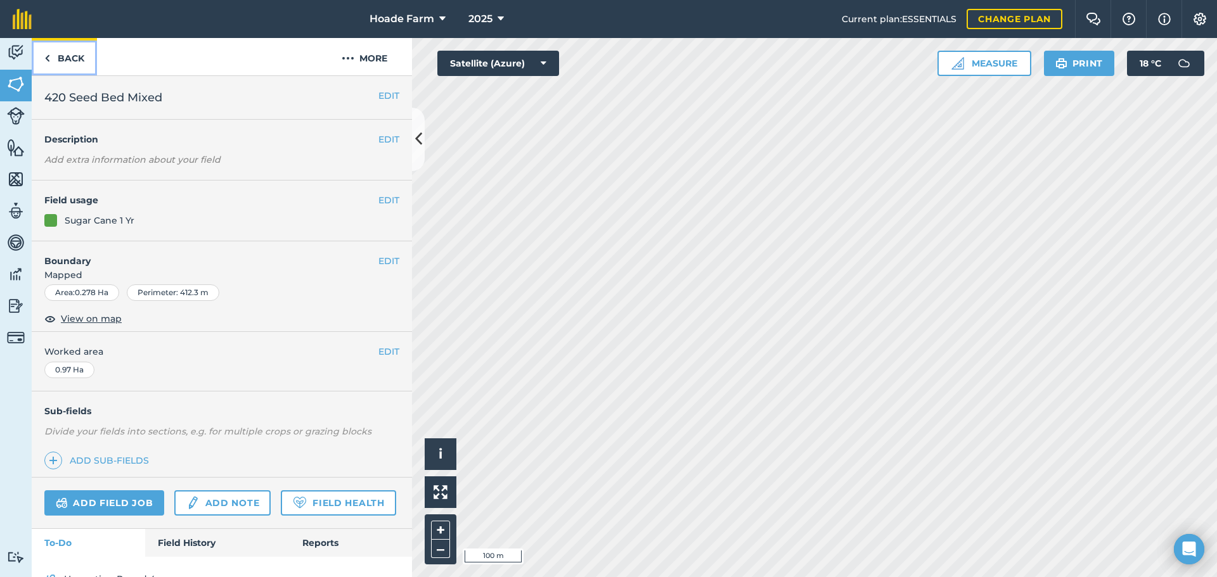
click at [70, 44] on link "Back" at bounding box center [64, 56] width 65 height 37
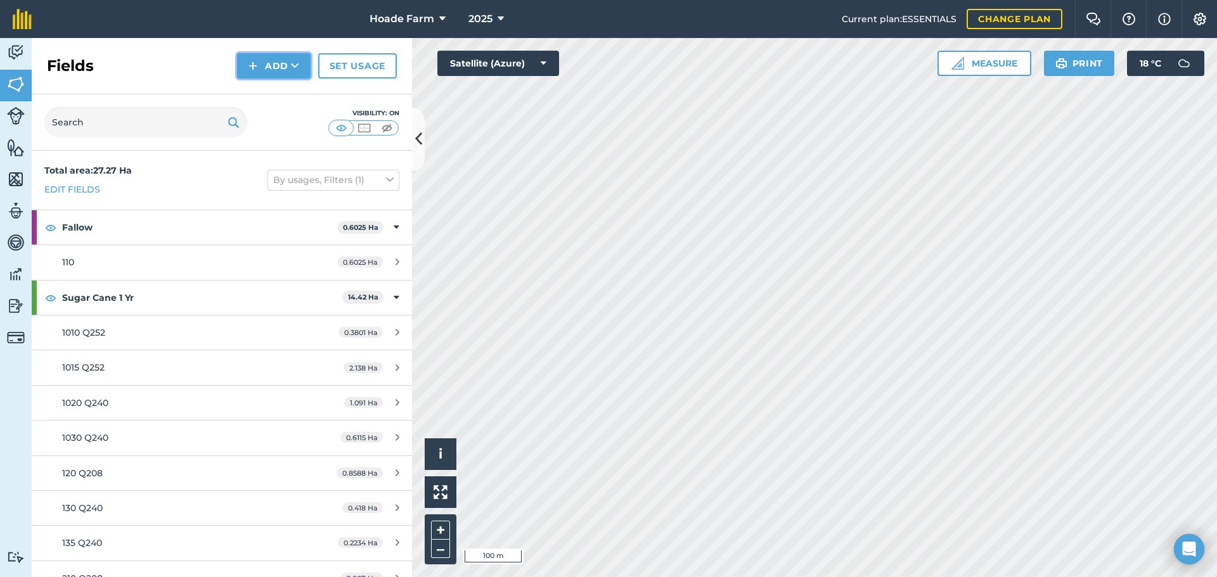
click at [293, 64] on icon at bounding box center [295, 66] width 8 height 13
click at [13, 55] on img at bounding box center [16, 52] width 18 height 19
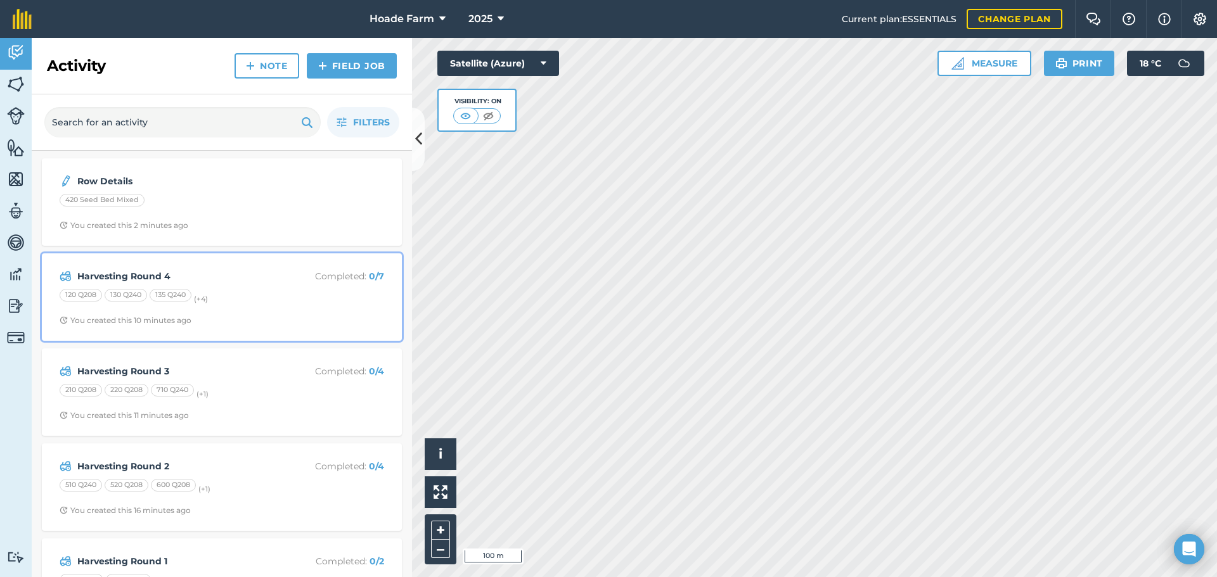
click at [263, 283] on strong "Harvesting Round 4" at bounding box center [177, 276] width 201 height 14
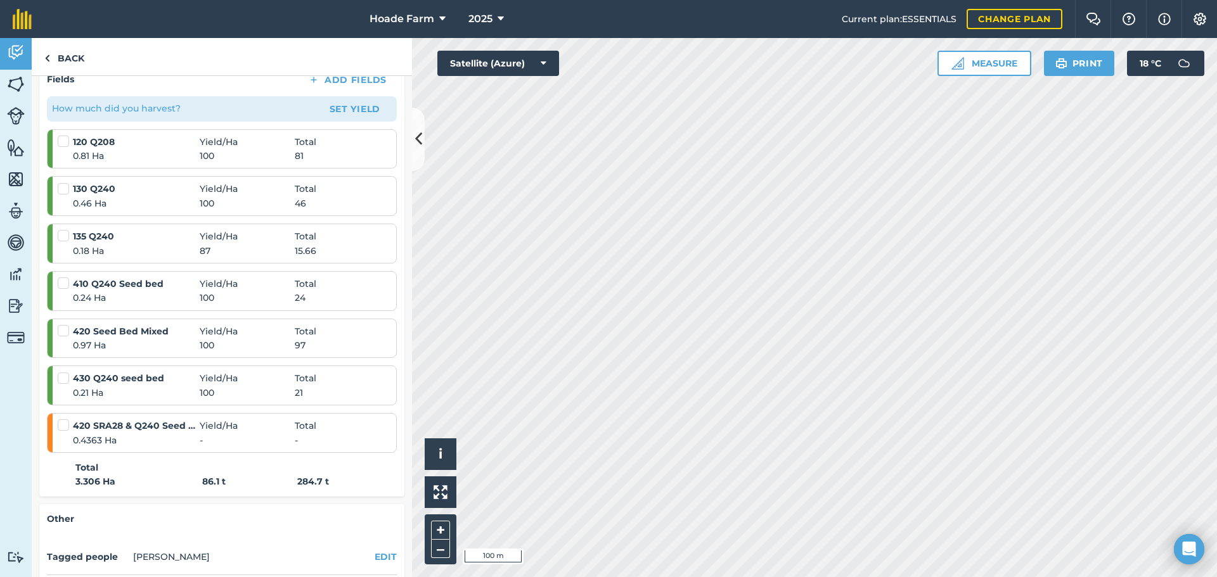
scroll to position [254, 0]
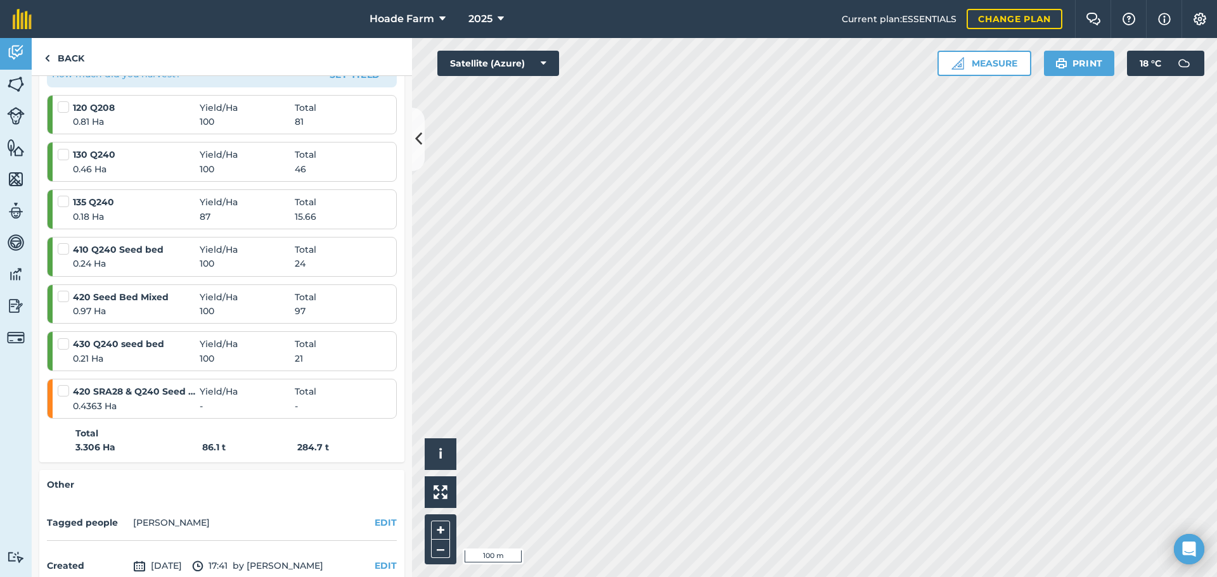
click at [117, 399] on span "0.4363 Ha" at bounding box center [136, 406] width 127 height 14
click at [67, 385] on label at bounding box center [65, 385] width 15 height 0
click at [66, 392] on input "checkbox" at bounding box center [62, 389] width 8 height 8
checkbox input "false"
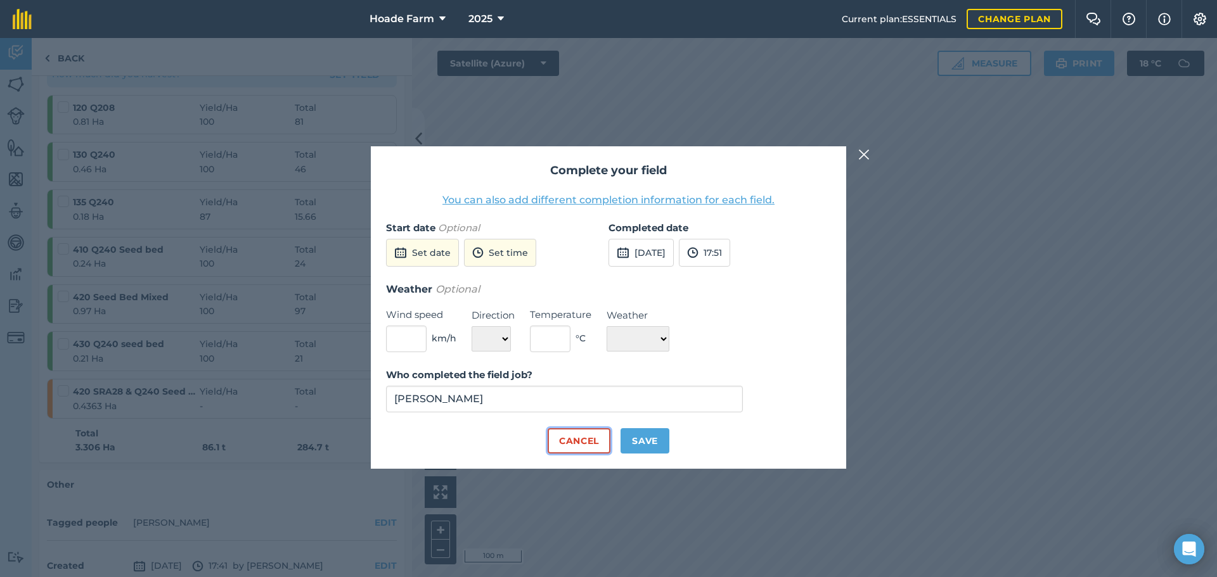
click at [572, 446] on button "Cancel" at bounding box center [579, 440] width 63 height 25
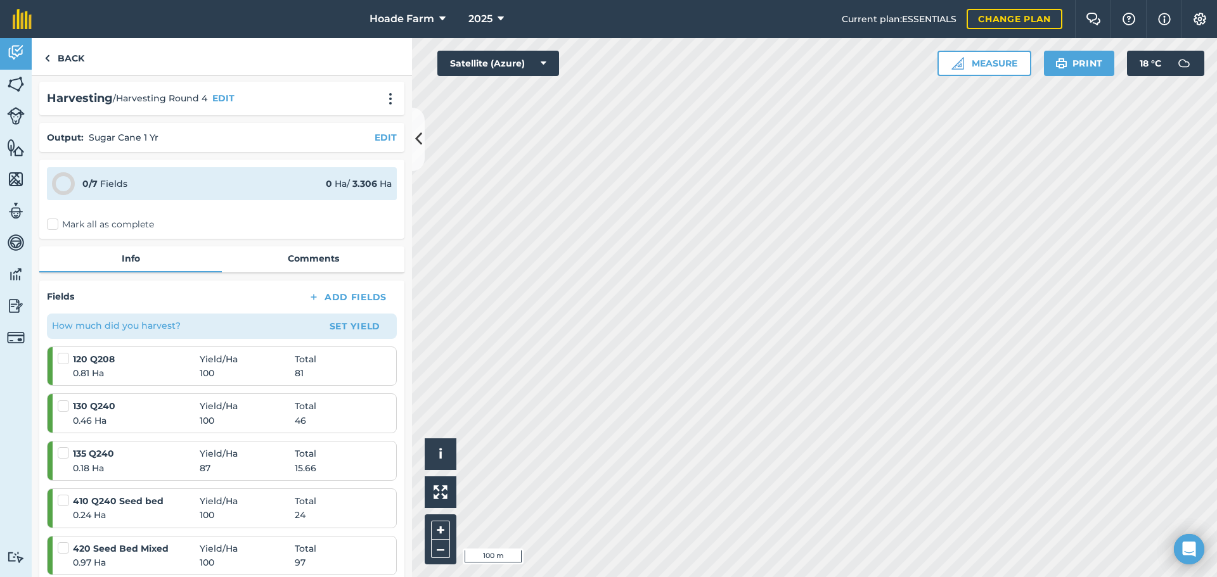
scroll to position [0, 0]
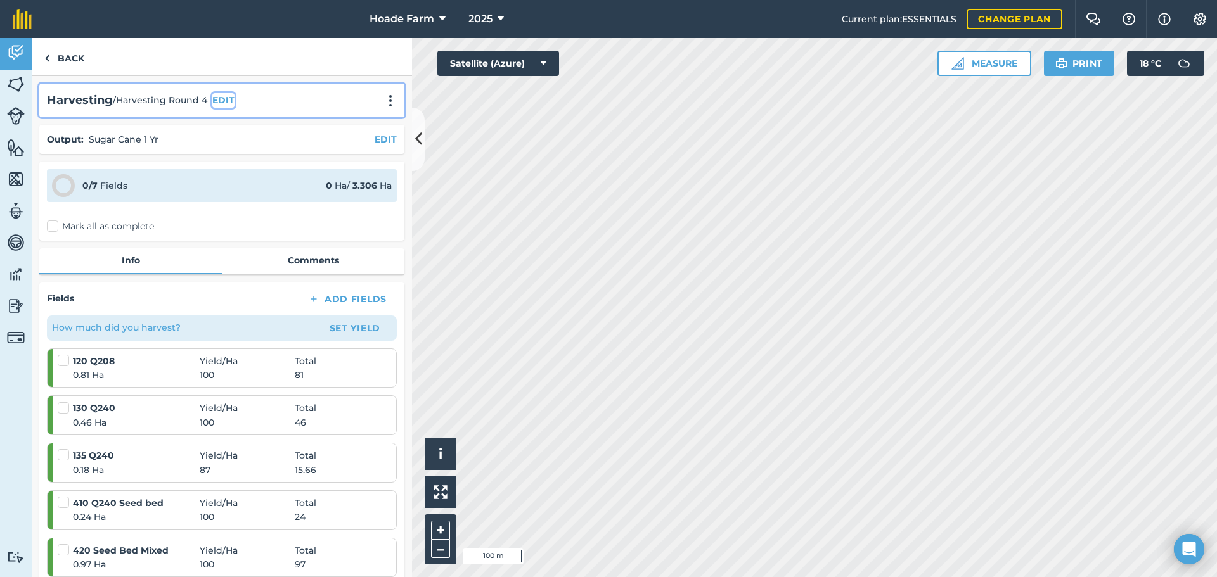
click at [228, 98] on button "EDIT" at bounding box center [223, 100] width 22 height 14
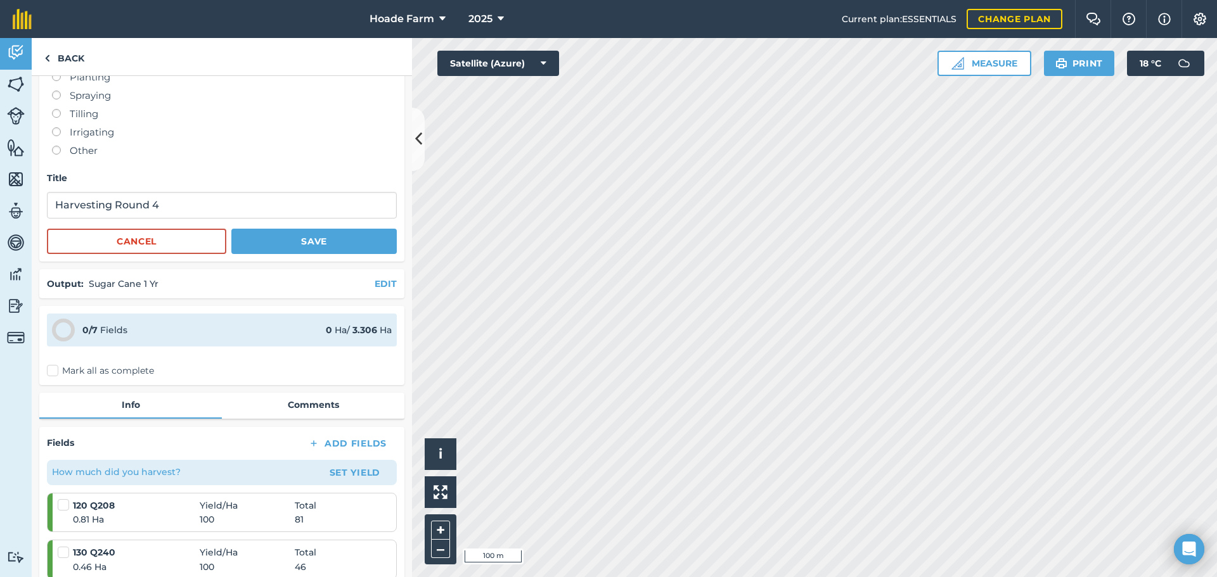
scroll to position [32, 0]
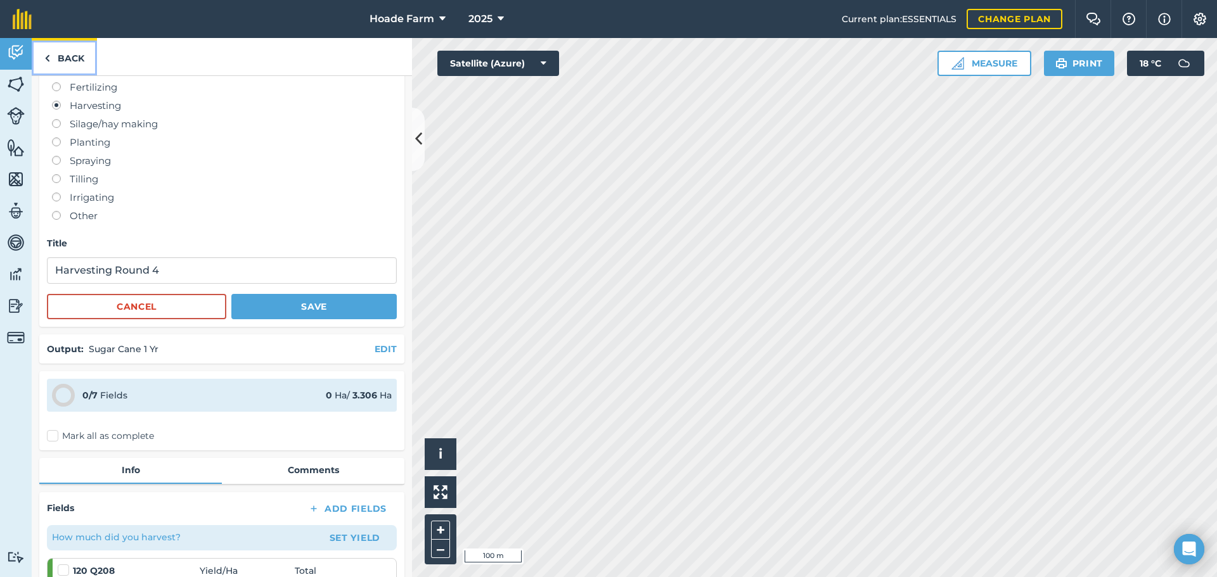
click at [79, 55] on link "Back" at bounding box center [64, 56] width 65 height 37
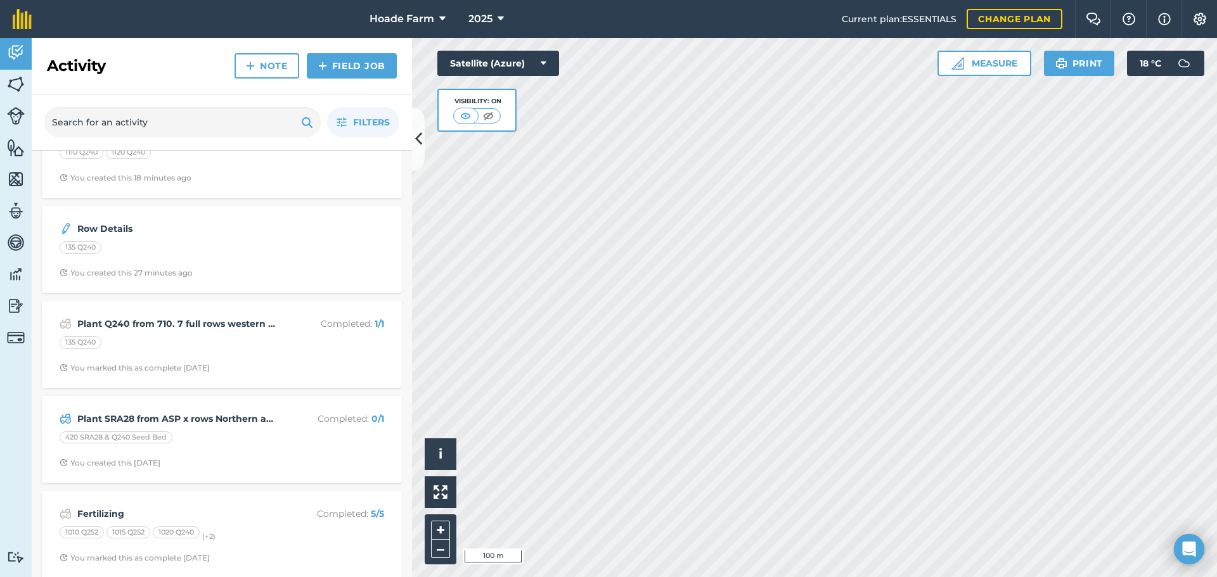
scroll to position [437, 0]
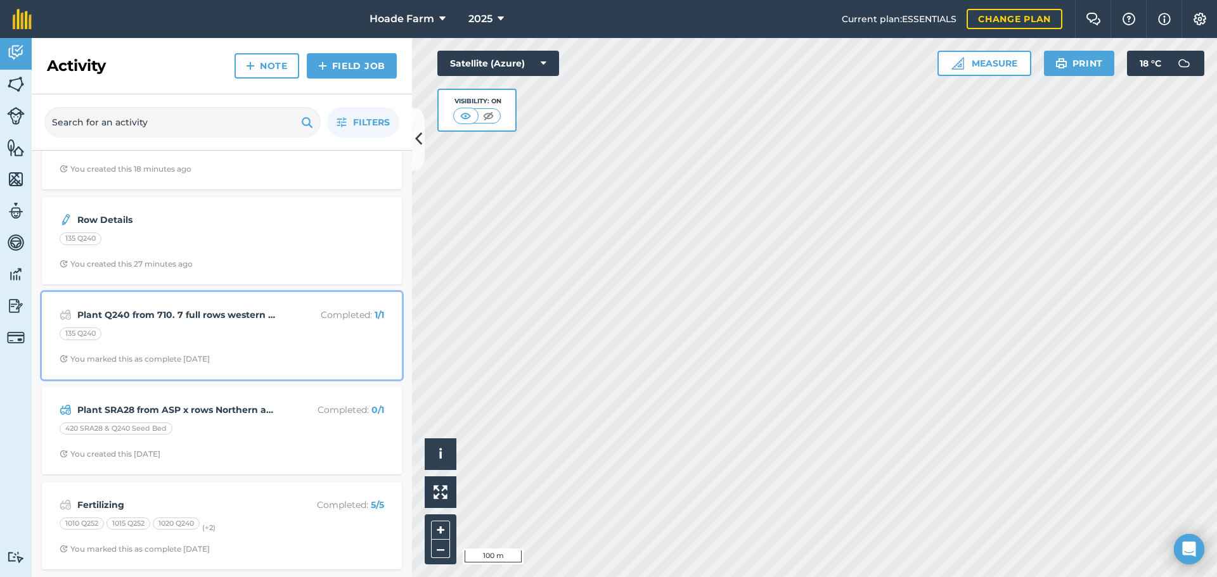
click at [250, 311] on strong "Plant Q240 from 710. 7 full rows western side plus one very short" at bounding box center [177, 315] width 201 height 14
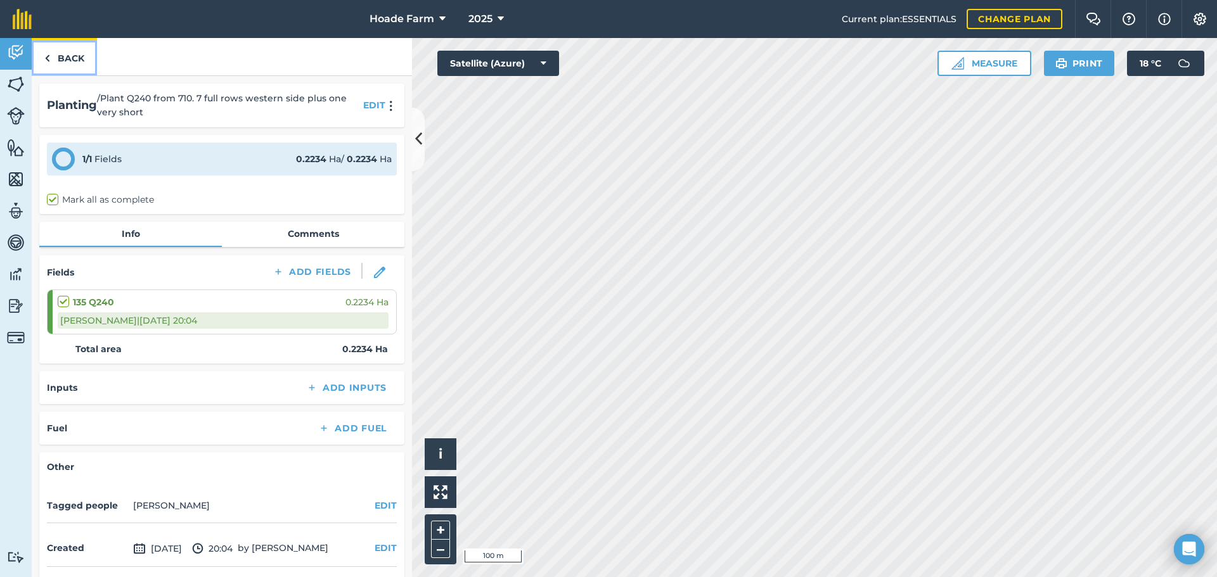
click at [59, 47] on link "Back" at bounding box center [64, 56] width 65 height 37
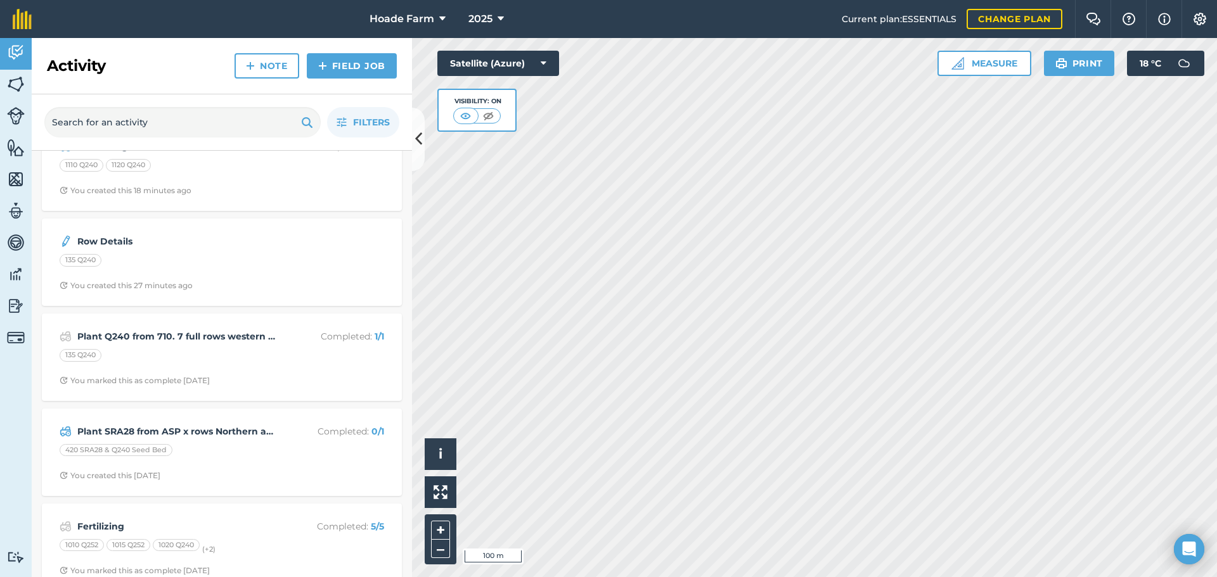
scroll to position [437, 0]
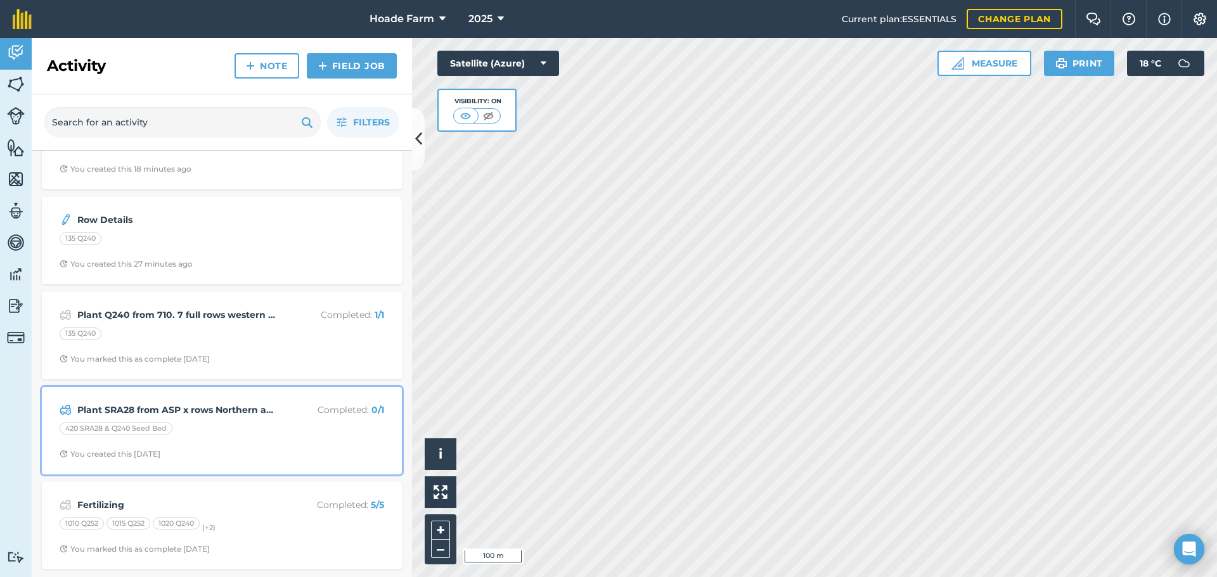
click at [235, 428] on div "420 SRA28 & Q240 Seed Bed" at bounding box center [222, 431] width 325 height 16
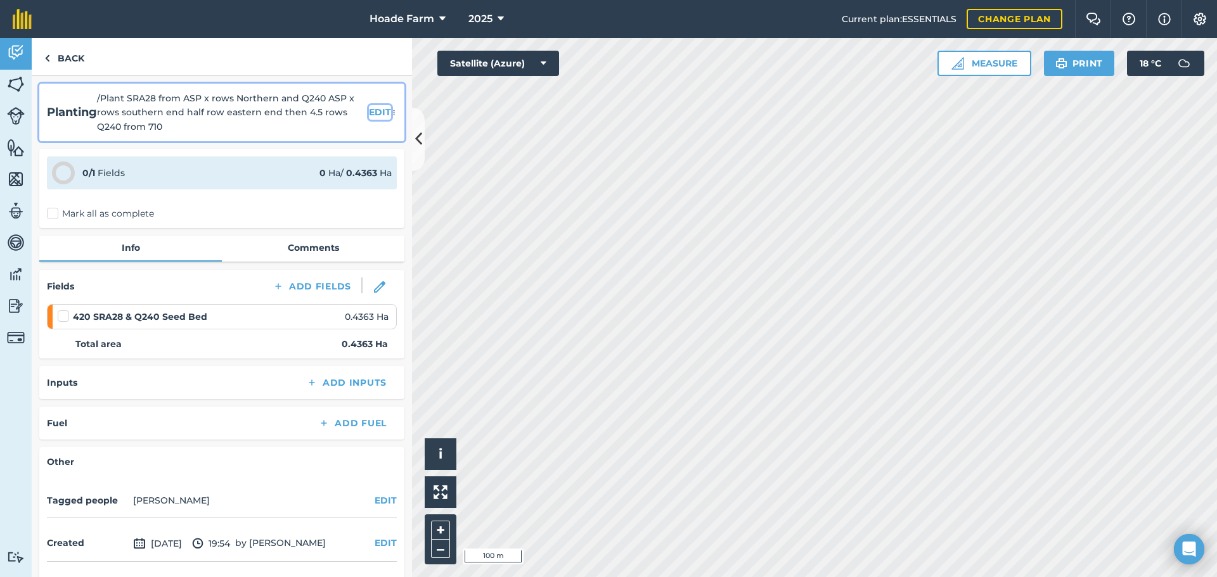
click at [369, 112] on button "EDIT" at bounding box center [380, 112] width 22 height 14
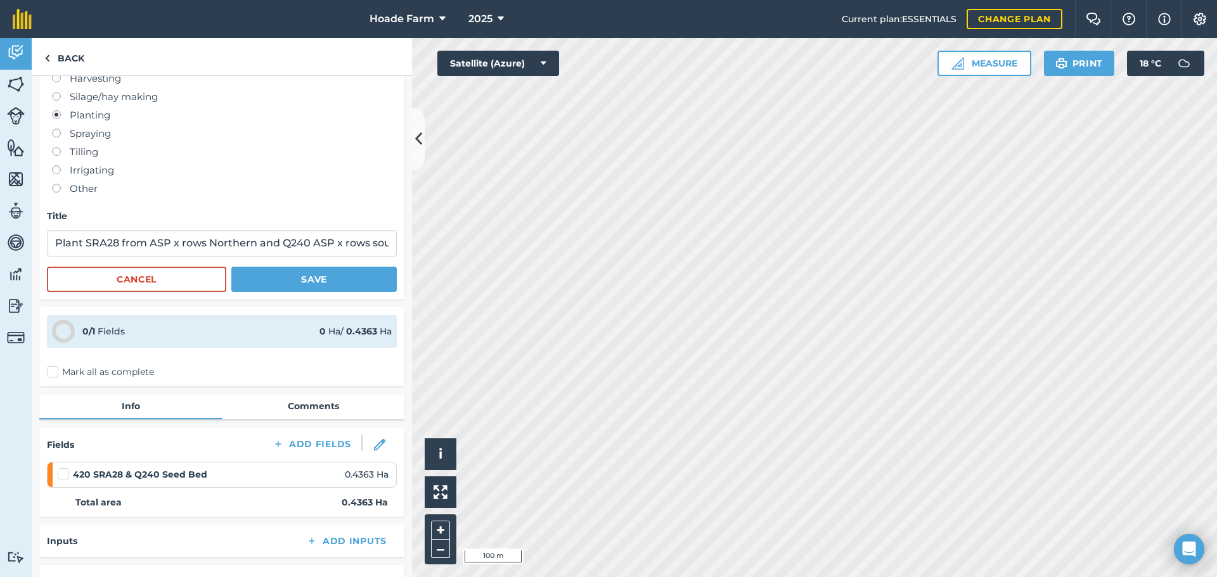
scroll to position [63, 0]
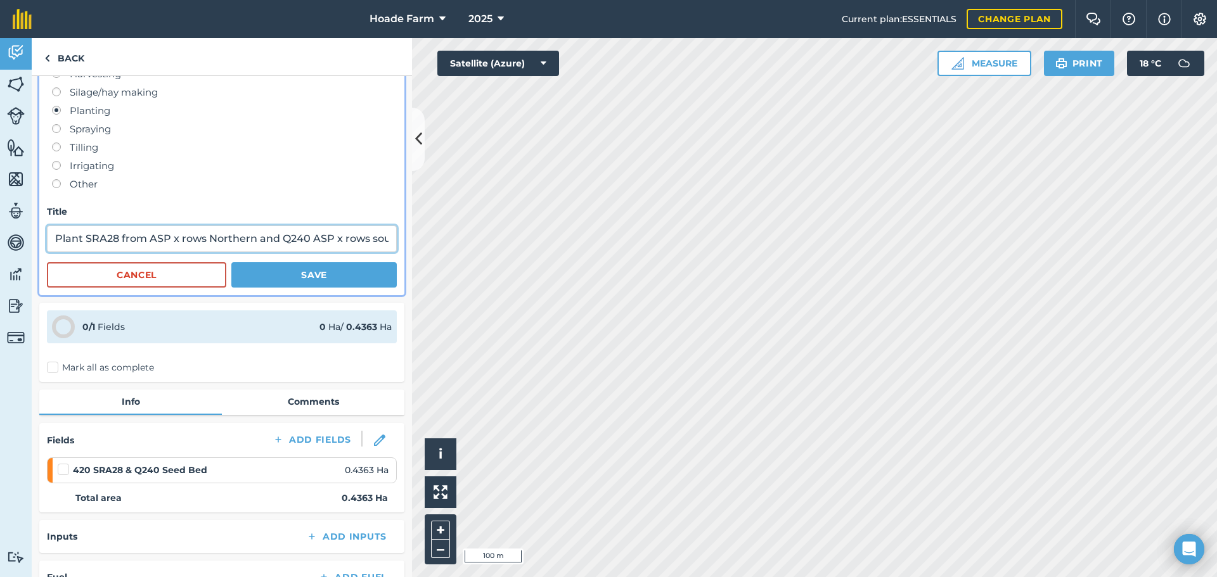
click at [113, 241] on input "Plant SRA28 from ASP x rows Northern and Q240 ASP x rows southern end half row …" at bounding box center [222, 239] width 350 height 27
type input "Plant SRA29 from ASP x rows Northern and Q240 ASP x rows southern end half row …"
click at [251, 276] on button "Save" at bounding box center [313, 274] width 165 height 25
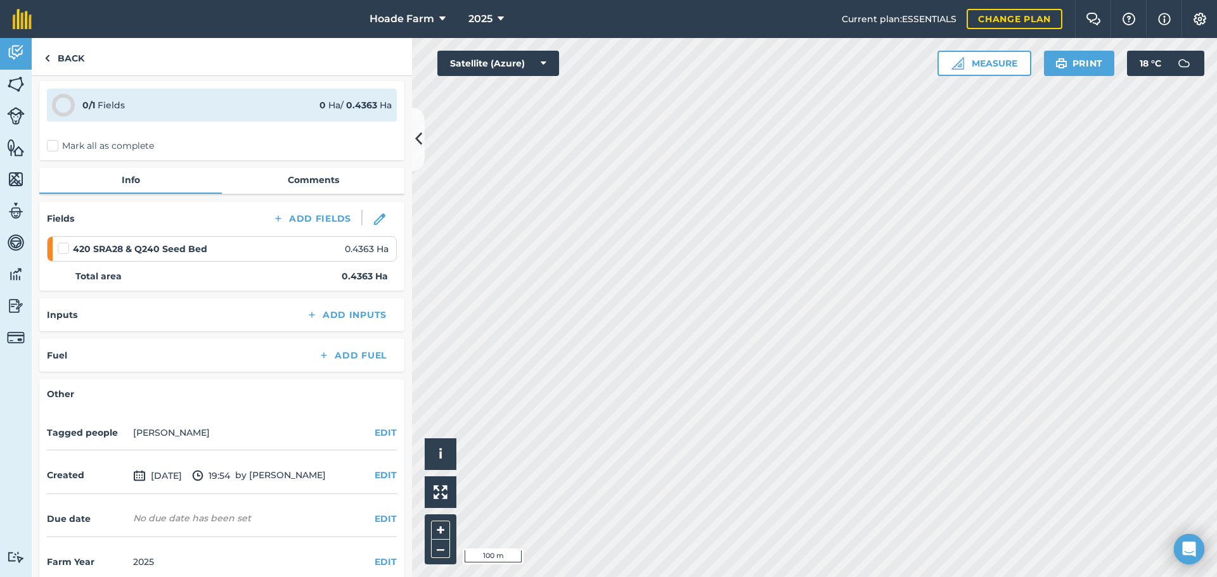
scroll to position [85, 0]
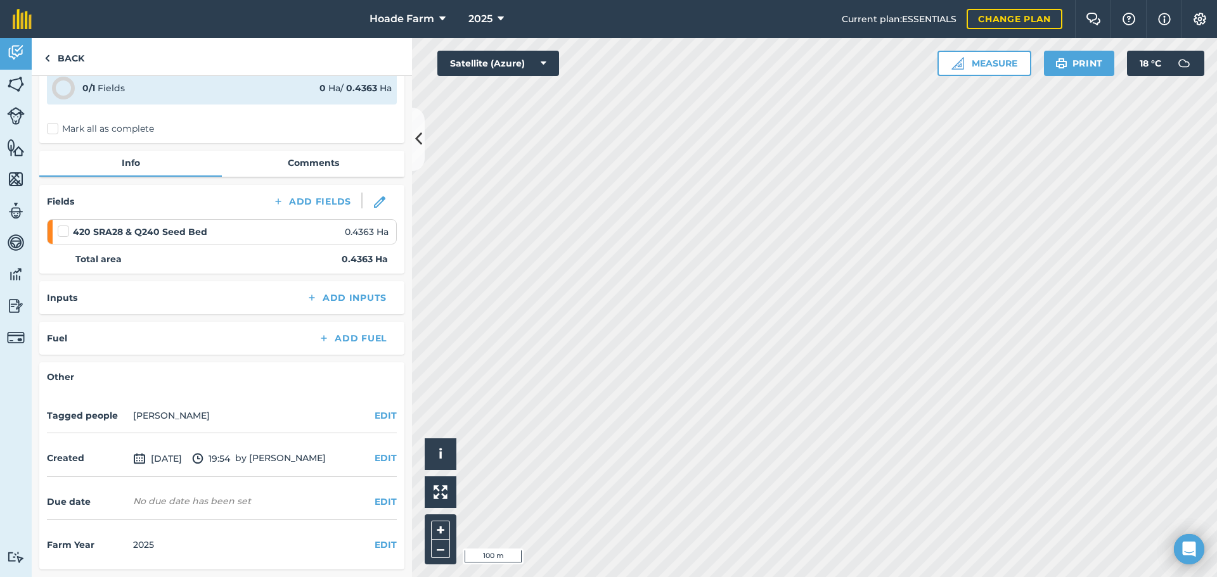
click at [112, 235] on strong "420 SRA28 & Q240 Seed Bed" at bounding box center [140, 232] width 134 height 14
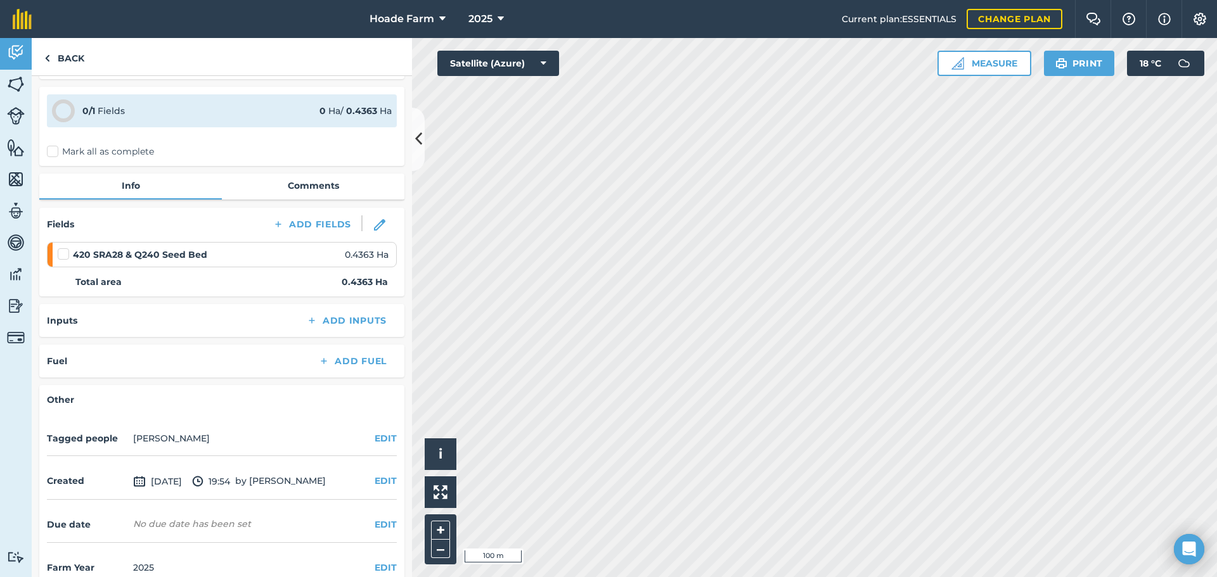
scroll to position [22, 0]
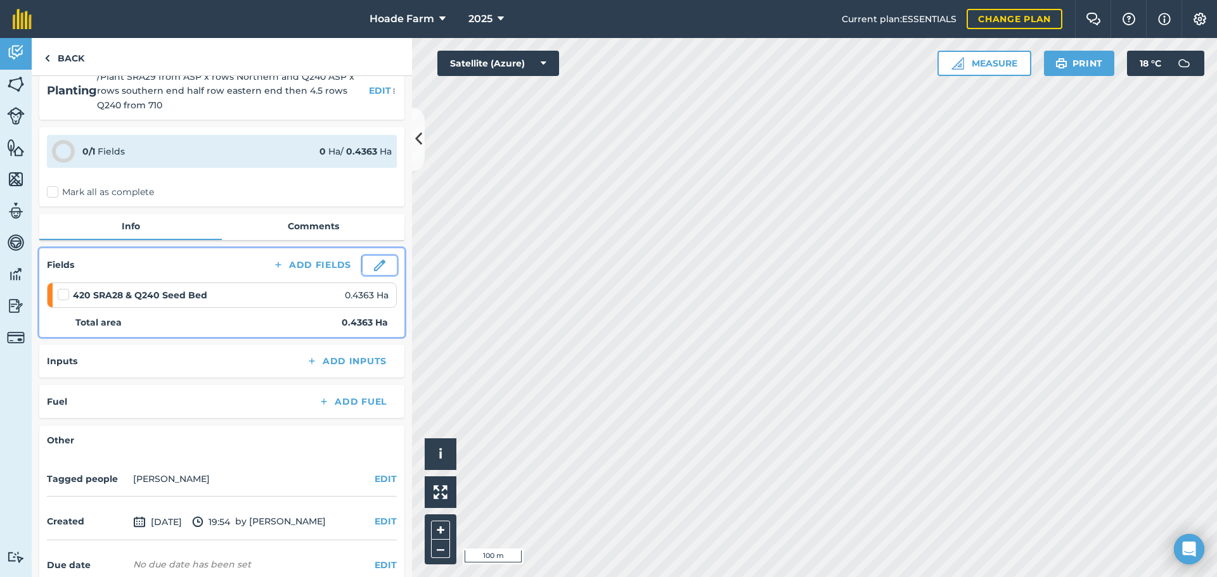
click at [374, 266] on img at bounding box center [379, 265] width 11 height 11
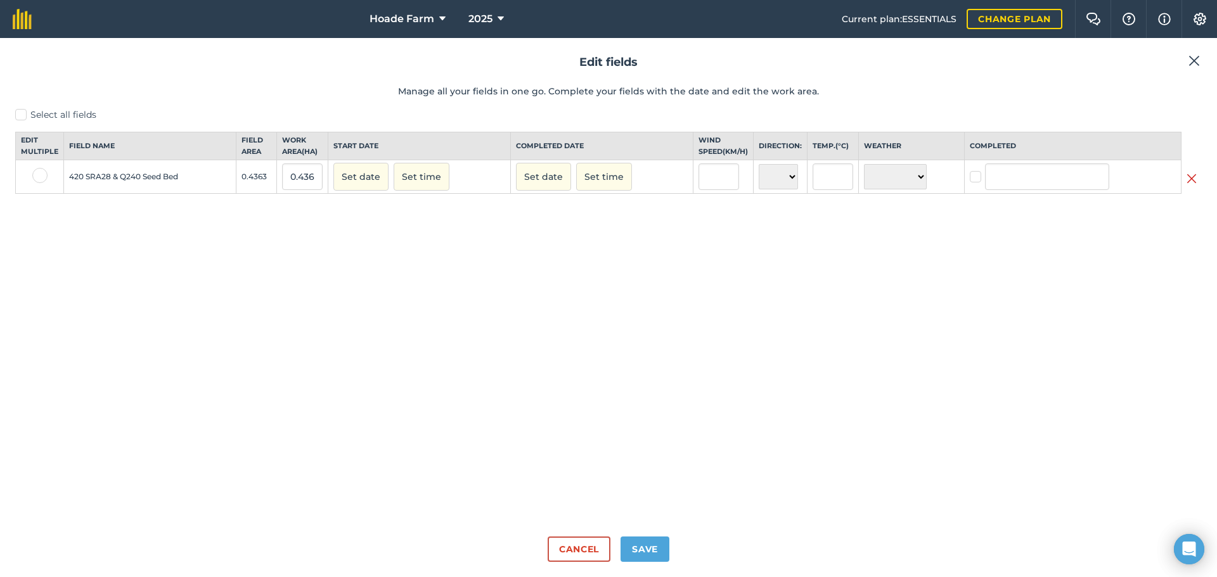
click at [104, 190] on td "420 SRA28 & Q240 Seed Bed" at bounding box center [150, 177] width 172 height 34
click at [99, 184] on td "420 SRA28 & Q240 Seed Bed" at bounding box center [150, 177] width 172 height 34
click at [103, 187] on td "420 SRA28 & Q240 Seed Bed" at bounding box center [150, 177] width 172 height 34
click at [105, 187] on td "420 SRA28 & Q240 Seed Bed" at bounding box center [150, 177] width 172 height 34
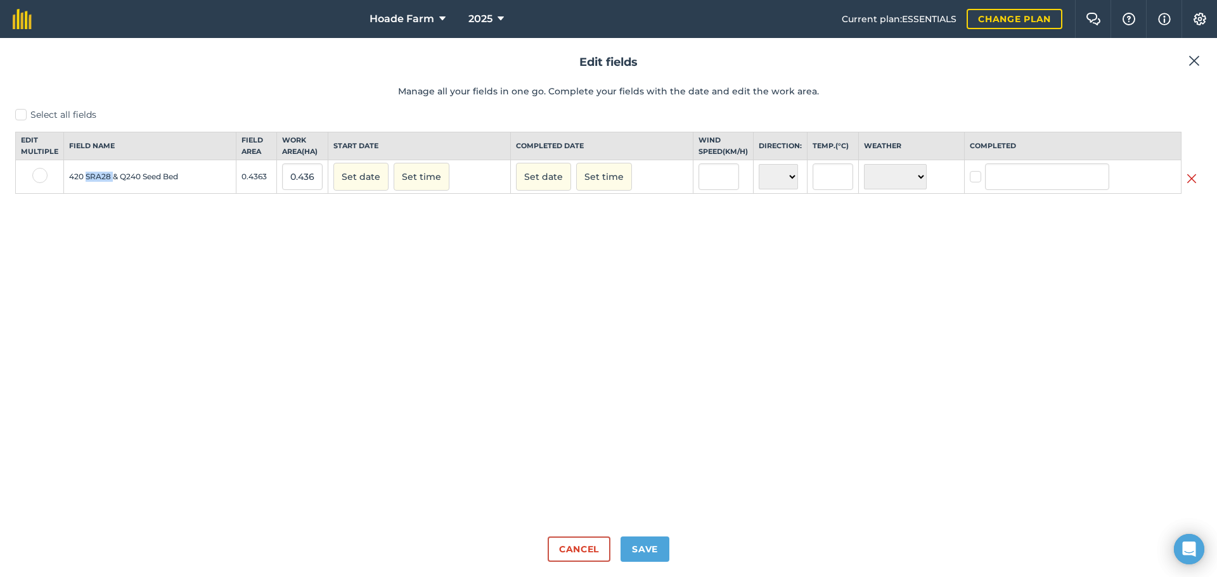
click at [105, 187] on td "420 SRA28 & Q240 Seed Bed" at bounding box center [150, 177] width 172 height 34
click at [39, 183] on label at bounding box center [39, 175] width 15 height 15
click at [39, 176] on input "checkbox" at bounding box center [36, 172] width 8 height 8
checkbox input "true"
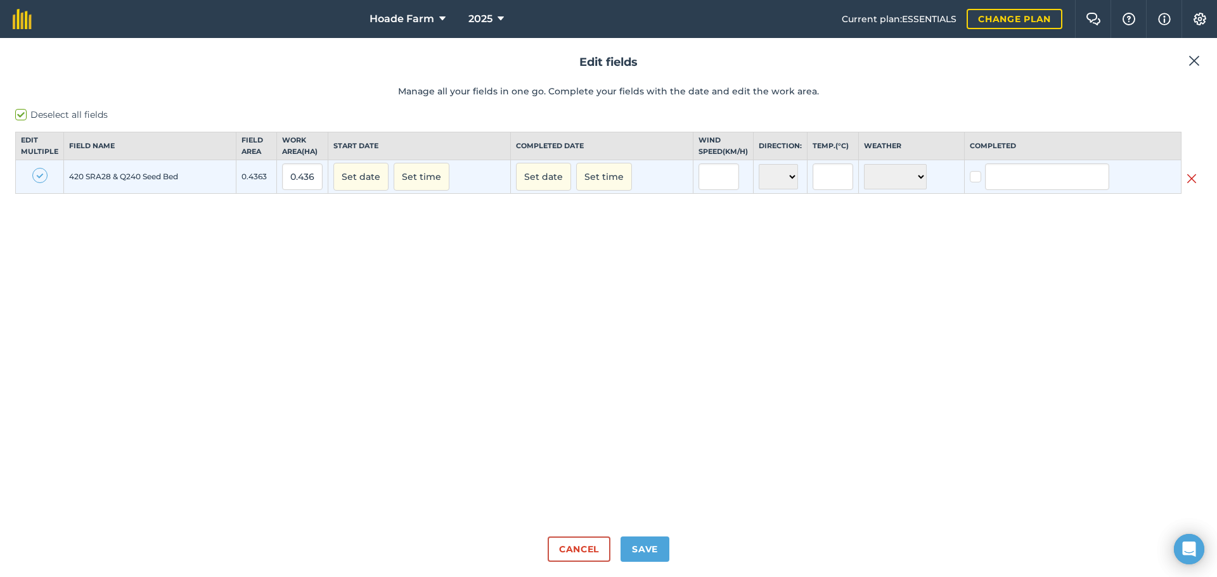
click at [94, 193] on td "420 SRA28 & Q240 Seed Bed" at bounding box center [150, 177] width 172 height 34
click at [573, 549] on button "Cancel" at bounding box center [579, 549] width 63 height 25
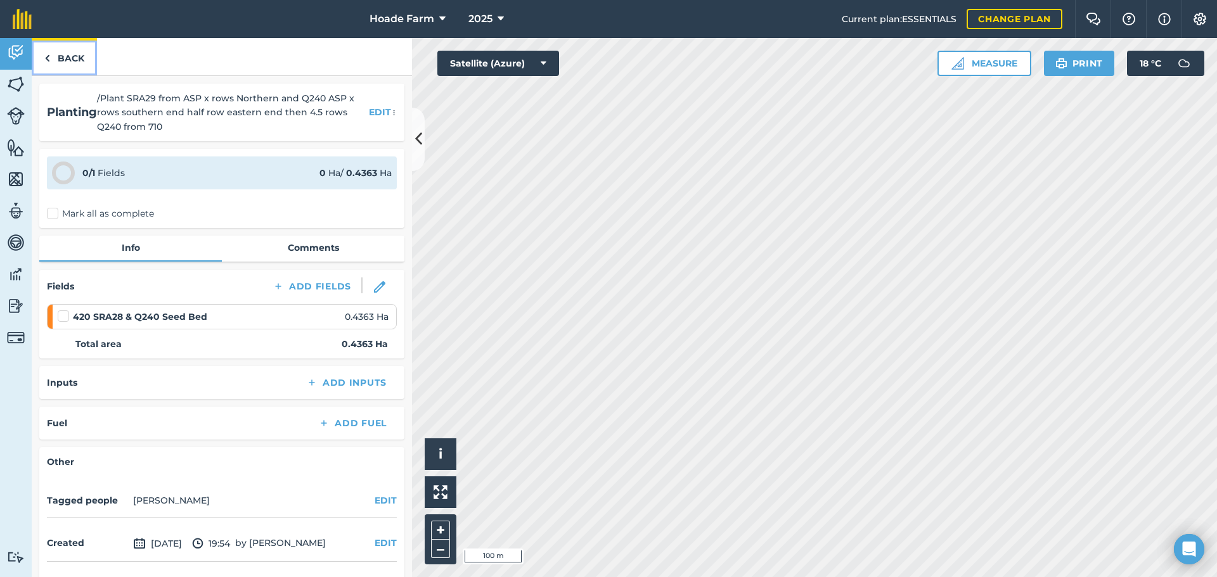
click at [68, 58] on link "Back" at bounding box center [64, 56] width 65 height 37
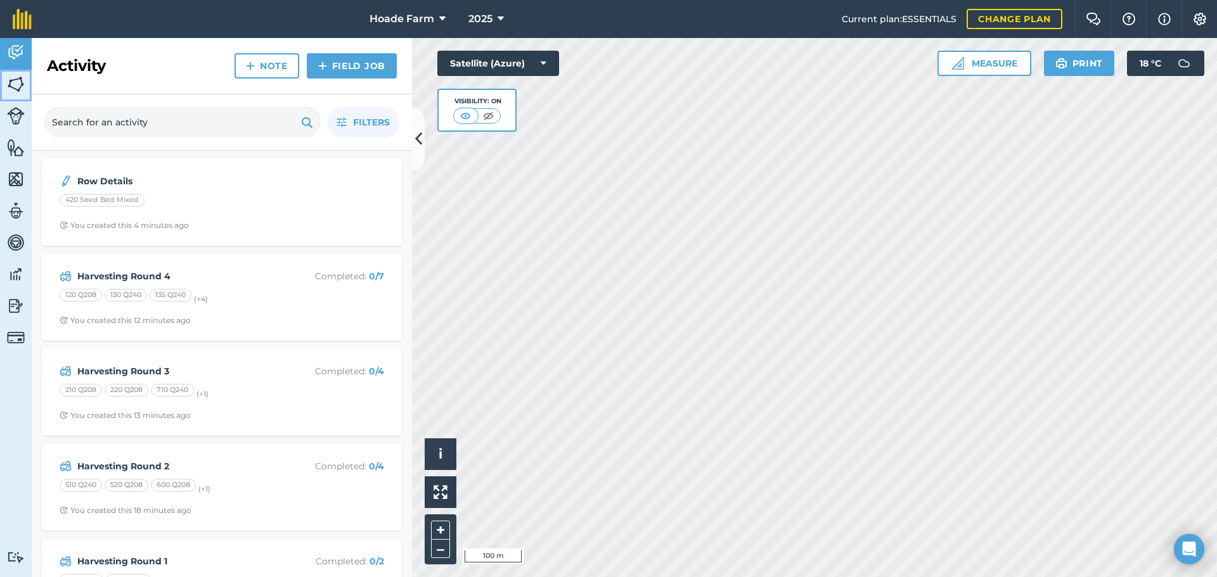
click at [16, 87] on img at bounding box center [16, 84] width 18 height 19
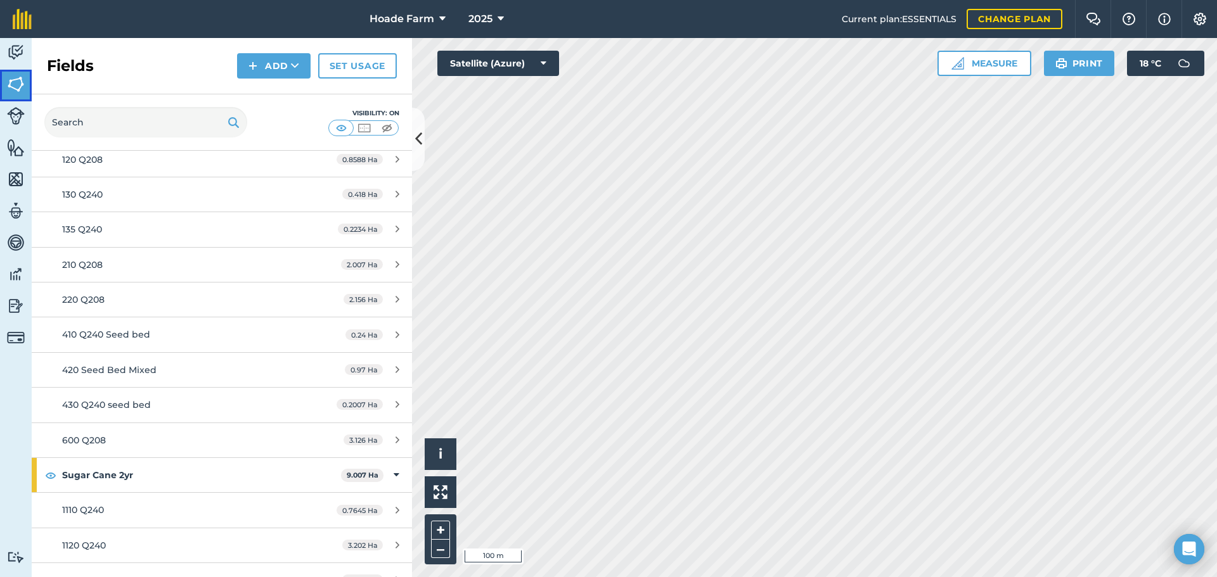
scroll to position [317, 0]
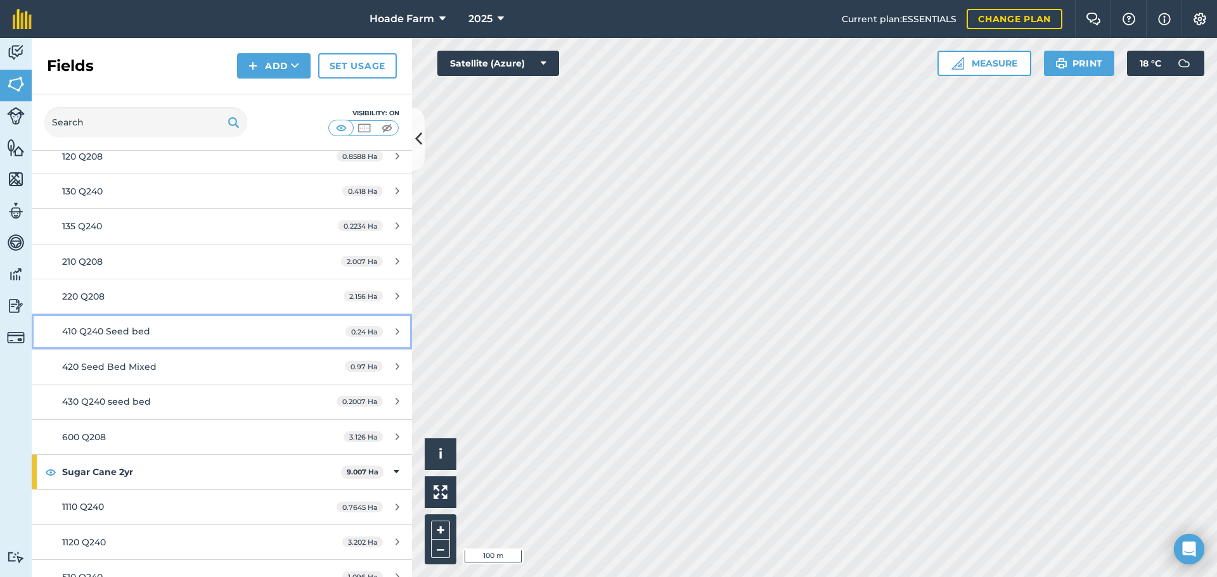
click at [196, 334] on div "410 Q240 Seed bed" at bounding box center [181, 332] width 238 height 14
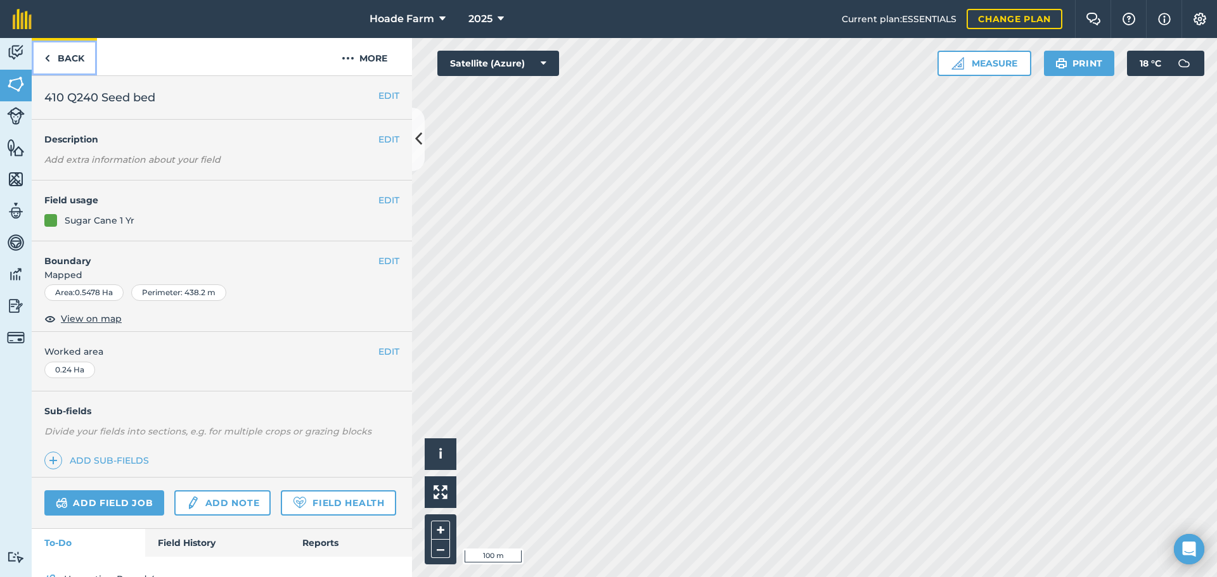
click at [51, 60] on link "Back" at bounding box center [64, 56] width 65 height 37
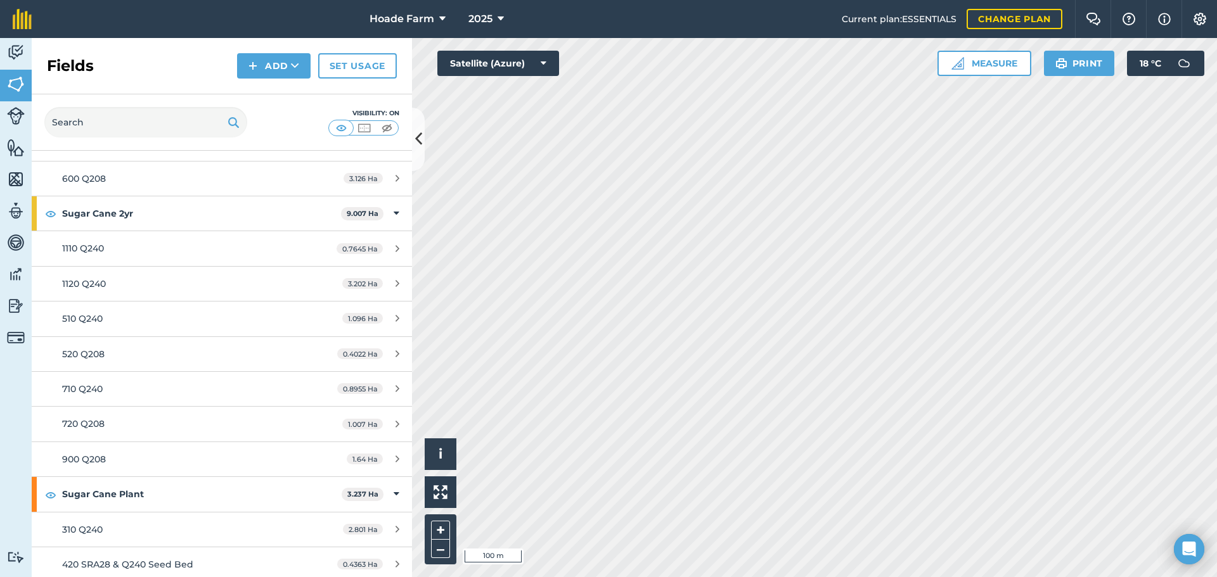
scroll to position [580, 0]
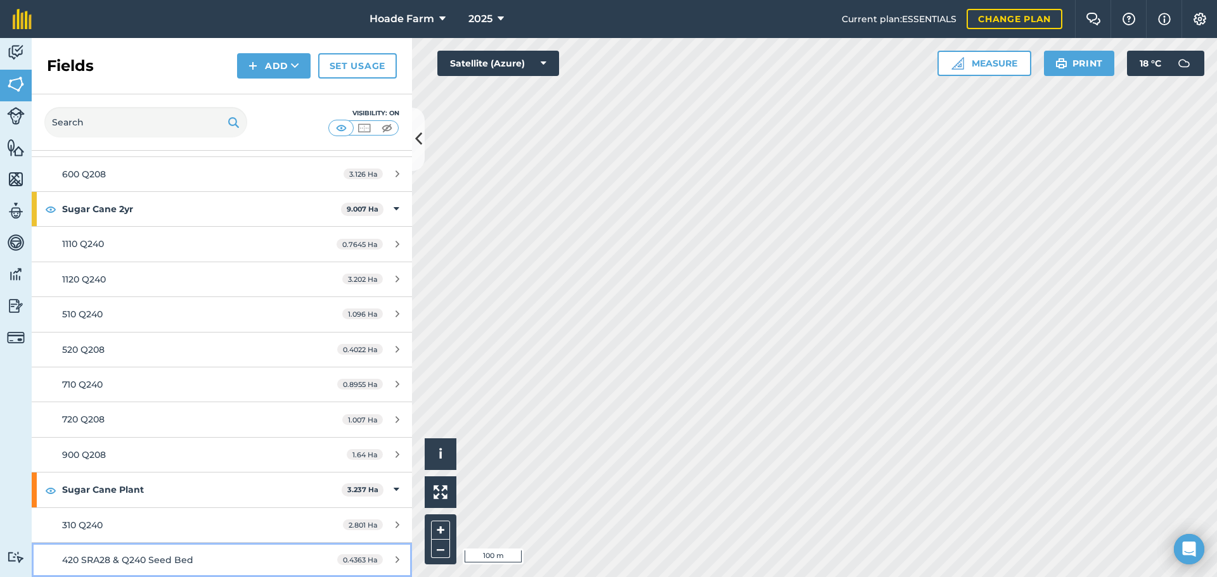
click at [144, 558] on span "420 SRA28 & Q240 Seed Bed" at bounding box center [127, 560] width 131 height 11
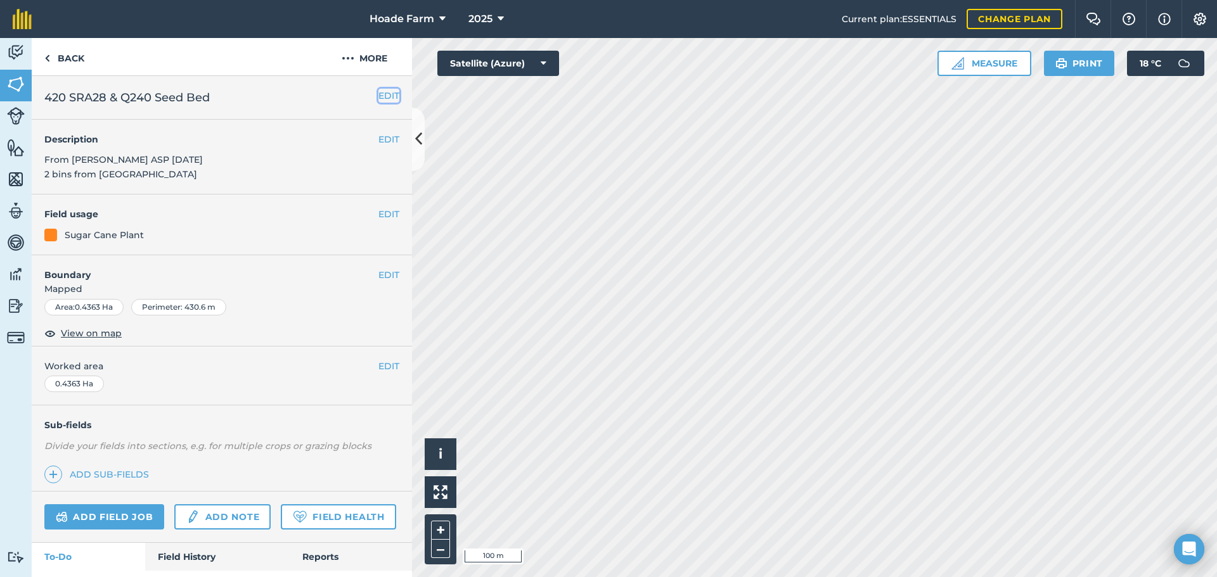
click at [380, 95] on button "EDIT" at bounding box center [388, 96] width 21 height 14
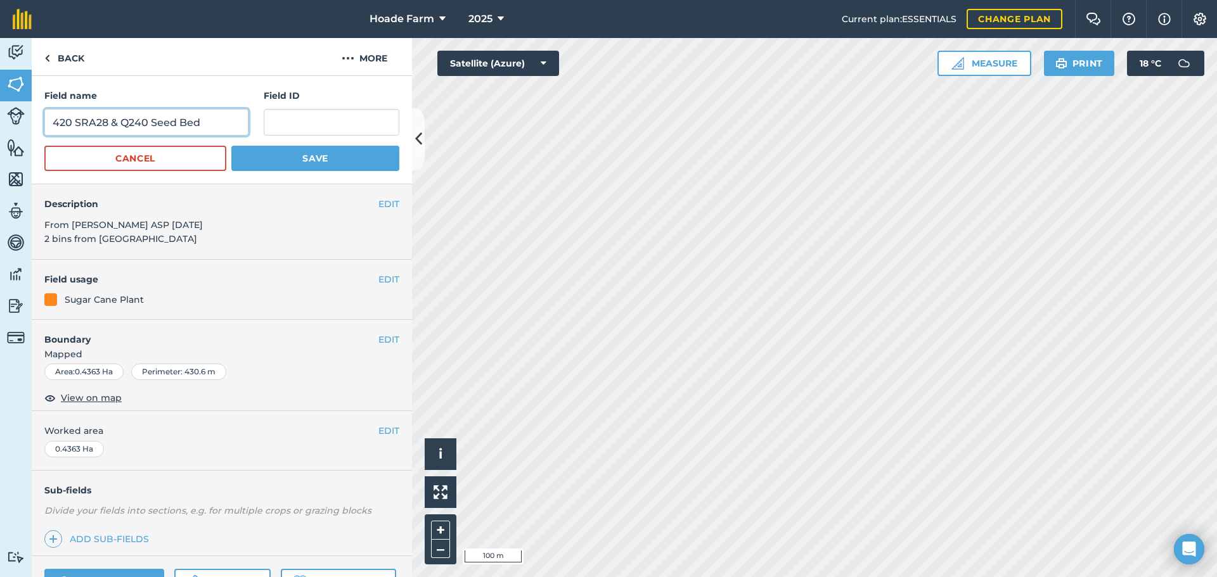
click at [101, 124] on input "420 SRA28 & Q240 Seed Bed" at bounding box center [146, 122] width 204 height 27
type input "420 SRA29 & Q240 Seed Bed"
click at [327, 165] on button "Save" at bounding box center [315, 158] width 168 height 25
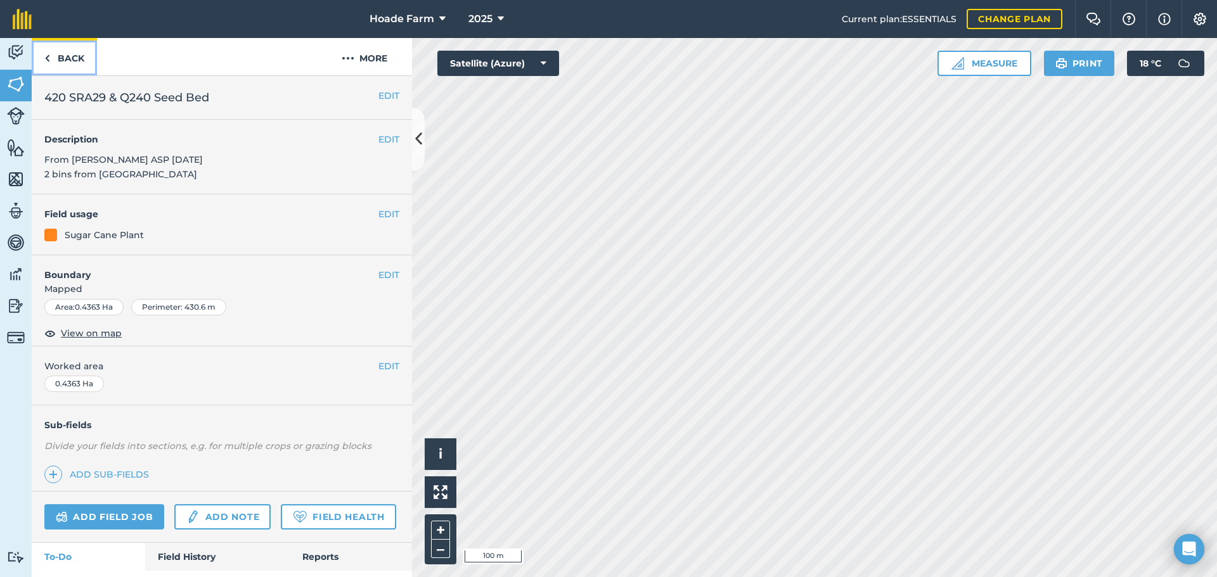
click at [72, 57] on link "Back" at bounding box center [64, 56] width 65 height 37
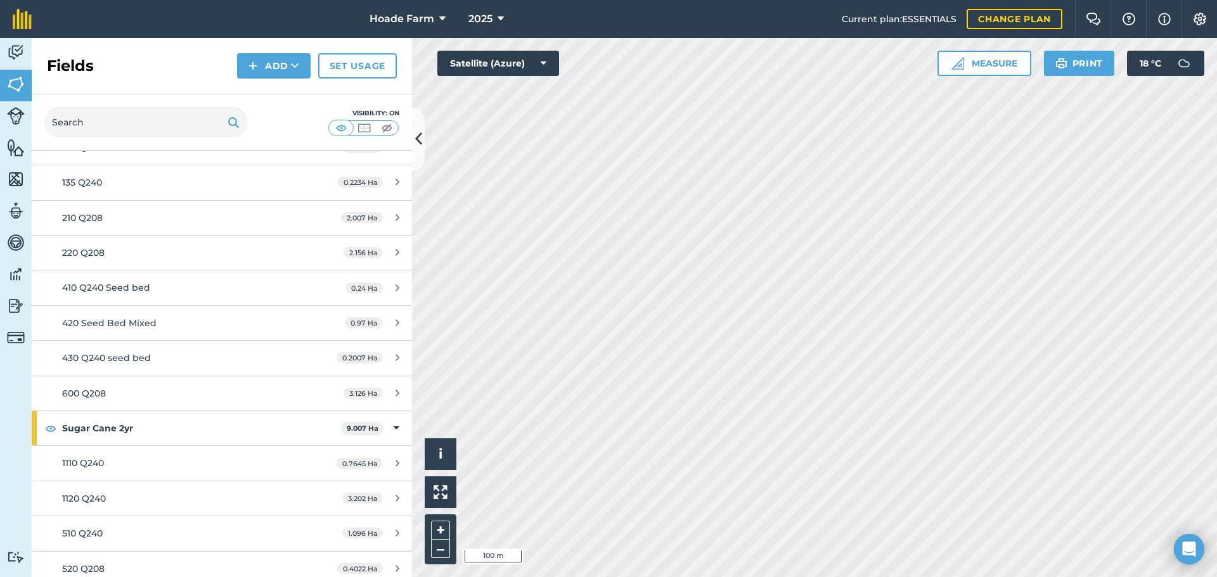
scroll to position [326, 0]
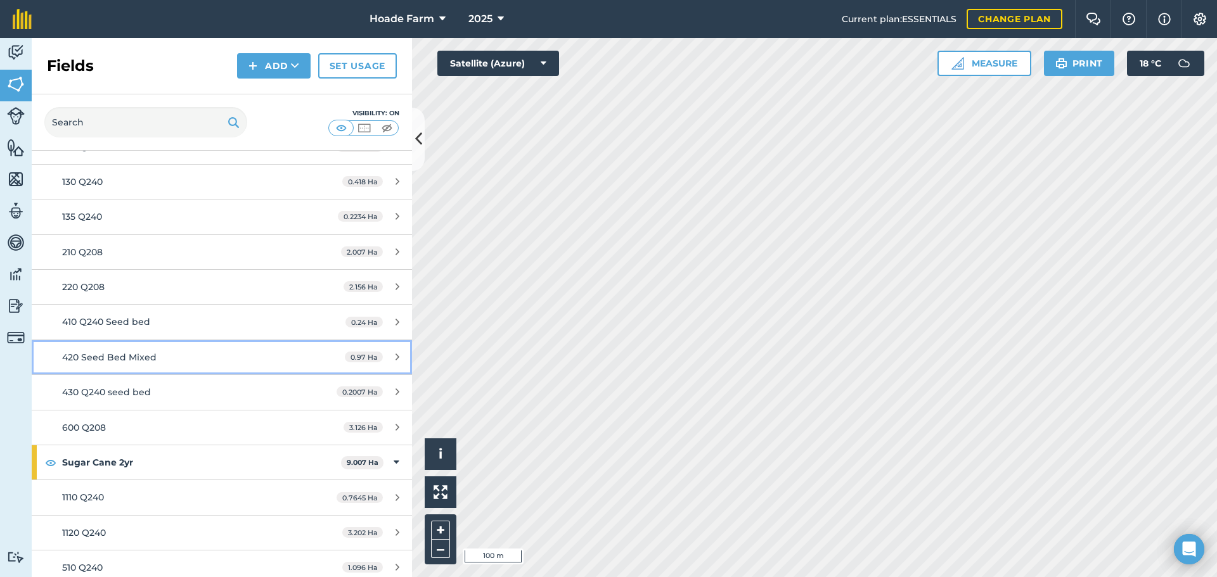
click at [235, 360] on div "420 Seed Bed Mixed" at bounding box center [181, 357] width 238 height 14
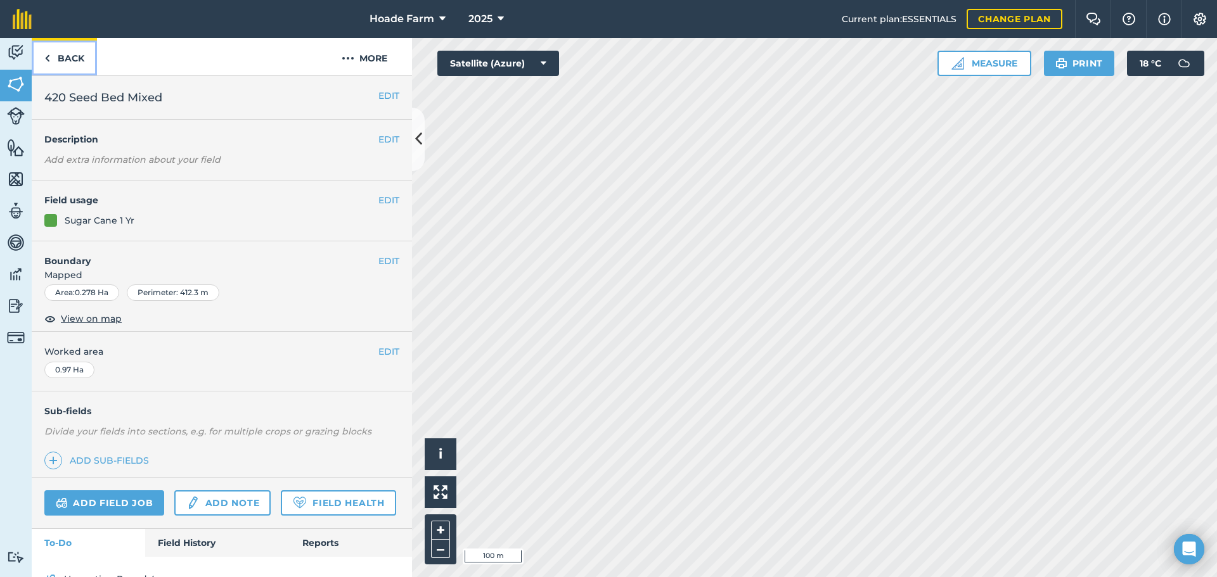
click at [74, 57] on link "Back" at bounding box center [64, 56] width 65 height 37
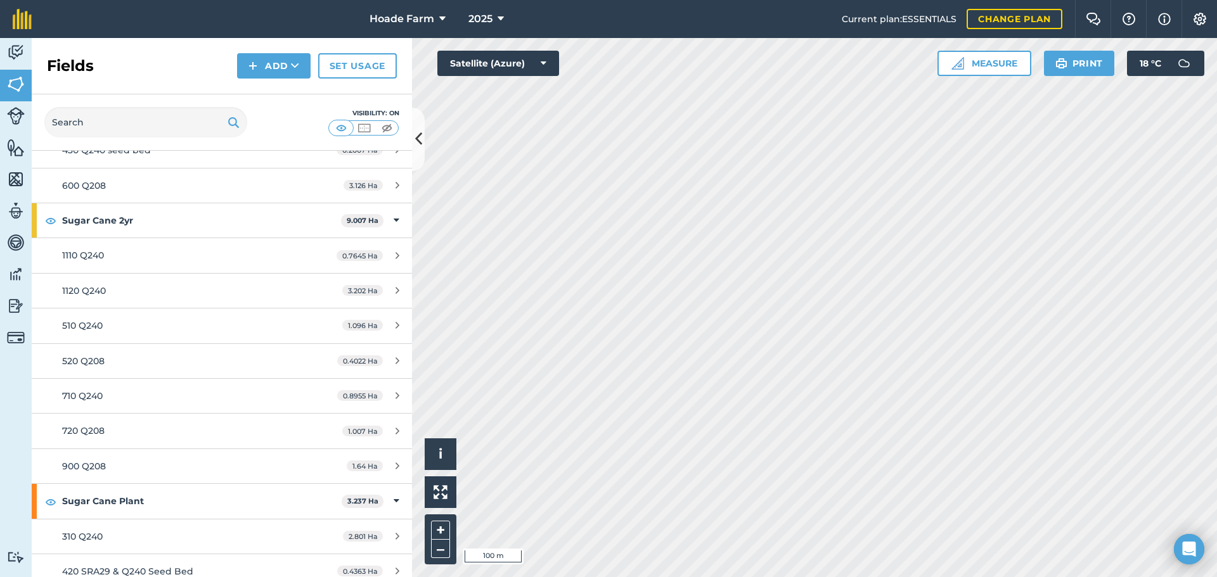
scroll to position [580, 0]
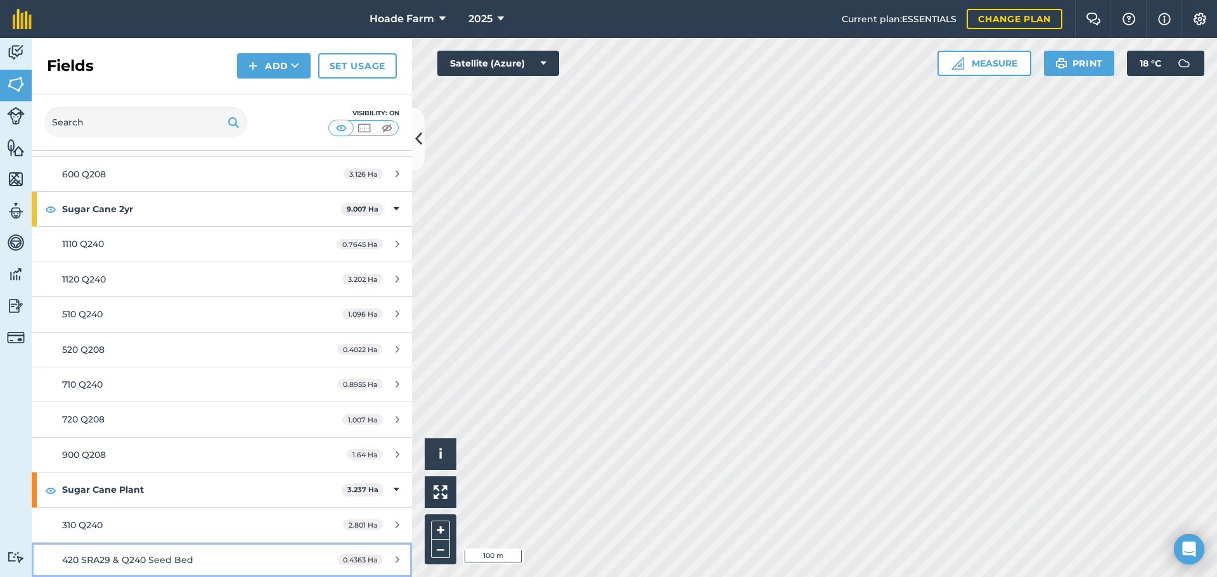
click at [139, 551] on link "420 SRA29 & Q240 Seed Bed 0.4363 Ha" at bounding box center [222, 560] width 380 height 34
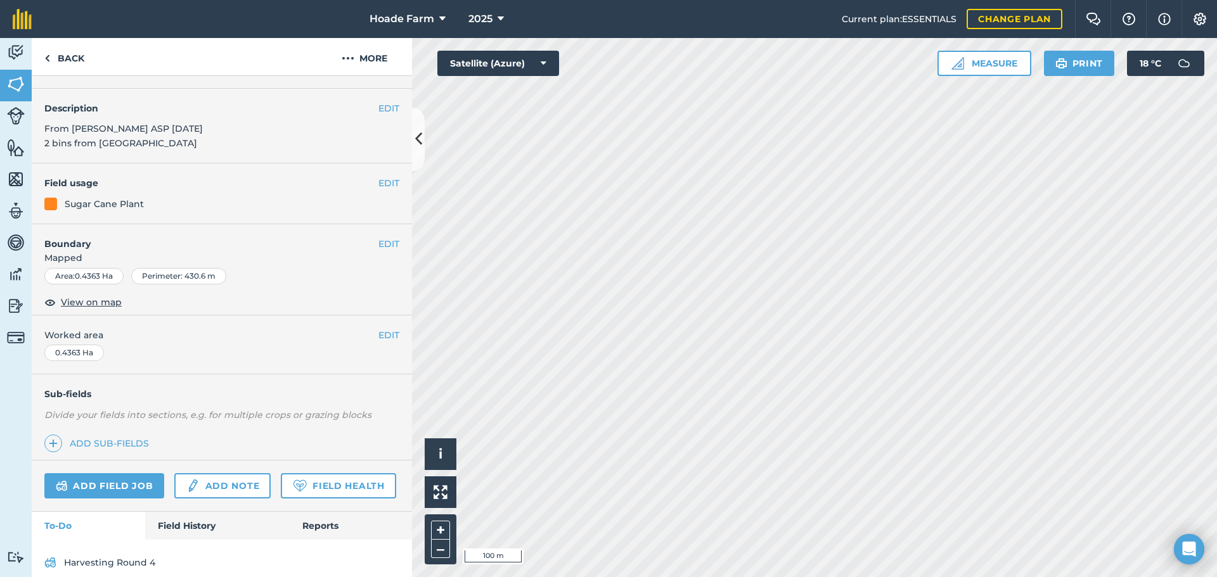
scroll to position [119, 0]
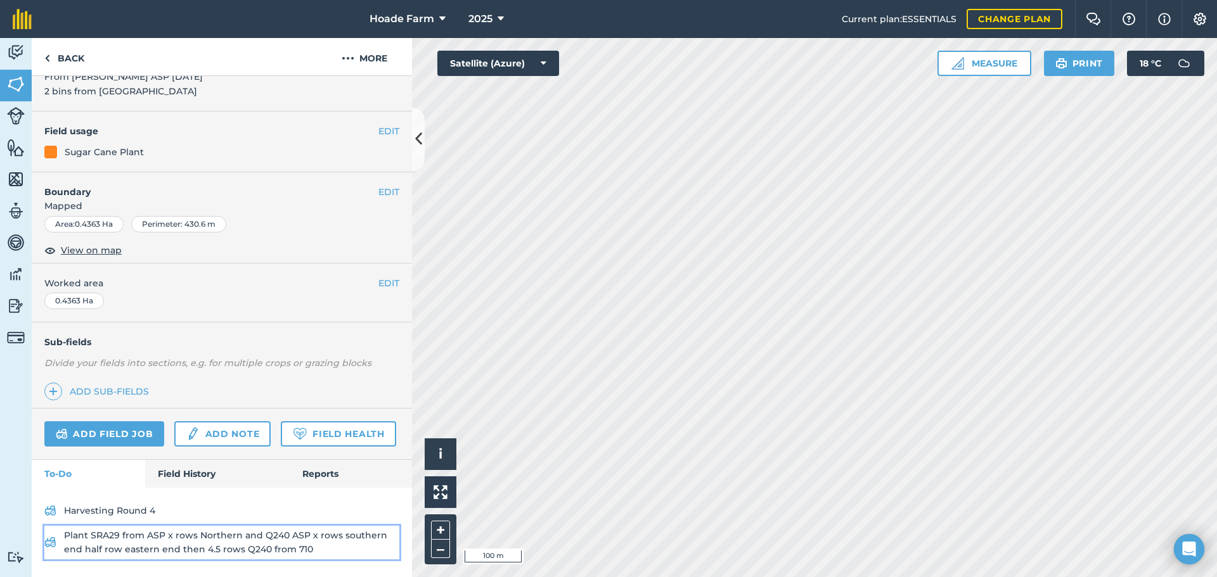
click at [62, 545] on link "Plant SRA29 from ASP x rows Northern and Q240 ASP x rows southern end half row …" at bounding box center [221, 543] width 355 height 34
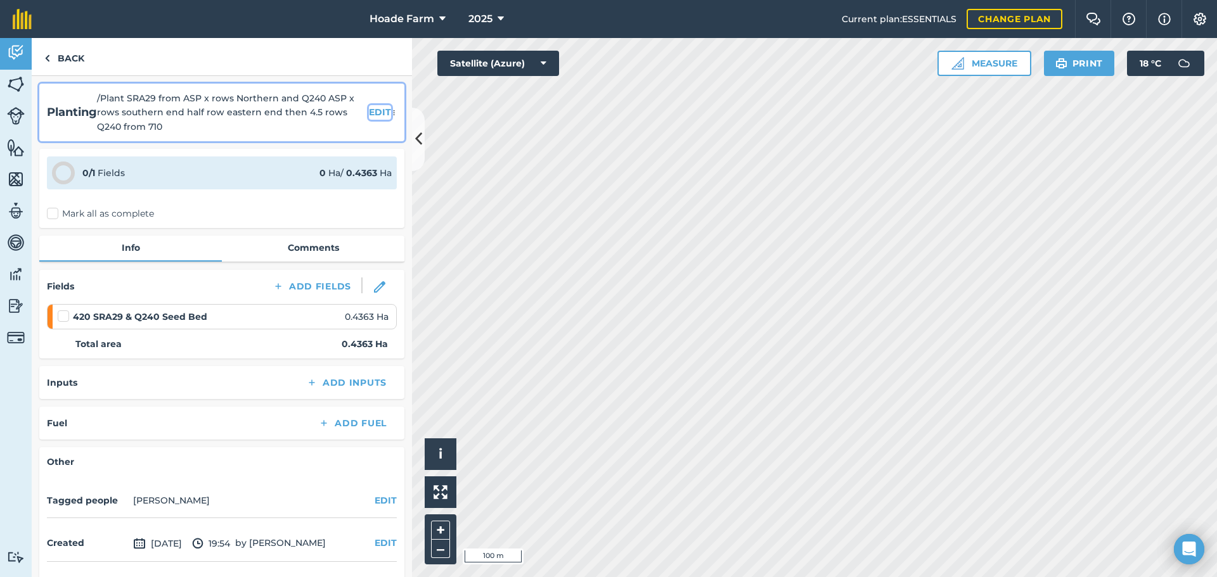
click at [369, 114] on button "EDIT" at bounding box center [380, 112] width 22 height 14
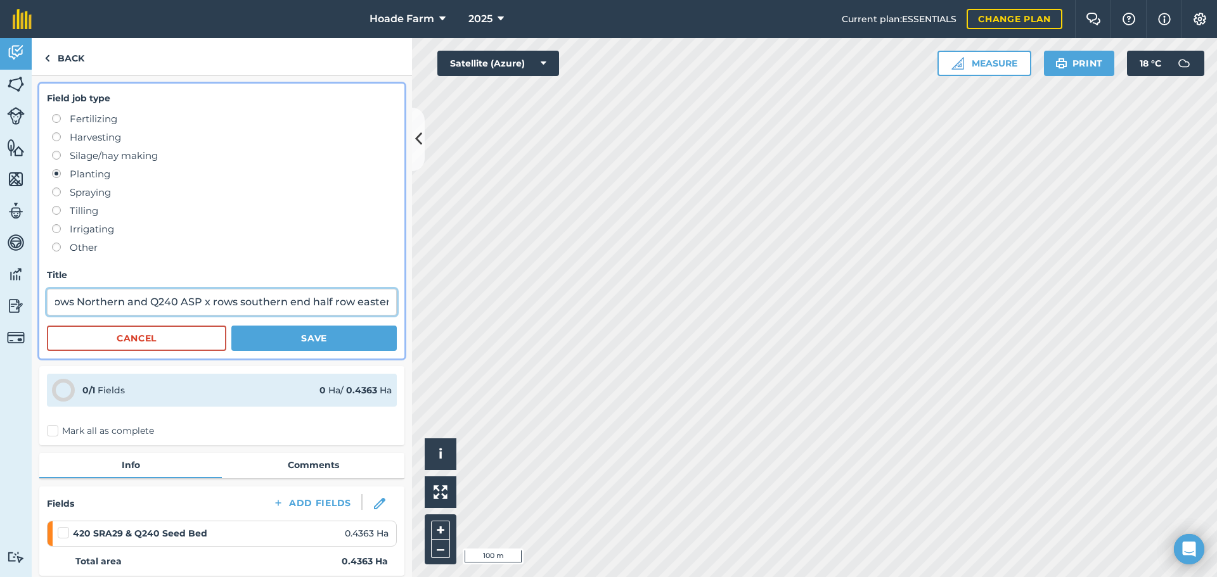
scroll to position [0, 318]
click at [428, 310] on div "Activity Fields Livestock Features Maps Team Vehicles Data Reporting Billing Tu…" at bounding box center [608, 307] width 1217 height 539
click at [184, 340] on button "Cancel" at bounding box center [136, 338] width 179 height 25
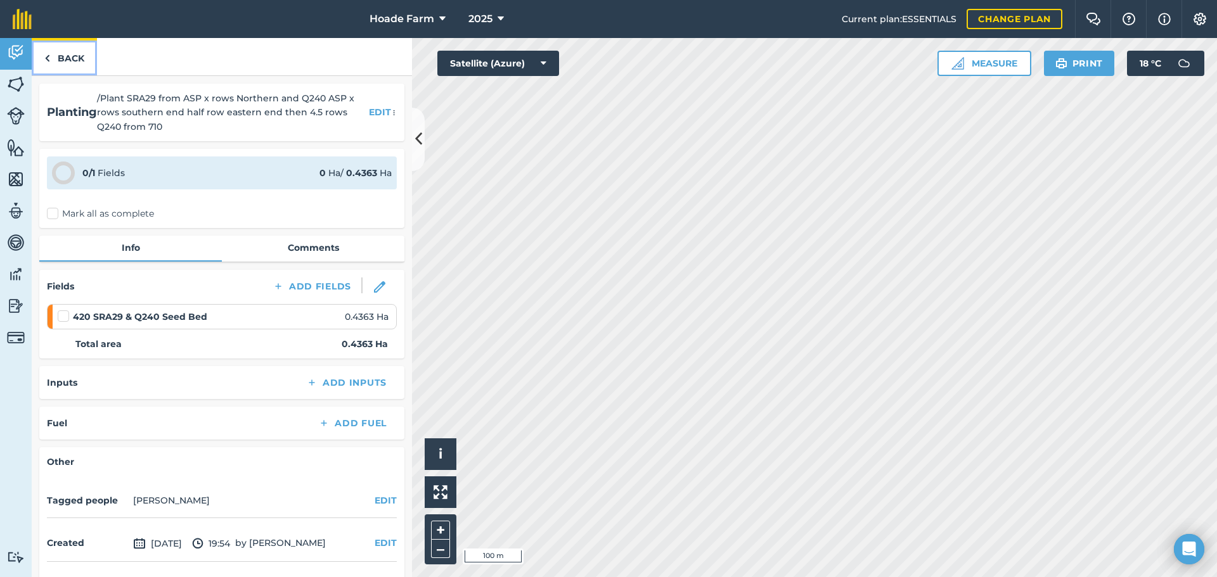
click at [69, 59] on link "Back" at bounding box center [64, 56] width 65 height 37
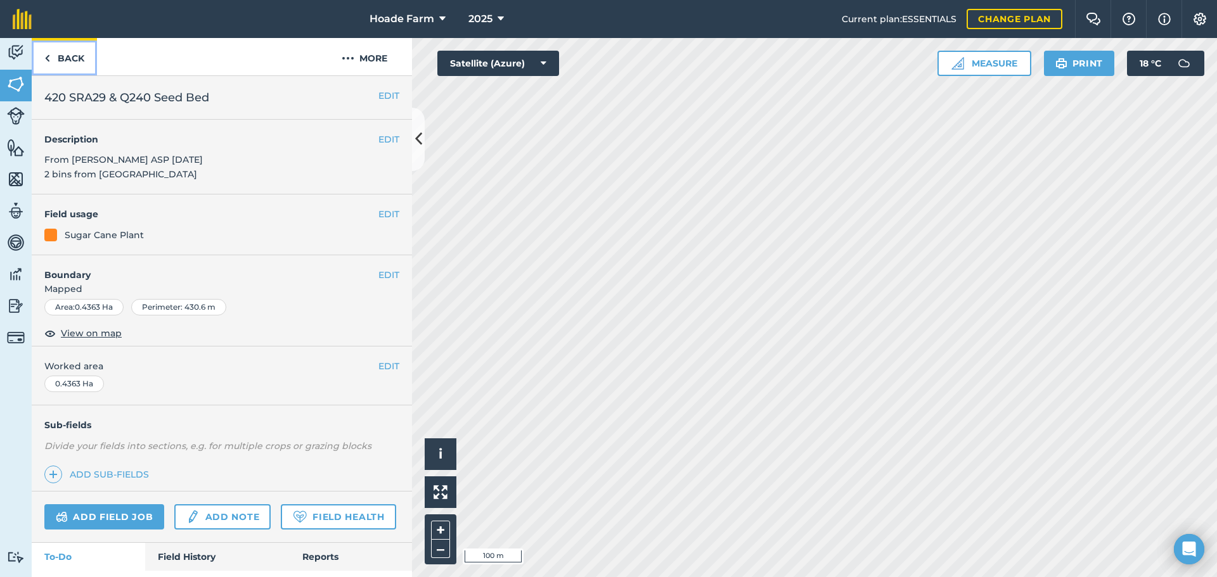
click at [64, 59] on link "Back" at bounding box center [64, 56] width 65 height 37
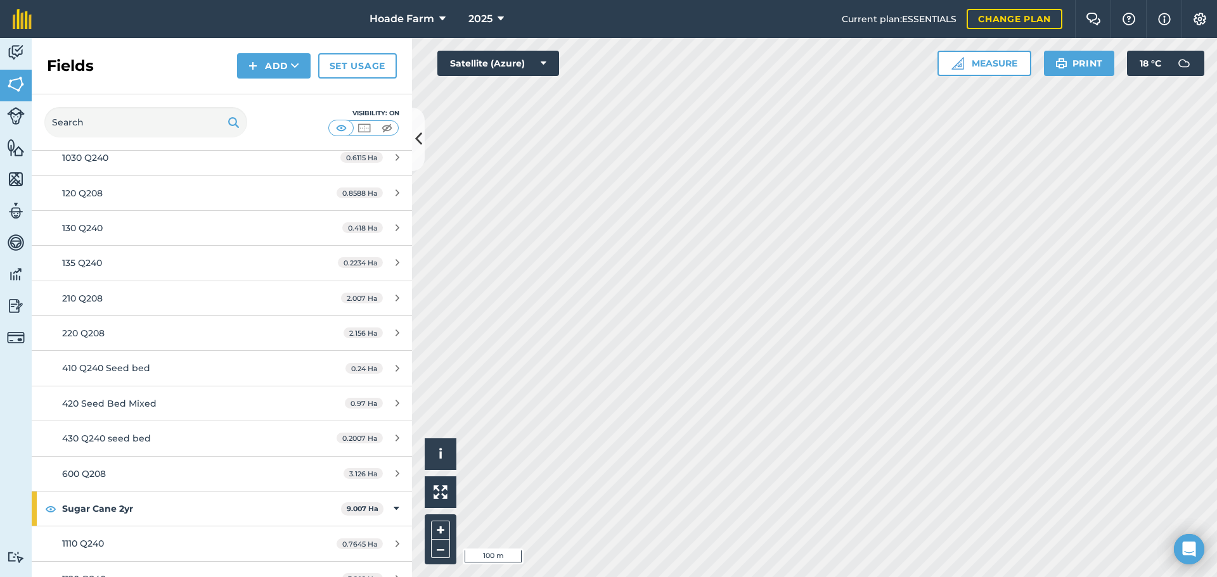
scroll to position [263, 0]
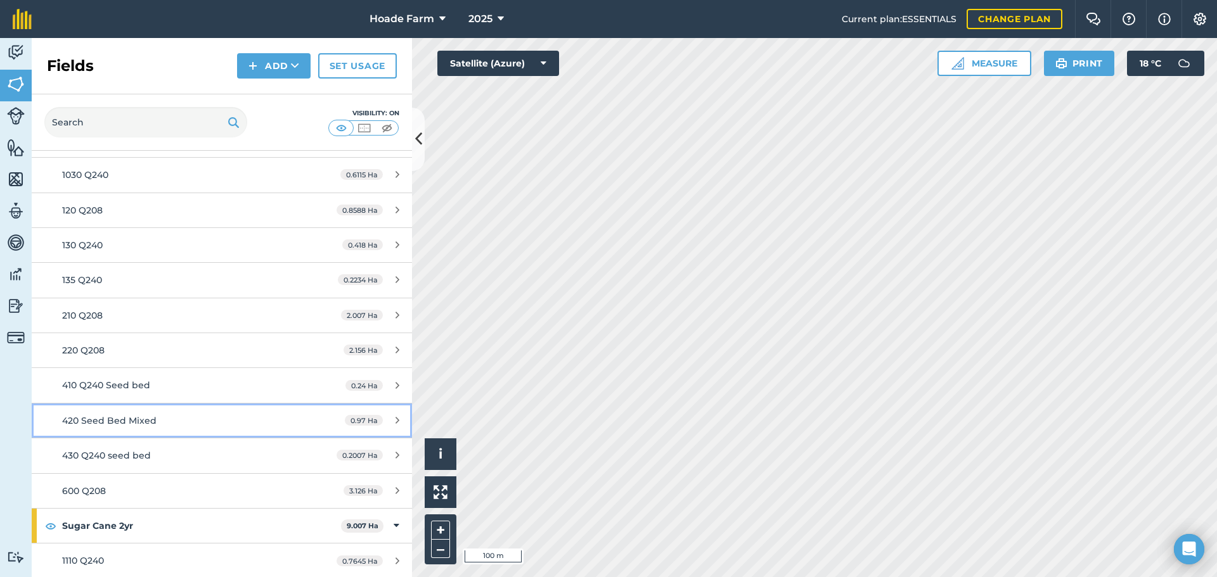
click at [136, 416] on span "420 Seed Bed Mixed" at bounding box center [109, 420] width 94 height 11
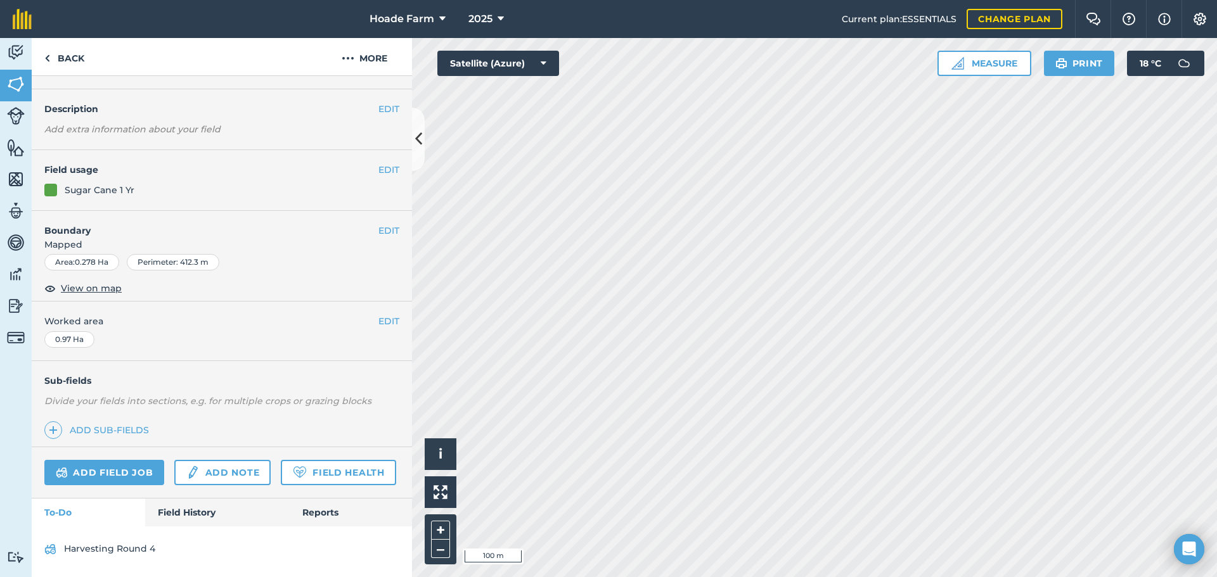
scroll to position [66, 0]
click at [231, 460] on link "Add note" at bounding box center [222, 472] width 96 height 25
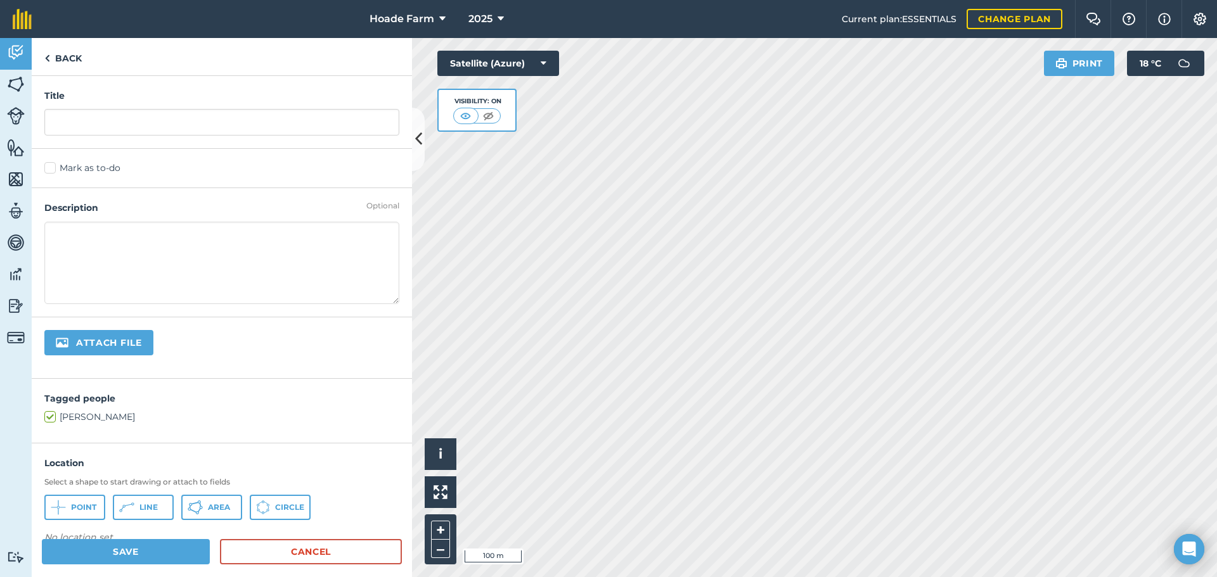
paste textarea "Plant SRA29 from ASP x rows Northern and Q240 ASP x rows southern end half row …"
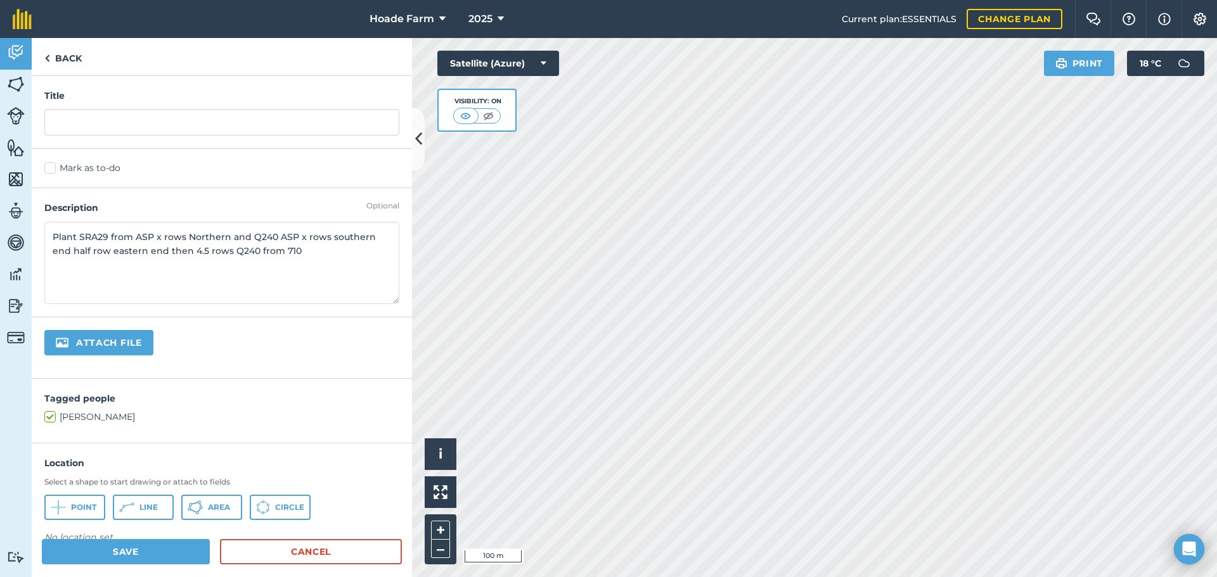
type textarea "Plant SRA29 from ASP x rows Northern and Q240 ASP x rows southern end half row …"
click at [101, 122] on input "text" at bounding box center [221, 122] width 355 height 27
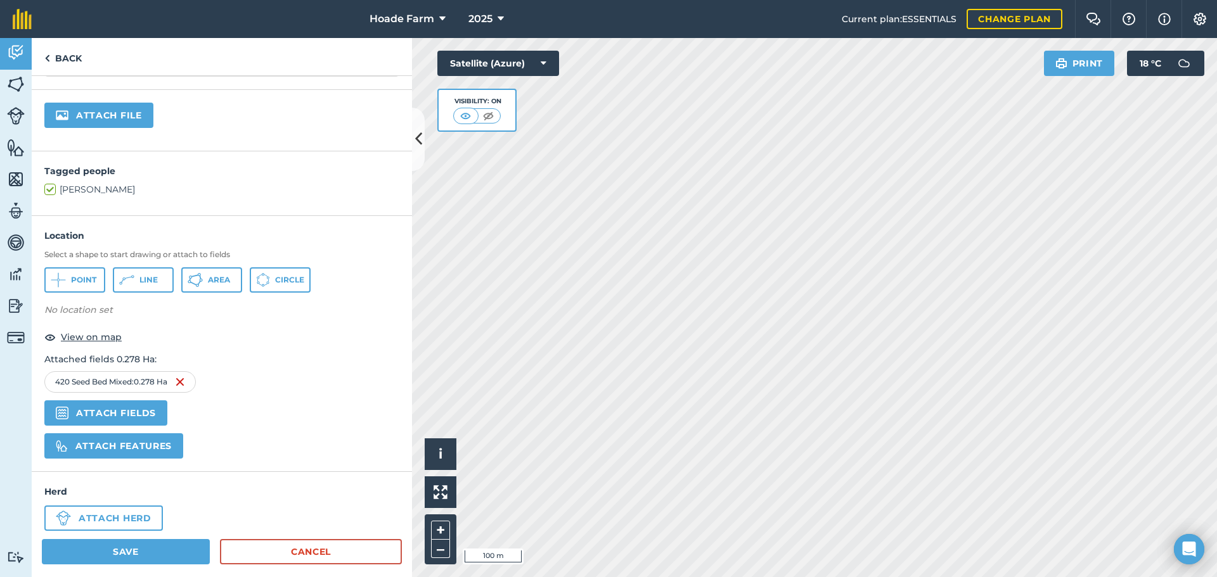
scroll to position [245, 0]
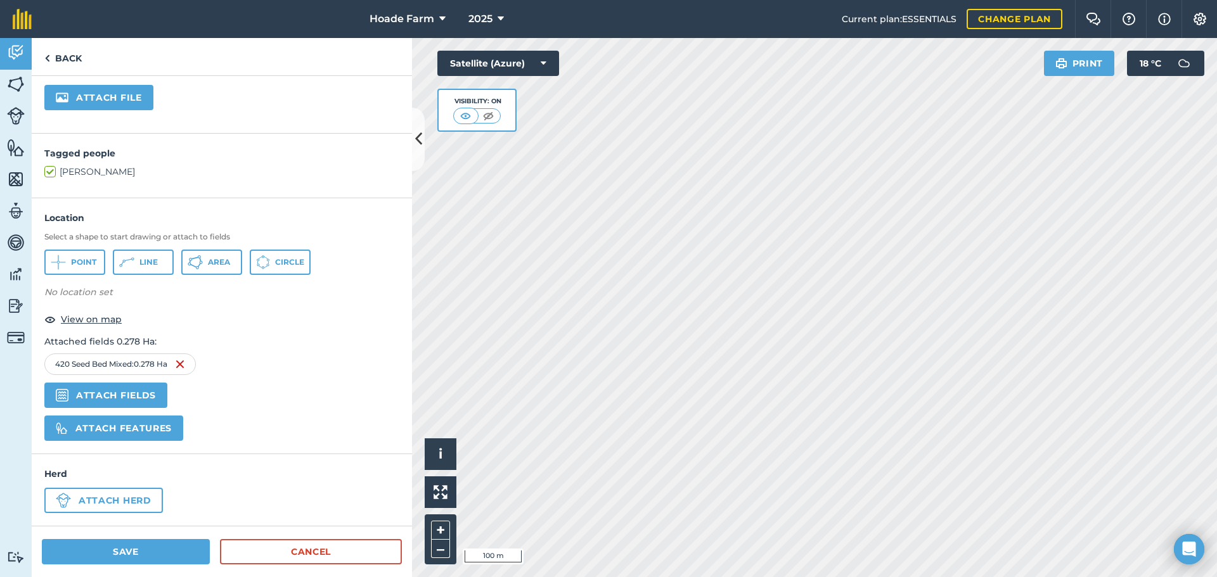
type input "Planting details 2024"
click at [308, 556] on link "Cancel" at bounding box center [311, 551] width 182 height 25
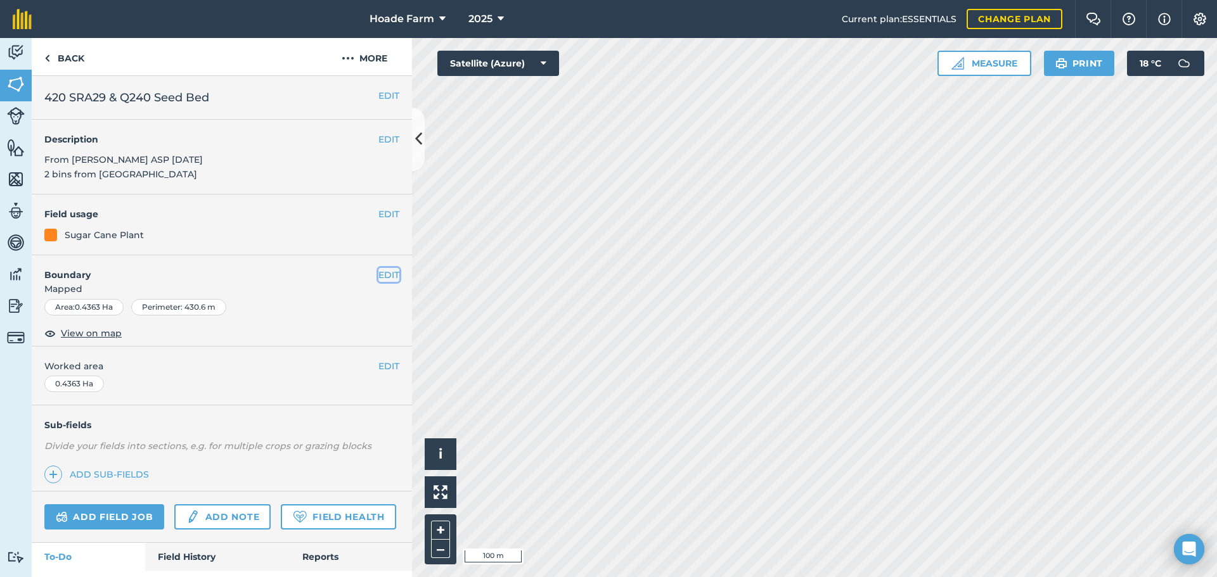
click at [378, 278] on button "EDIT" at bounding box center [388, 275] width 21 height 14
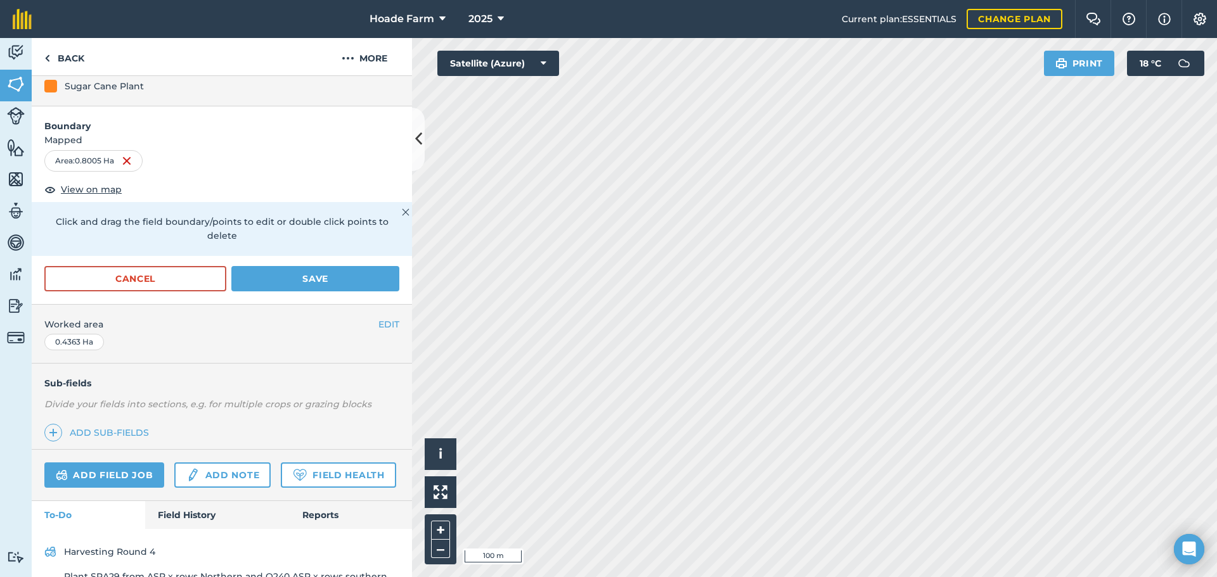
scroll to position [226, 0]
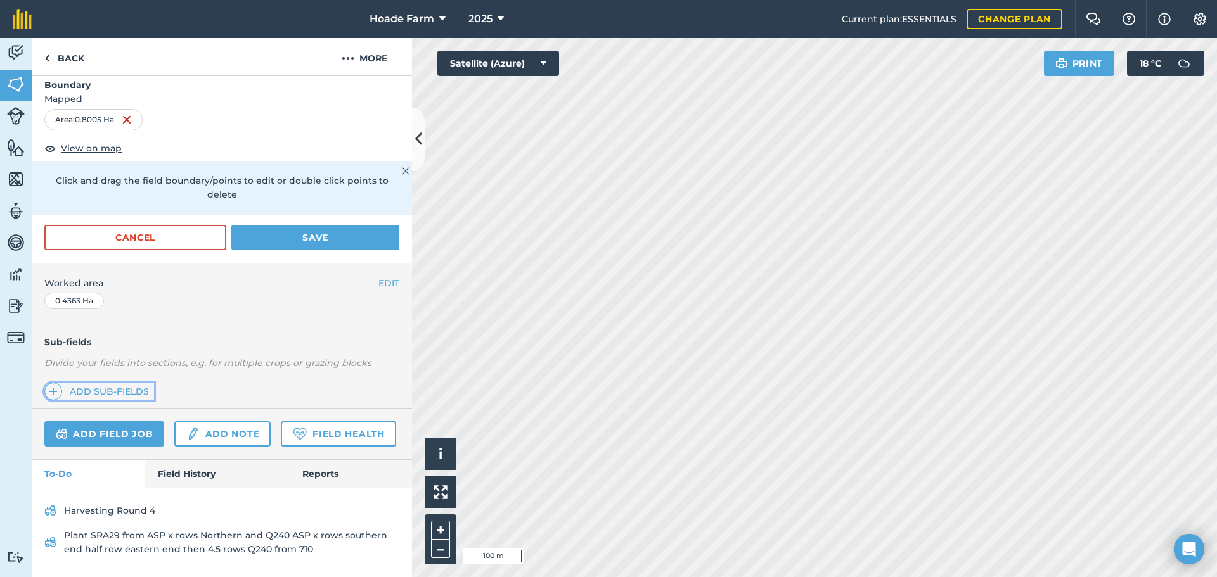
click at [131, 383] on link "Add sub-fields" at bounding box center [99, 392] width 110 height 18
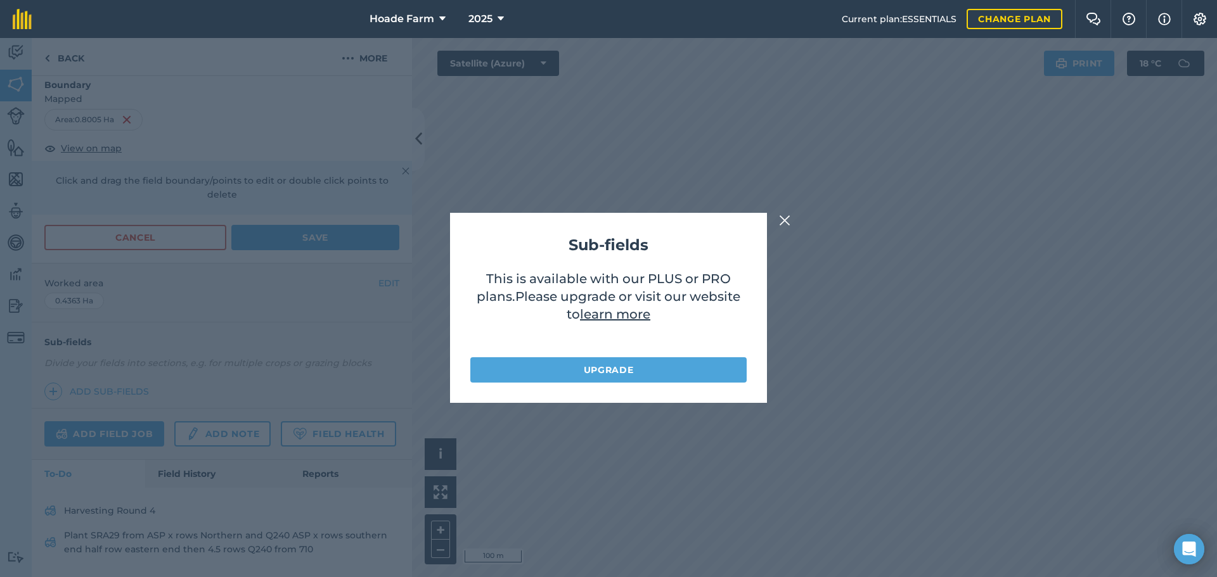
click at [786, 224] on img at bounding box center [784, 220] width 11 height 15
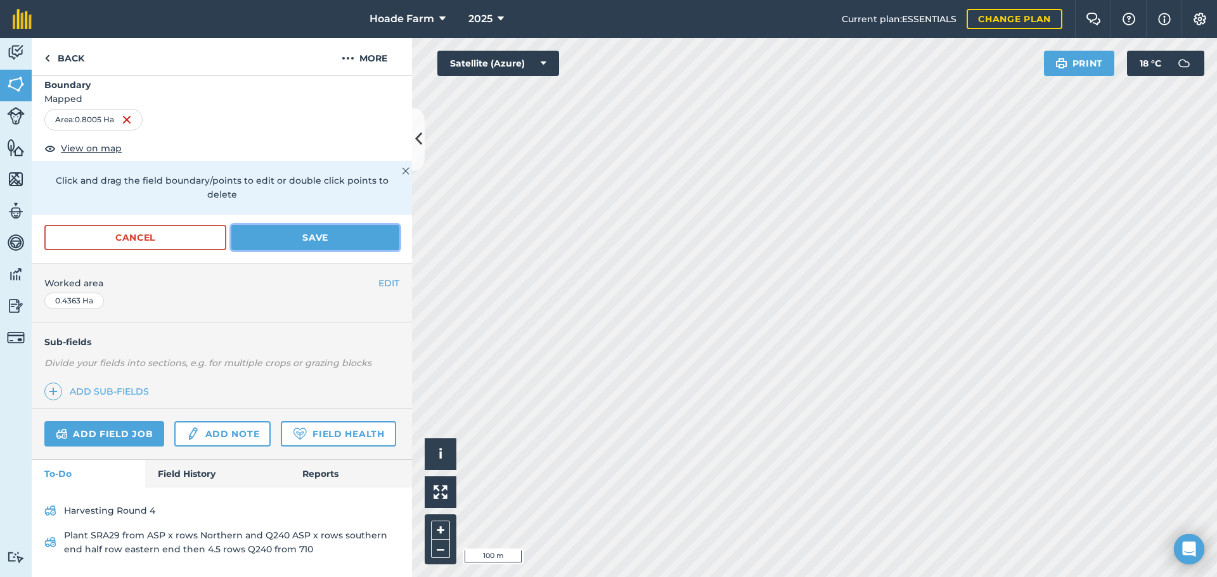
click at [292, 225] on button "Save" at bounding box center [315, 237] width 168 height 25
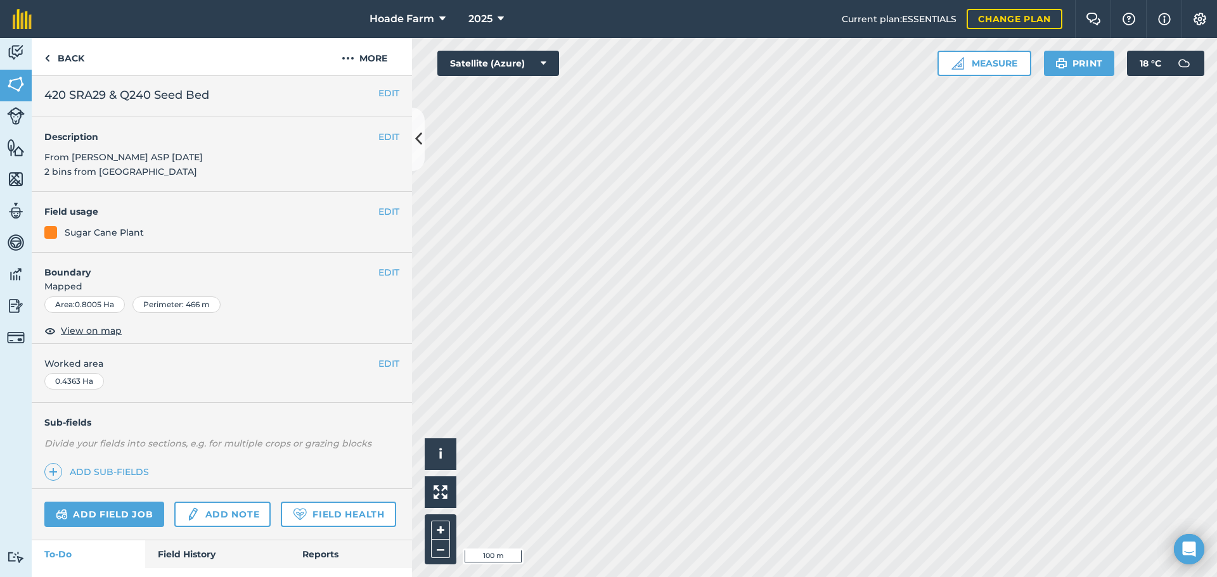
scroll to position [0, 0]
click at [63, 56] on link "Back" at bounding box center [64, 56] width 65 height 37
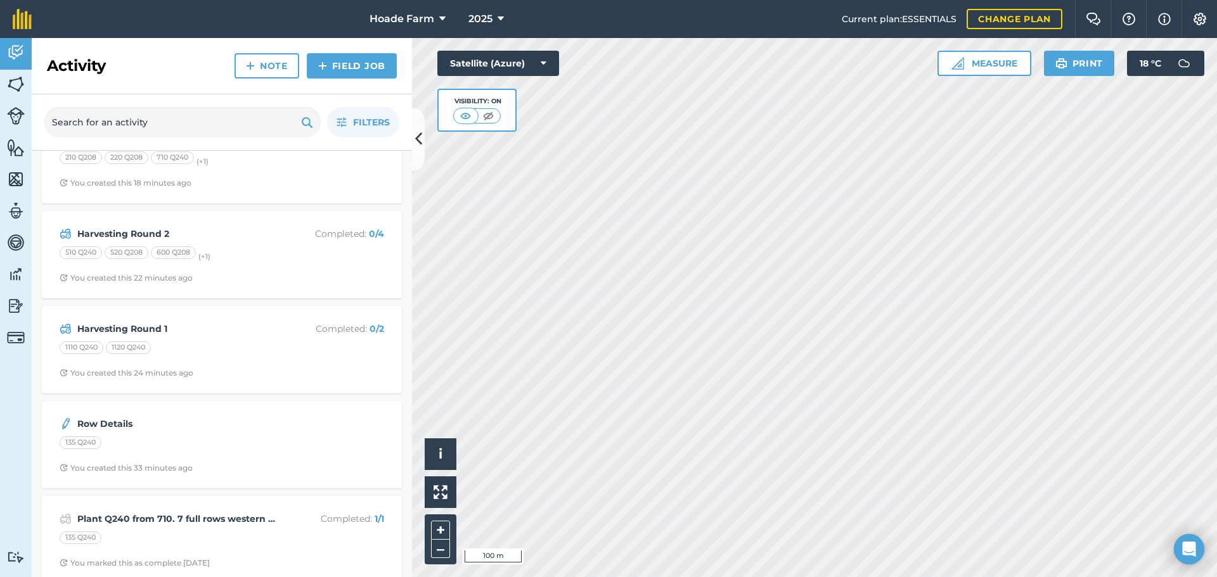
scroll to position [437, 0]
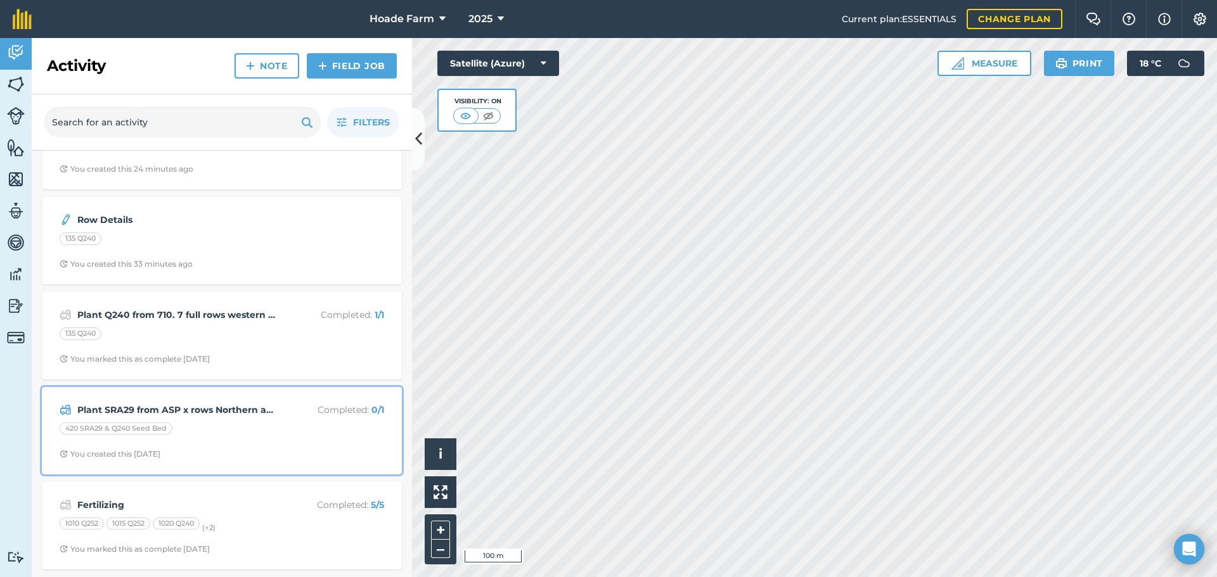
click at [243, 432] on div "420 SRA29 & Q240 Seed Bed" at bounding box center [222, 431] width 325 height 16
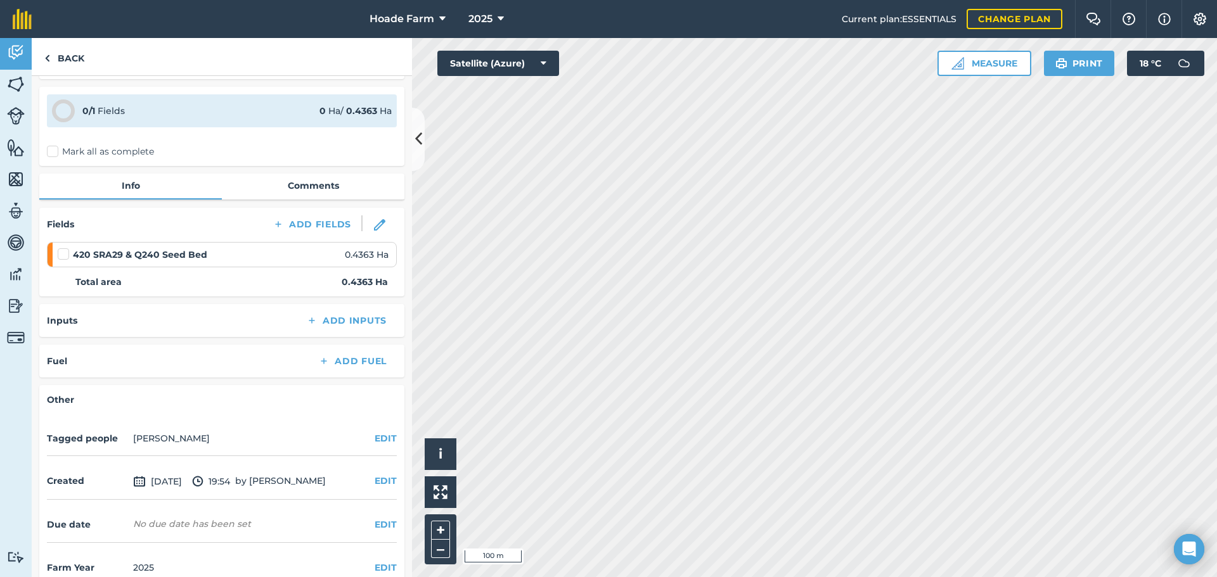
scroll to position [85, 0]
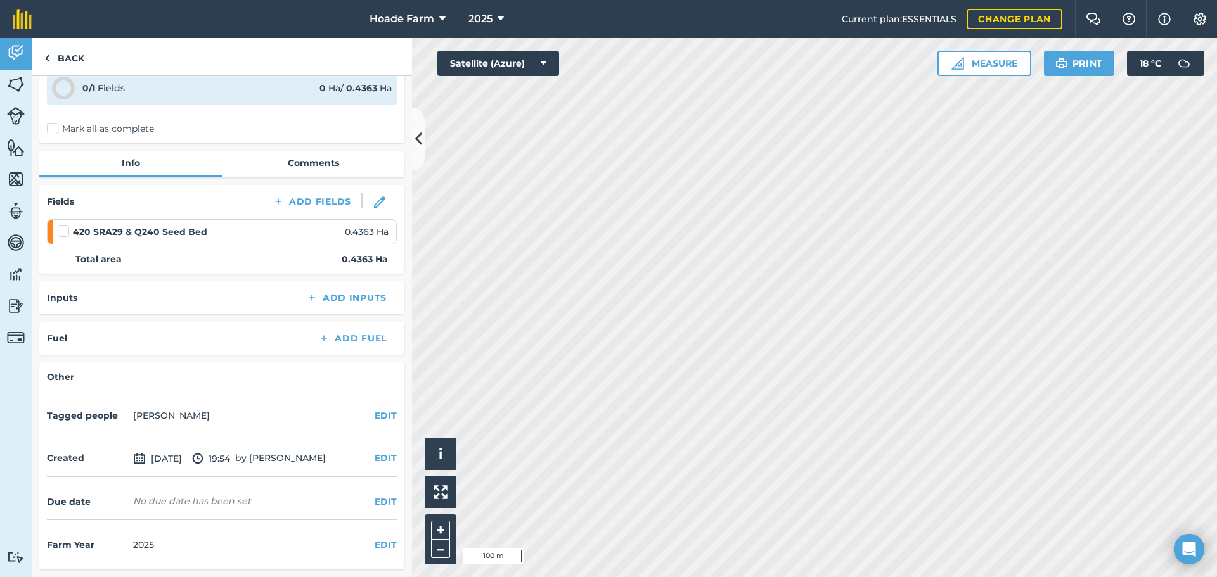
click at [299, 505] on div "Due date No due date has been set EDIT" at bounding box center [222, 502] width 350 height 35
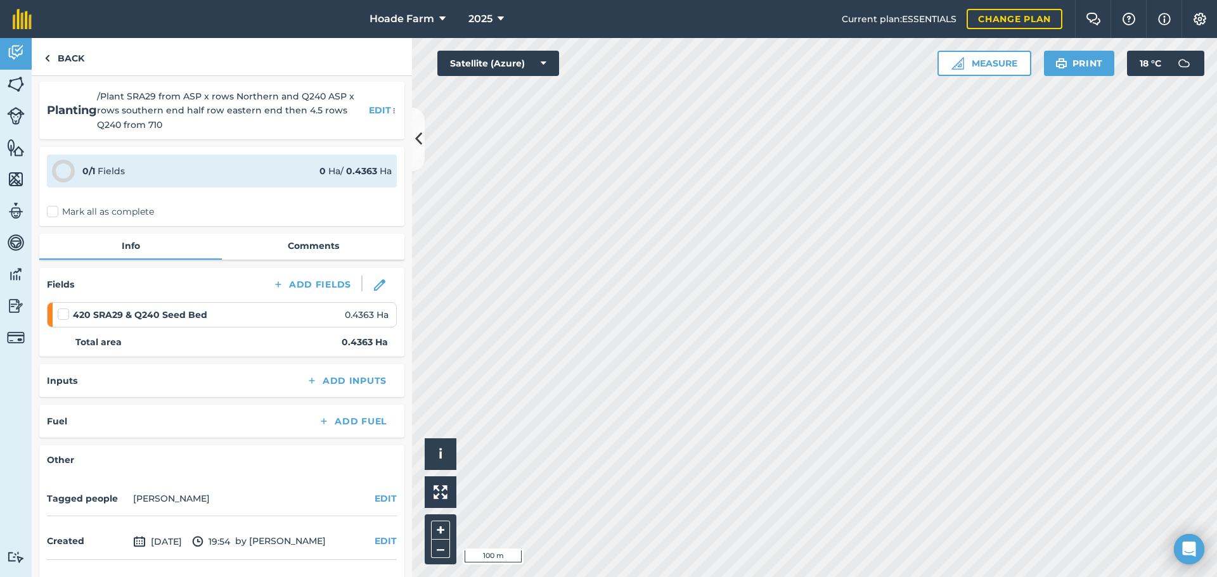
scroll to position [0, 0]
click at [51, 214] on label "Mark all as complete" at bounding box center [100, 213] width 107 height 13
click at [51, 214] on input "Mark all as complete" at bounding box center [51, 211] width 8 height 8
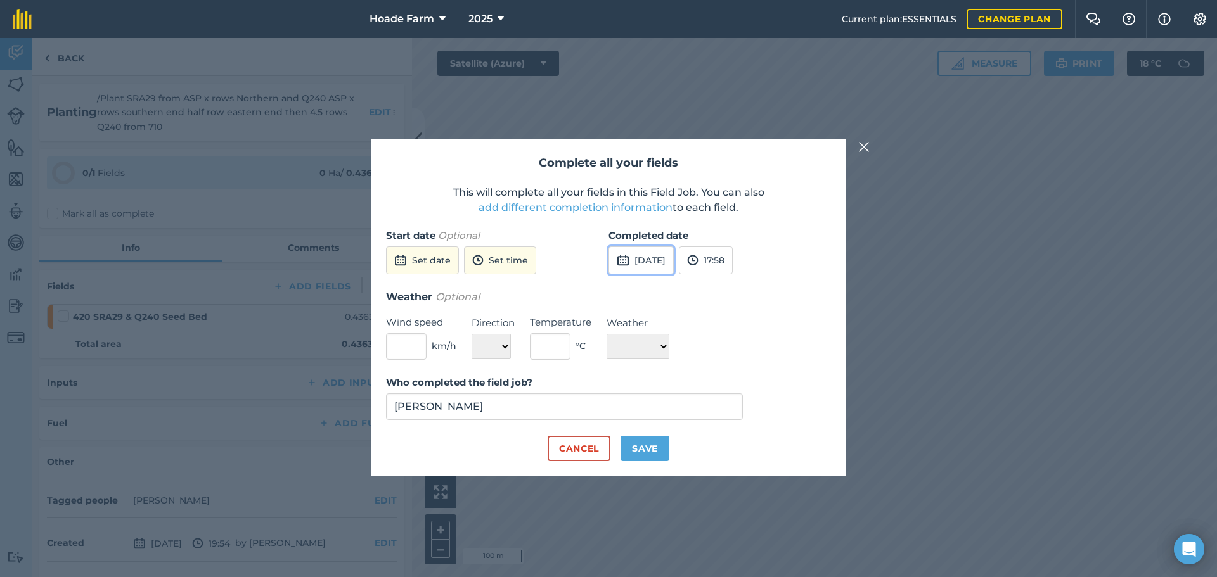
click at [648, 262] on button "[DATE]" at bounding box center [640, 261] width 65 height 28
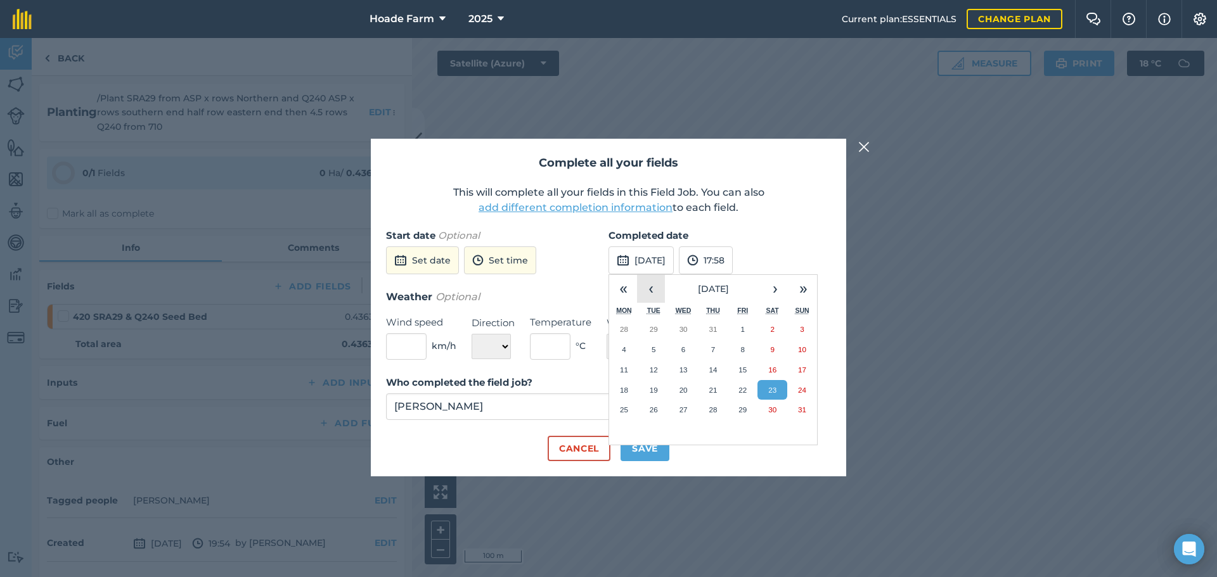
click at [661, 288] on button "‹" at bounding box center [651, 289] width 28 height 28
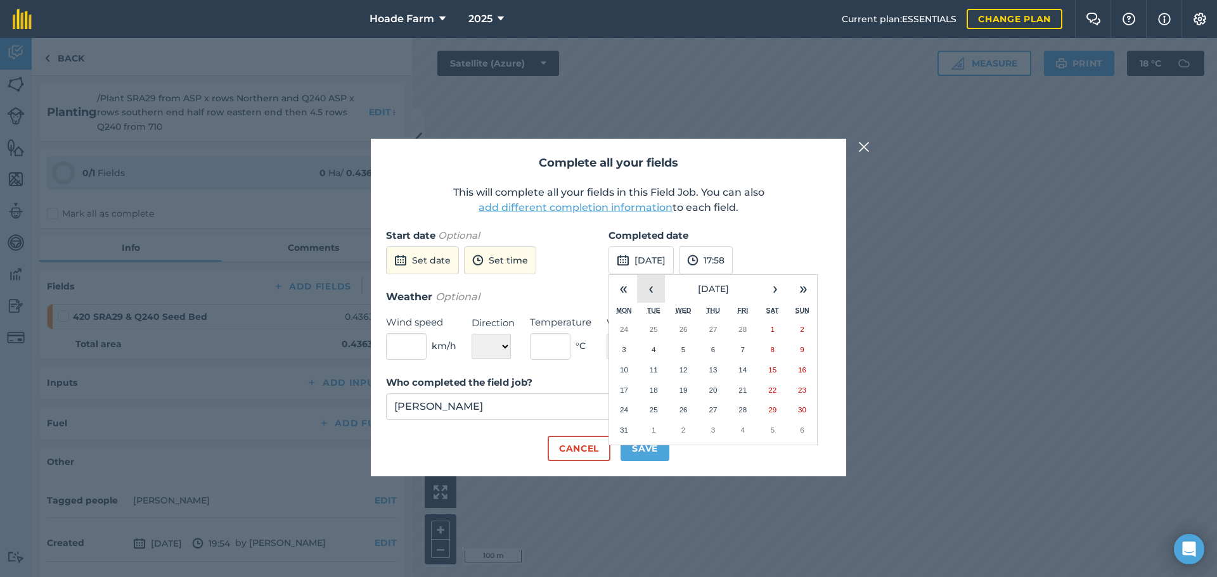
click at [661, 288] on button "‹" at bounding box center [651, 289] width 28 height 28
click at [628, 415] on button "23" at bounding box center [624, 410] width 30 height 20
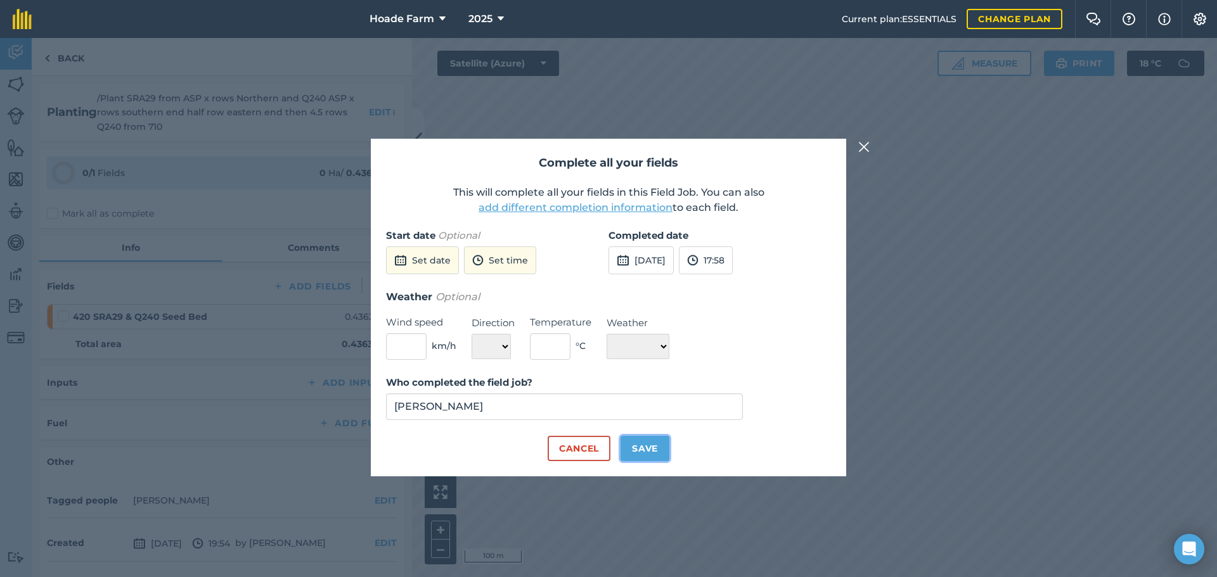
click at [660, 449] on button "Save" at bounding box center [644, 448] width 49 height 25
checkbox input "true"
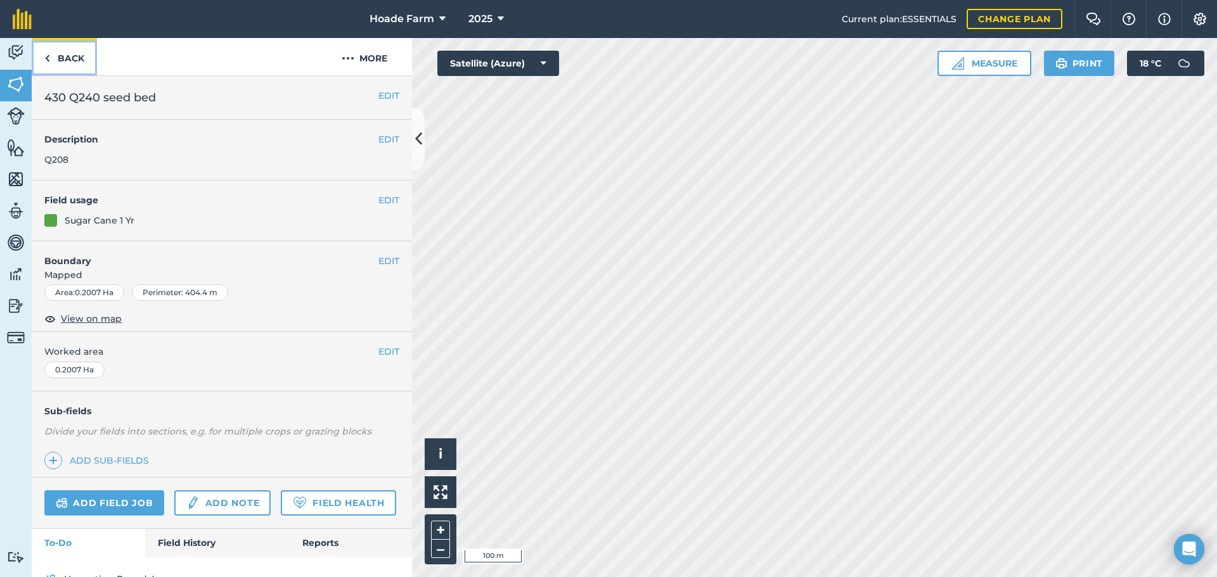
click at [51, 56] on link "Back" at bounding box center [64, 56] width 65 height 37
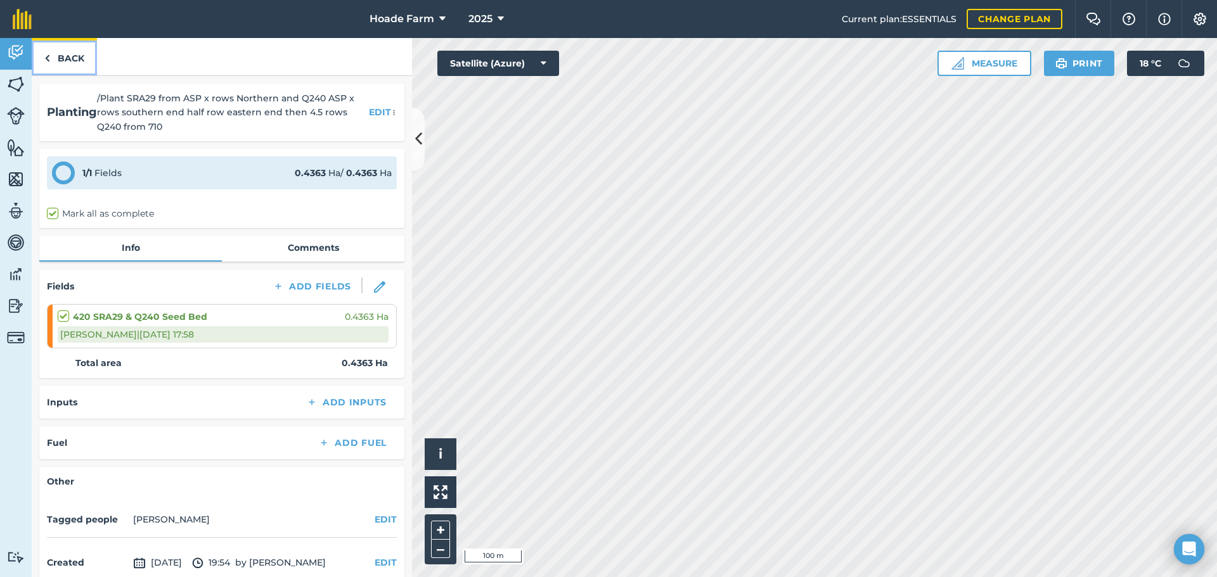
click at [71, 60] on link "Back" at bounding box center [64, 56] width 65 height 37
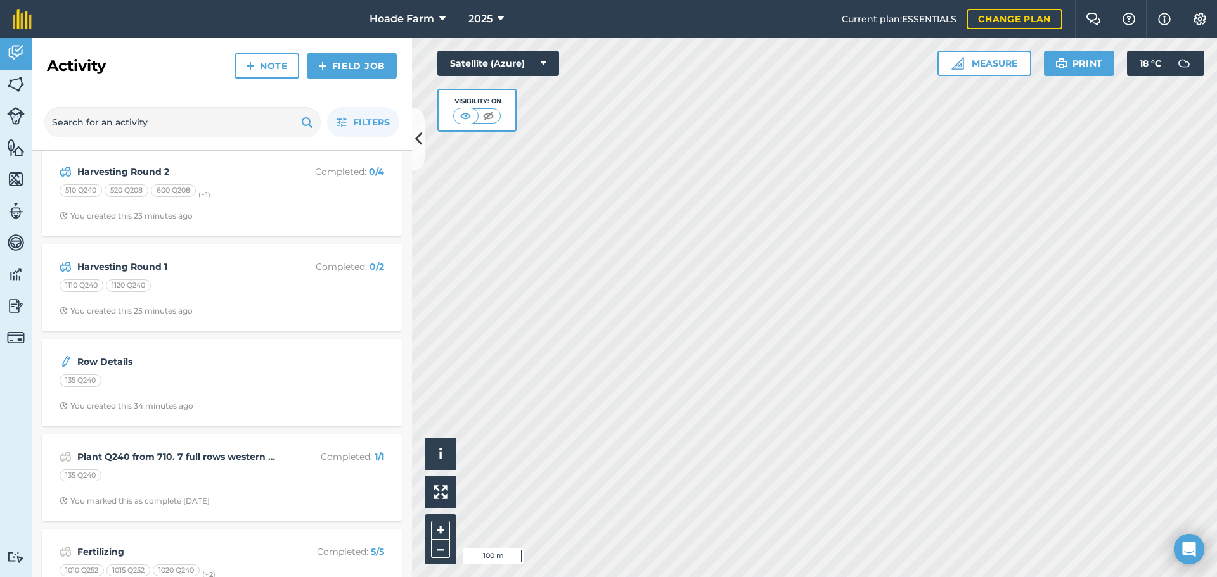
scroll to position [437, 0]
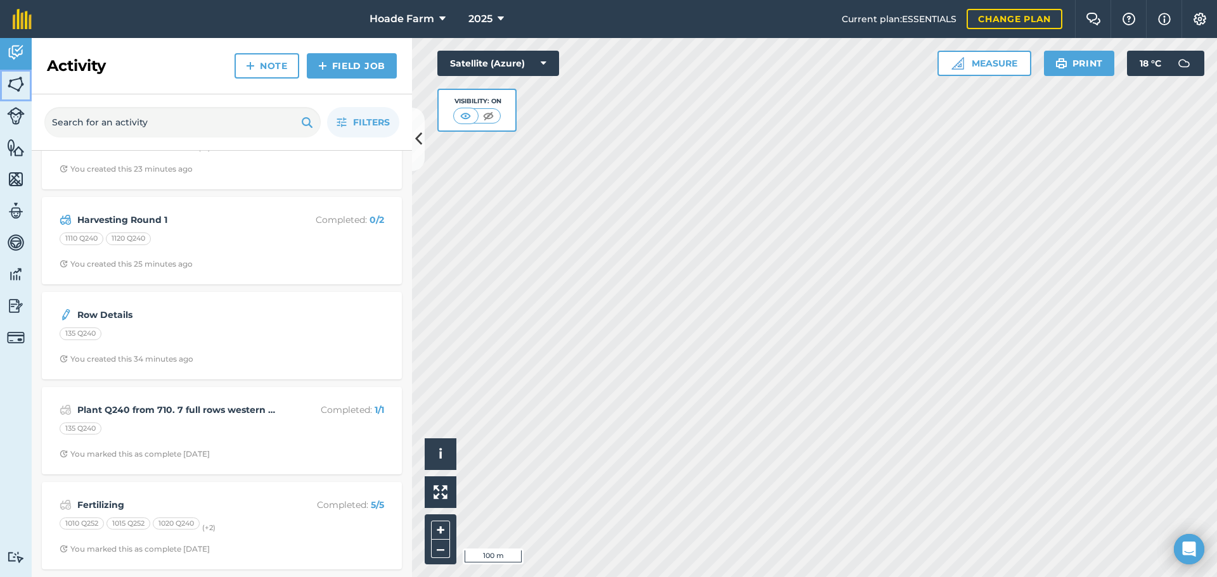
click at [14, 86] on img at bounding box center [16, 84] width 18 height 19
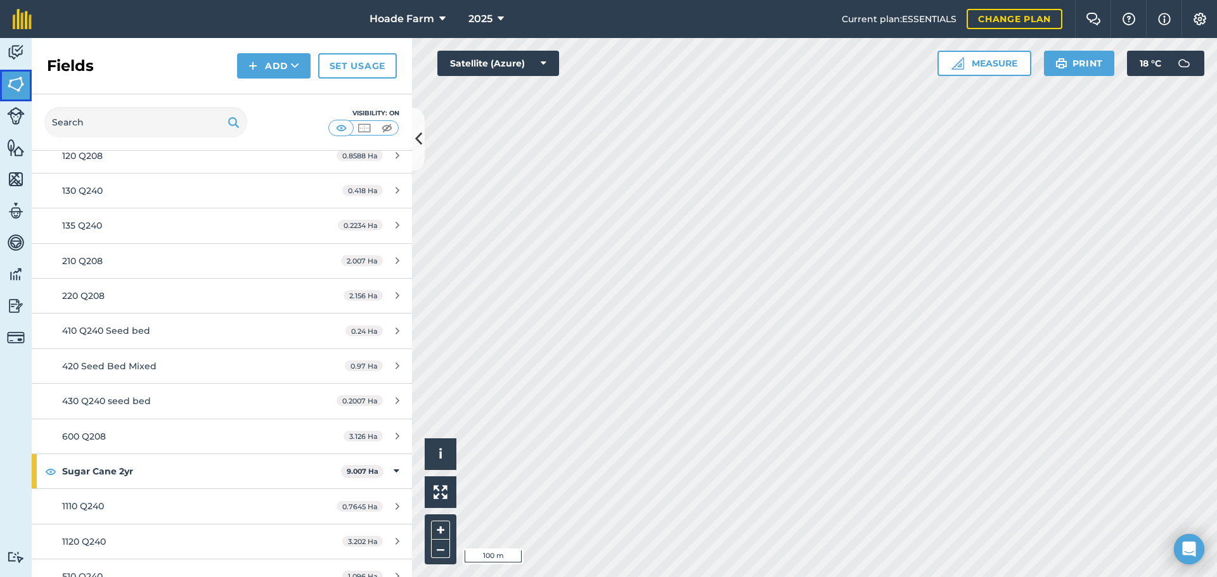
scroll to position [317, 0]
click at [159, 366] on div "420 Seed Bed Mixed" at bounding box center [181, 367] width 238 height 14
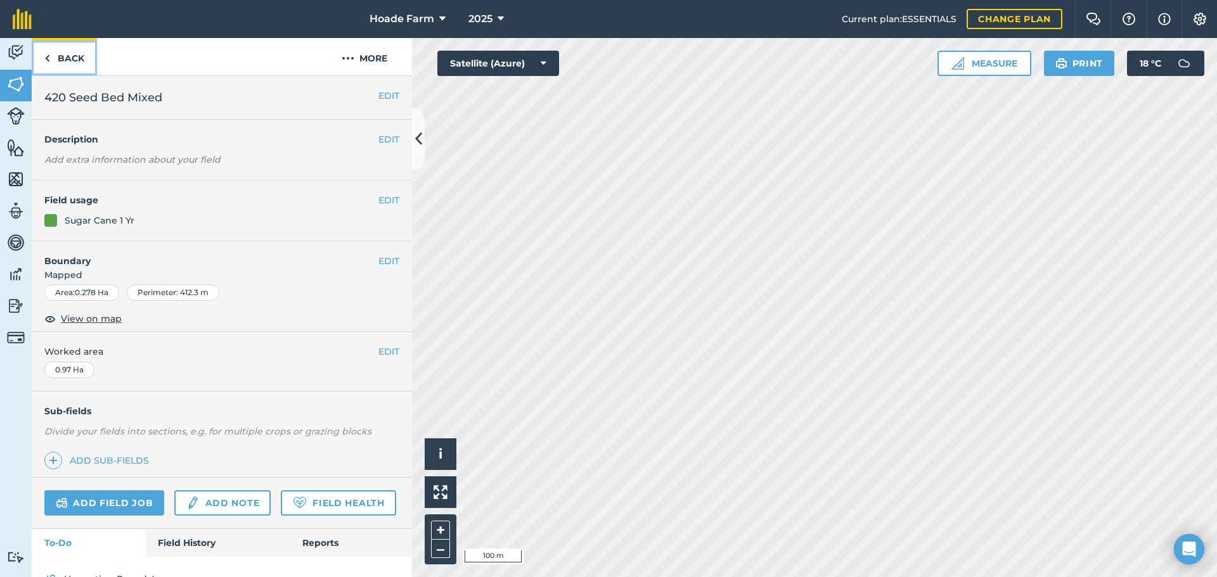
click at [65, 61] on link "Back" at bounding box center [64, 56] width 65 height 37
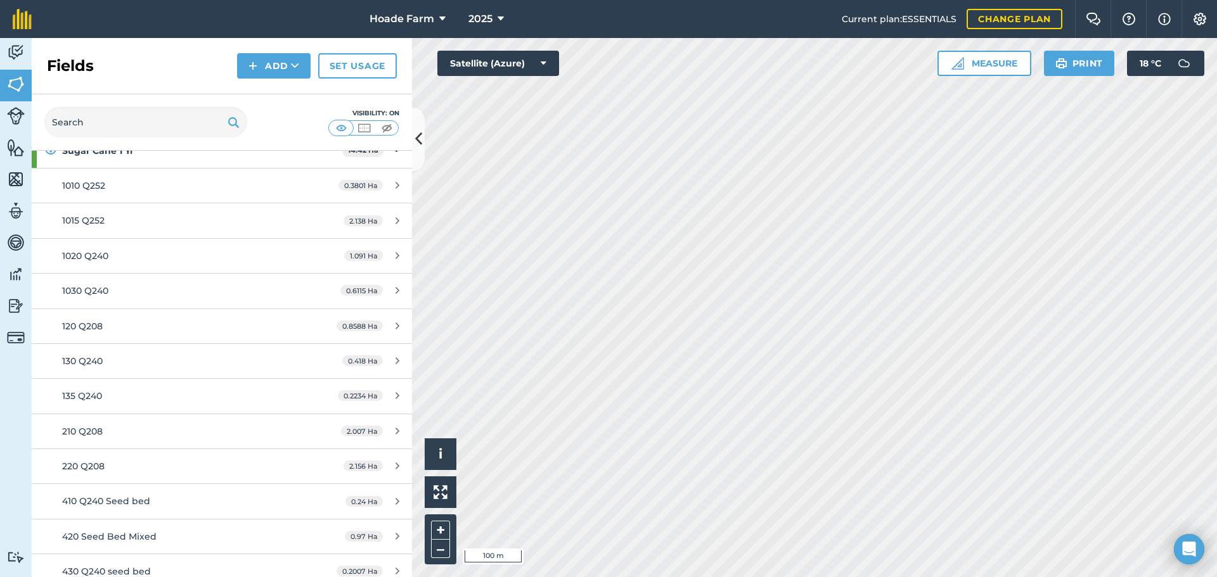
scroll to position [580, 0]
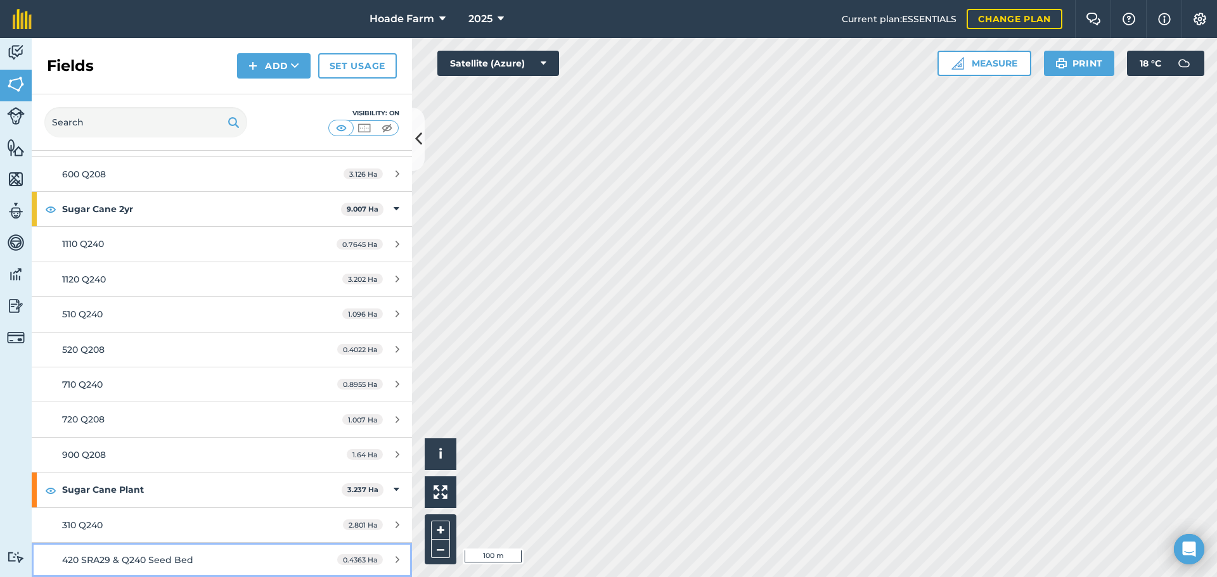
click at [181, 555] on span "420 SRA29 & Q240 Seed Bed" at bounding box center [127, 560] width 131 height 11
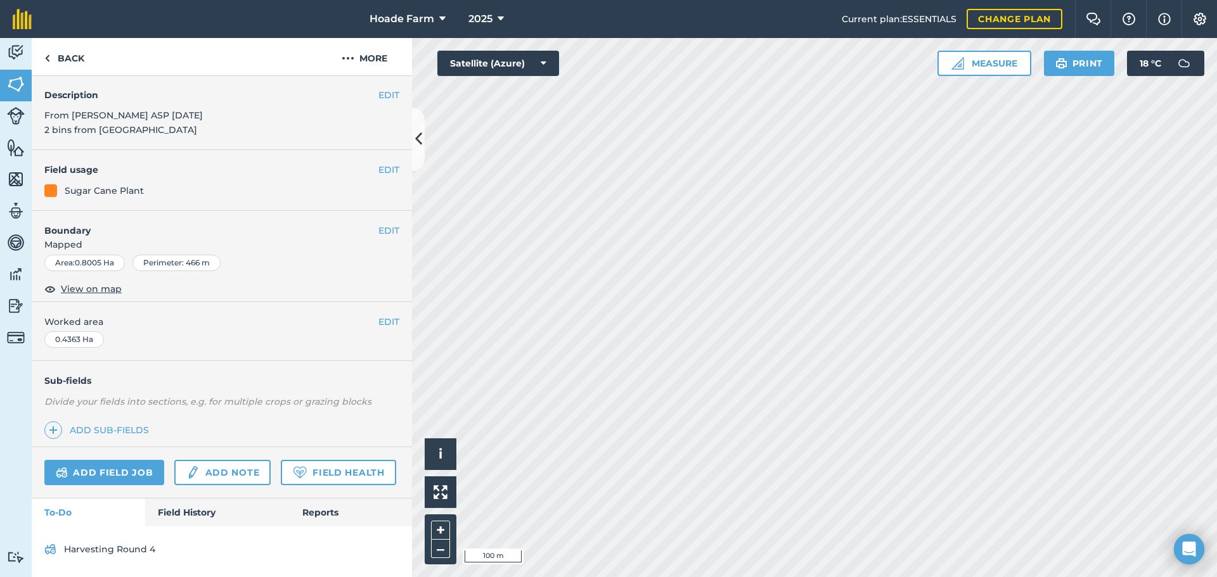
scroll to position [80, 0]
click at [203, 518] on link "Field History" at bounding box center [217, 513] width 144 height 28
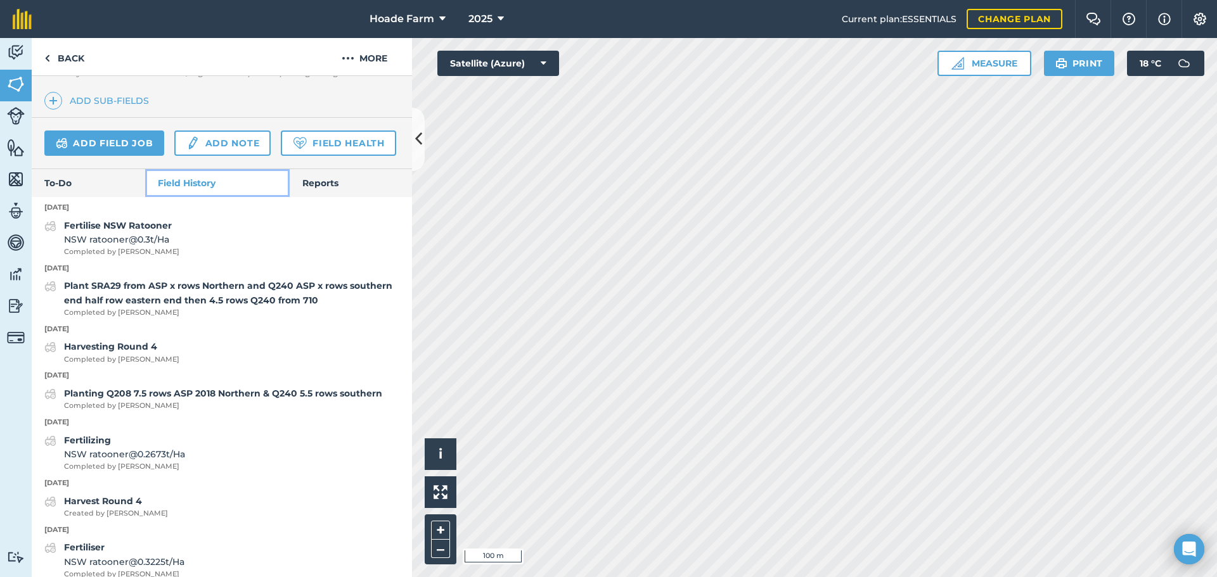
scroll to position [425, 0]
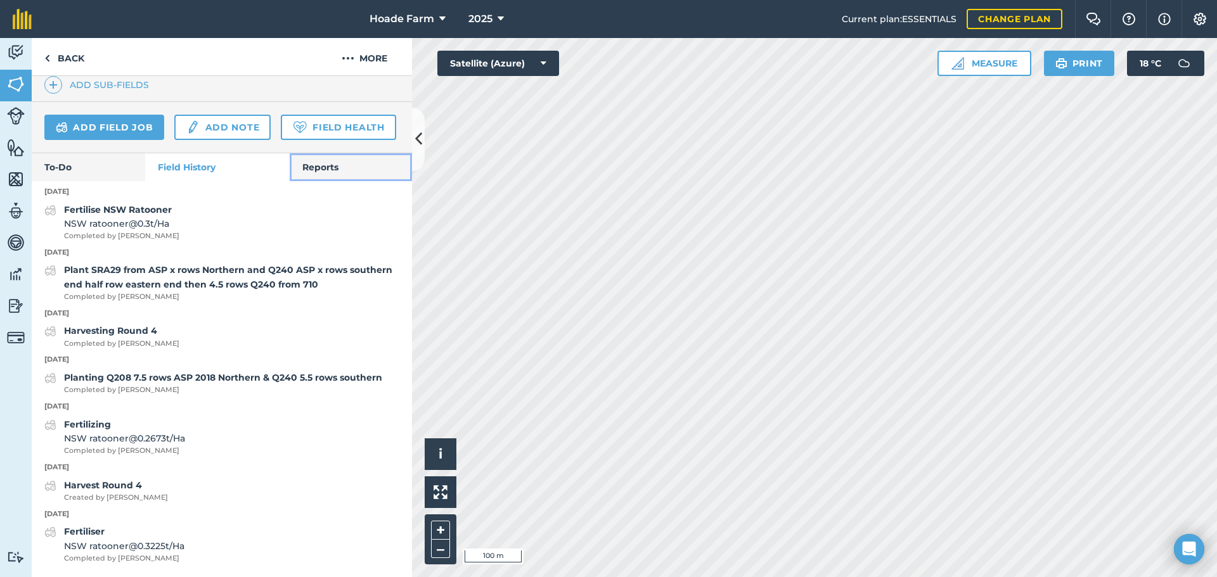
click at [322, 169] on link "Reports" at bounding box center [351, 167] width 122 height 28
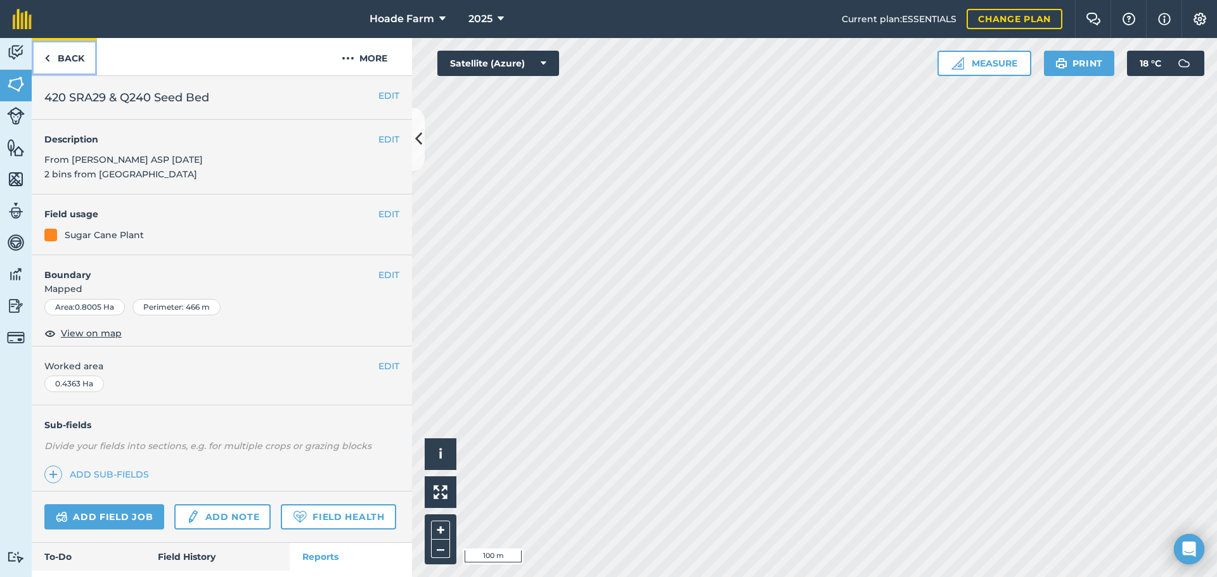
click at [64, 58] on link "Back" at bounding box center [64, 56] width 65 height 37
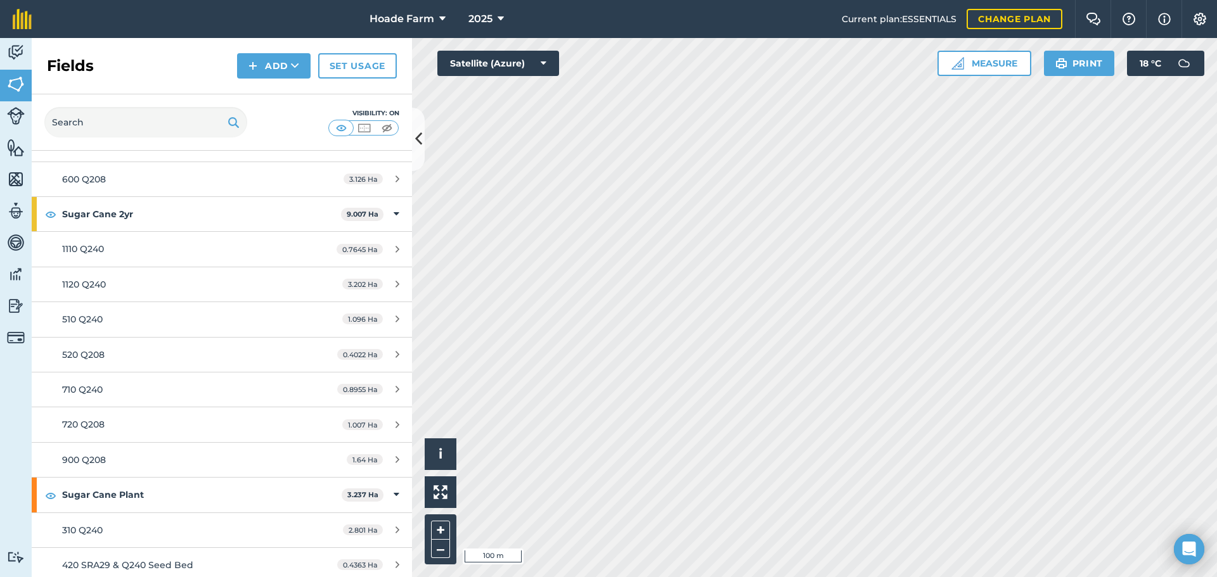
scroll to position [580, 0]
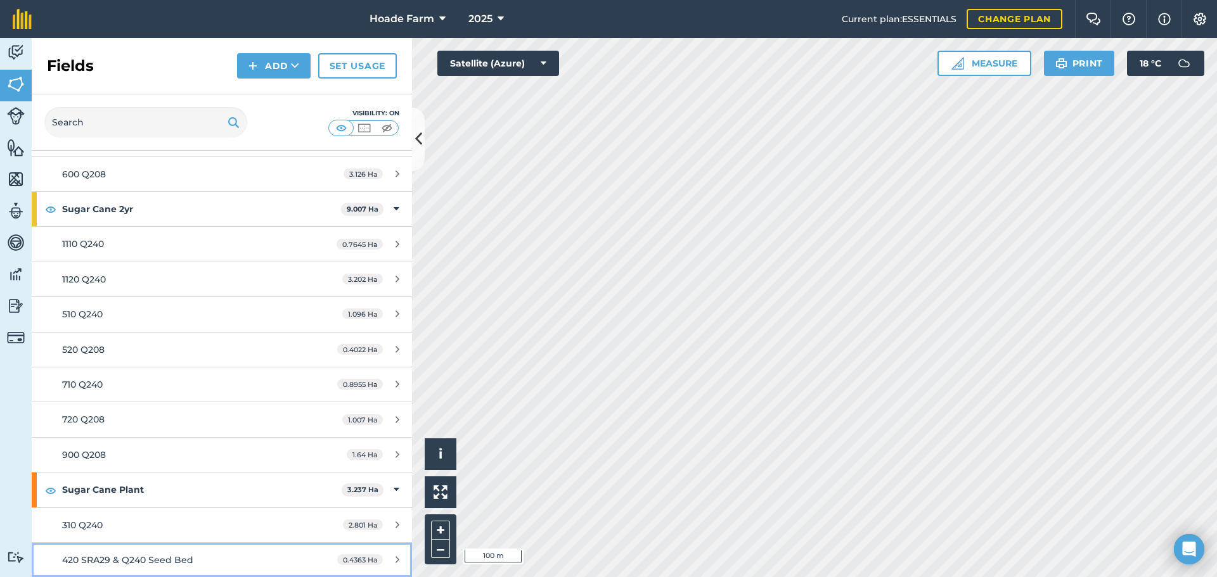
click at [141, 556] on span "420 SRA29 & Q240 Seed Bed" at bounding box center [127, 560] width 131 height 11
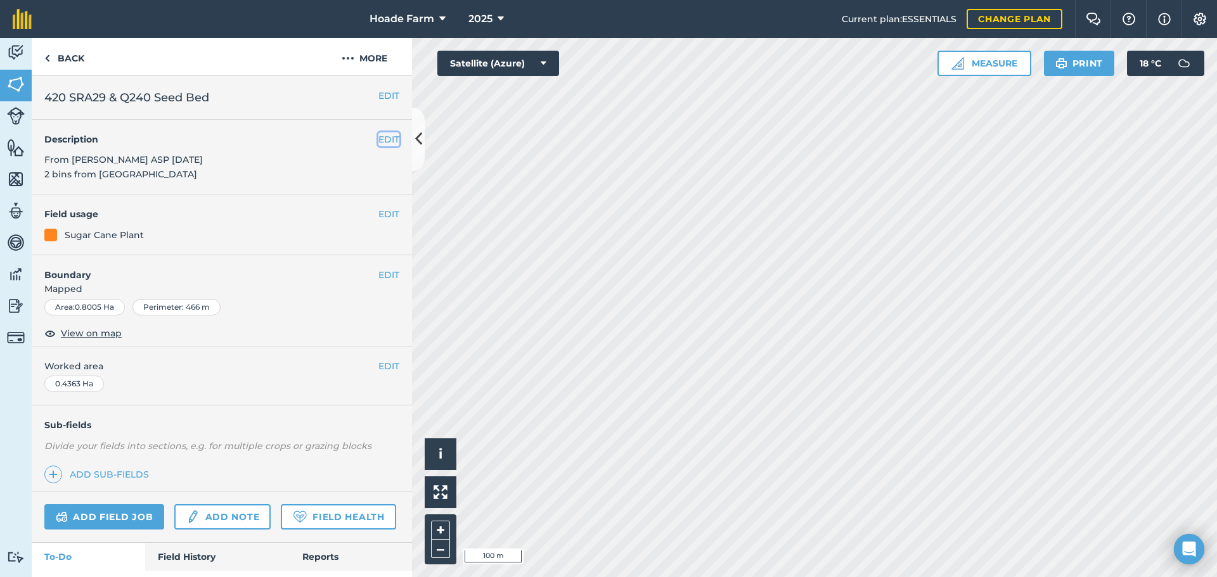
click at [379, 138] on button "EDIT" at bounding box center [388, 139] width 21 height 14
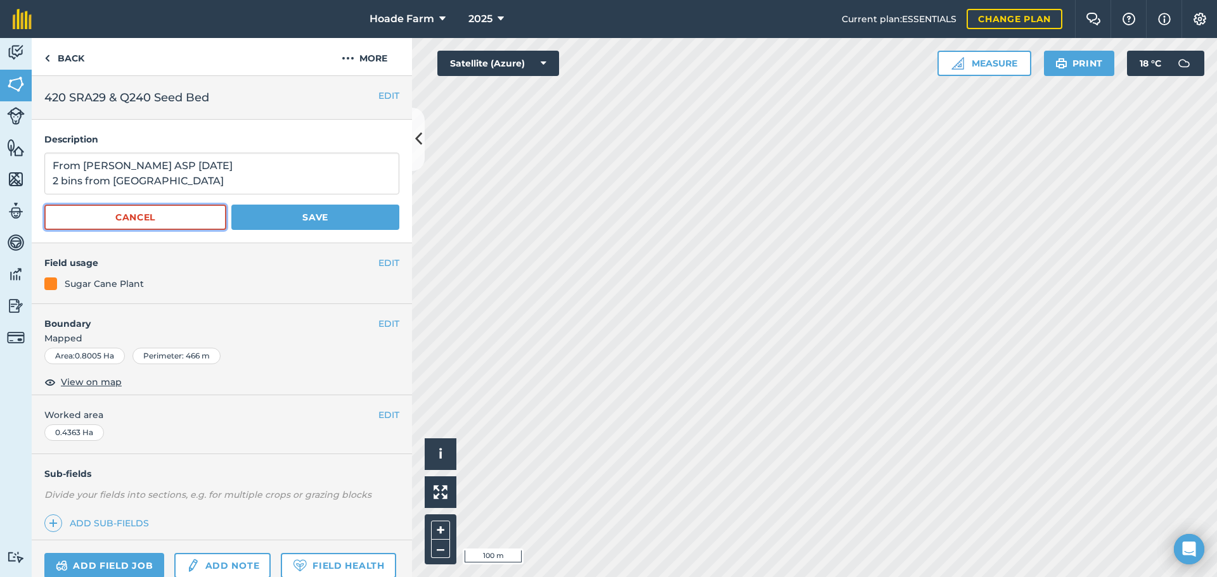
click at [181, 216] on button "Cancel" at bounding box center [135, 217] width 182 height 25
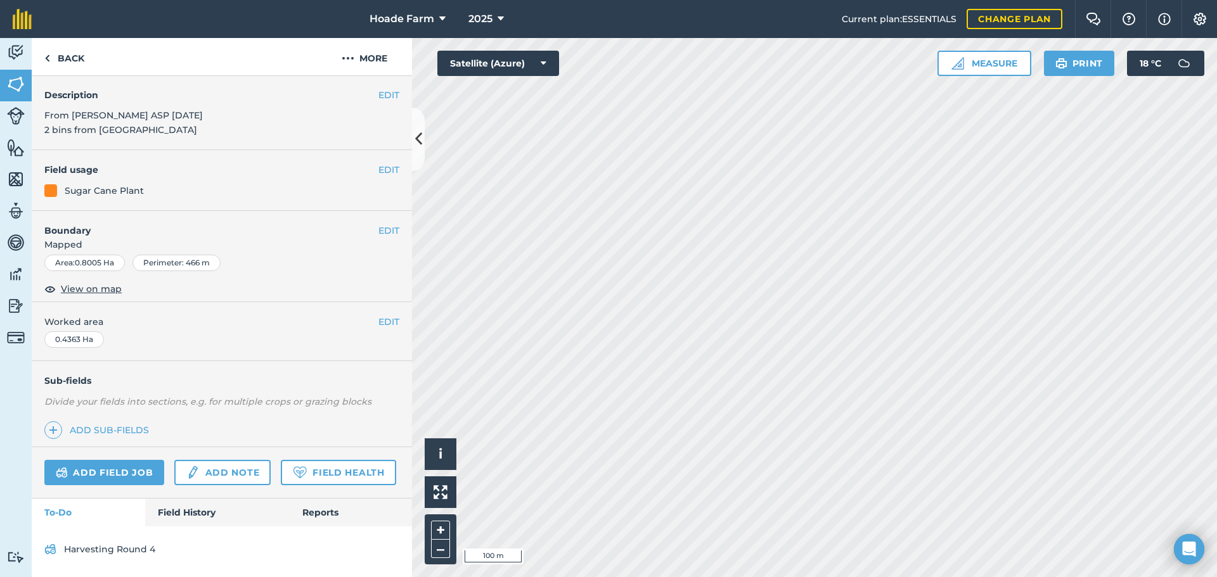
scroll to position [80, 0]
click at [207, 513] on link "Field History" at bounding box center [217, 513] width 144 height 28
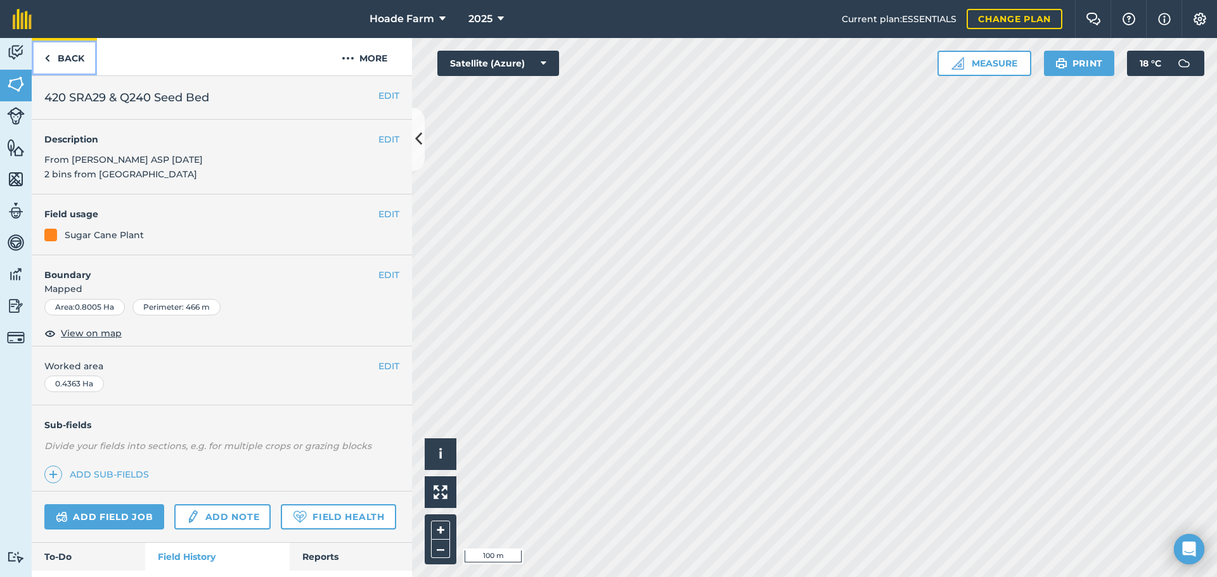
click at [77, 59] on link "Back" at bounding box center [64, 56] width 65 height 37
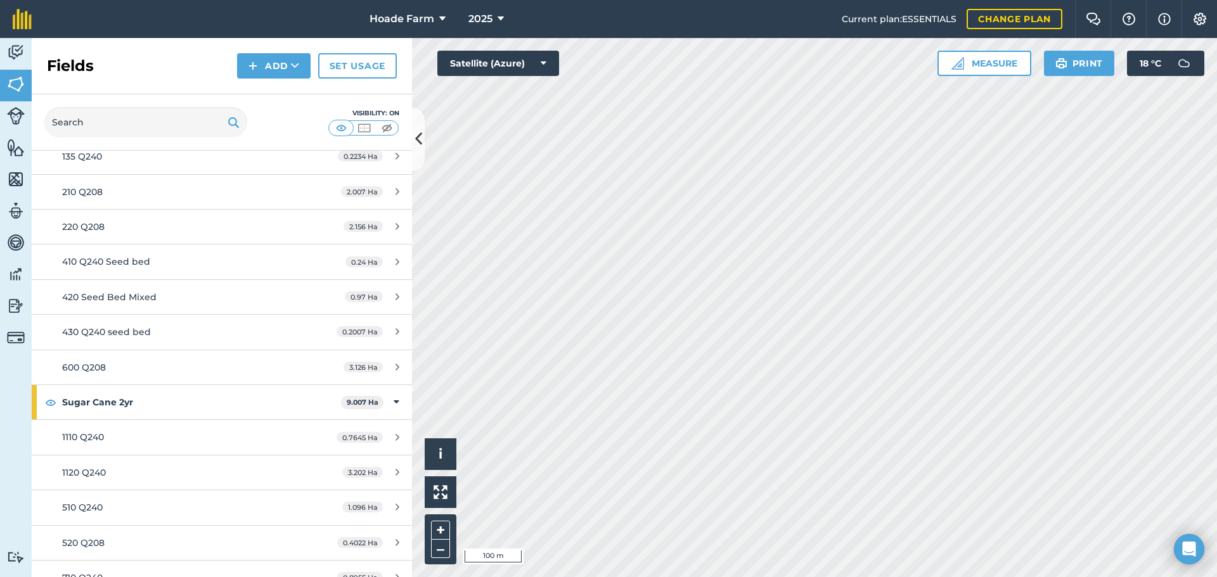
scroll to position [326, 0]
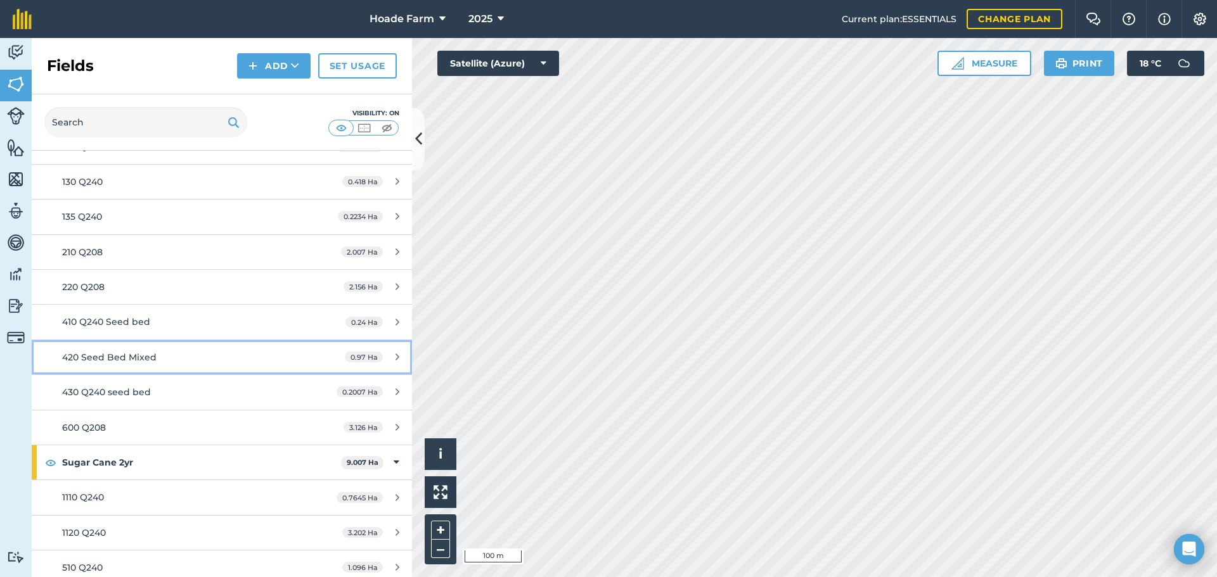
click at [151, 361] on span "420 Seed Bed Mixed" at bounding box center [109, 357] width 94 height 11
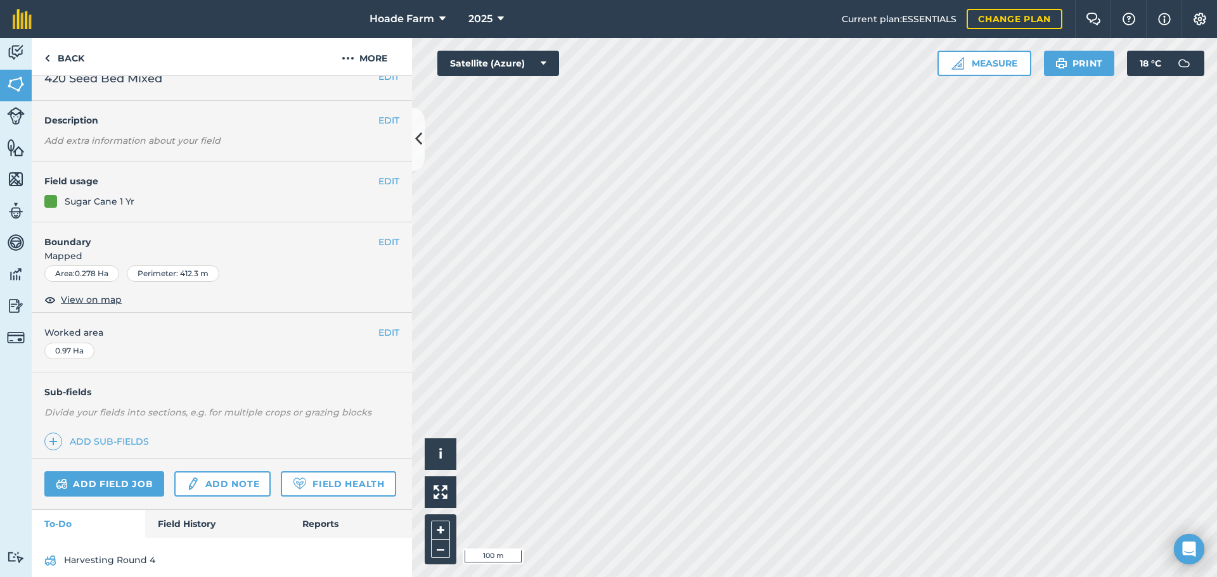
scroll to position [66, 0]
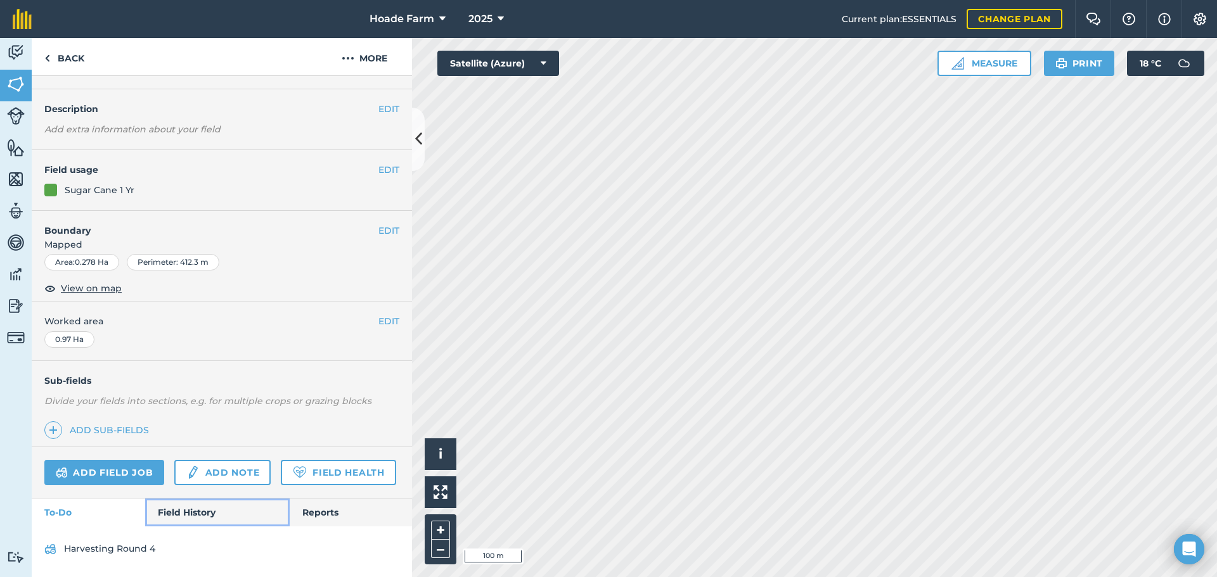
click at [193, 517] on link "Field History" at bounding box center [217, 513] width 144 height 28
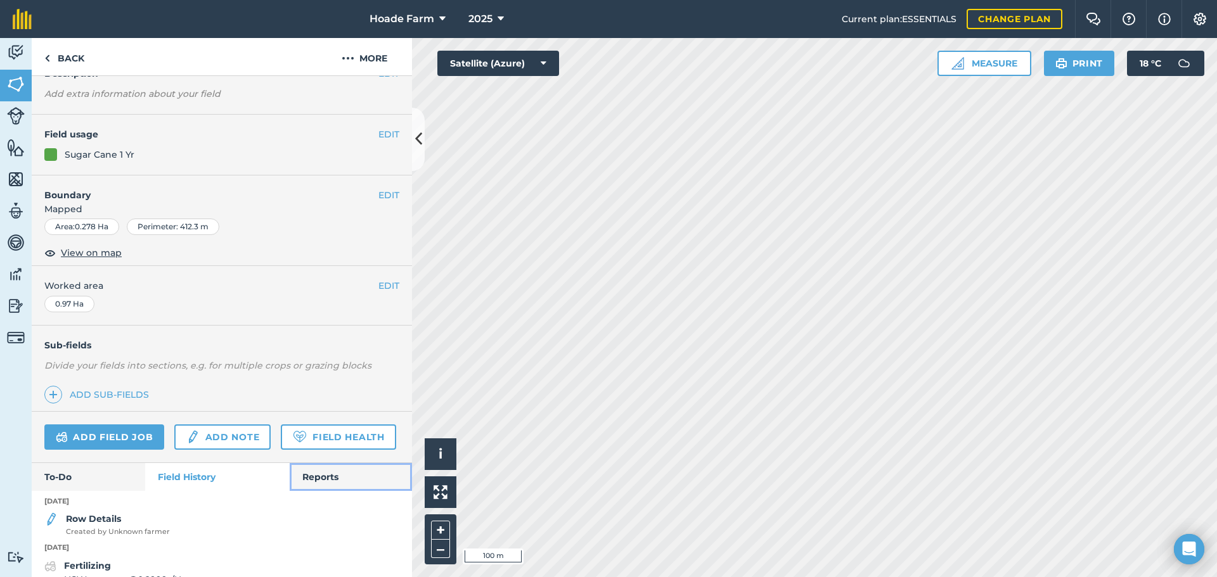
click at [293, 491] on link "Reports" at bounding box center [351, 477] width 122 height 28
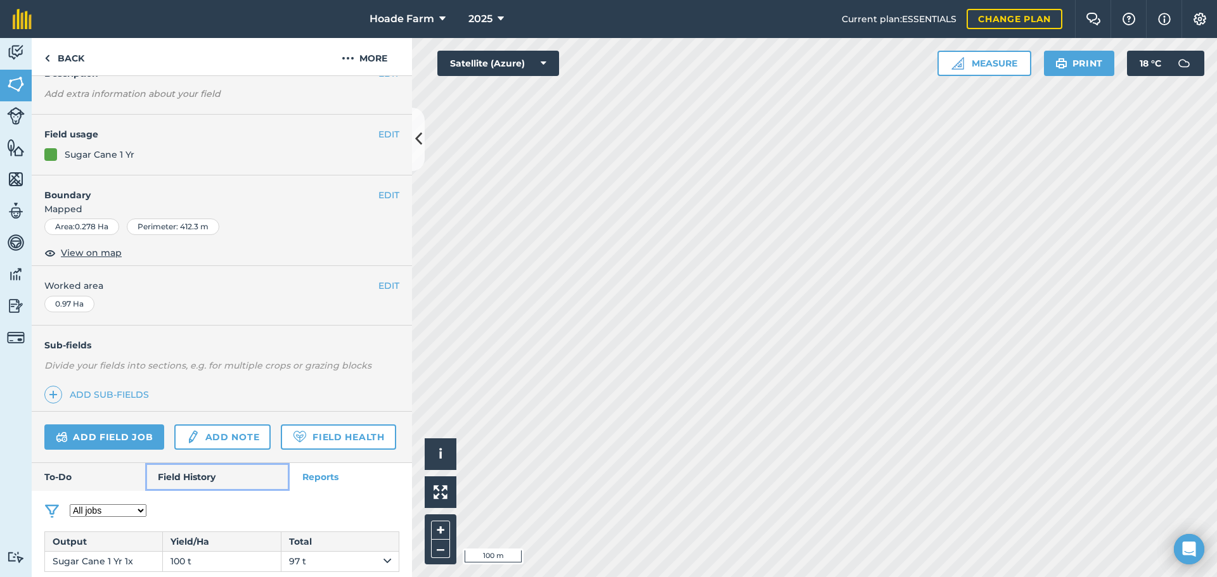
click at [222, 491] on link "Field History" at bounding box center [217, 477] width 144 height 28
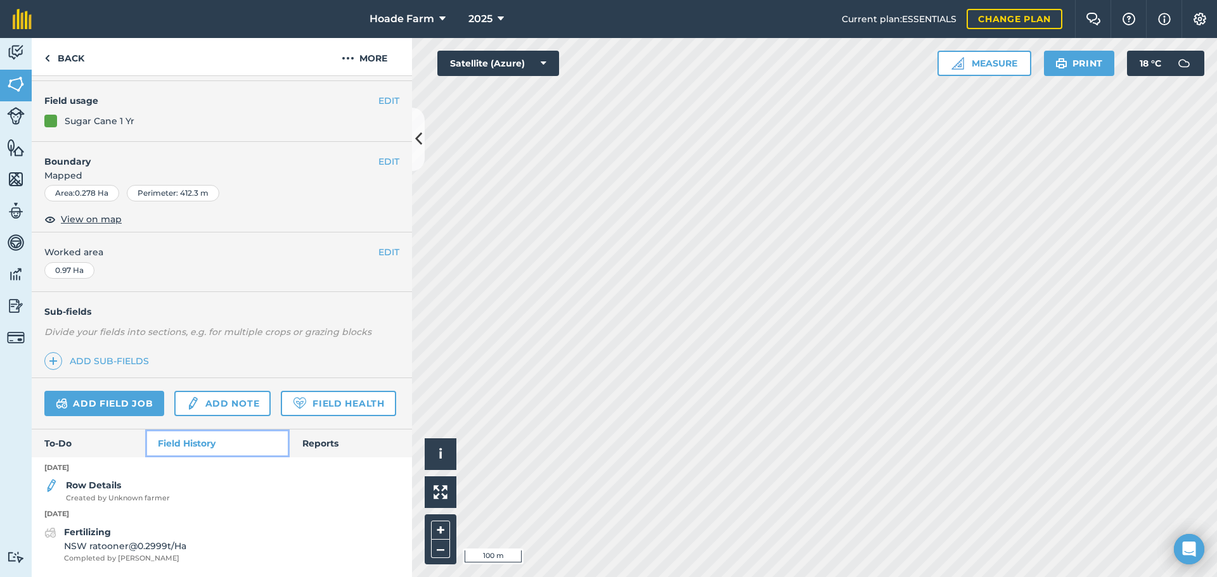
scroll to position [135, 0]
click at [129, 489] on div "Row Details Created by Unknown farmer" at bounding box center [118, 491] width 104 height 25
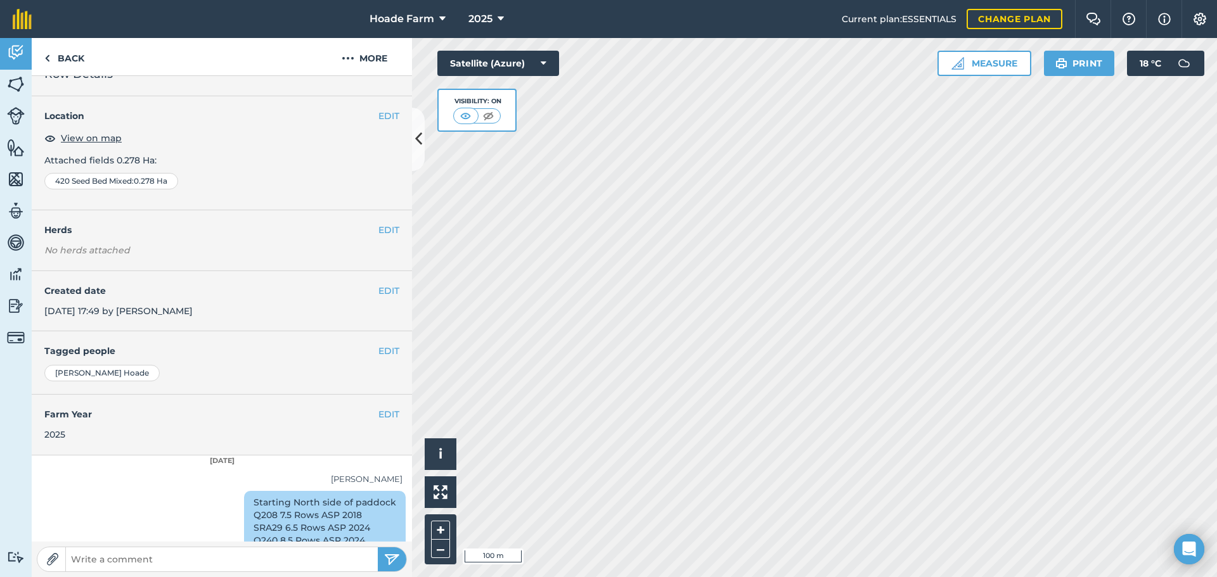
scroll to position [53, 0]
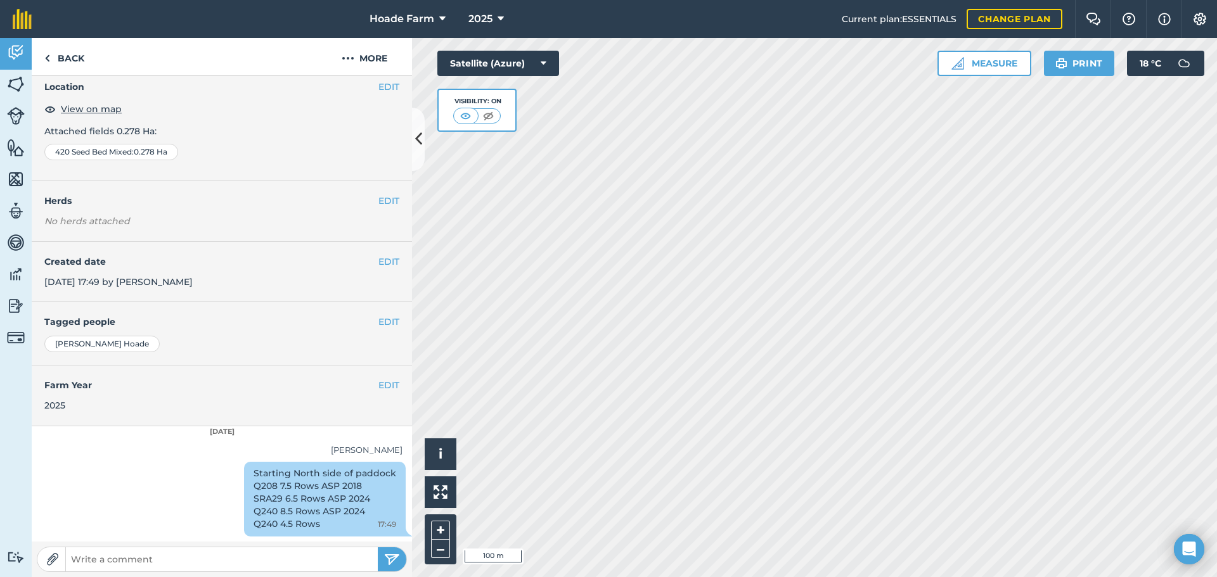
click at [257, 474] on div "Starting North side of paddock Q208 7.5 Rows ASP 2018 SRA29 6.5 Rows ASP 2024 Q…" at bounding box center [325, 499] width 162 height 75
drag, startPoint x: 239, startPoint y: 472, endPoint x: 337, endPoint y: 513, distance: 106.5
click at [345, 520] on div "Starting North side of paddock Q208 7.5 Rows ASP 2018 SRA29 6.5 Rows ASP 2024 Q…" at bounding box center [325, 499] width 162 height 75
copy div "Starting North side of paddock Q208 7.5 Rows ASP 2018 SRA29 6.5 Rows ASP 2024 Q…"
click at [72, 53] on link "Back" at bounding box center [64, 56] width 65 height 37
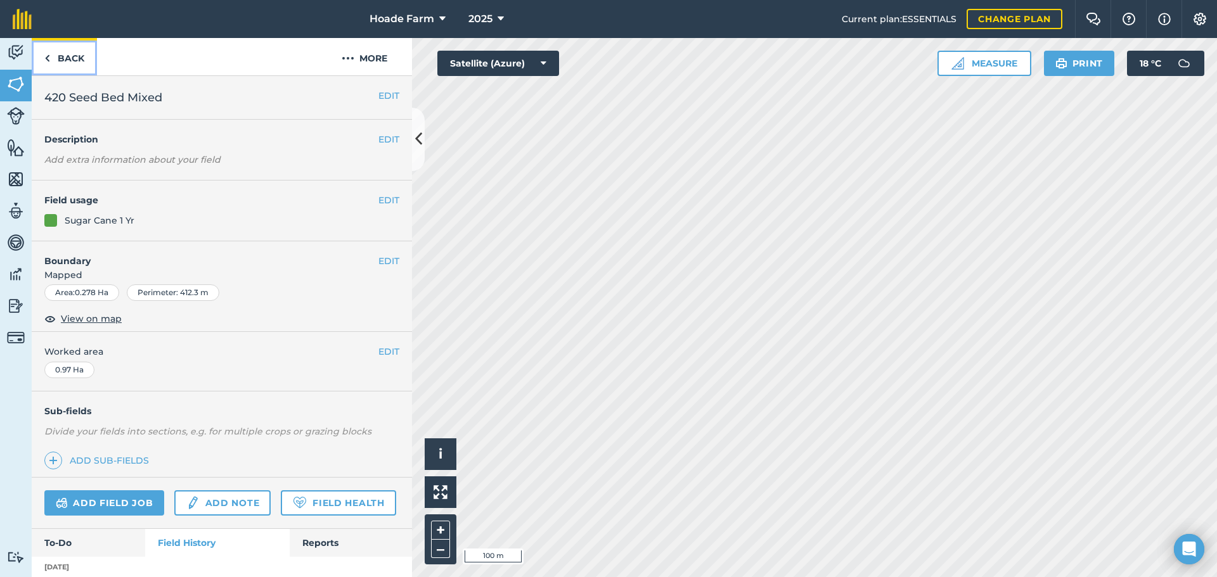
click at [72, 53] on link "Back" at bounding box center [64, 56] width 65 height 37
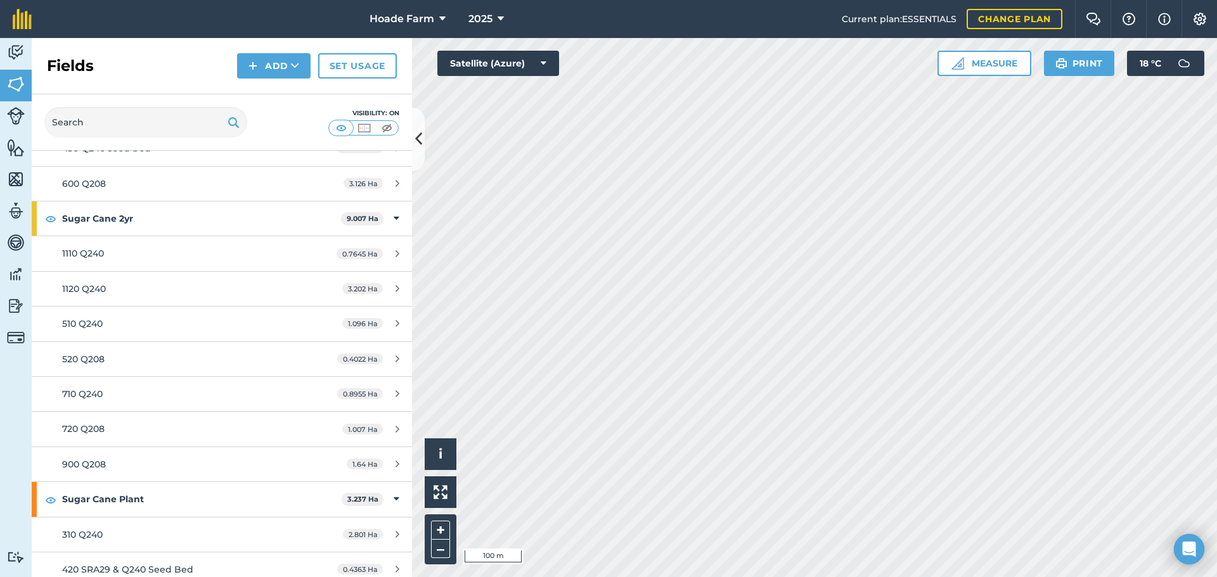
scroll to position [580, 0]
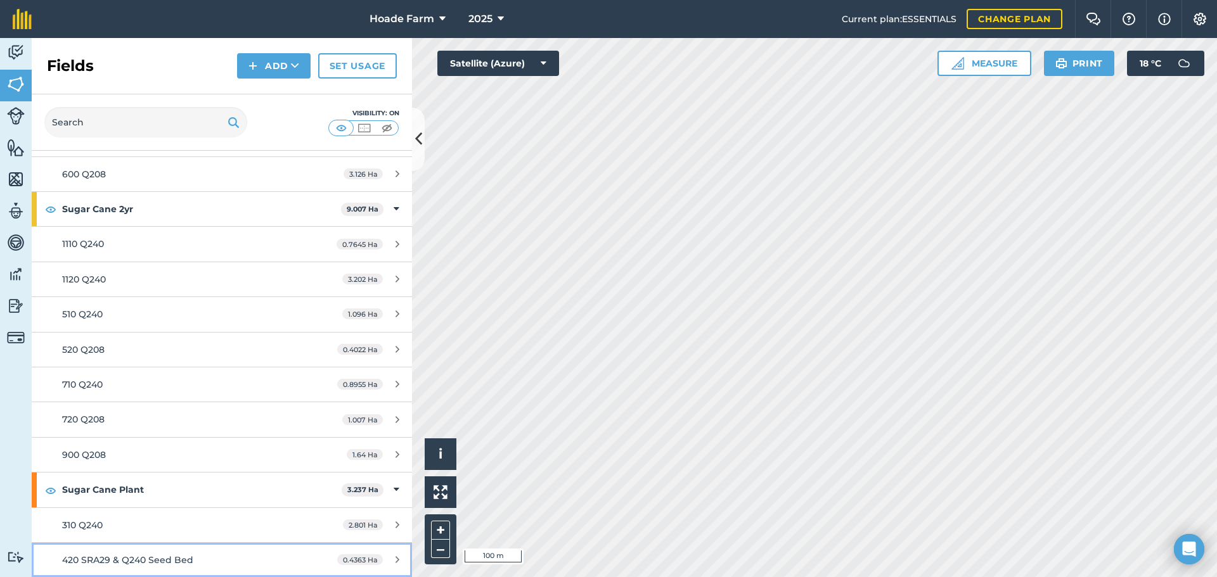
click at [151, 553] on div "420 SRA29 & Q240 Seed Bed" at bounding box center [181, 560] width 238 height 14
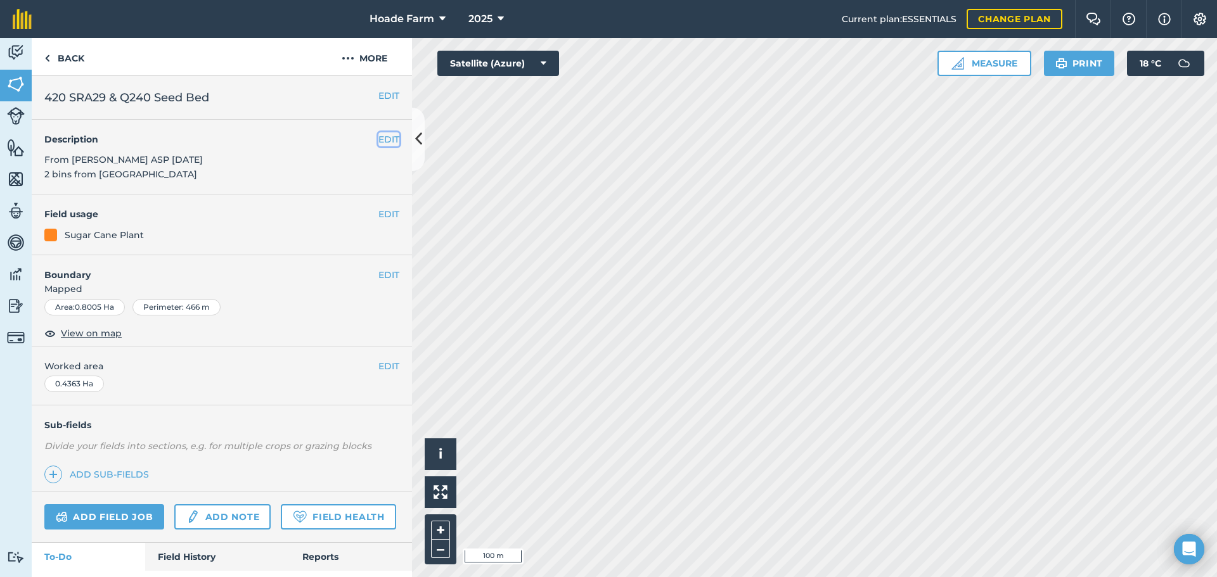
click at [378, 138] on button "EDIT" at bounding box center [388, 139] width 21 height 14
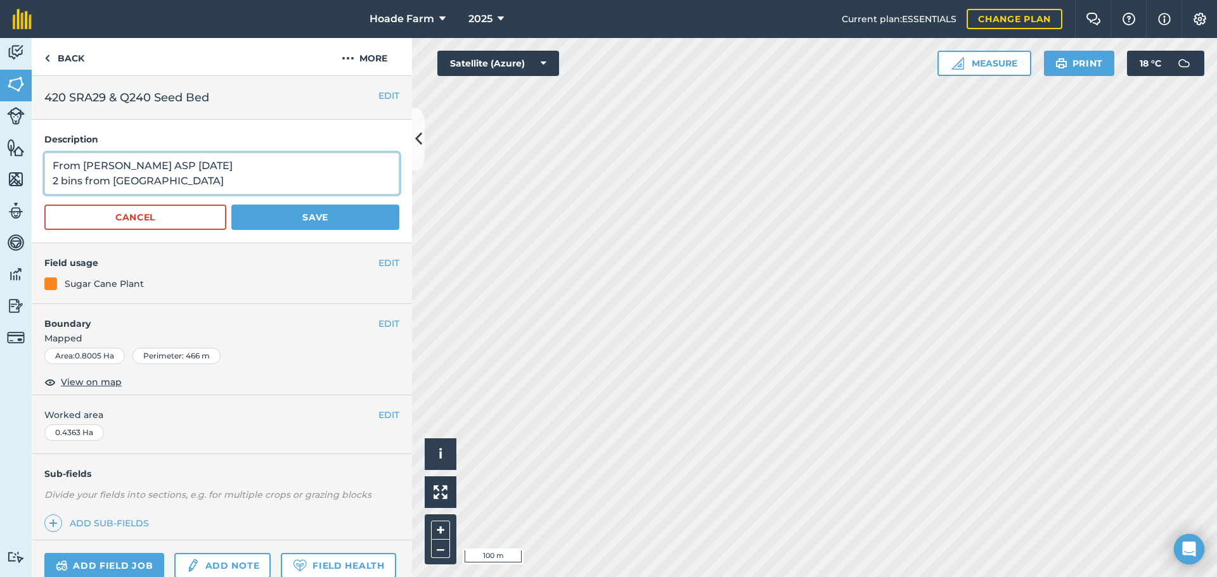
click at [212, 177] on textarea "From [PERSON_NAME] ASP [DATE] 2 bins from [GEOGRAPHIC_DATA]" at bounding box center [221, 174] width 355 height 42
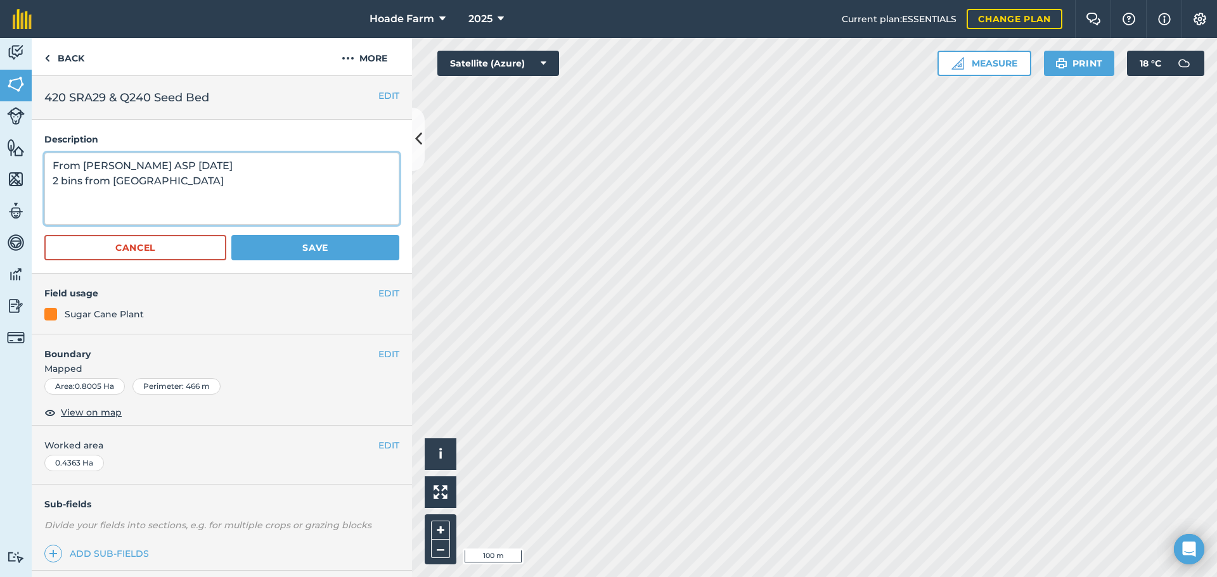
paste textarea "Starting North side of paddock Q208 7.5 Rows ASP 2018 SRA29 6.5 Rows ASP 2024 Q…"
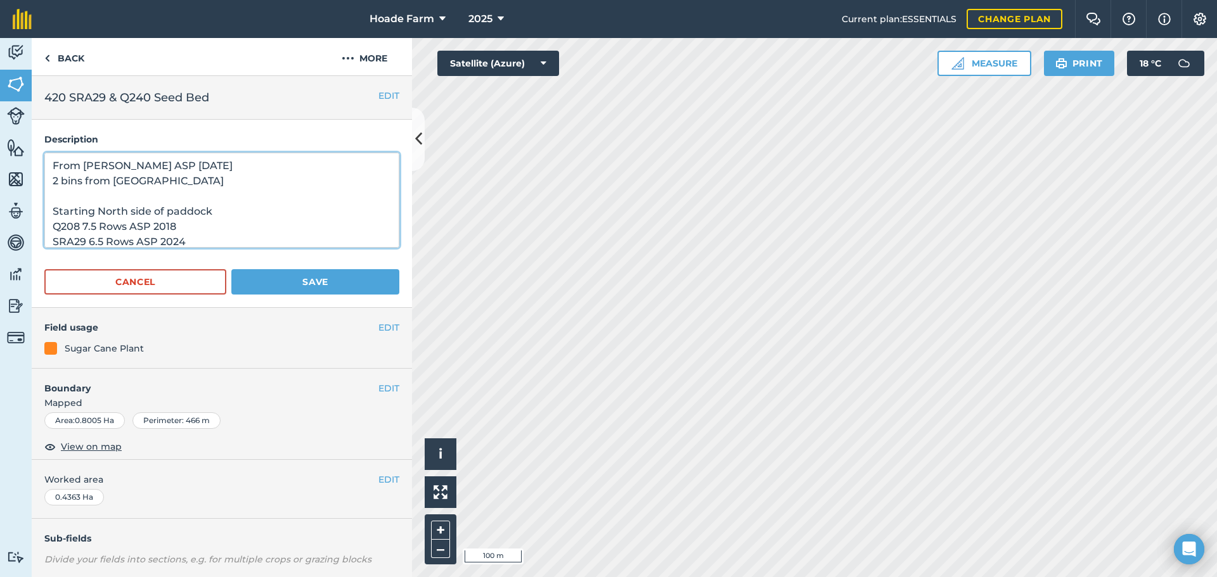
type textarea "From [PERSON_NAME] ASP [DATE] 2 bins from [GEOGRAPHIC_DATA] Starting North side…"
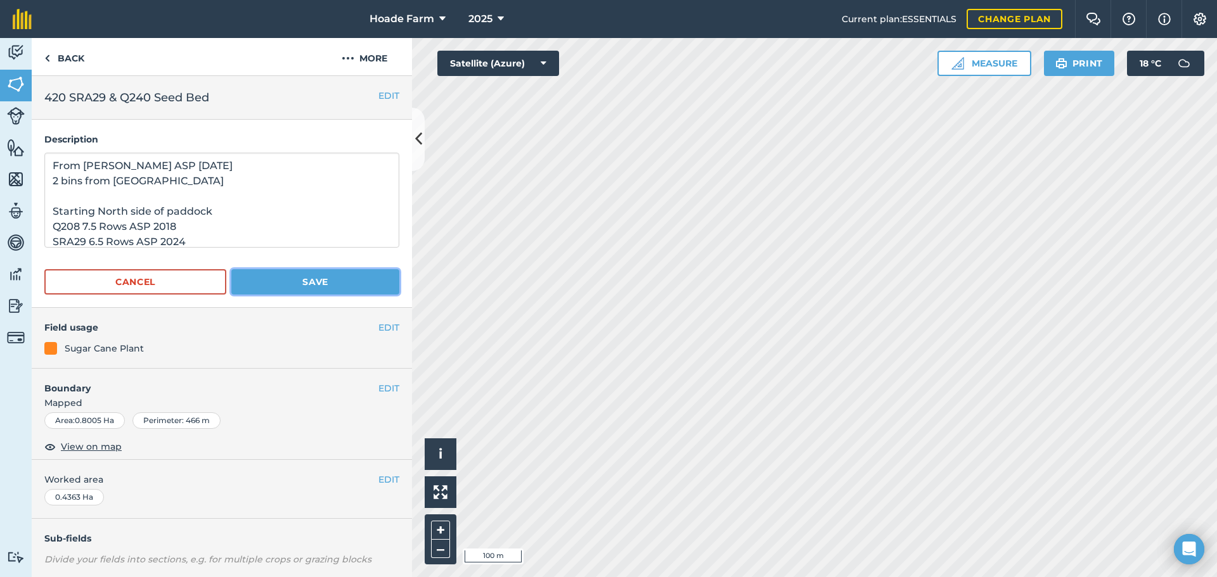
click at [296, 286] on button "Save" at bounding box center [315, 281] width 168 height 25
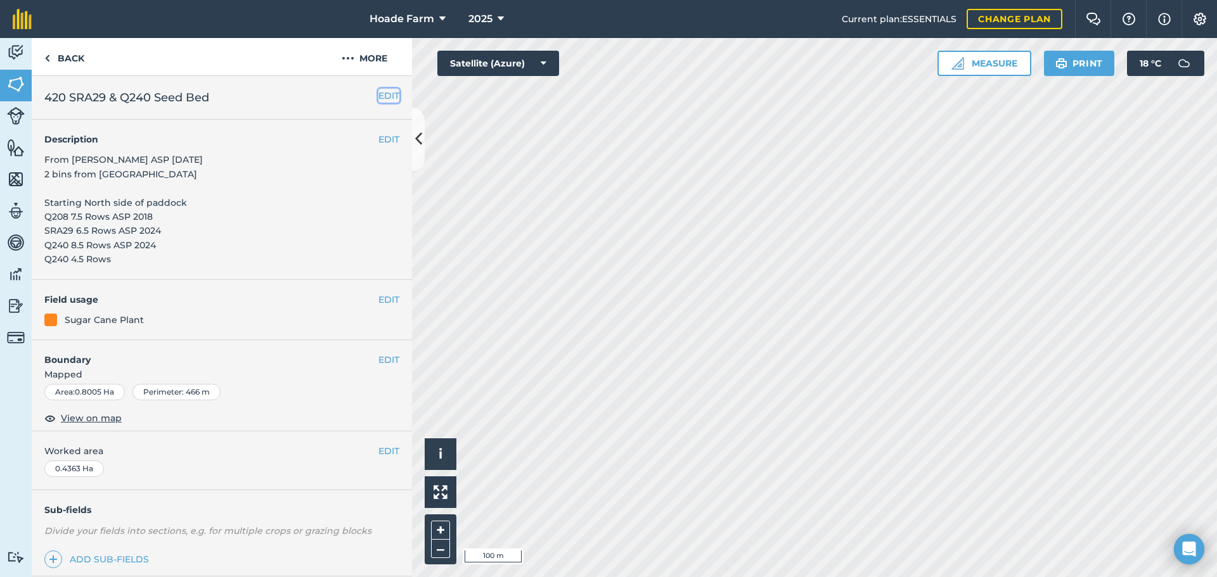
click at [380, 94] on button "EDIT" at bounding box center [388, 96] width 21 height 14
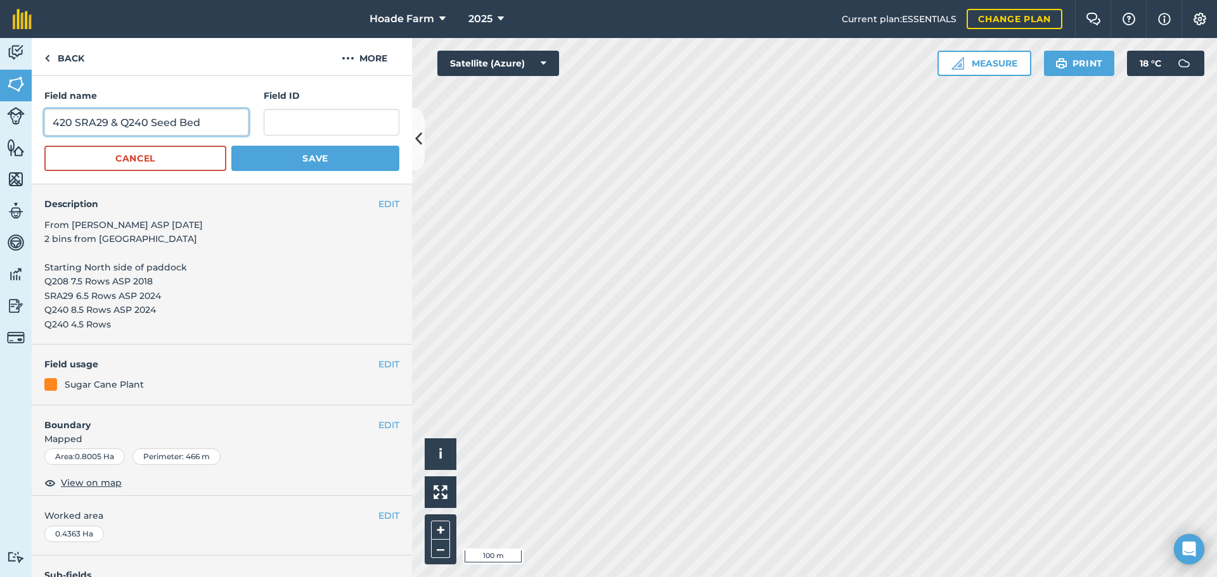
click at [215, 120] on input "420 SRA29 & Q240 Seed Bed" at bounding box center [146, 122] width 204 height 27
type input "420 Mixed Seed Bed"
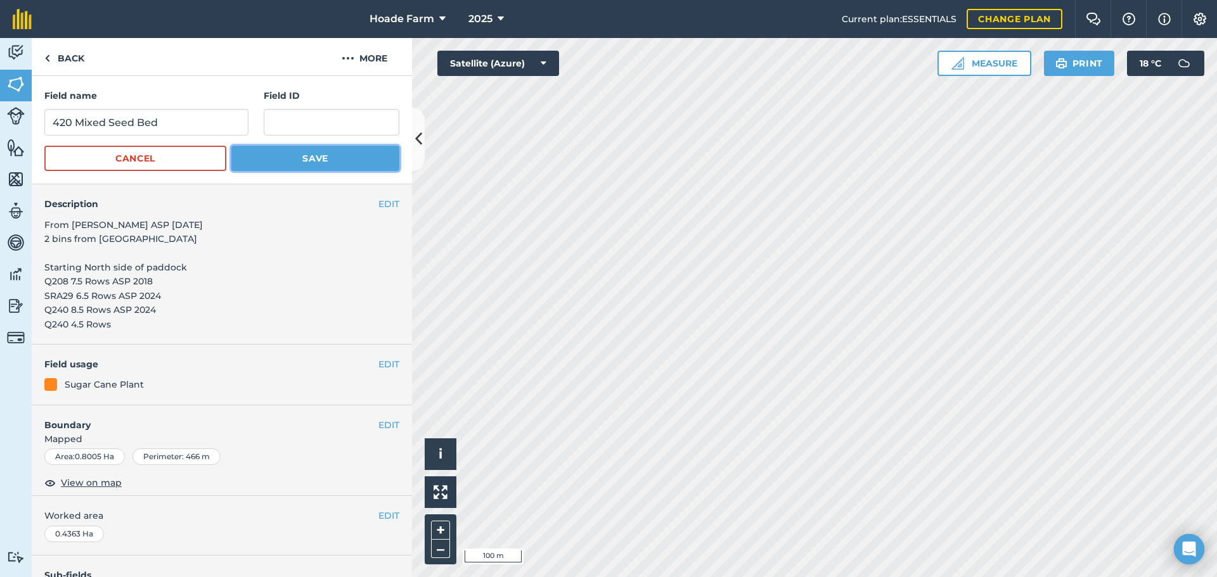
click at [318, 156] on button "Save" at bounding box center [315, 158] width 168 height 25
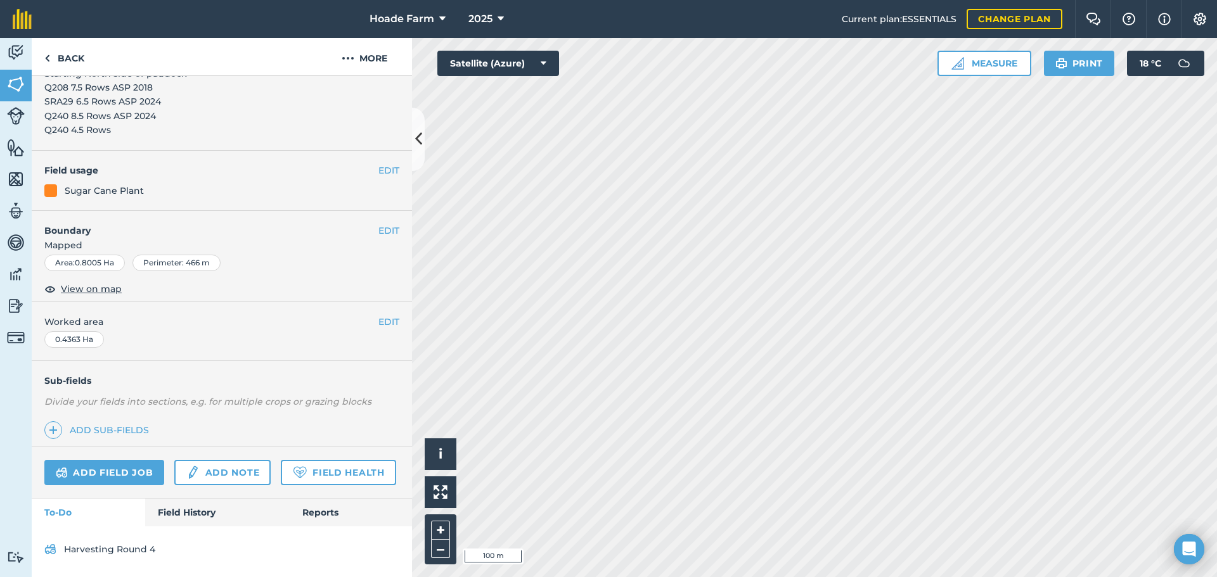
scroll to position [165, 0]
click at [378, 315] on button "EDIT" at bounding box center [388, 322] width 21 height 14
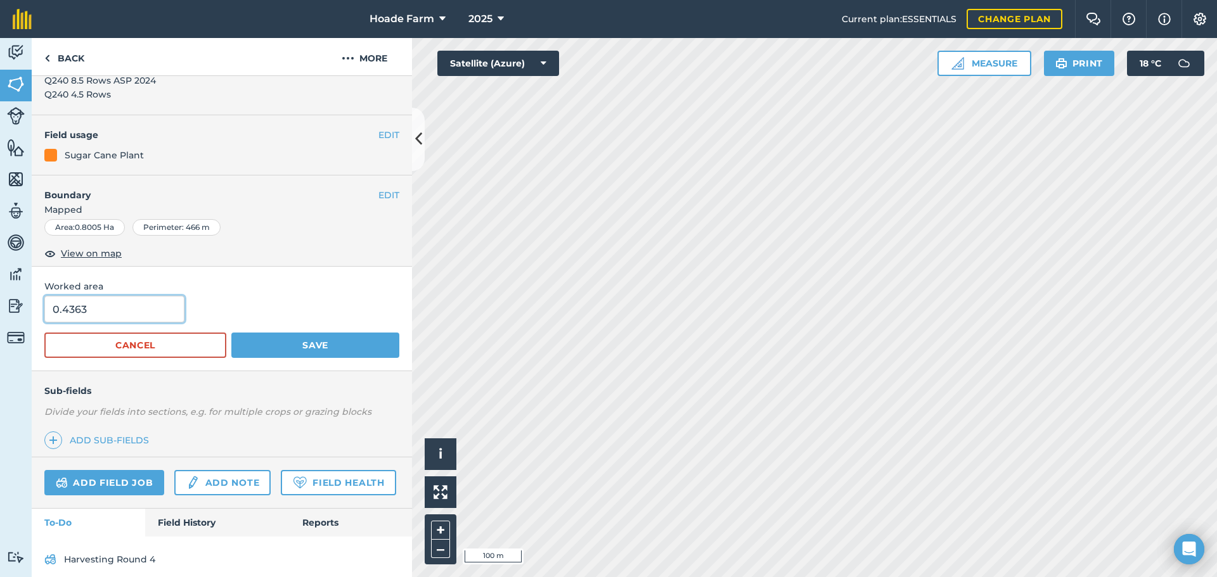
drag, startPoint x: 100, startPoint y: 315, endPoint x: 46, endPoint y: 314, distance: 54.5
click at [46, 314] on input "0.4363" at bounding box center [114, 309] width 140 height 27
type input "0.97"
click at [312, 335] on button "Save" at bounding box center [315, 345] width 168 height 25
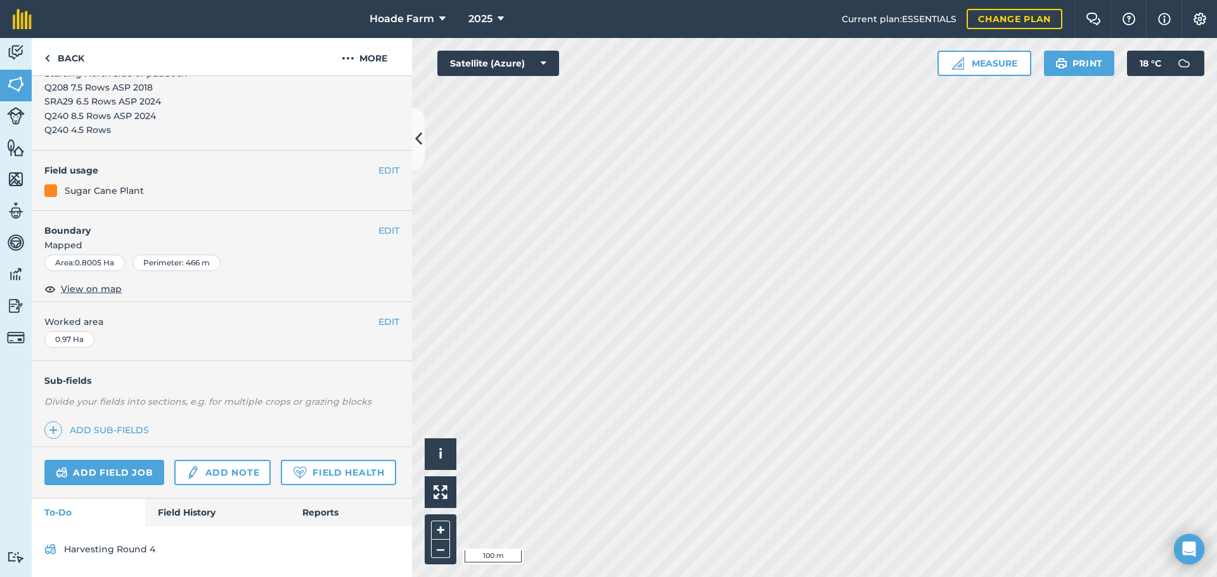
click at [77, 255] on div "Area : 0.8005 Ha" at bounding box center [84, 263] width 80 height 16
click at [378, 224] on button "EDIT" at bounding box center [388, 231] width 21 height 14
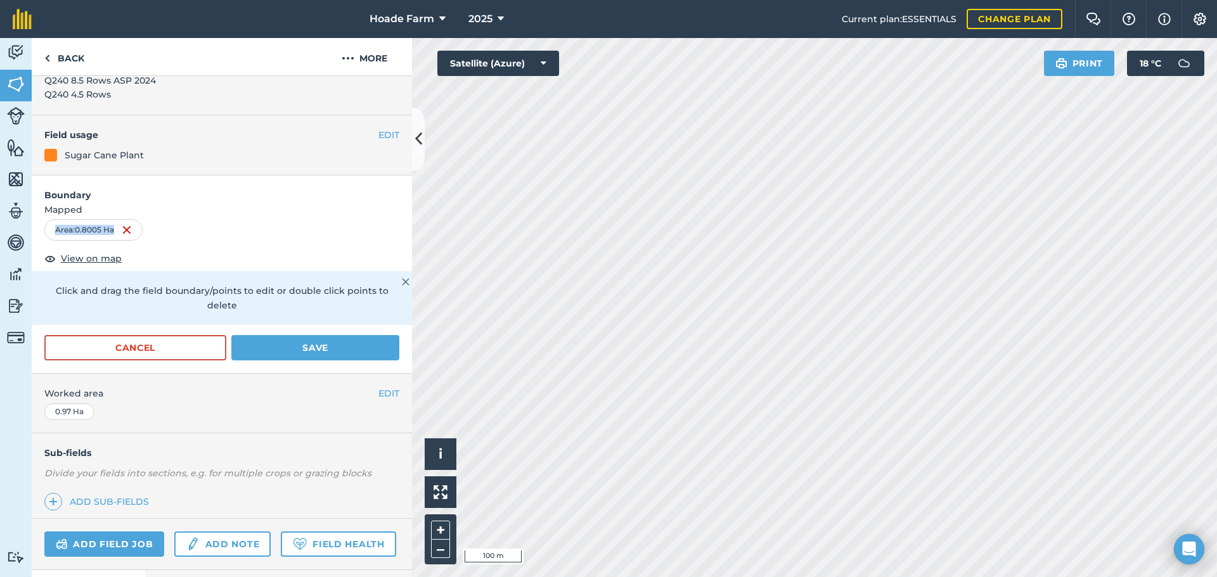
drag, startPoint x: 115, startPoint y: 229, endPoint x: 51, endPoint y: 230, distance: 64.0
click at [51, 230] on div "Area : 0.8005 Ha" at bounding box center [93, 230] width 98 height 22
click at [84, 226] on div "Area : 0.8005 Ha" at bounding box center [93, 230] width 98 height 22
click at [103, 230] on div "Area : 0.8005 Ha" at bounding box center [93, 230] width 98 height 22
click at [263, 356] on button "Save" at bounding box center [315, 347] width 168 height 25
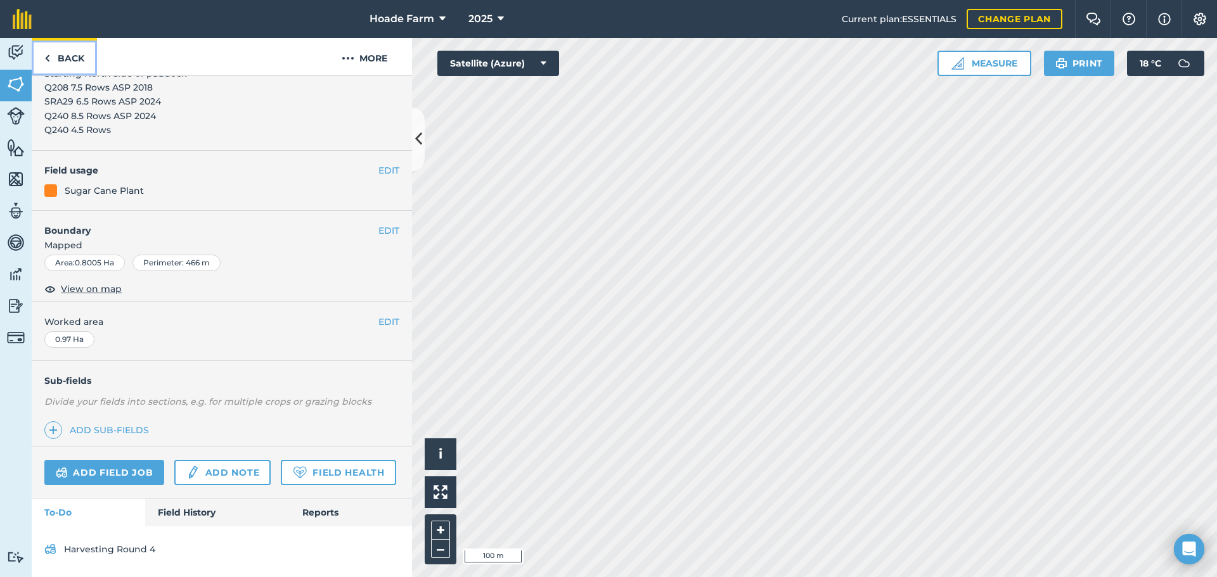
click at [65, 62] on link "Back" at bounding box center [64, 56] width 65 height 37
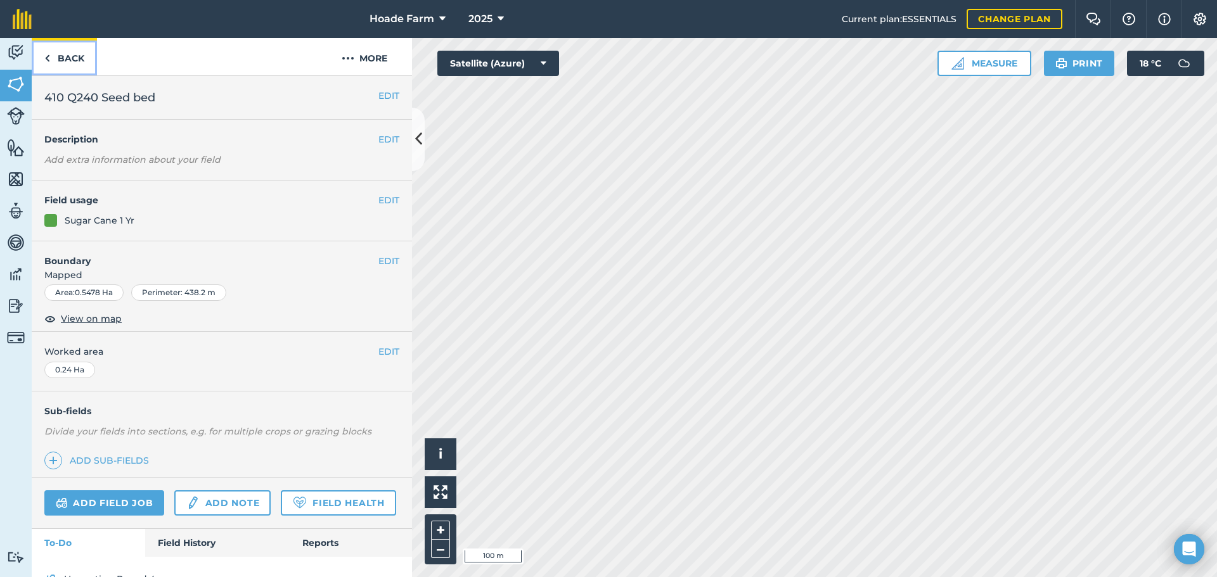
click at [77, 54] on link "Back" at bounding box center [64, 56] width 65 height 37
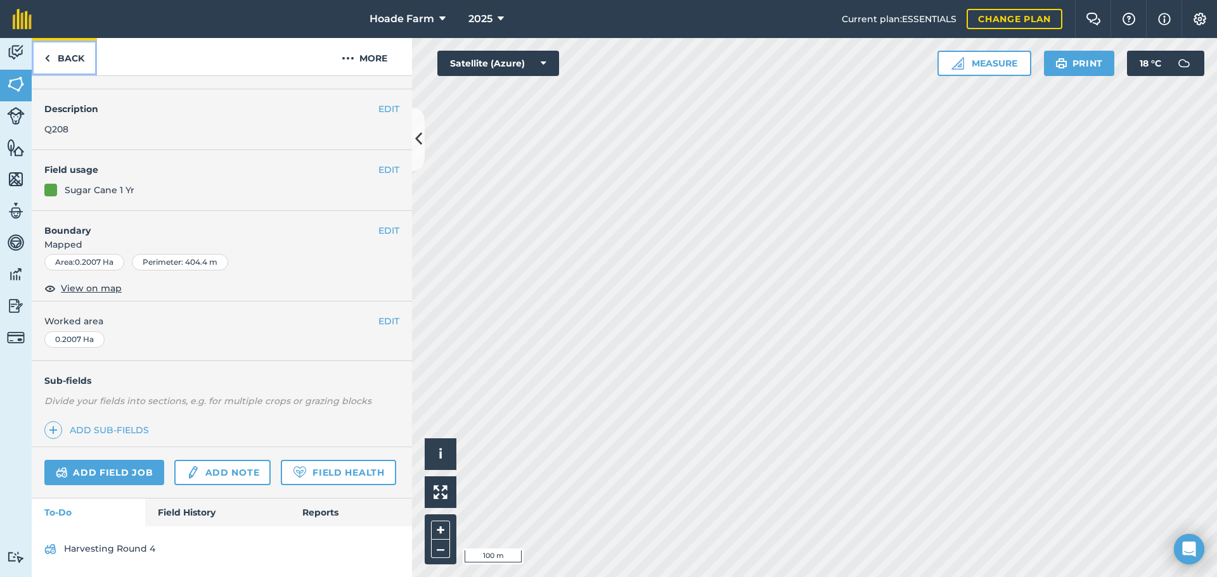
scroll to position [66, 0]
click at [77, 64] on link "Back" at bounding box center [64, 56] width 65 height 37
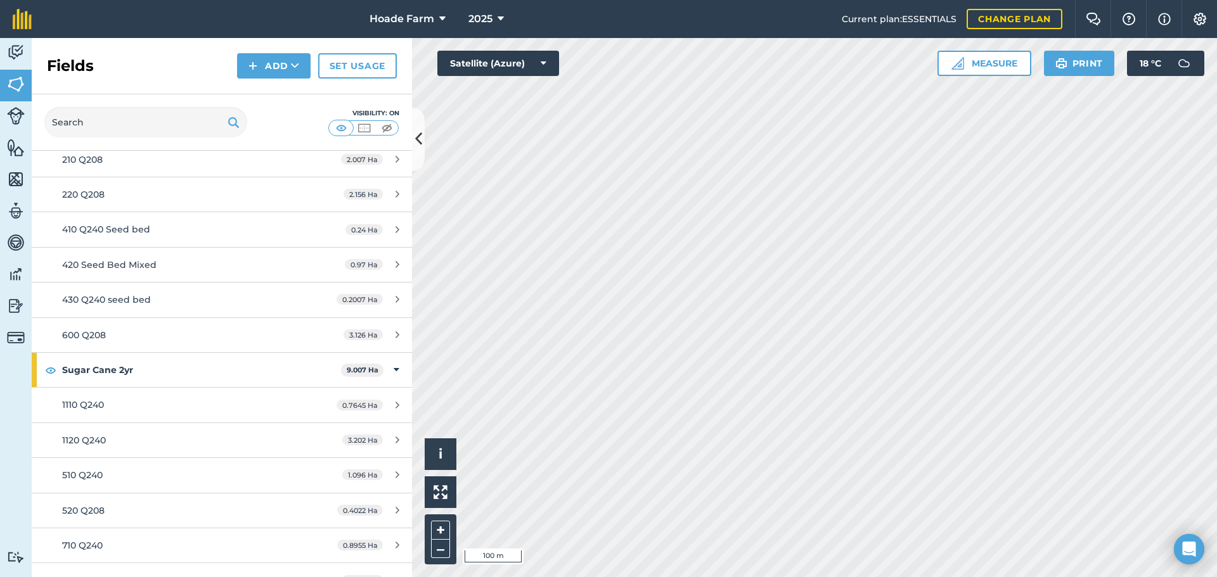
scroll to position [380, 0]
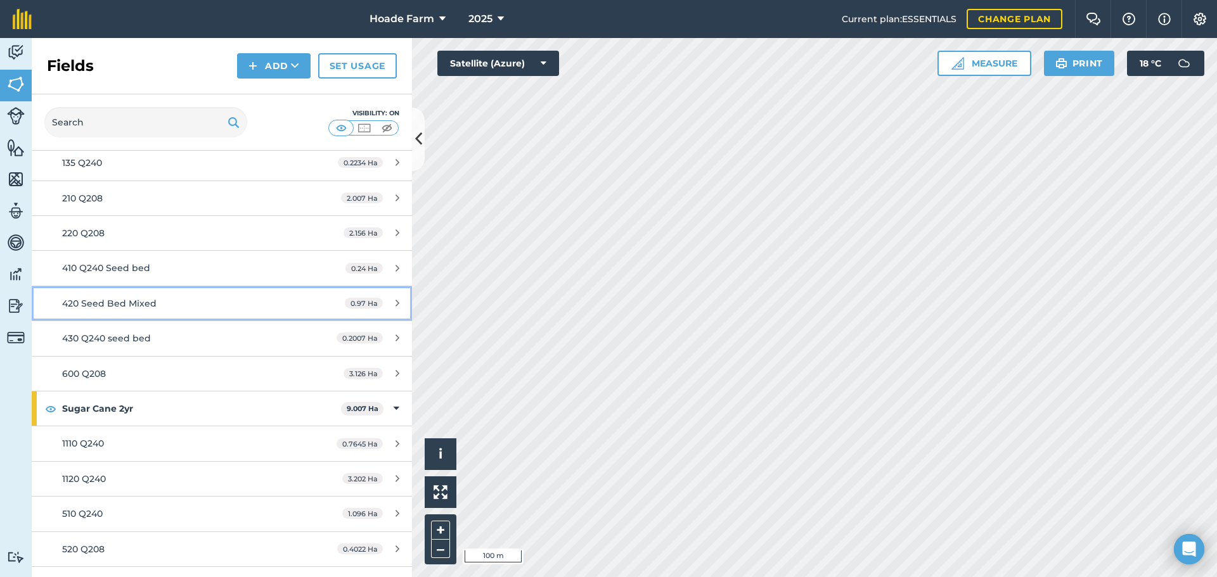
click at [160, 309] on div "420 Seed Bed Mixed" at bounding box center [181, 304] width 238 height 14
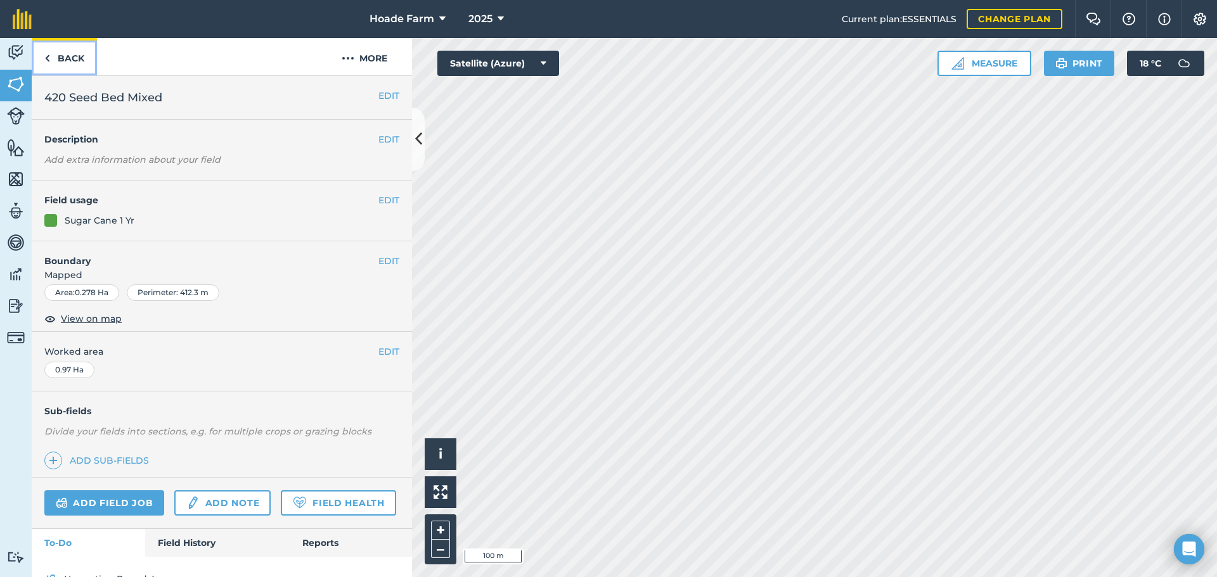
click at [71, 57] on link "Back" at bounding box center [64, 56] width 65 height 37
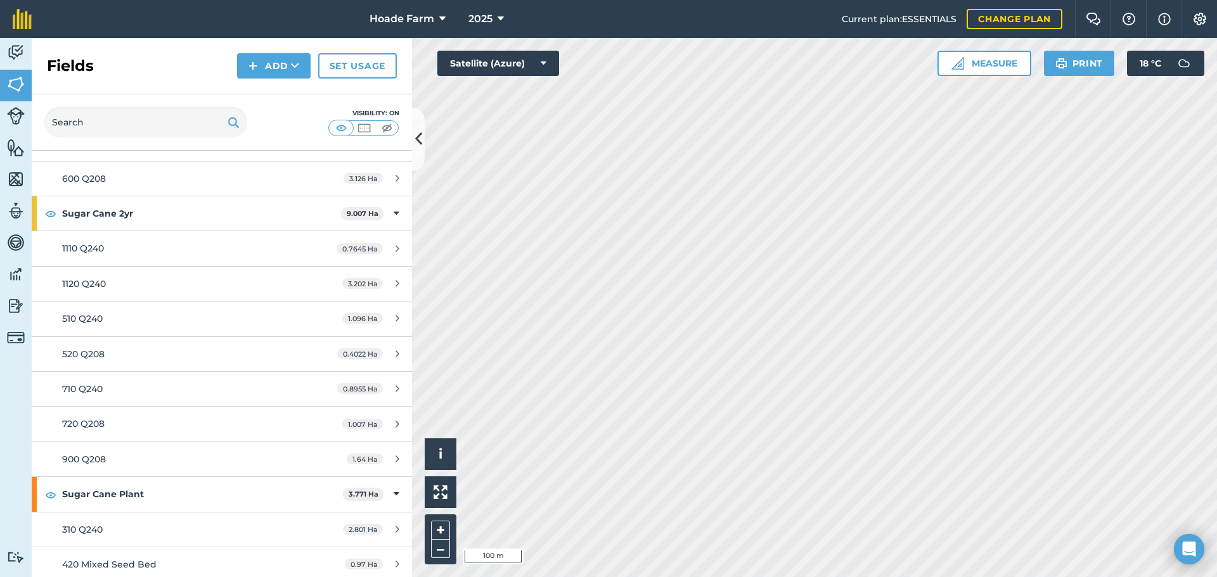
scroll to position [580, 0]
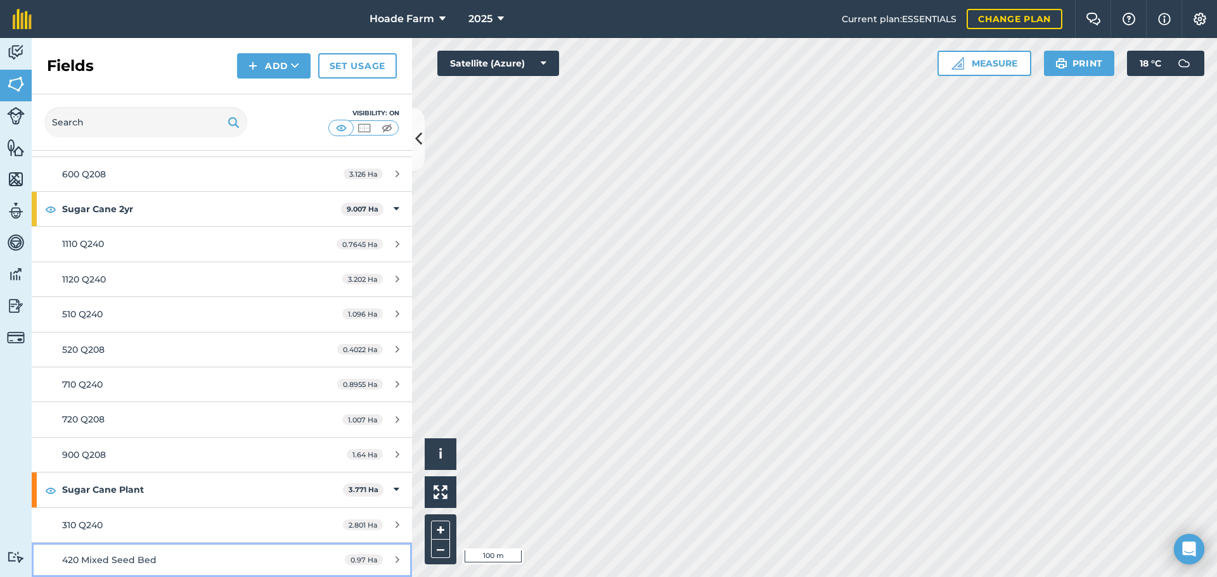
click at [162, 558] on div "420 Mixed Seed Bed" at bounding box center [181, 560] width 238 height 14
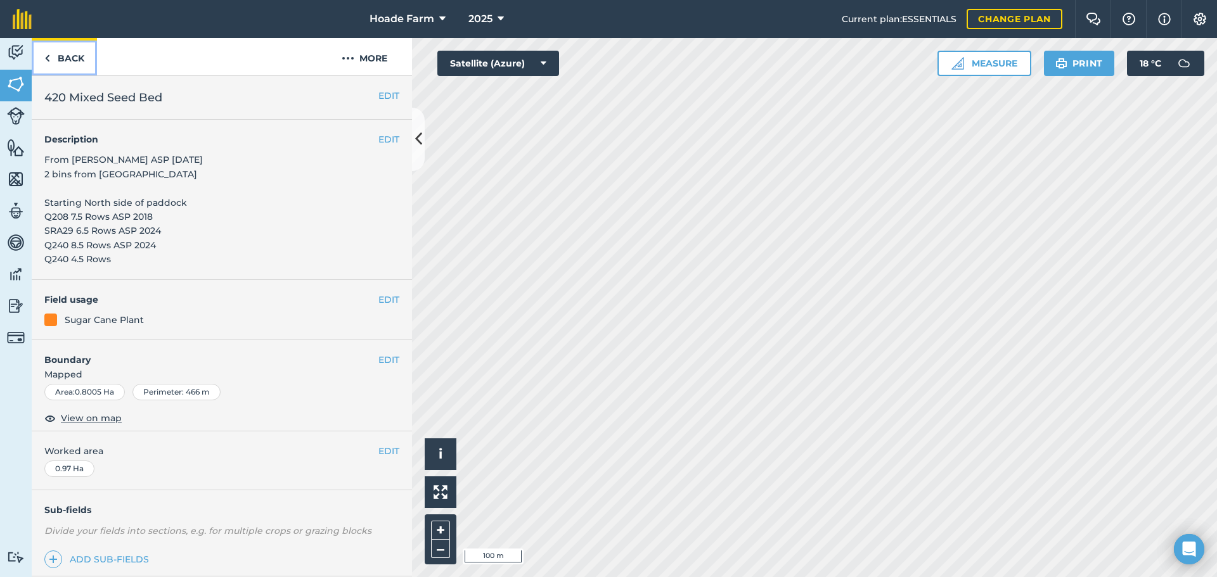
click at [69, 56] on link "Back" at bounding box center [64, 56] width 65 height 37
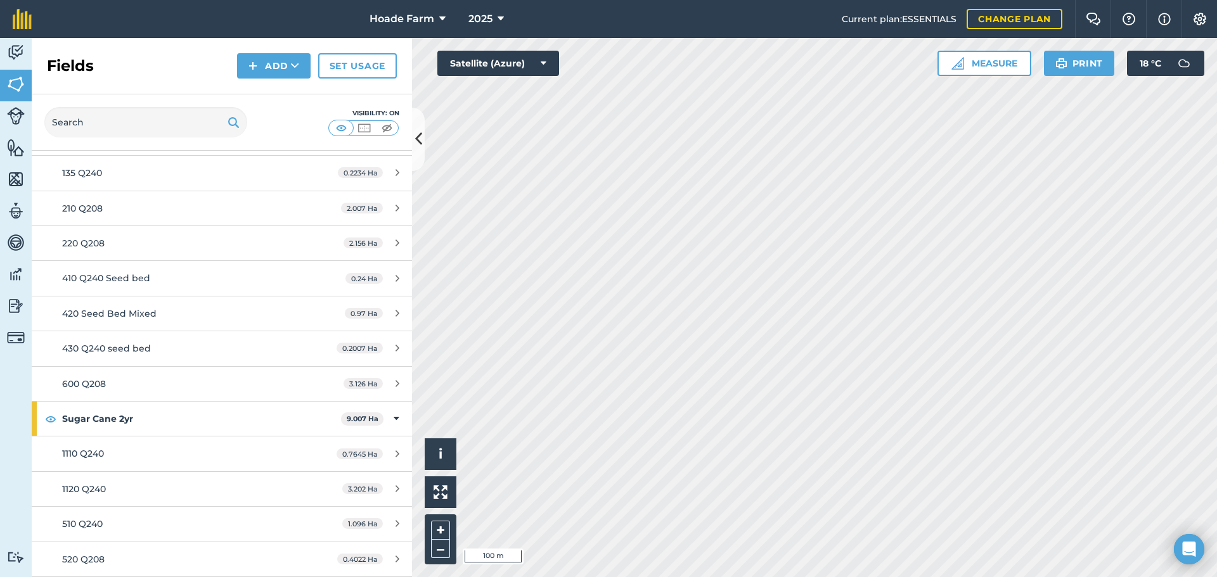
scroll to position [380, 0]
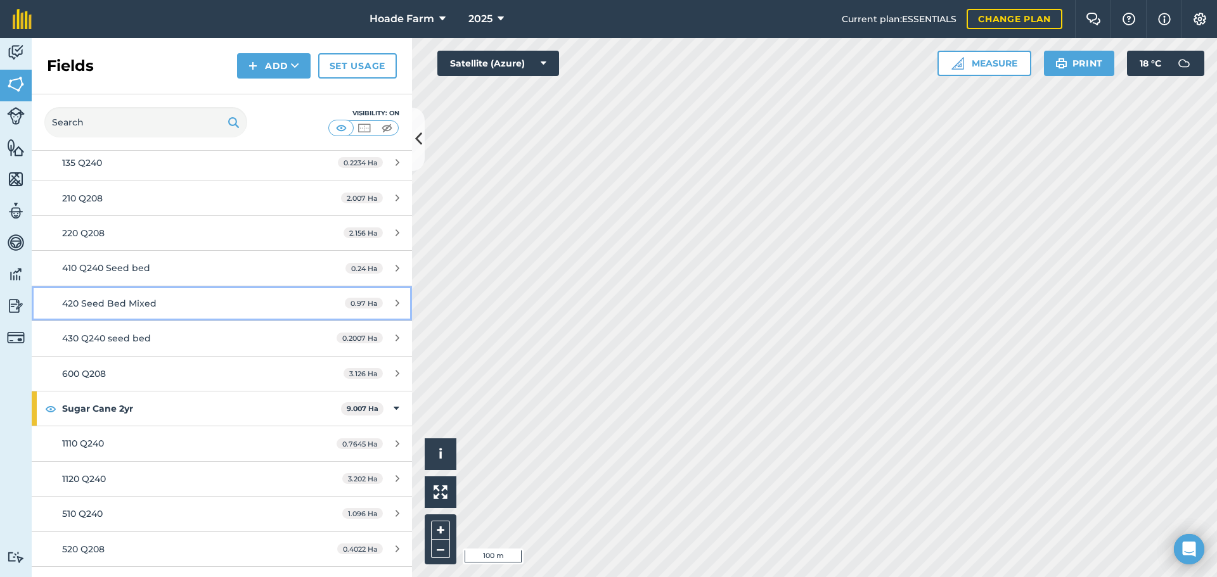
click at [153, 301] on span "420 Seed Bed Mixed" at bounding box center [109, 303] width 94 height 11
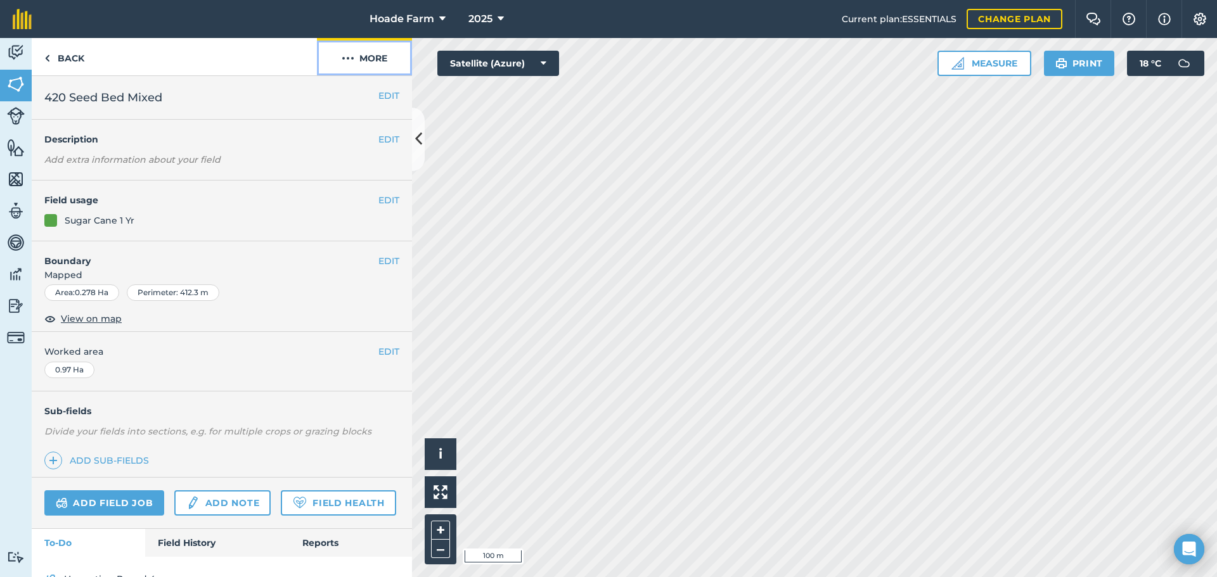
click at [368, 60] on button "More" at bounding box center [364, 56] width 95 height 37
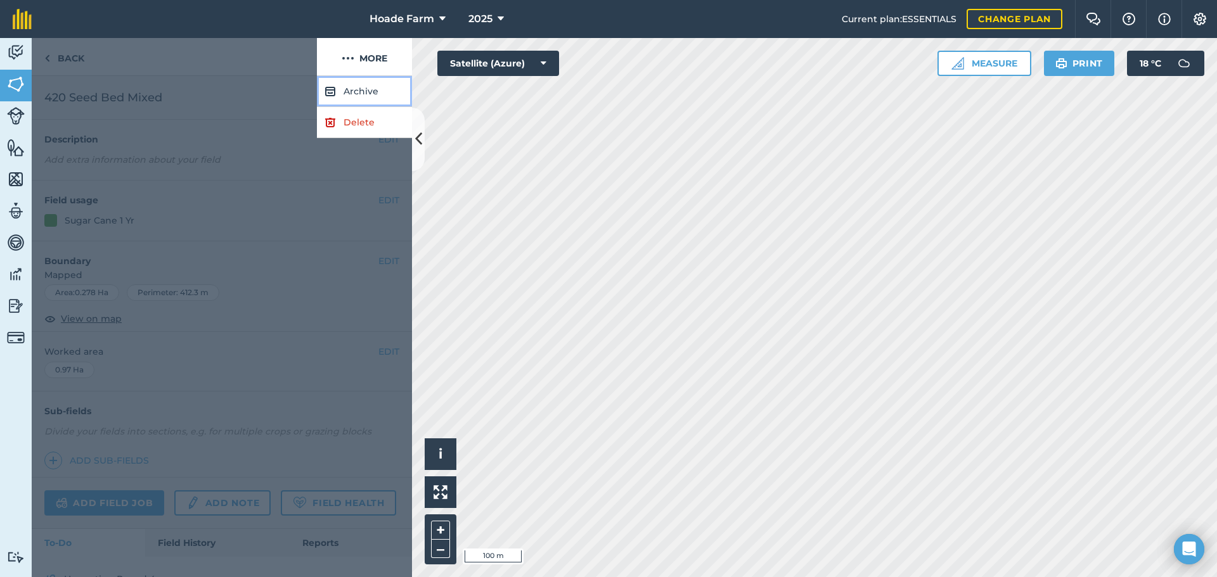
click at [360, 96] on button "Archive" at bounding box center [364, 91] width 95 height 31
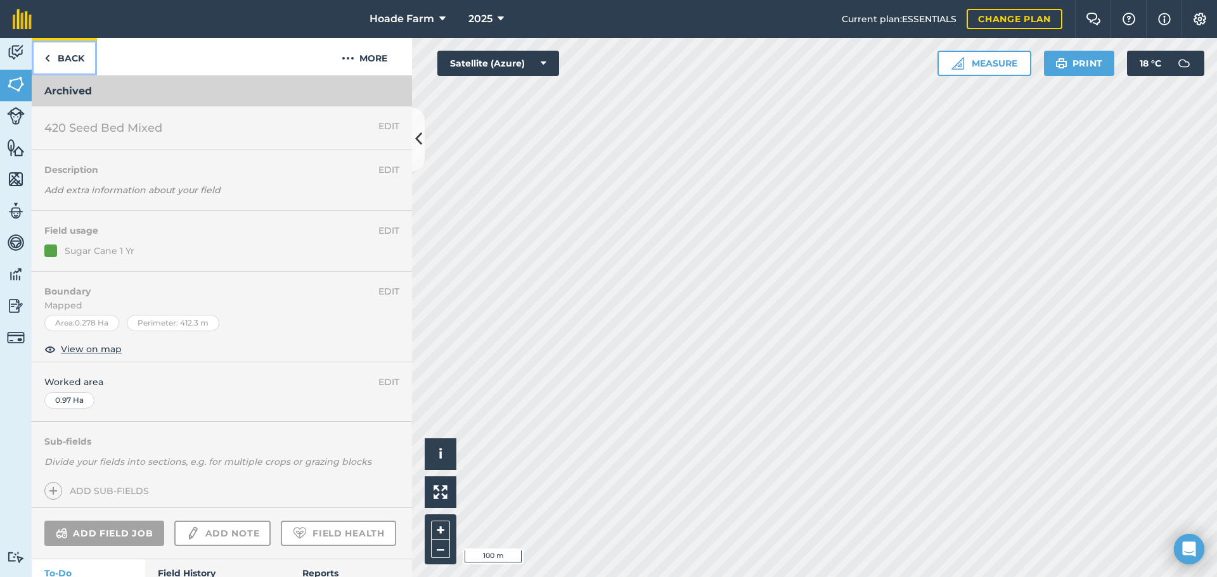
click at [68, 56] on link "Back" at bounding box center [64, 56] width 65 height 37
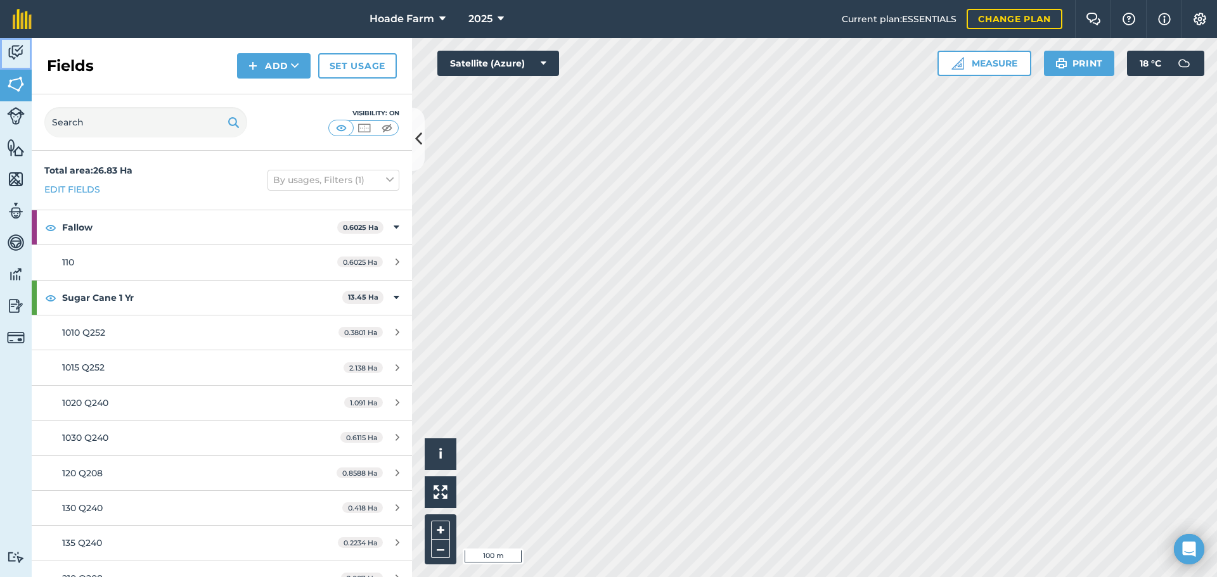
click at [8, 53] on img at bounding box center [16, 52] width 18 height 19
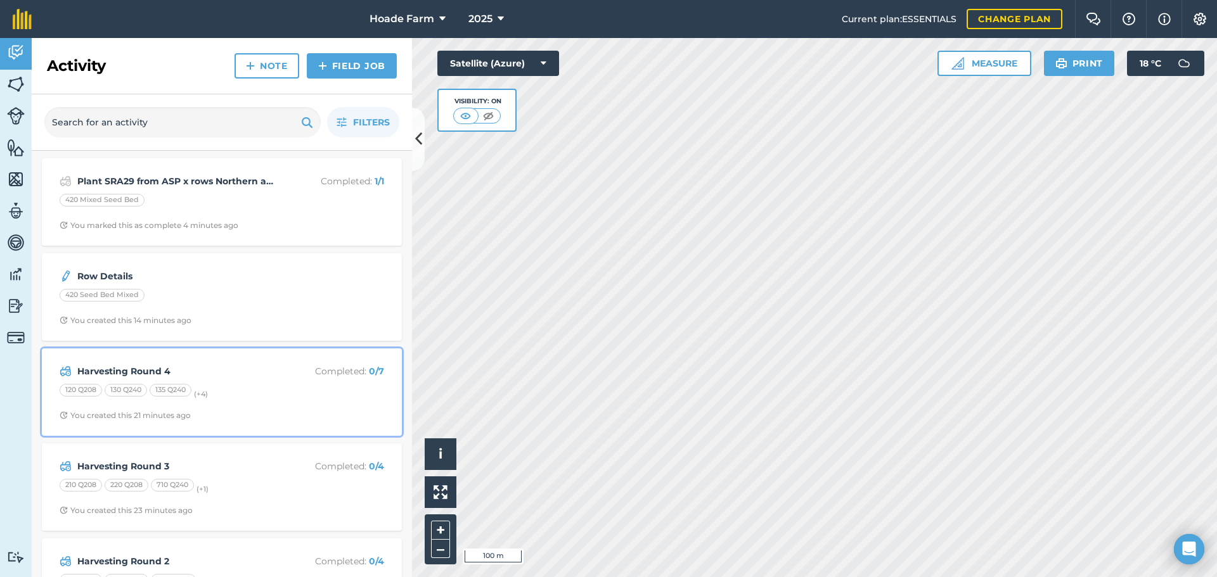
click at [208, 378] on strong "Harvesting Round 4" at bounding box center [177, 371] width 201 height 14
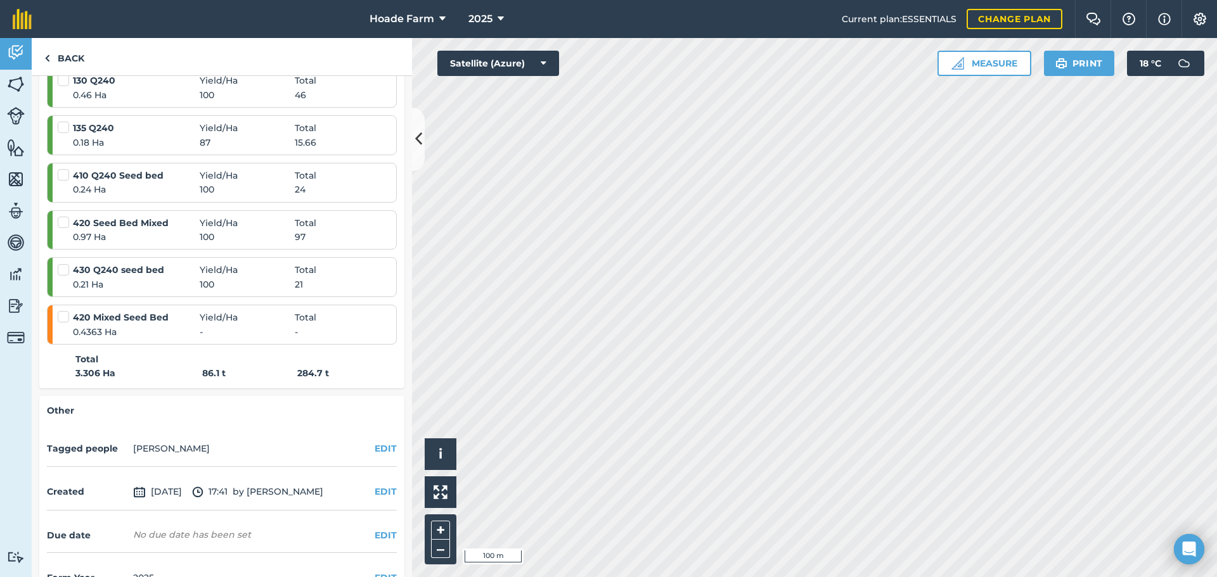
scroll to position [361, 0]
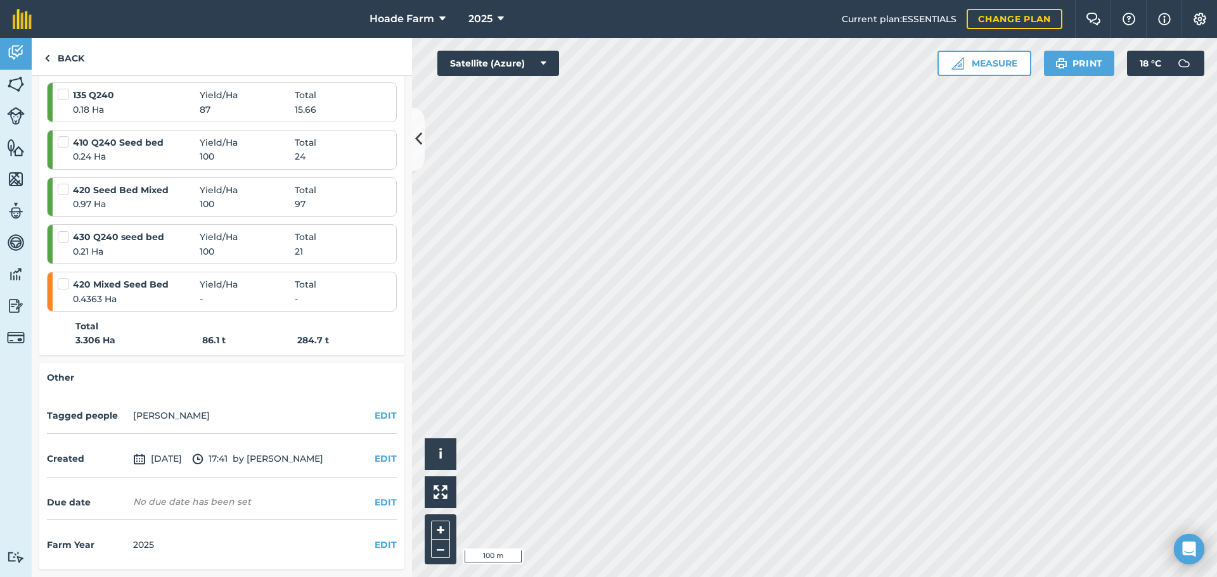
click at [66, 278] on label at bounding box center [65, 278] width 15 height 0
click at [66, 284] on input "checkbox" at bounding box center [62, 282] width 8 height 8
checkbox input "false"
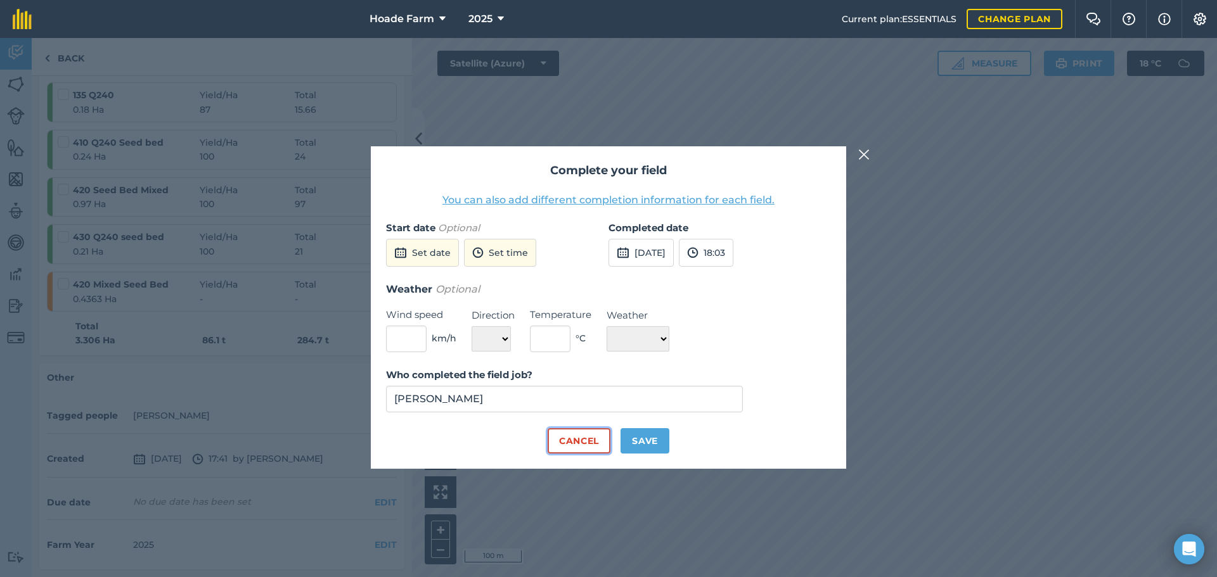
click at [592, 444] on button "Cancel" at bounding box center [579, 440] width 63 height 25
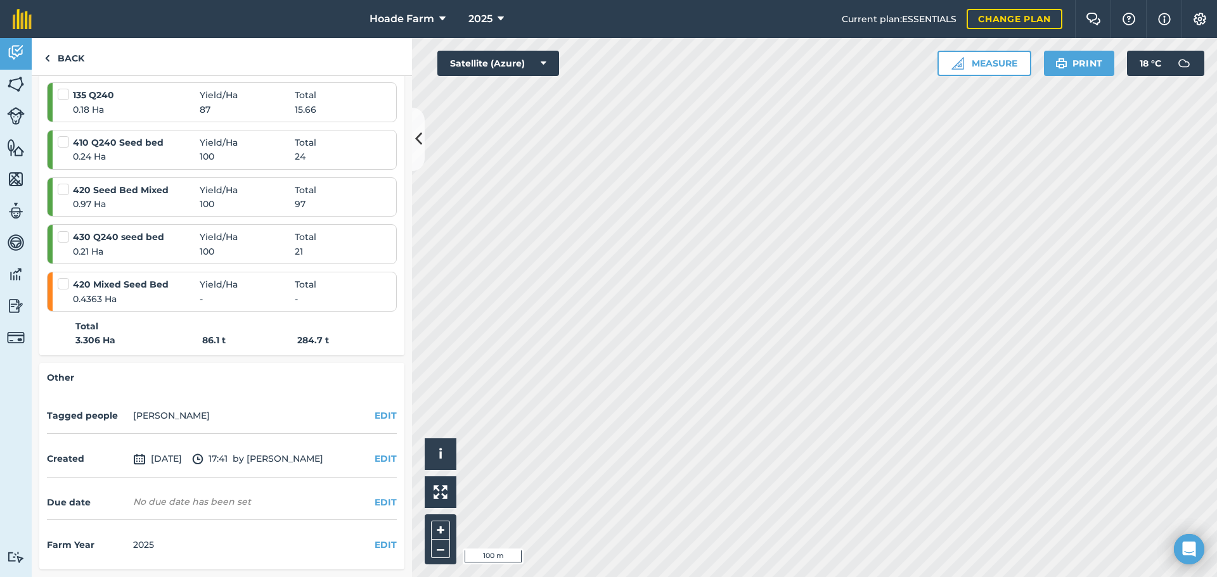
click at [276, 301] on span "-" at bounding box center [247, 299] width 95 height 14
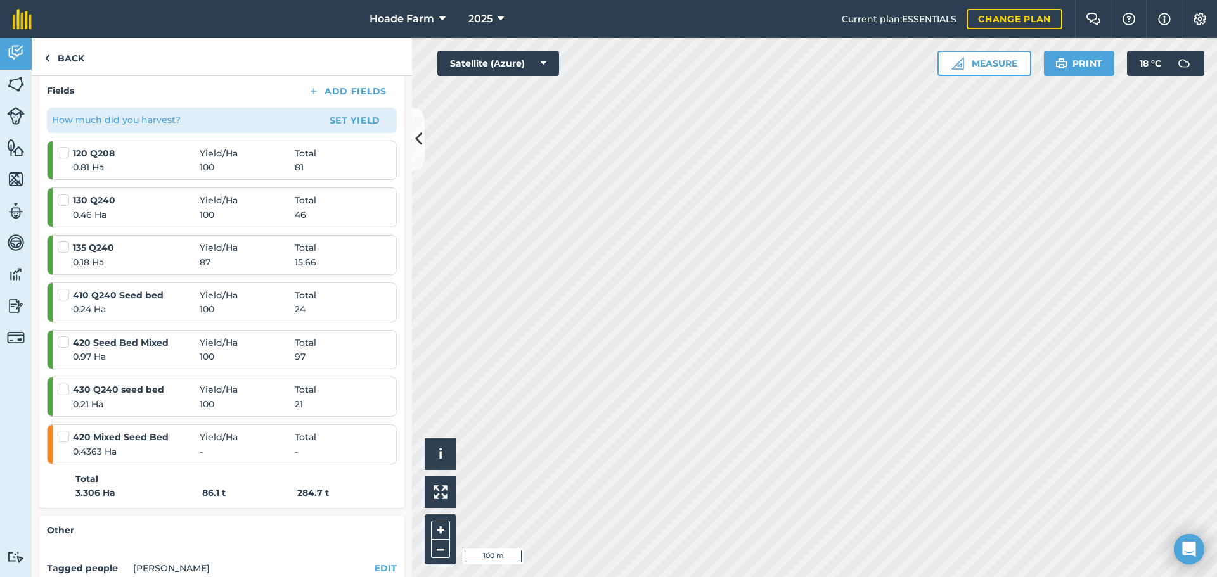
scroll to position [170, 0]
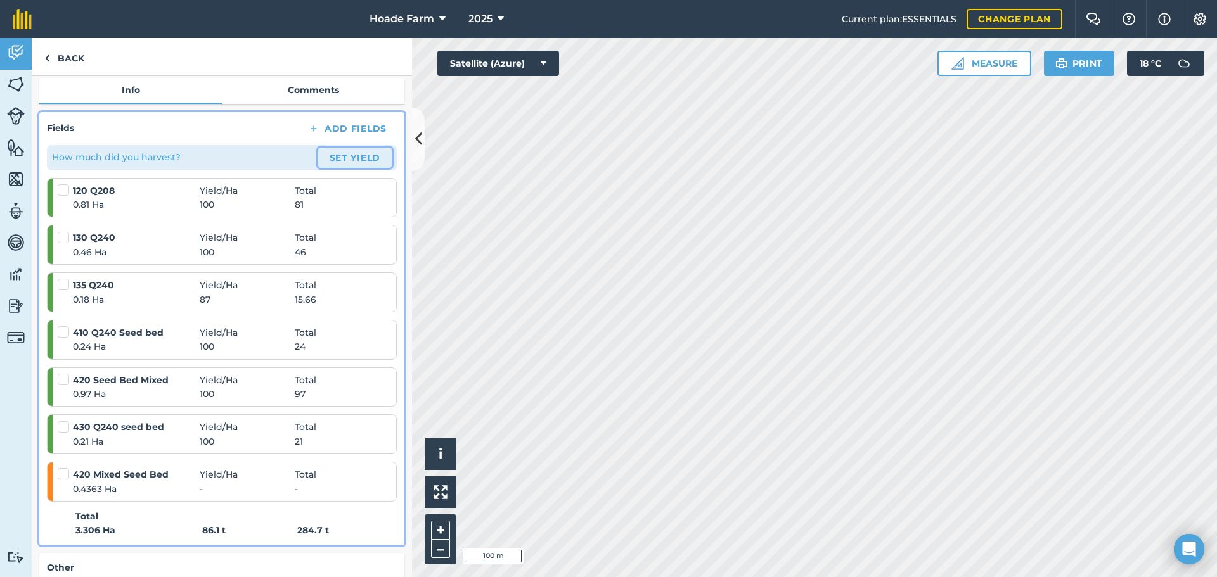
click at [349, 155] on button "Set Yield" at bounding box center [355, 158] width 74 height 20
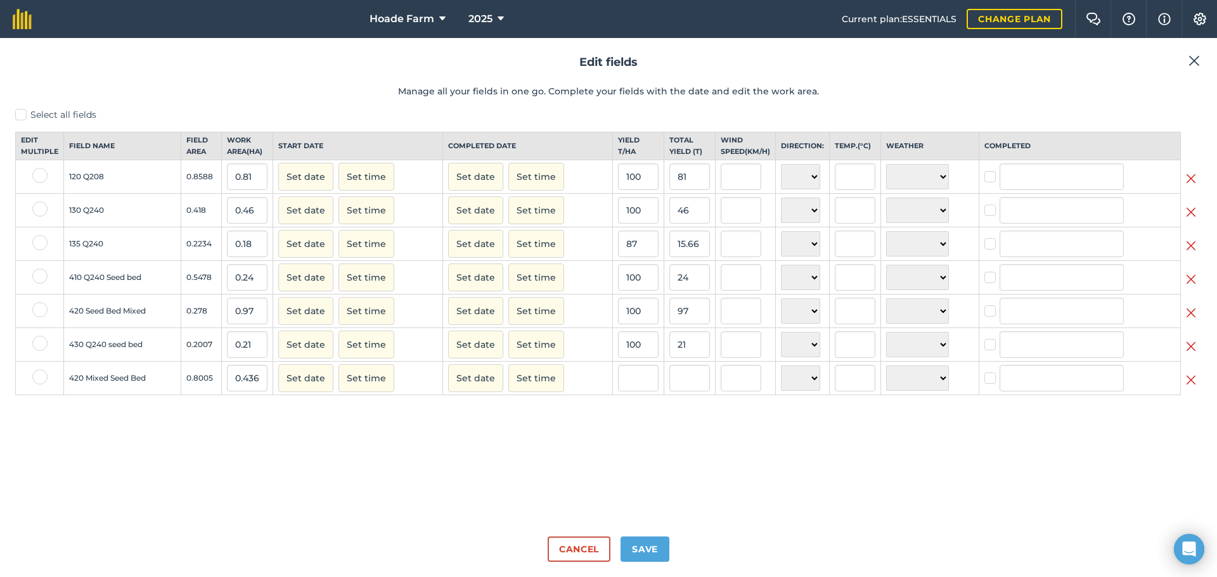
click at [1190, 320] on img at bounding box center [1191, 312] width 10 height 15
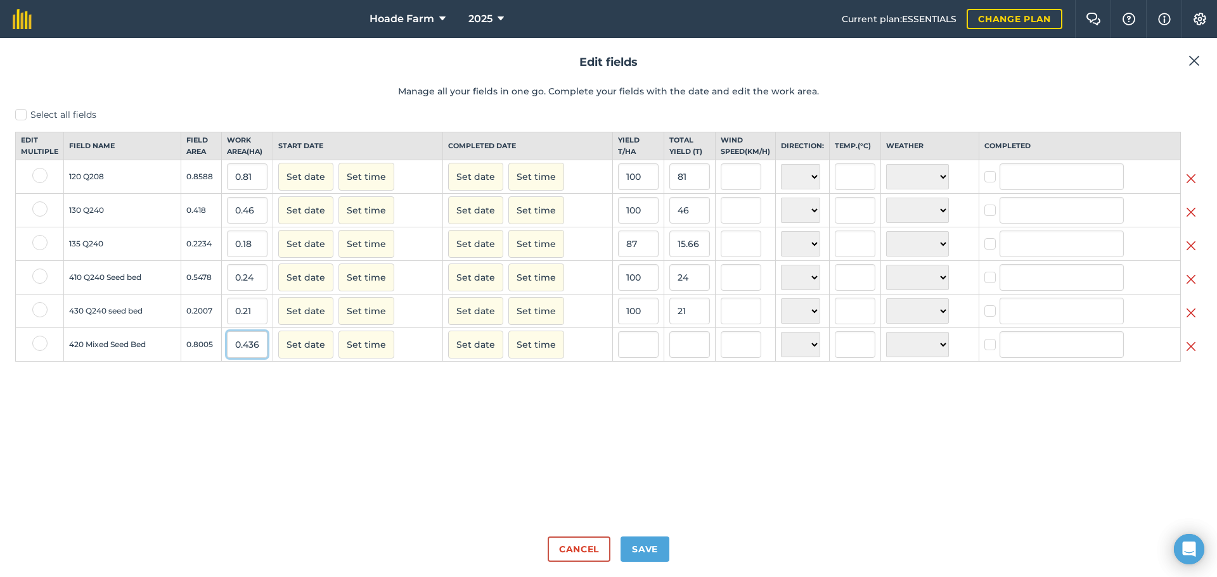
scroll to position [0, 5]
drag, startPoint x: 232, startPoint y: 357, endPoint x: 298, endPoint y: 354, distance: 66.0
click at [298, 354] on tr "420 Mixed Seed Bed 0.8005 0.4363 Set date Set time Set date Set time N NE E SE …" at bounding box center [609, 345] width 1186 height 34
type input "0.97"
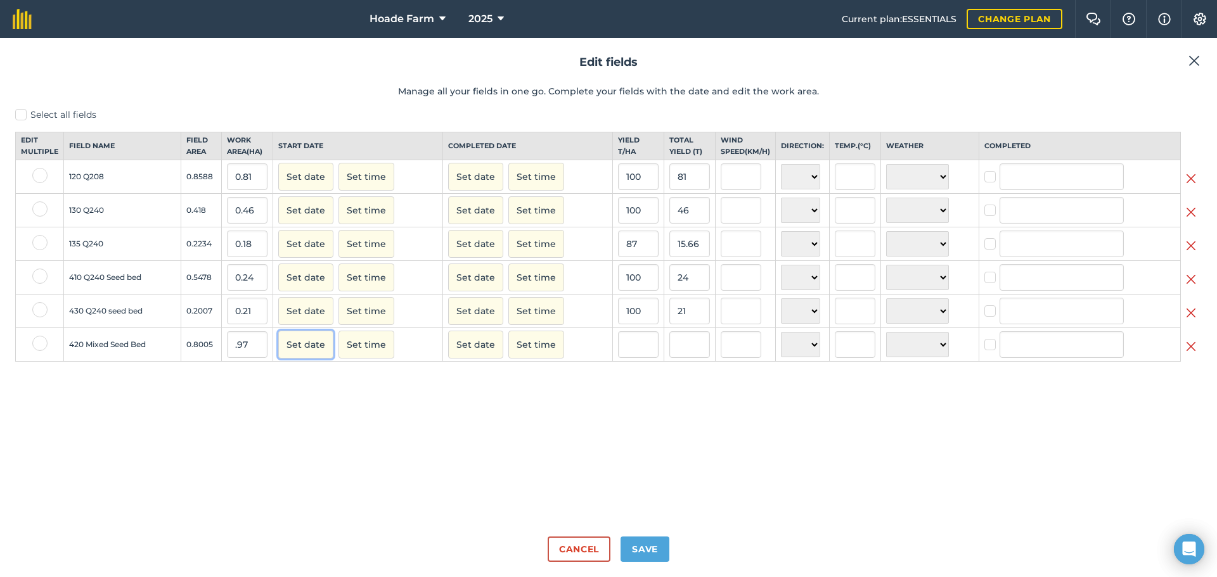
type input "0"
click at [625, 353] on input "text" at bounding box center [638, 344] width 41 height 27
type input "100"
type input "97"
click at [693, 354] on input "97" at bounding box center [689, 344] width 41 height 27
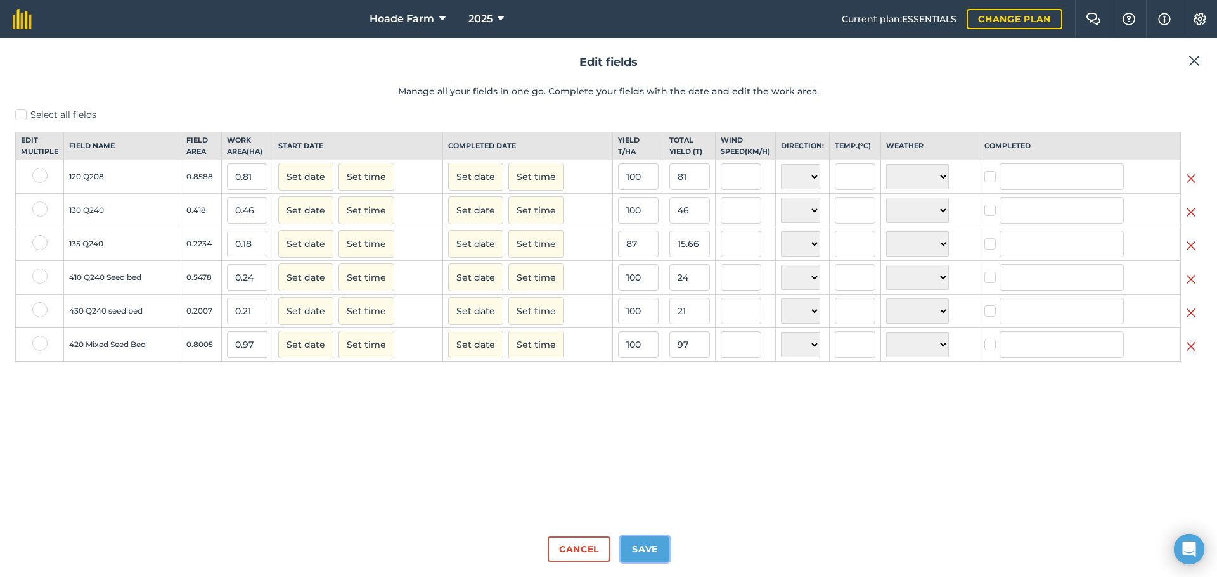
click at [647, 550] on button "Save" at bounding box center [644, 549] width 49 height 25
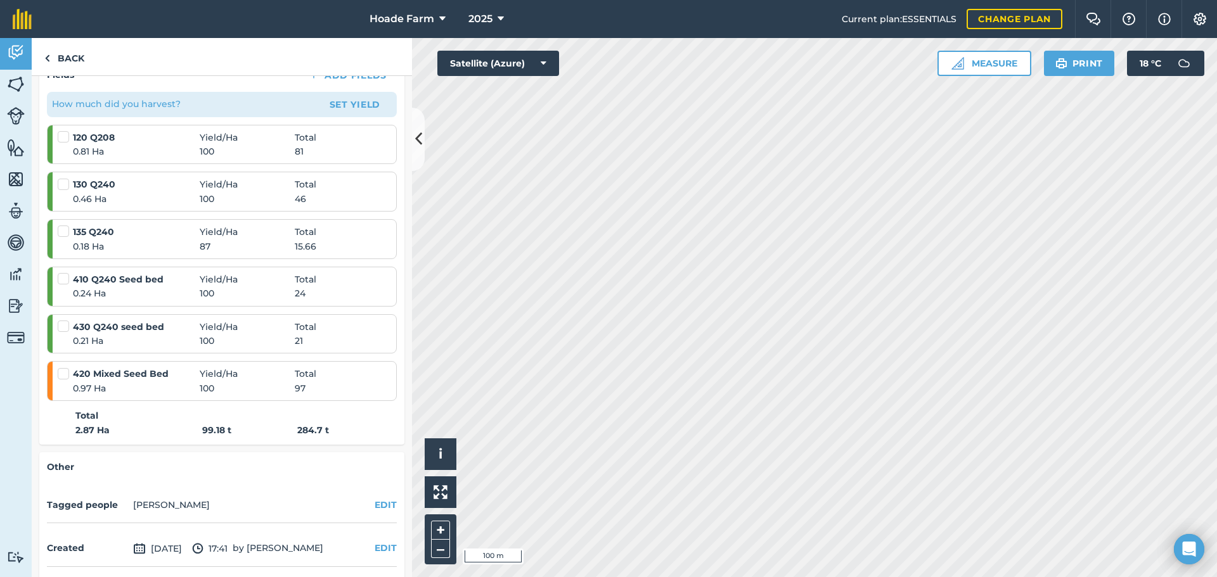
scroll to position [187, 0]
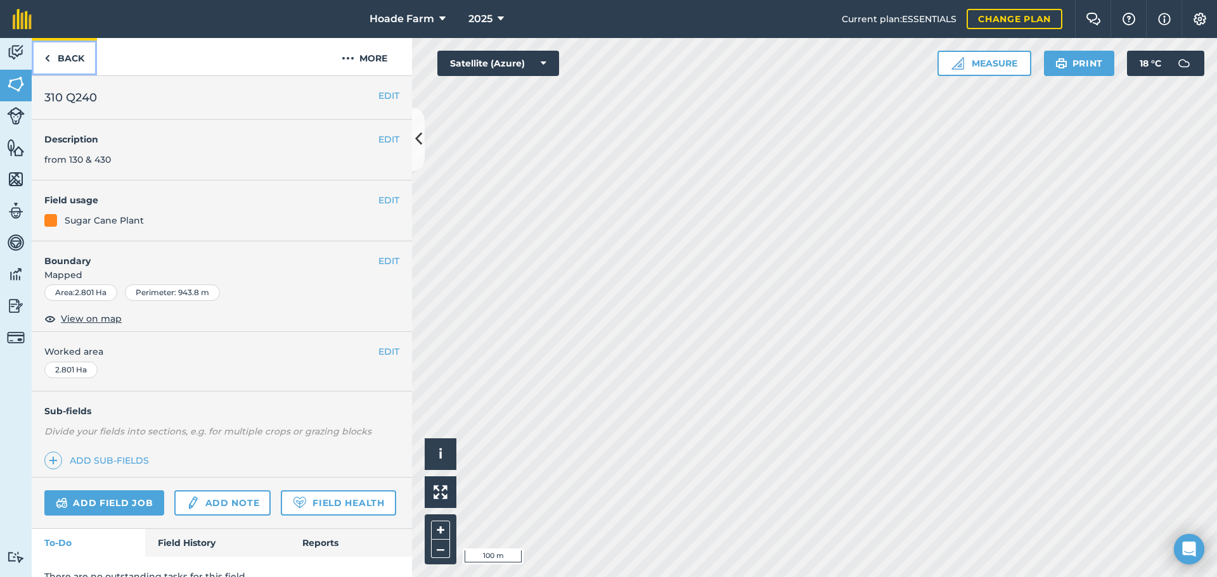
click at [74, 60] on link "Back" at bounding box center [64, 56] width 65 height 37
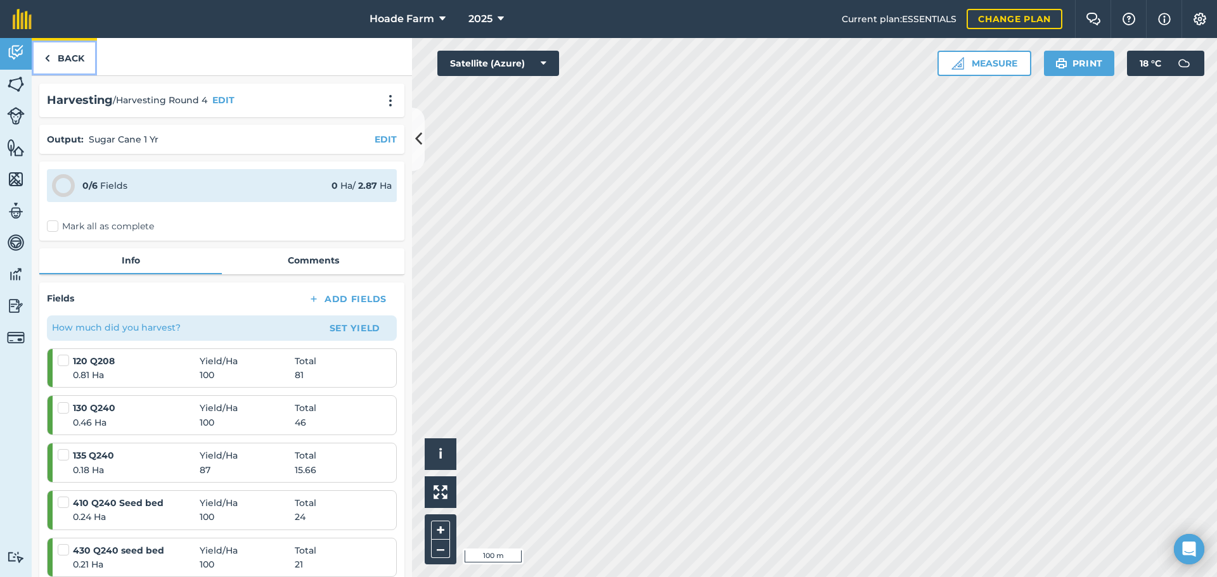
click at [79, 58] on link "Back" at bounding box center [64, 56] width 65 height 37
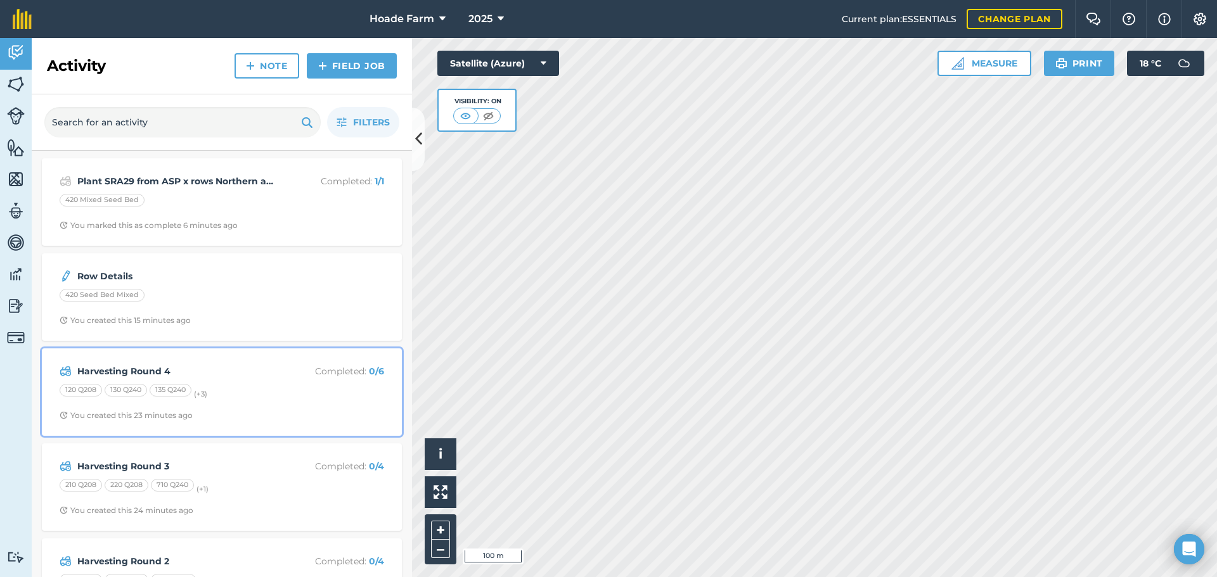
click at [252, 379] on div "Harvesting Round 4 Completed : 0 / 6 120 Q208 130 Q240 135 Q240 (+ 3 ) You crea…" at bounding box center [221, 392] width 345 height 72
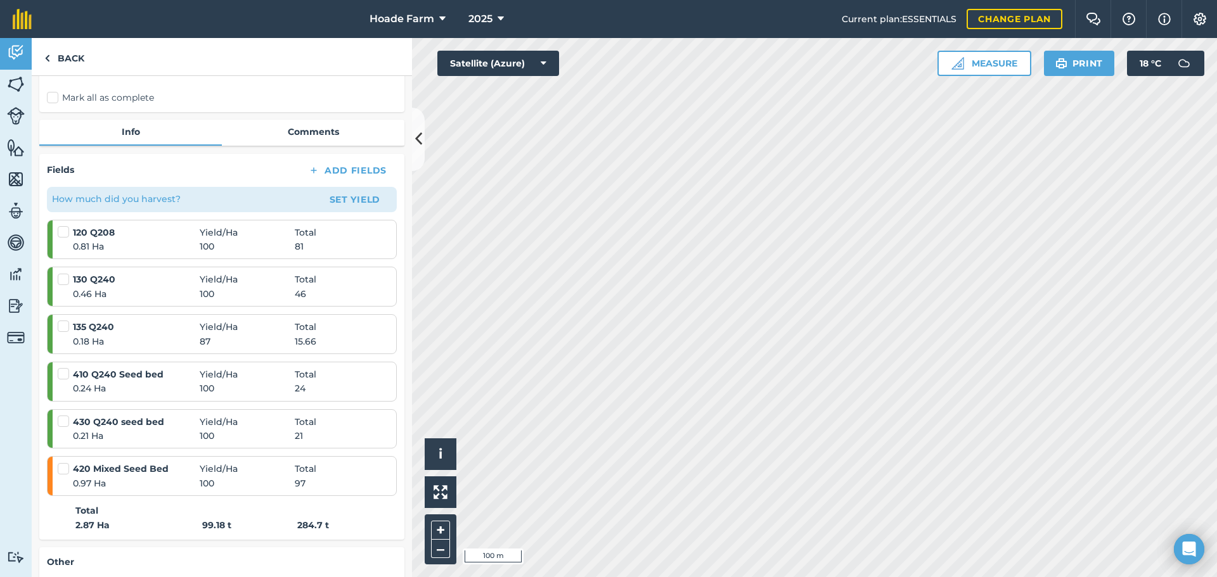
scroll to position [127, 0]
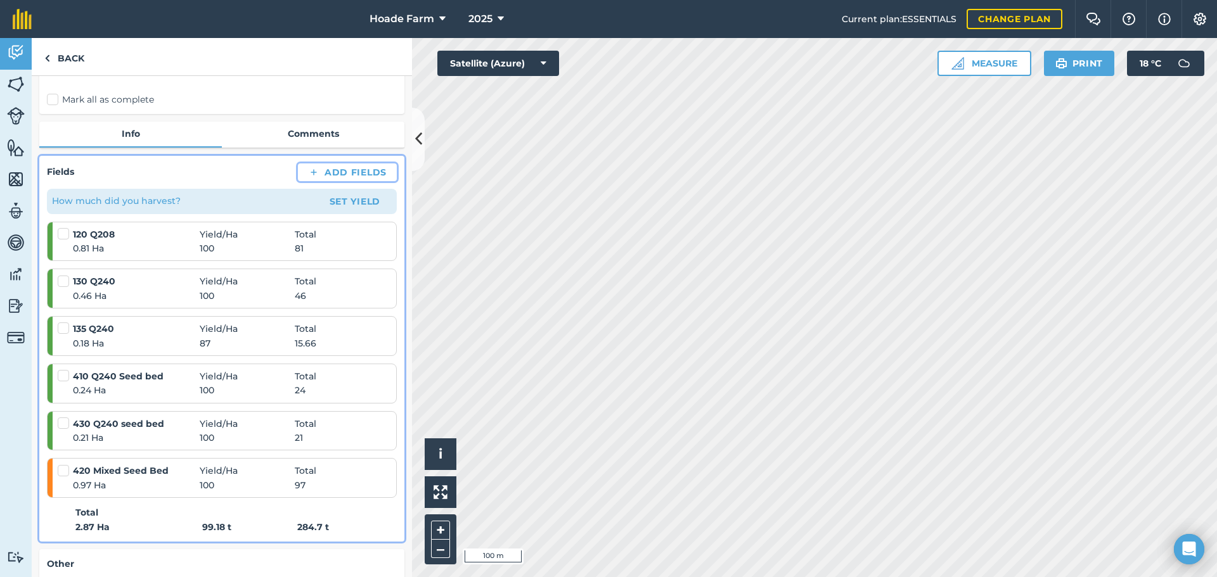
click at [349, 170] on button "Add Fields" at bounding box center [347, 173] width 99 height 18
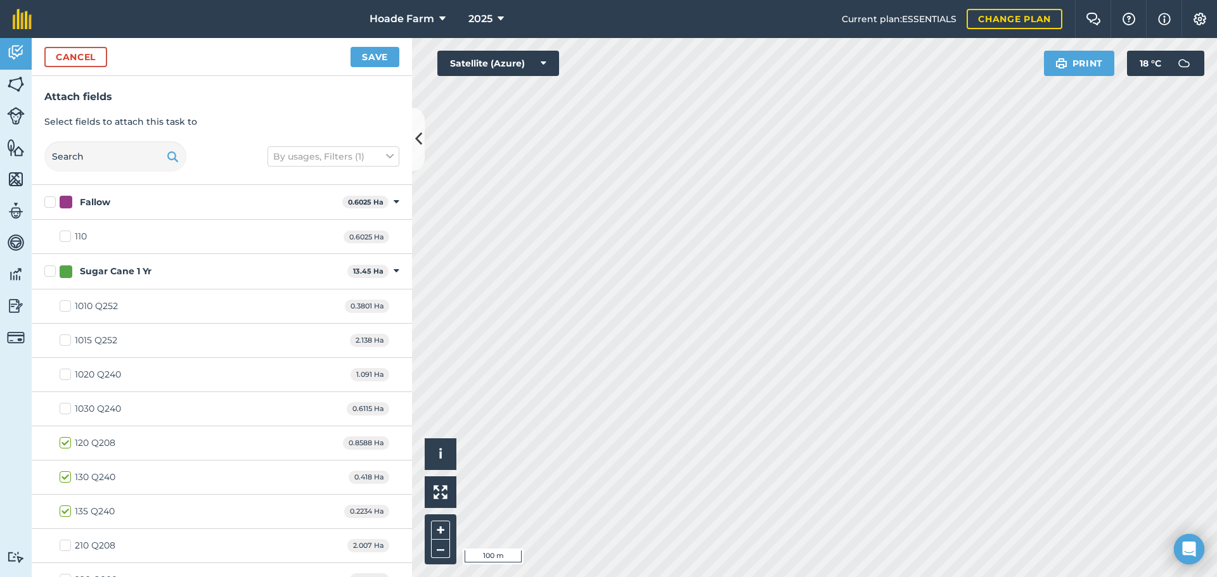
checkbox input "true"
click at [385, 56] on button "Save" at bounding box center [374, 57] width 49 height 20
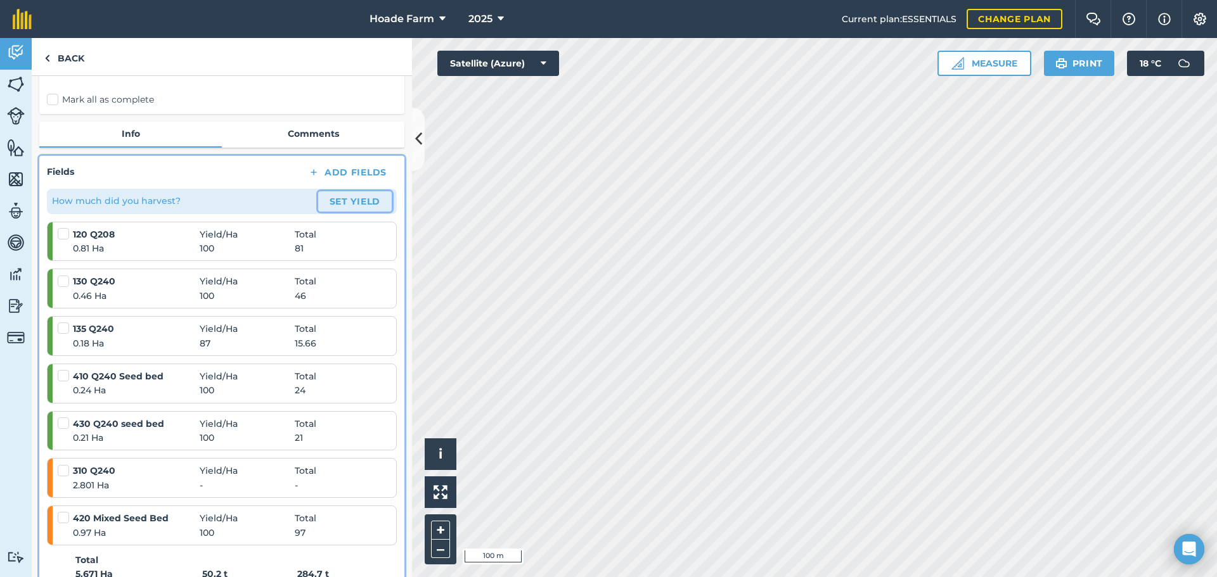
click at [341, 203] on button "Set Yield" at bounding box center [355, 201] width 74 height 20
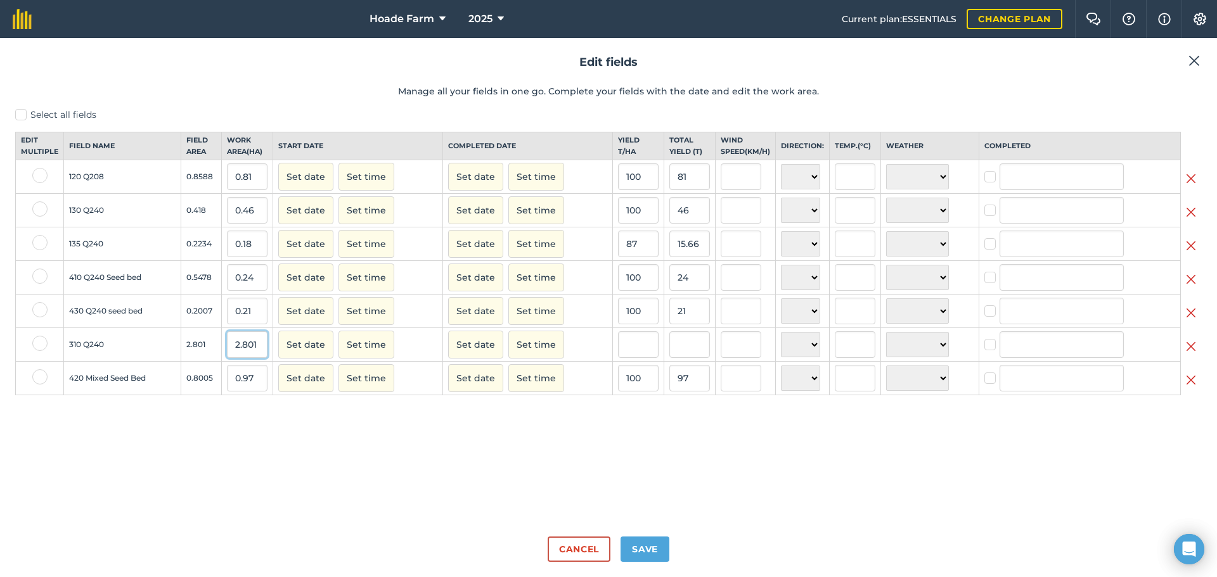
drag, startPoint x: 261, startPoint y: 356, endPoint x: 193, endPoint y: 359, distance: 67.9
click at [193, 359] on tr "310 Q240 2.801 2.801 Set date Set time Set date Set time N NE E SE S SW W NW ☀️…" at bounding box center [609, 345] width 1186 height 34
type input "2.88"
type input "0"
click at [643, 354] on input "text" at bounding box center [638, 344] width 41 height 27
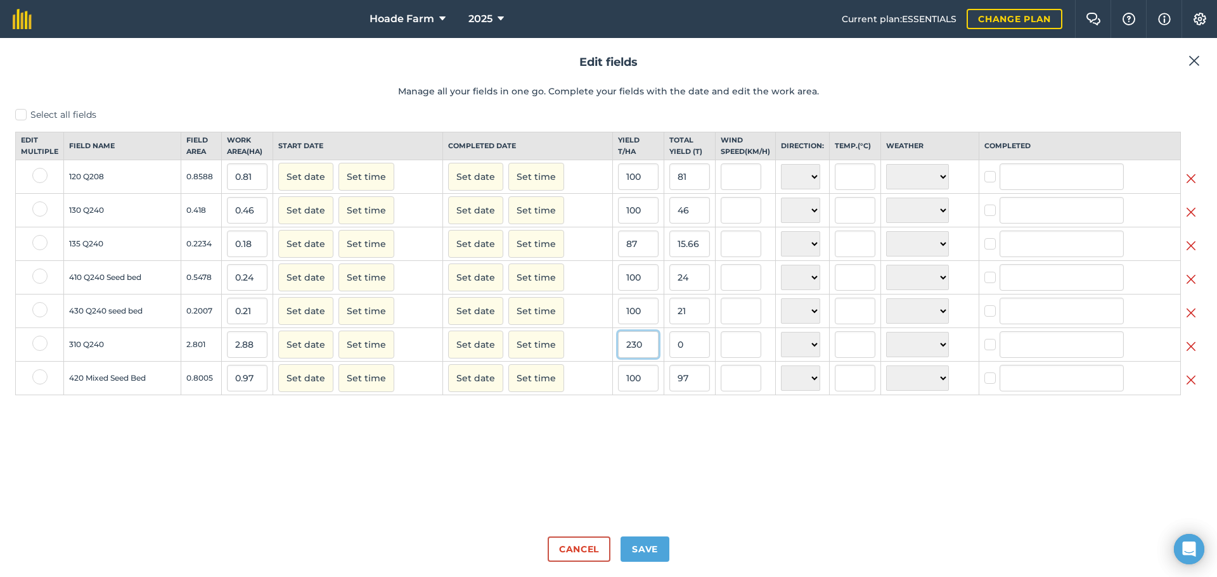
type input "230"
type input "662.4"
click at [638, 554] on button "Save" at bounding box center [644, 549] width 49 height 25
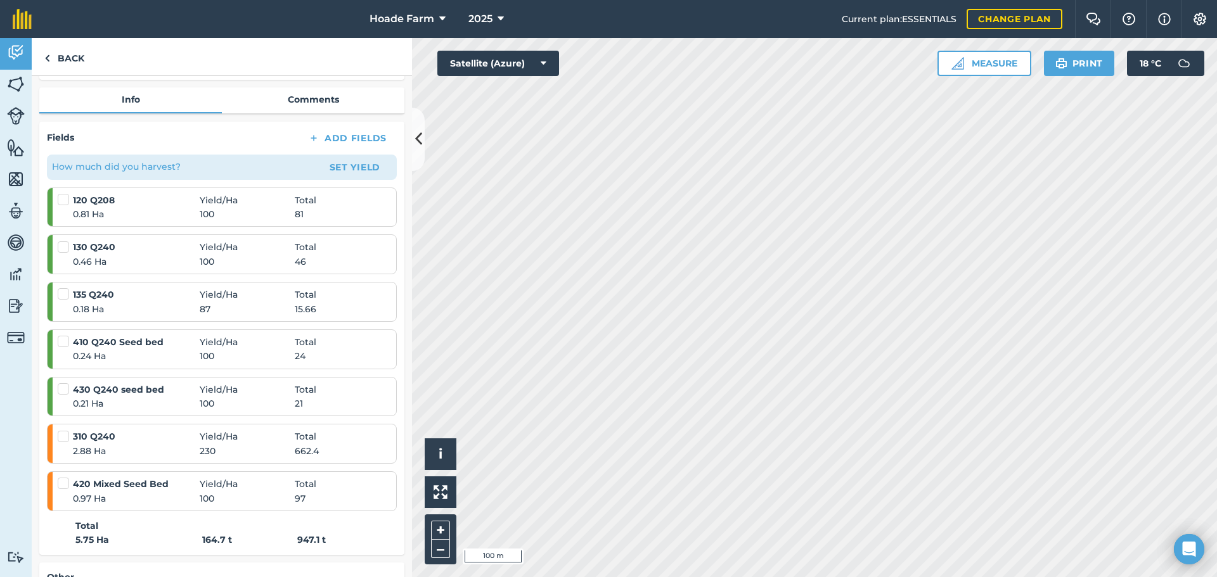
scroll to position [170, 0]
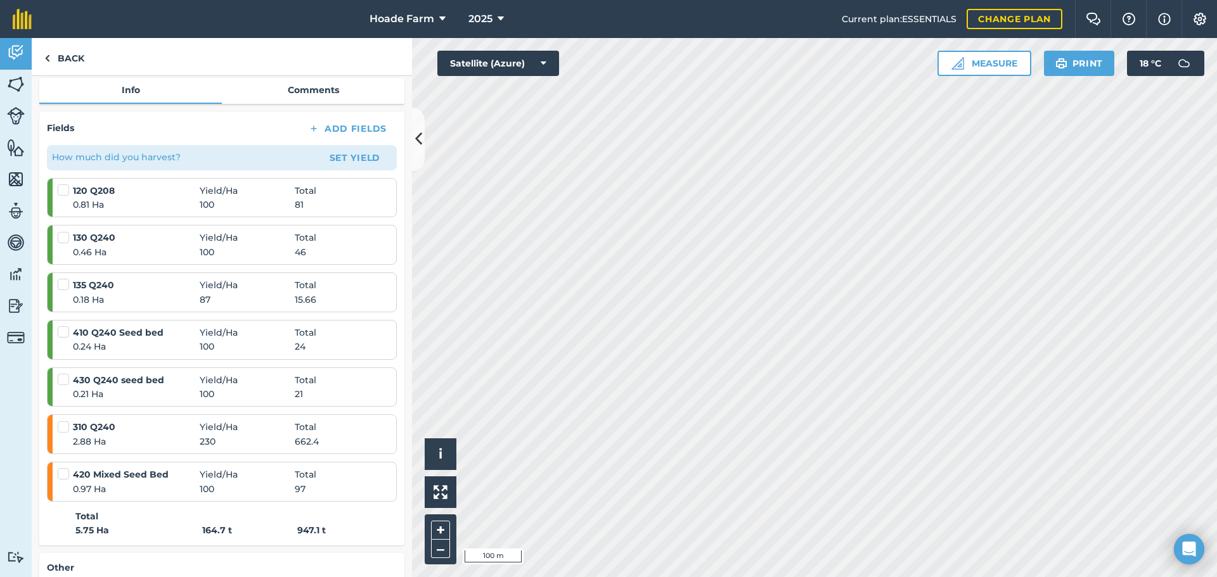
click at [268, 442] on span "230" at bounding box center [247, 442] width 95 height 14
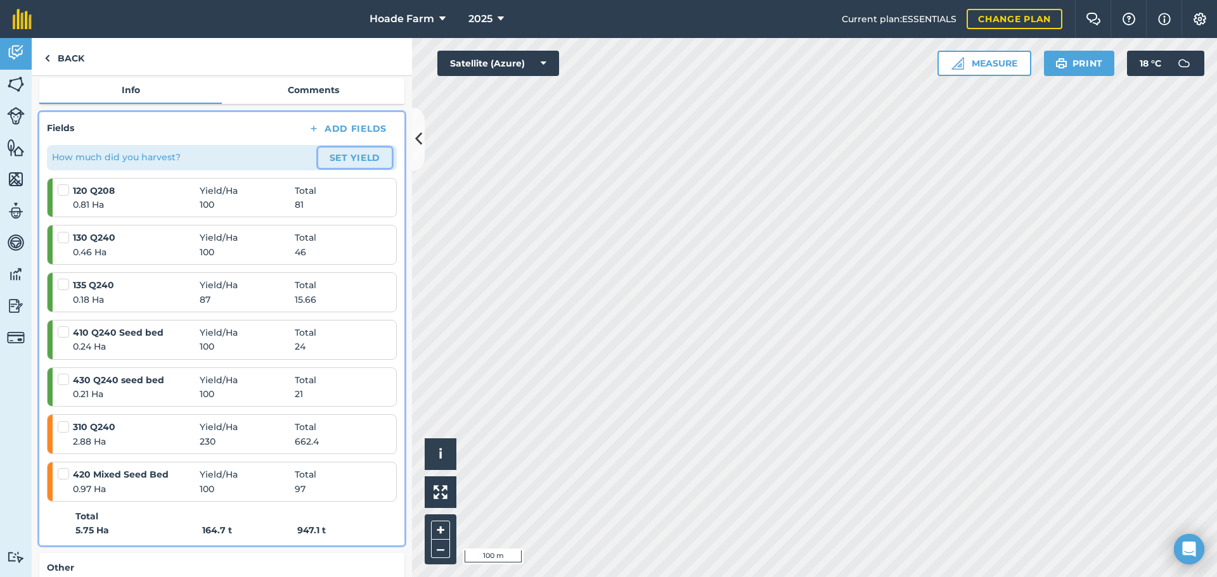
click at [361, 153] on button "Set Yield" at bounding box center [355, 158] width 74 height 20
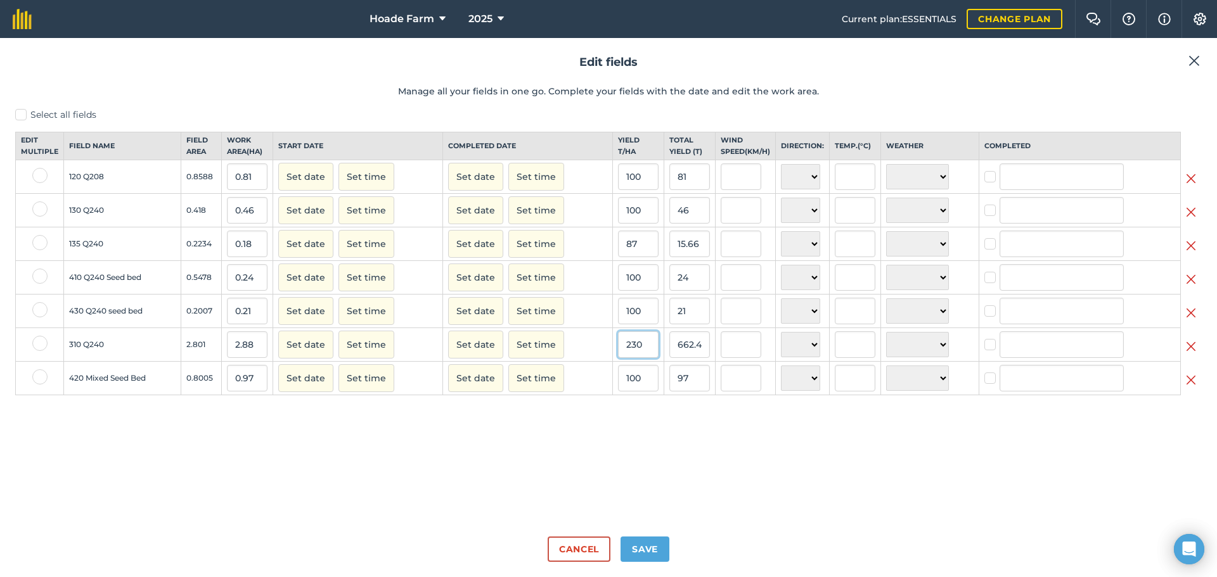
click at [634, 356] on input "230" at bounding box center [638, 344] width 41 height 27
drag, startPoint x: 641, startPoint y: 356, endPoint x: 612, endPoint y: 353, distance: 29.3
click at [612, 353] on td "230" at bounding box center [637, 345] width 51 height 34
type input "80"
type input "230.39999999999998"
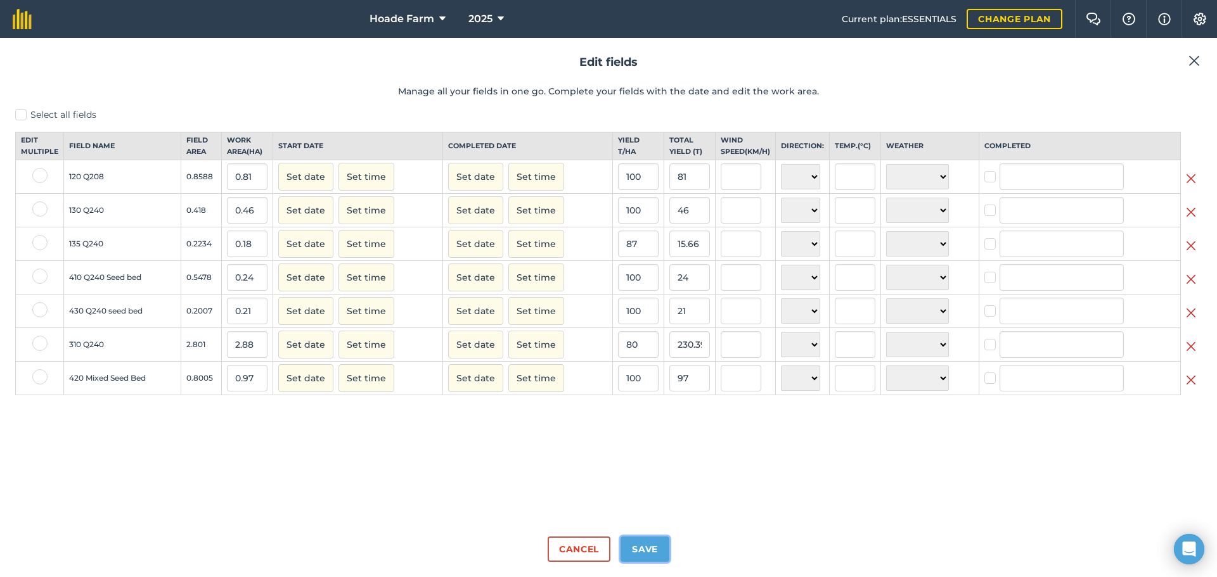
click at [659, 556] on button "Save" at bounding box center [644, 549] width 49 height 25
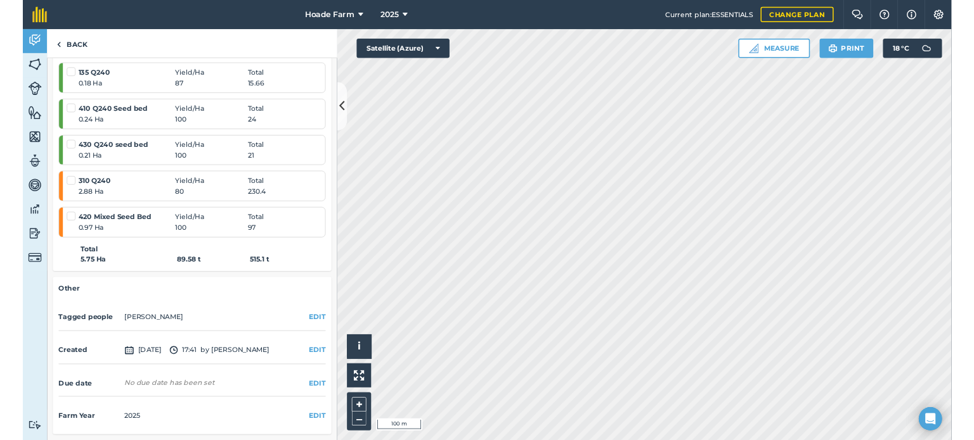
scroll to position [357, 0]
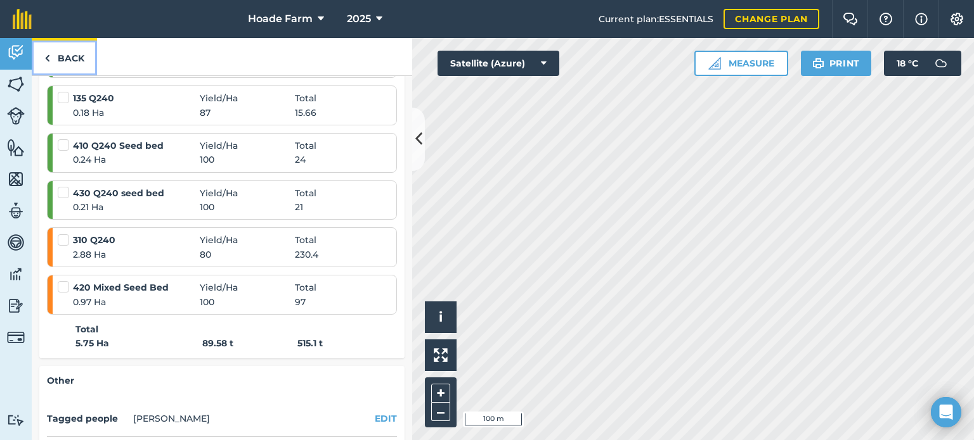
click at [56, 60] on link "Back" at bounding box center [64, 56] width 65 height 37
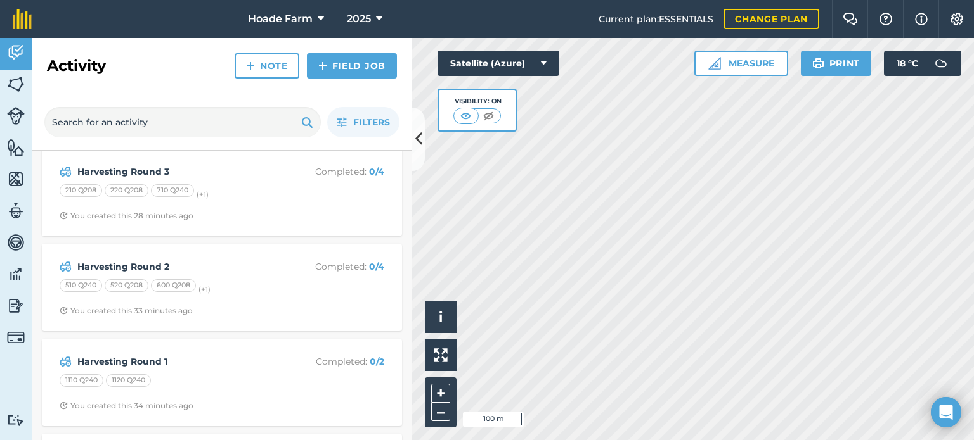
scroll to position [380, 0]
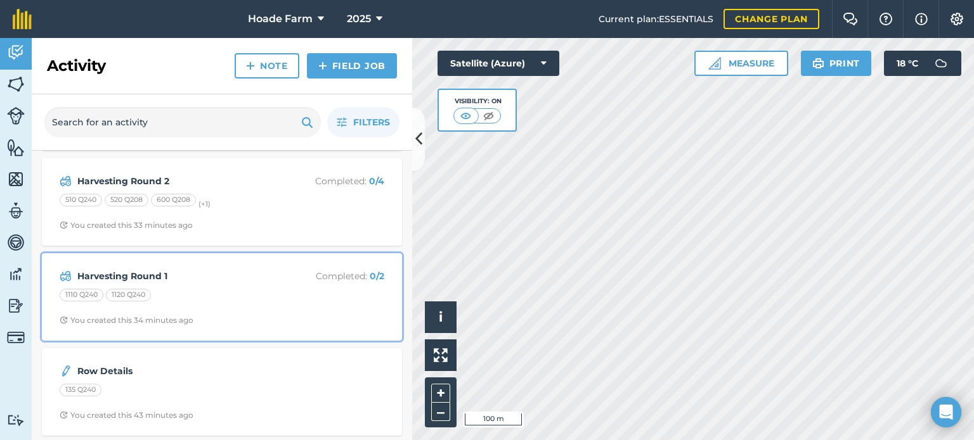
click at [208, 278] on strong "Harvesting Round 1" at bounding box center [177, 276] width 201 height 14
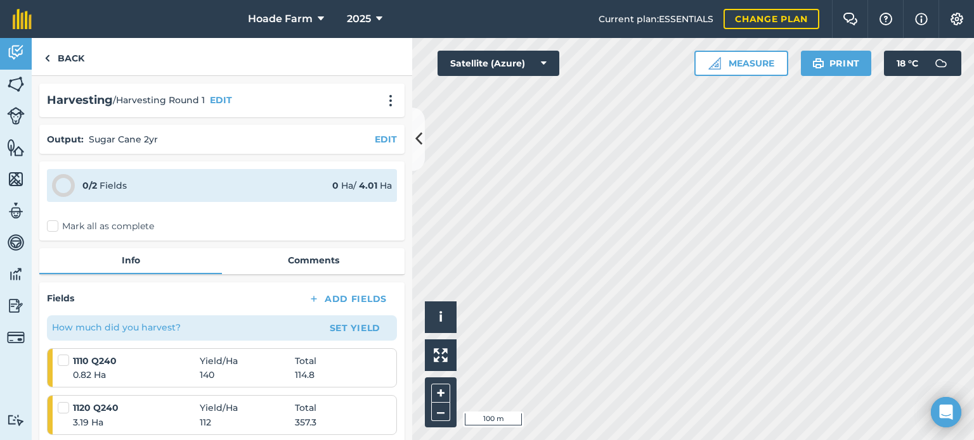
click at [105, 230] on label "Mark all as complete" at bounding box center [100, 226] width 107 height 13
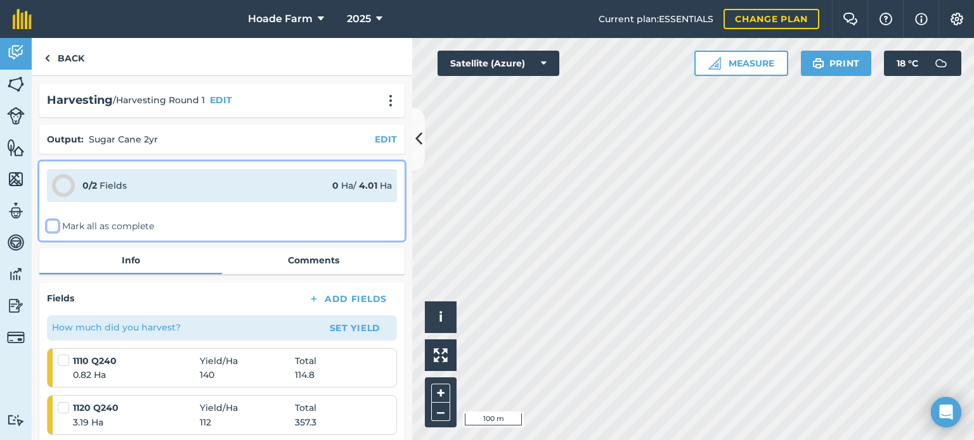
click at [55, 228] on input "Mark all as complete" at bounding box center [51, 224] width 8 height 8
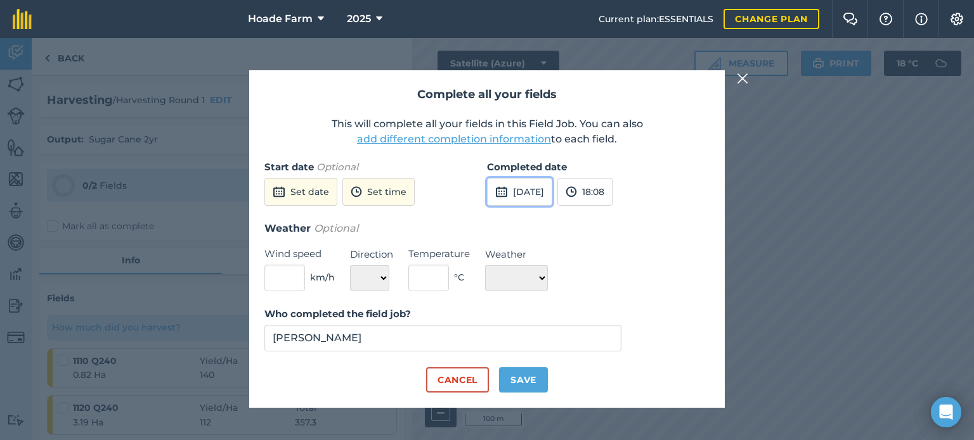
click at [548, 191] on button "[DATE]" at bounding box center [519, 192] width 65 height 28
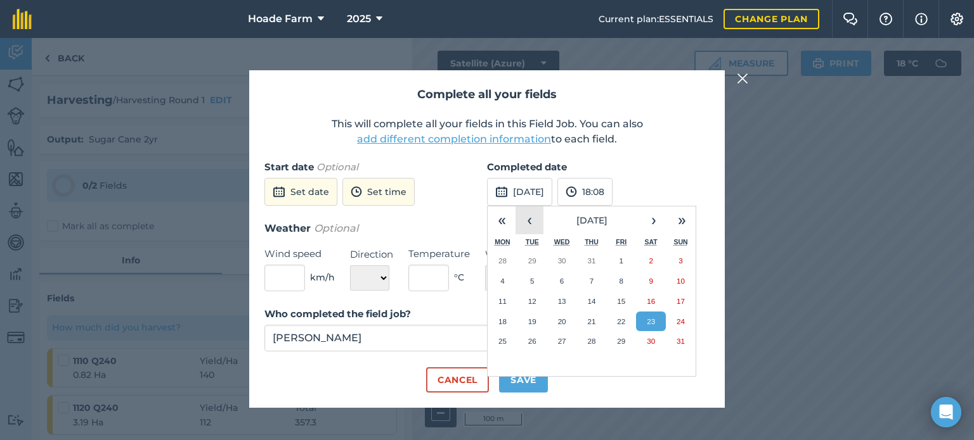
click at [531, 225] on button "‹" at bounding box center [529, 221] width 28 height 28
click at [679, 302] on abbr "20" at bounding box center [680, 301] width 8 height 8
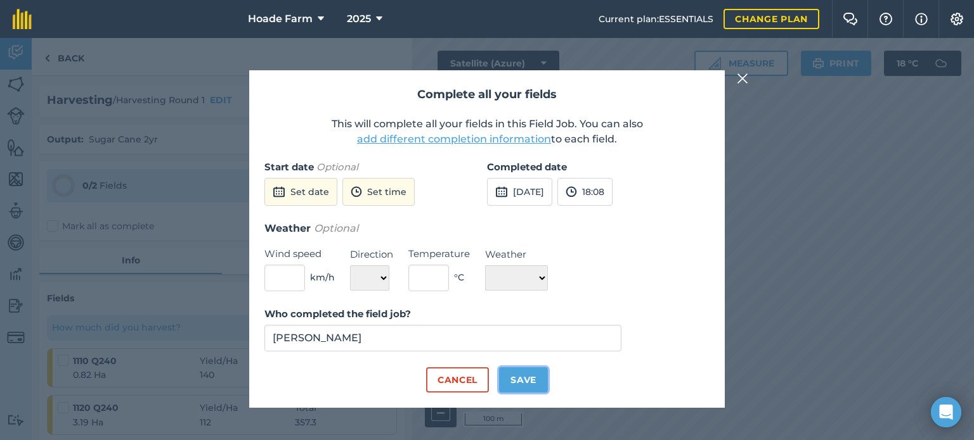
click at [512, 377] on button "Save" at bounding box center [523, 380] width 49 height 25
checkbox input "true"
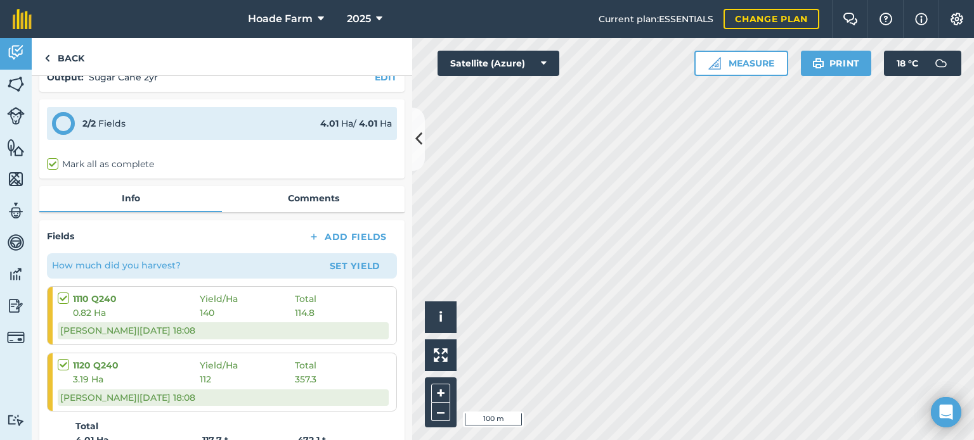
scroll to position [65, 0]
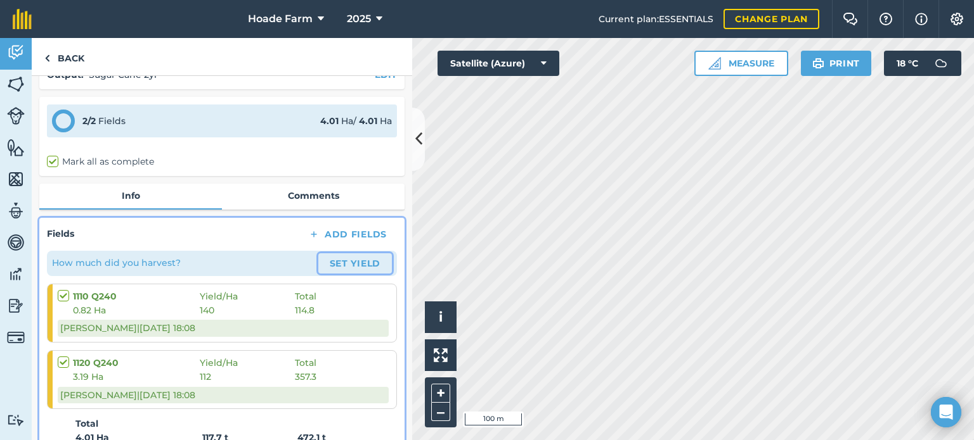
click at [349, 268] on button "Set Yield" at bounding box center [355, 264] width 74 height 20
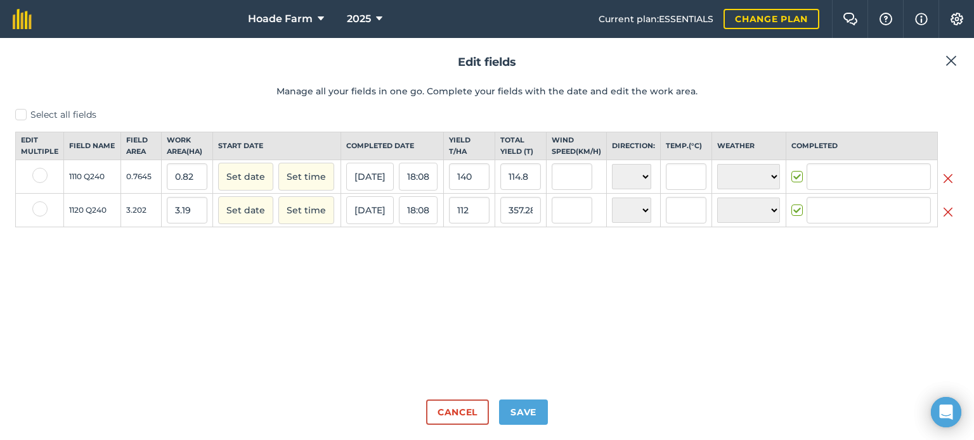
type input "[PERSON_NAME]"
click at [473, 417] on button "Cancel" at bounding box center [457, 412] width 63 height 25
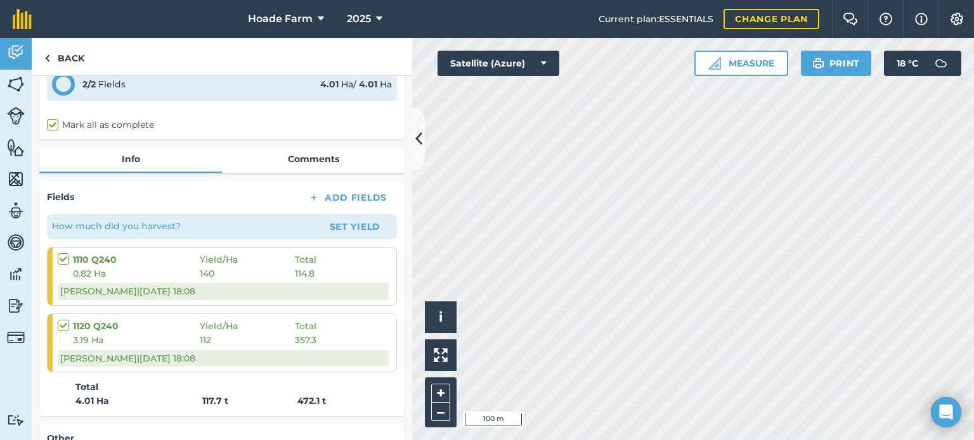
scroll to position [127, 0]
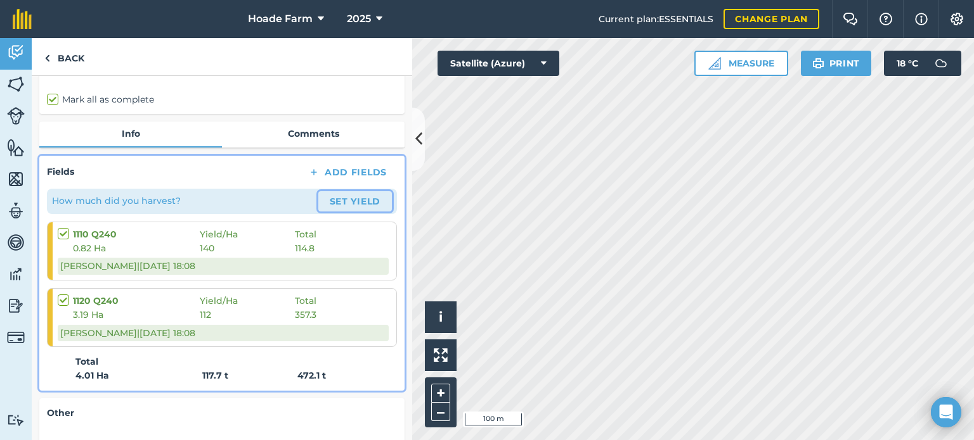
click at [350, 198] on button "Set Yield" at bounding box center [355, 201] width 74 height 20
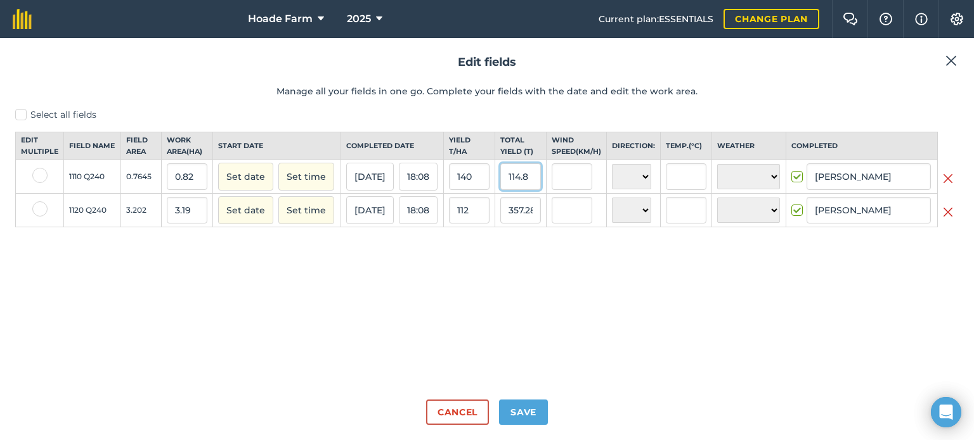
click at [536, 181] on input "114.8" at bounding box center [520, 177] width 41 height 27
drag, startPoint x: 480, startPoint y: 187, endPoint x: 454, endPoint y: 225, distance: 45.7
click at [444, 190] on tr "1110 Q240 0.7645 0.82 Set date Set time [DATE] 18:08 140 114.8 N NE E SE S SW W…" at bounding box center [487, 177] width 942 height 34
type input "141.7"
type input "116.19399999999999"
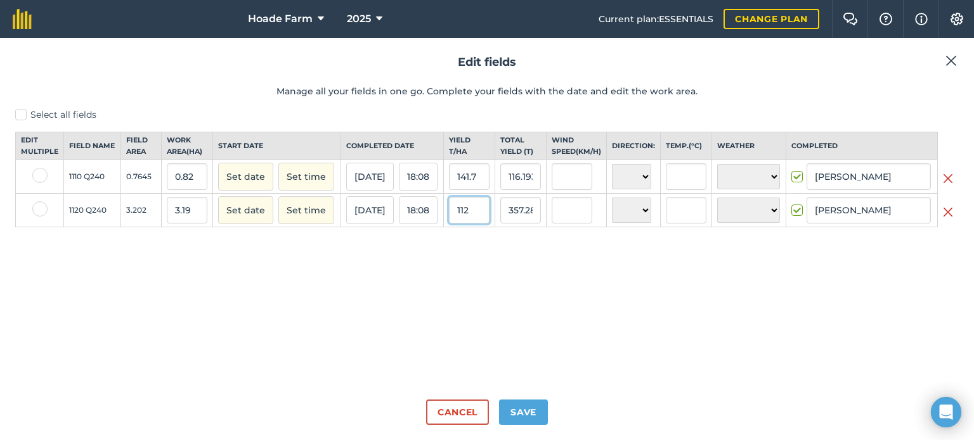
click at [480, 220] on input "112" at bounding box center [469, 210] width 41 height 27
drag, startPoint x: 482, startPoint y: 222, endPoint x: 482, endPoint y: 288, distance: 65.9
click at [439, 228] on tr "1120 Q240 3.202 3.19 Set date Set time [DATE] 18:08 112 357.28 N NE E SE S SW W…" at bounding box center [487, 211] width 942 height 34
type input "128"
type input "408.32"
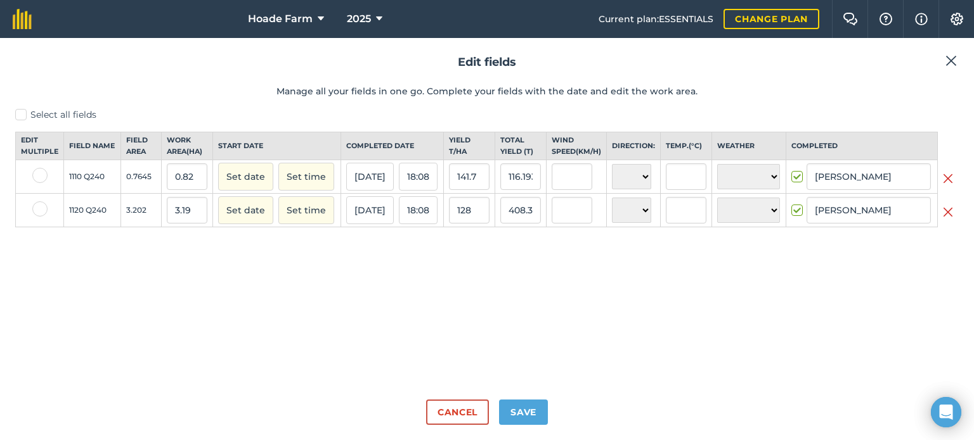
click at [586, 301] on div "Select all fields Edit multiple Field name Field Area Work area ( Ha ) Start da…" at bounding box center [486, 248] width 943 height 281
click at [525, 412] on button "Save" at bounding box center [523, 412] width 49 height 25
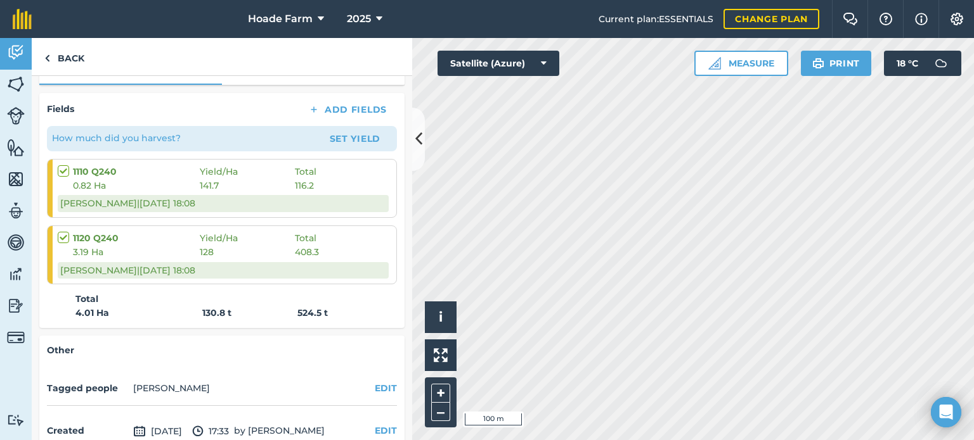
scroll to position [190, 0]
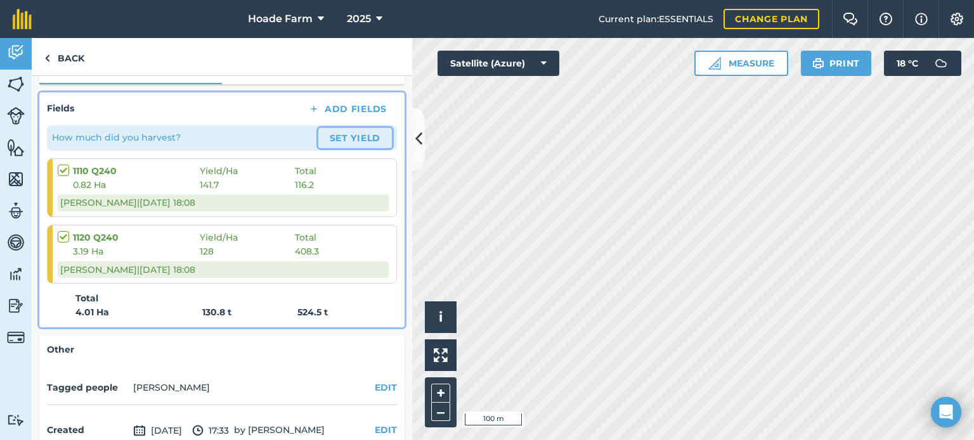
click at [354, 133] on button "Set Yield" at bounding box center [355, 138] width 74 height 20
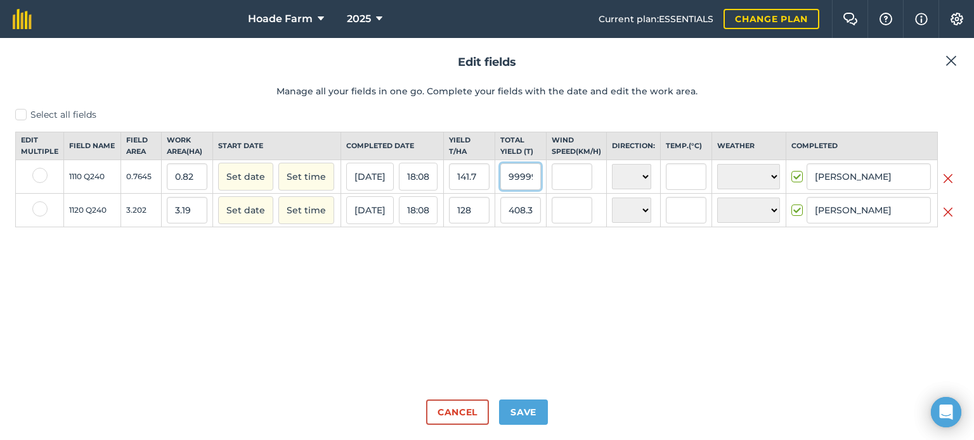
scroll to position [0, 63]
drag, startPoint x: 506, startPoint y: 188, endPoint x: 550, endPoint y: 183, distance: 44.1
click at [550, 183] on tr "1110 Q240 0.7645 0.82 Set date Set time [DATE] 18:08 141.7 116.19399999999999 N…" at bounding box center [487, 177] width 942 height 34
type input "116.2"
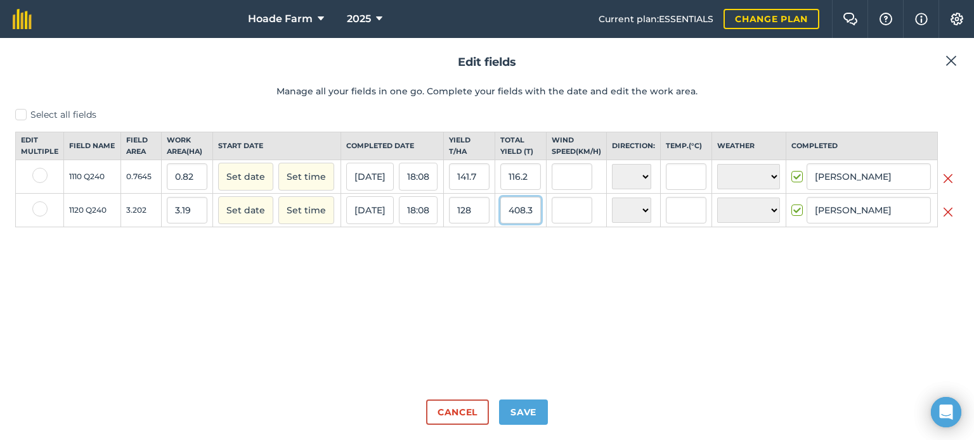
type input "141.70731707317074"
drag, startPoint x: 509, startPoint y: 221, endPoint x: 551, endPoint y: 221, distance: 42.5
click at [551, 221] on tr "1120 Q240 3.202 3.19 Set date Set time [DATE] 18:08 128 408.32 N NE E SE S SW W…" at bounding box center [487, 211] width 942 height 34
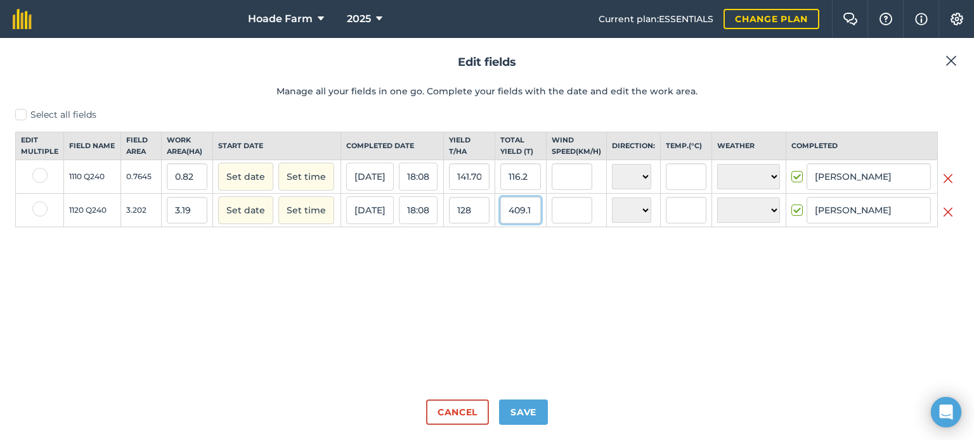
type input "409.1"
type input "128.24451410658307"
click at [525, 411] on button "Save" at bounding box center [523, 412] width 49 height 25
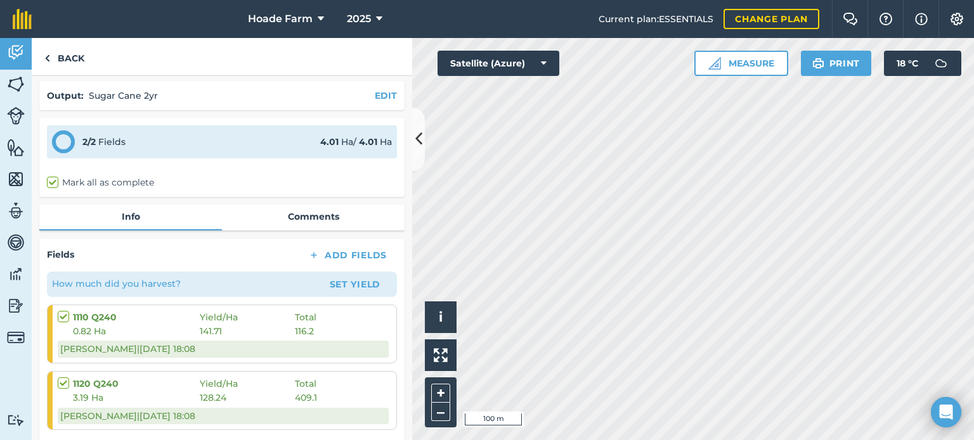
scroll to position [1, 0]
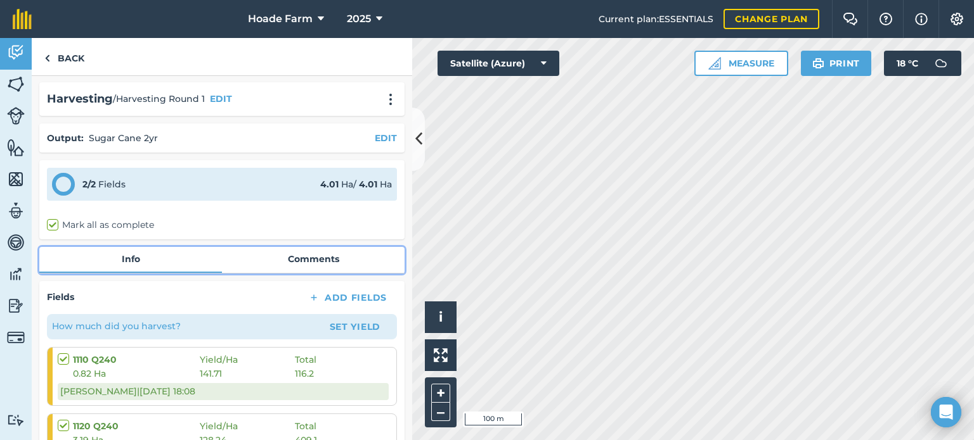
click at [278, 263] on link "Comments" at bounding box center [313, 259] width 183 height 24
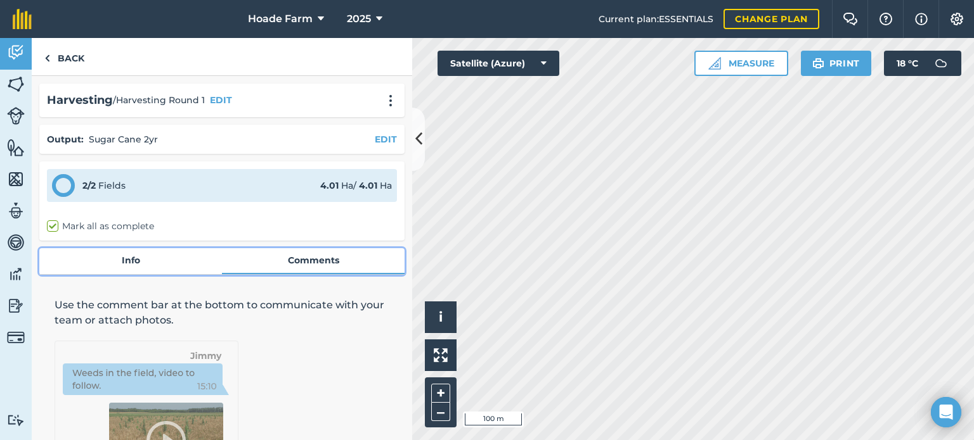
click at [117, 260] on link "Info" at bounding box center [130, 260] width 183 height 24
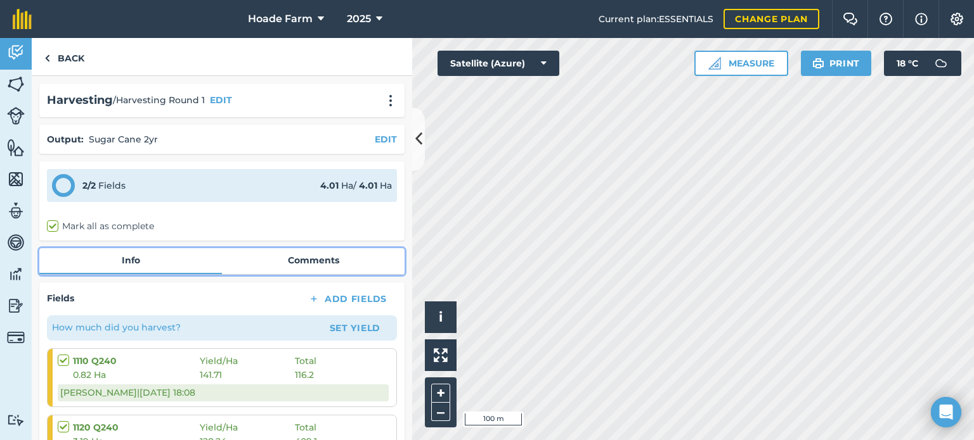
click at [292, 259] on link "Comments" at bounding box center [313, 260] width 183 height 24
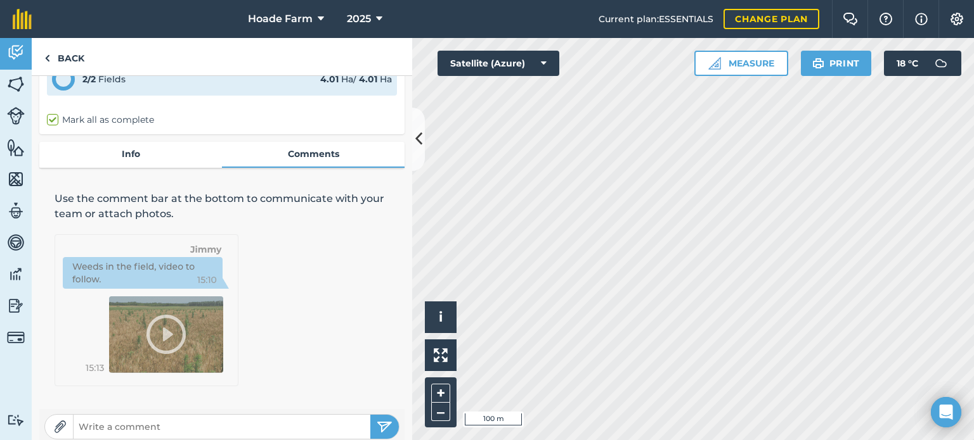
scroll to position [117, 0]
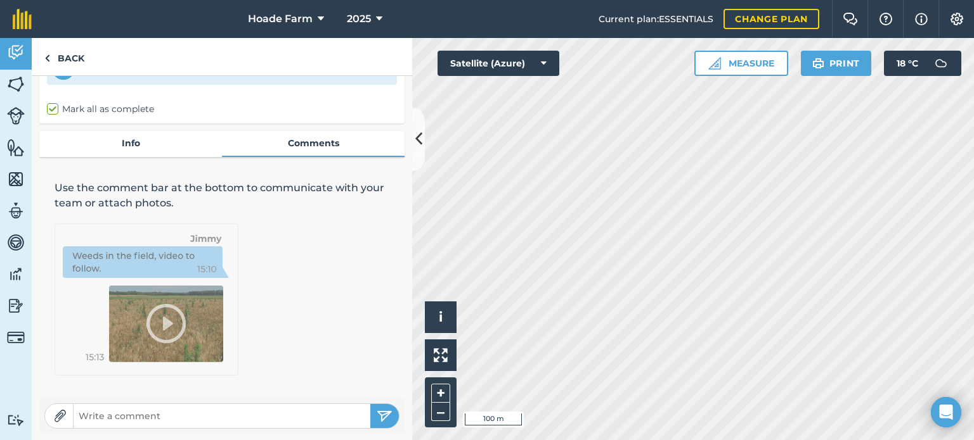
click at [57, 418] on img at bounding box center [60, 416] width 13 height 13
type input "C:\fakepath\Farm Productivity Report [DATE].pdf"
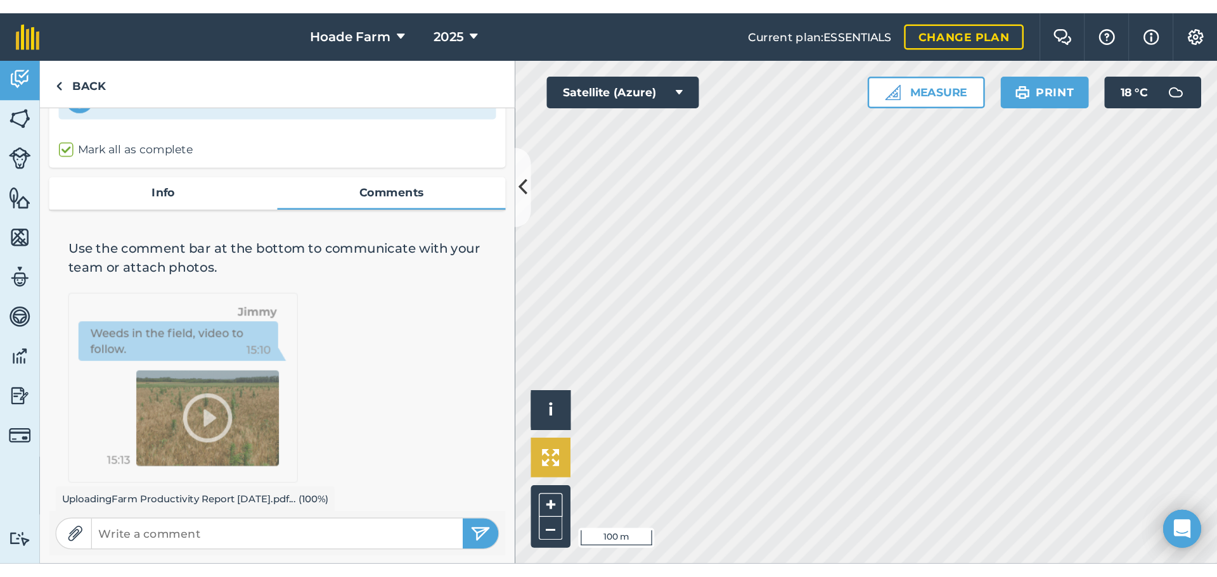
scroll to position [0, 0]
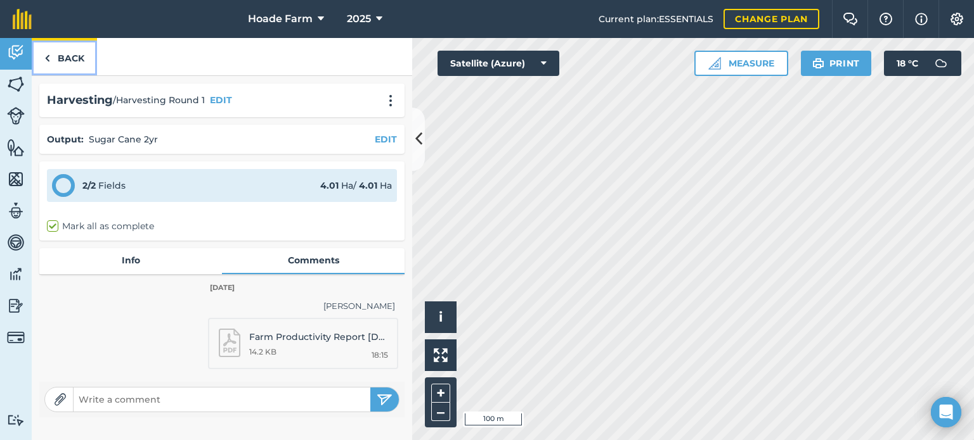
click at [77, 58] on link "Back" at bounding box center [64, 56] width 65 height 37
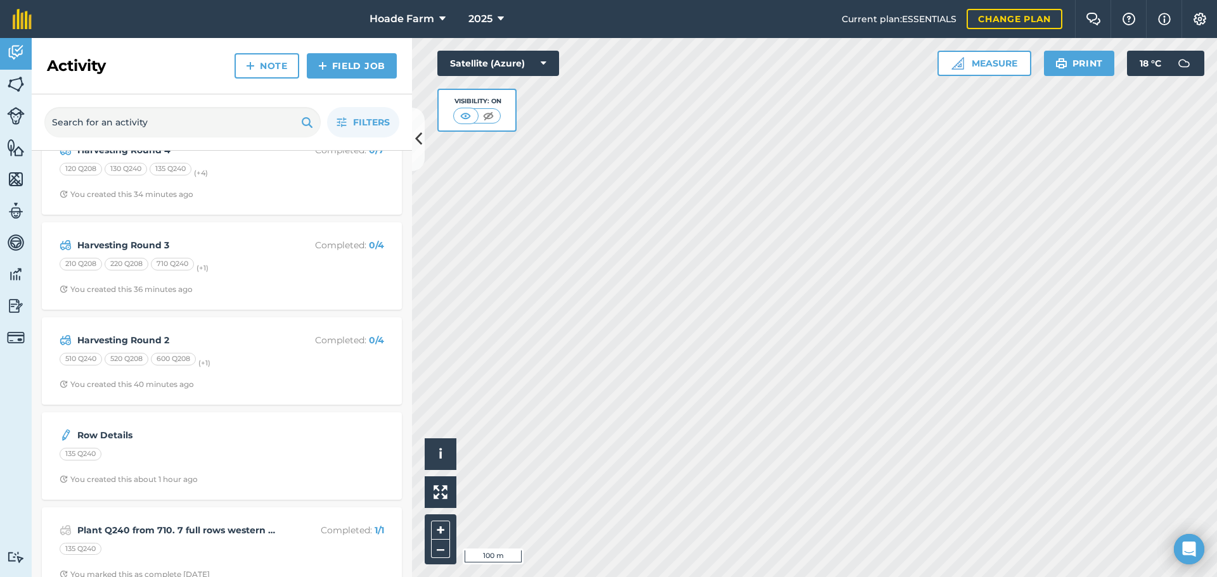
scroll to position [317, 0]
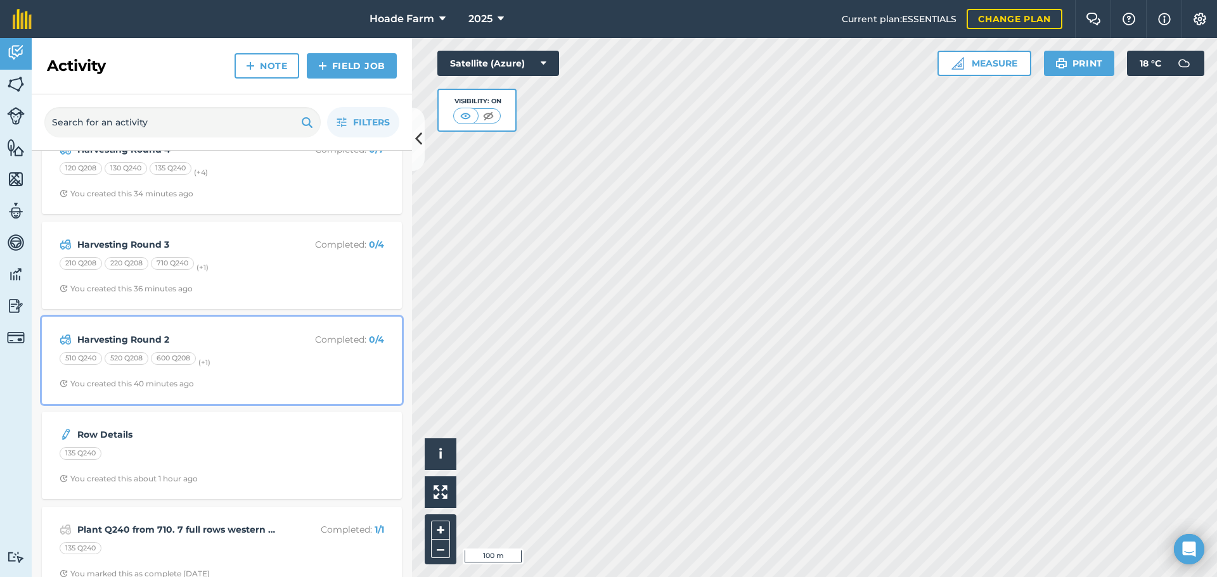
click at [210, 344] on strong "Harvesting Round 2" at bounding box center [177, 340] width 201 height 14
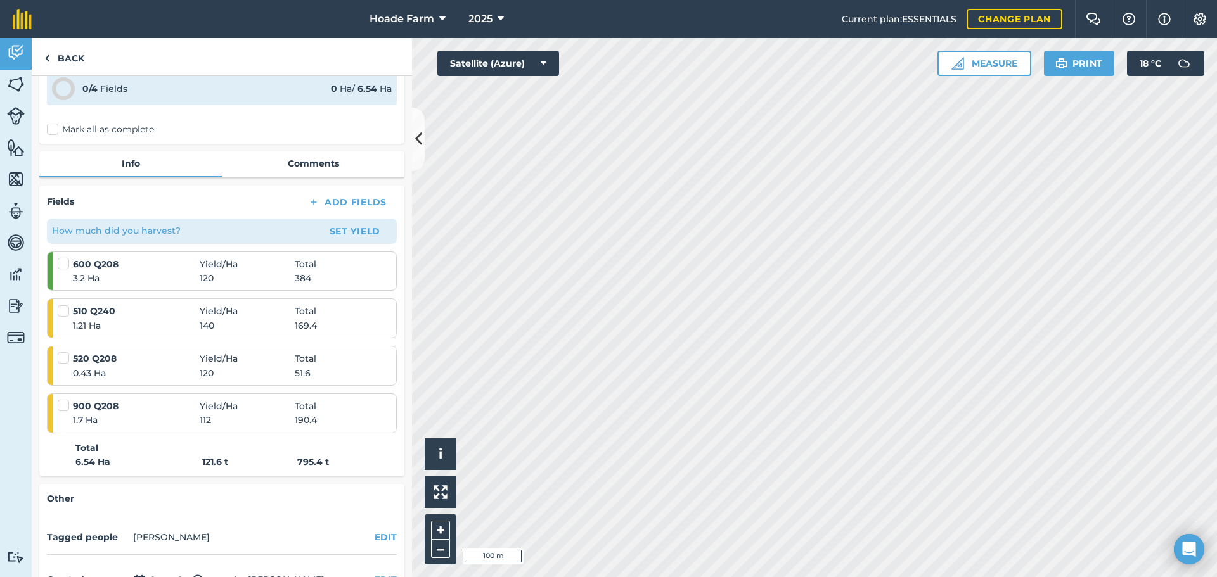
scroll to position [127, 0]
